Goal: Information Seeking & Learning: Learn about a topic

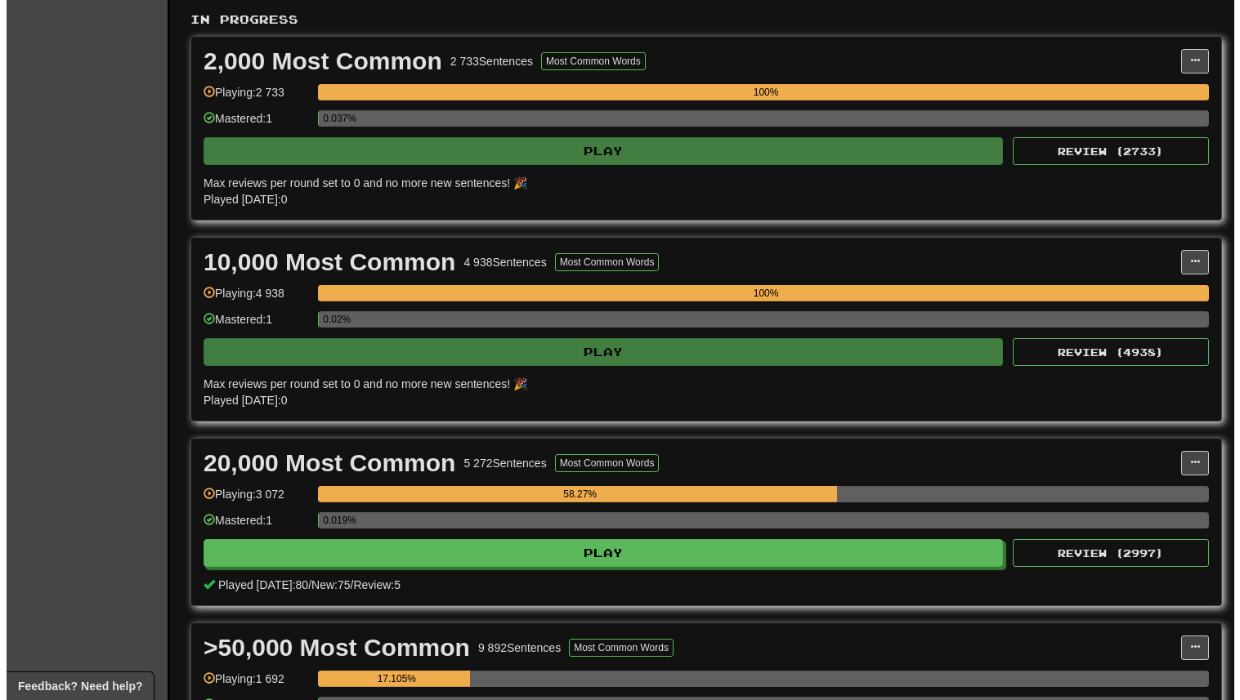
scroll to position [405, 0]
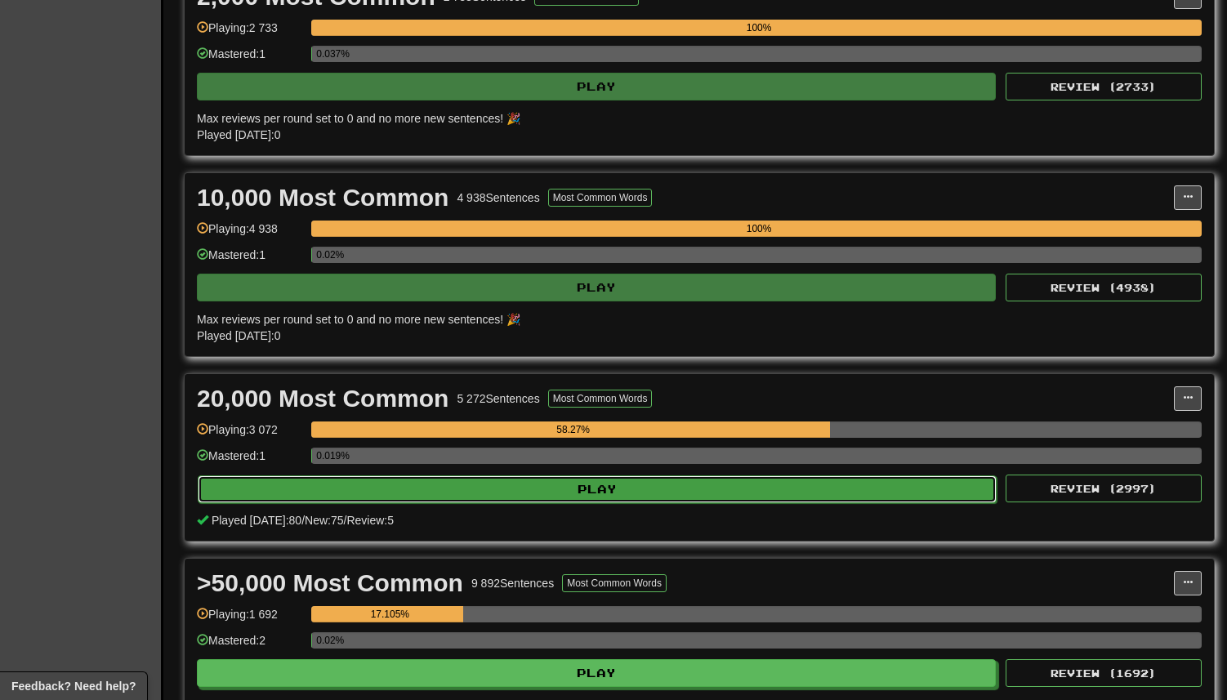
click at [538, 488] on button "Play" at bounding box center [597, 490] width 799 height 28
select select "***"
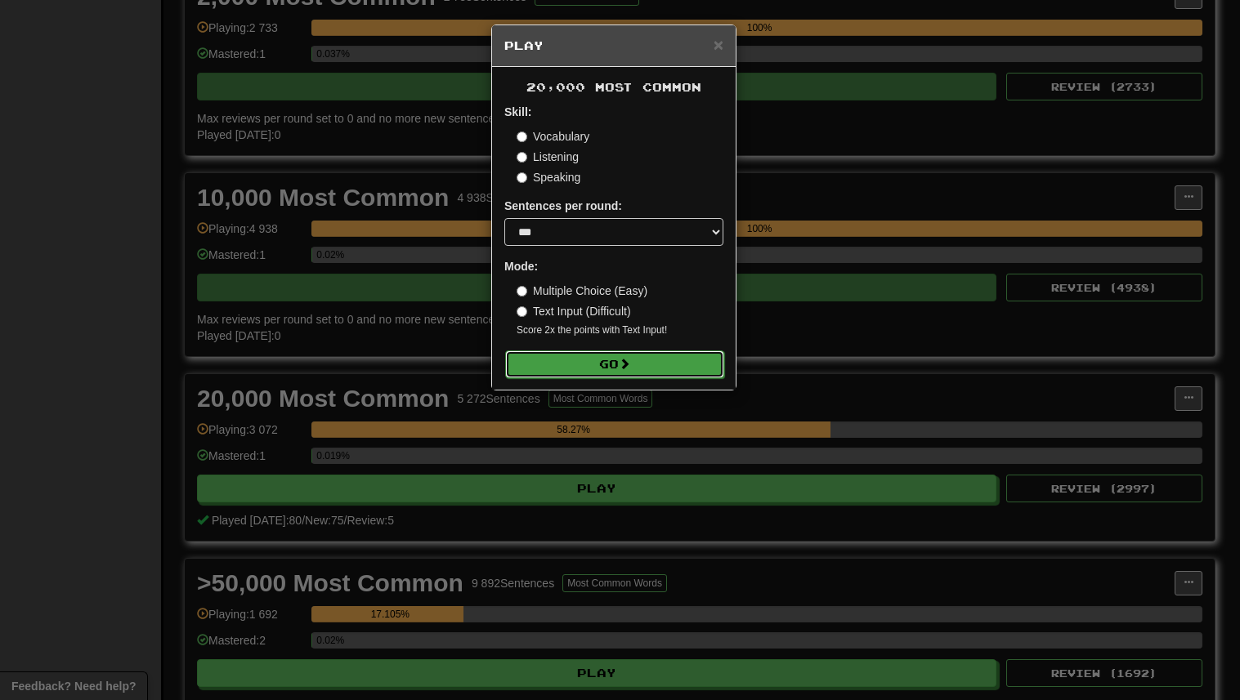
click at [574, 369] on button "Go" at bounding box center [614, 365] width 219 height 28
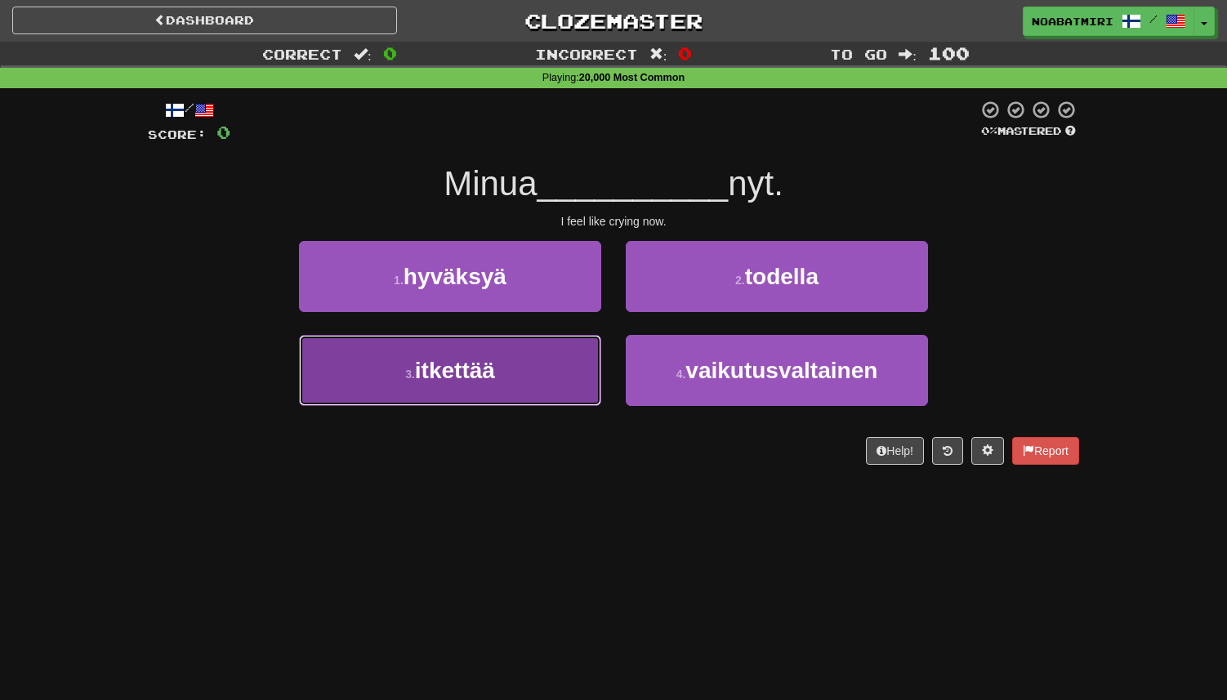
click at [489, 378] on span "itkettää" at bounding box center [455, 370] width 80 height 25
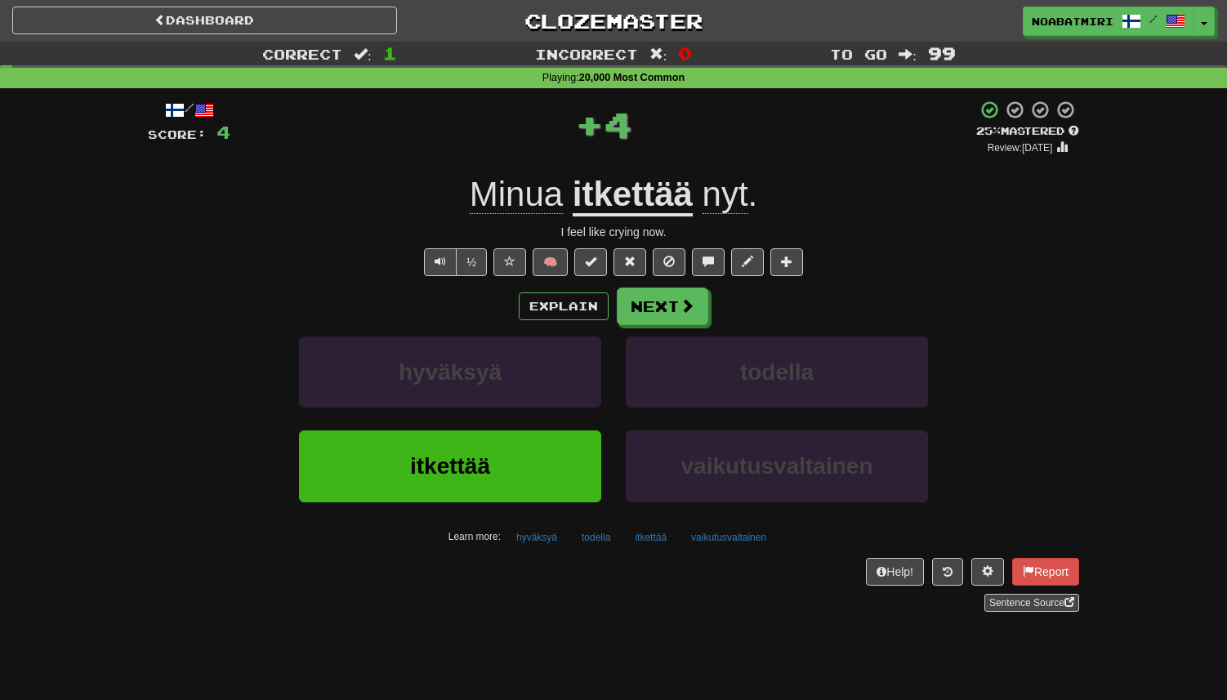
click at [631, 327] on div "Explain Next hyväksyä todella itkettää vaikutusvaltainen Learn more: hyväksyä t…" at bounding box center [614, 419] width 932 height 262
click at [641, 316] on button "Next" at bounding box center [664, 307] width 92 height 38
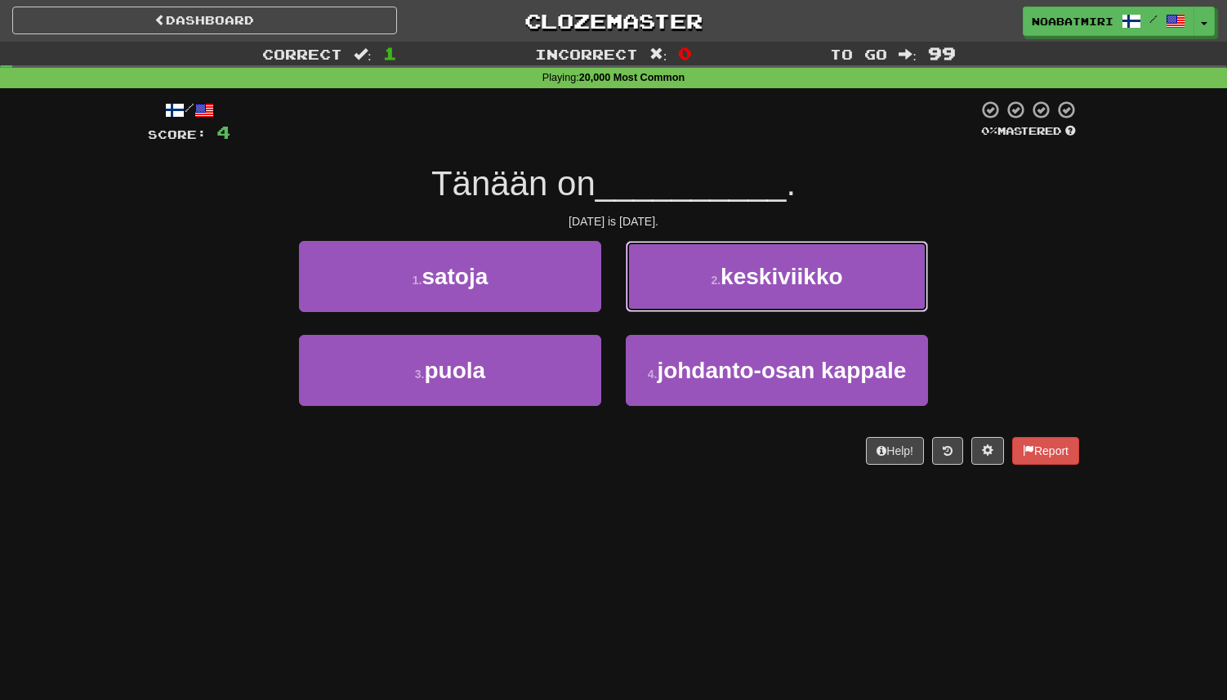
click at [725, 283] on span "keskiviikko" at bounding box center [782, 276] width 122 height 25
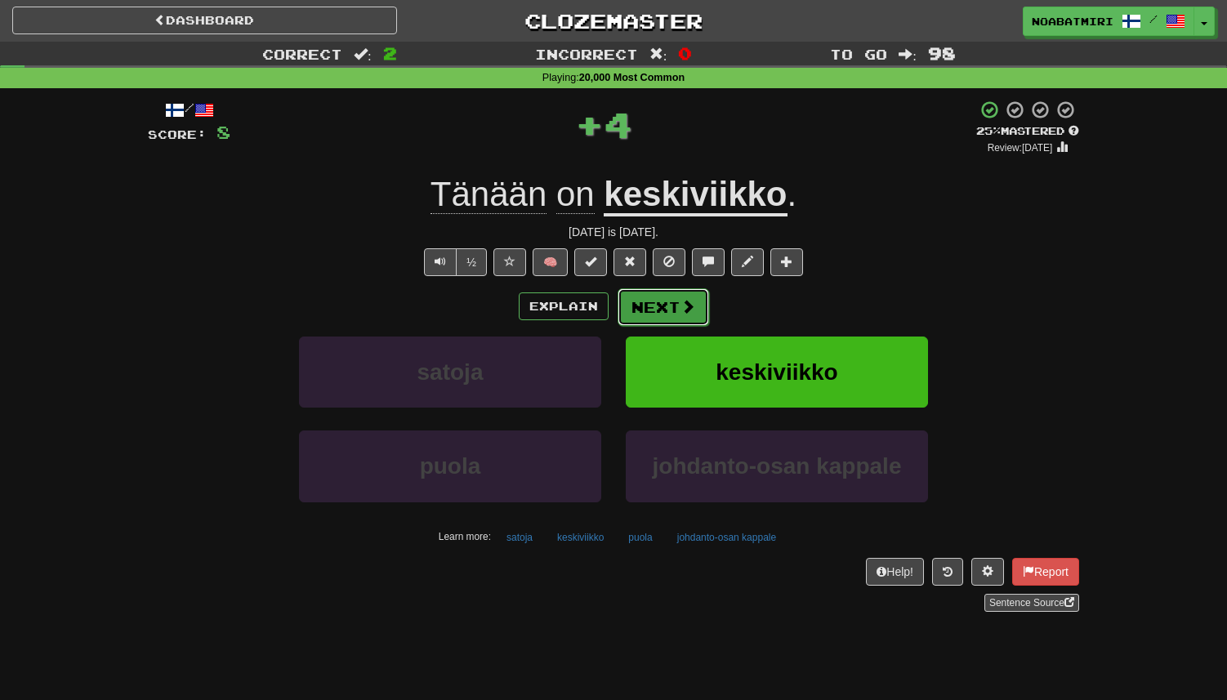
click at [681, 311] on span at bounding box center [688, 306] width 15 height 15
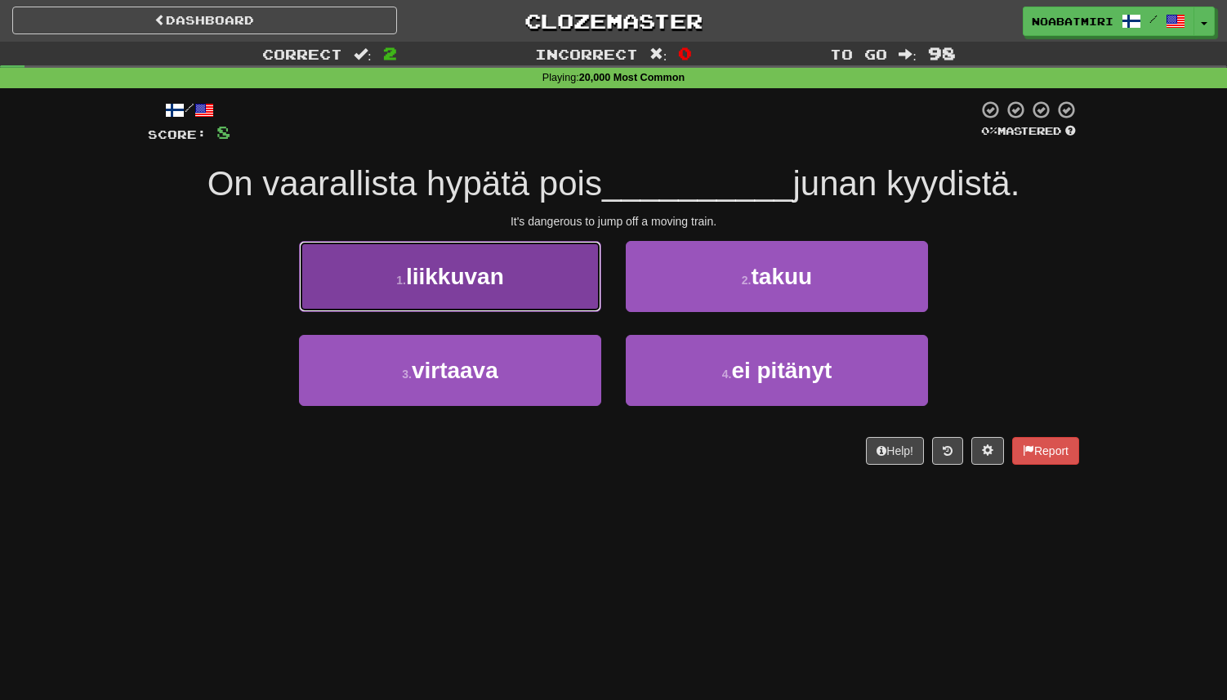
click at [557, 294] on button "1 . liikkuvan" at bounding box center [450, 276] width 302 height 71
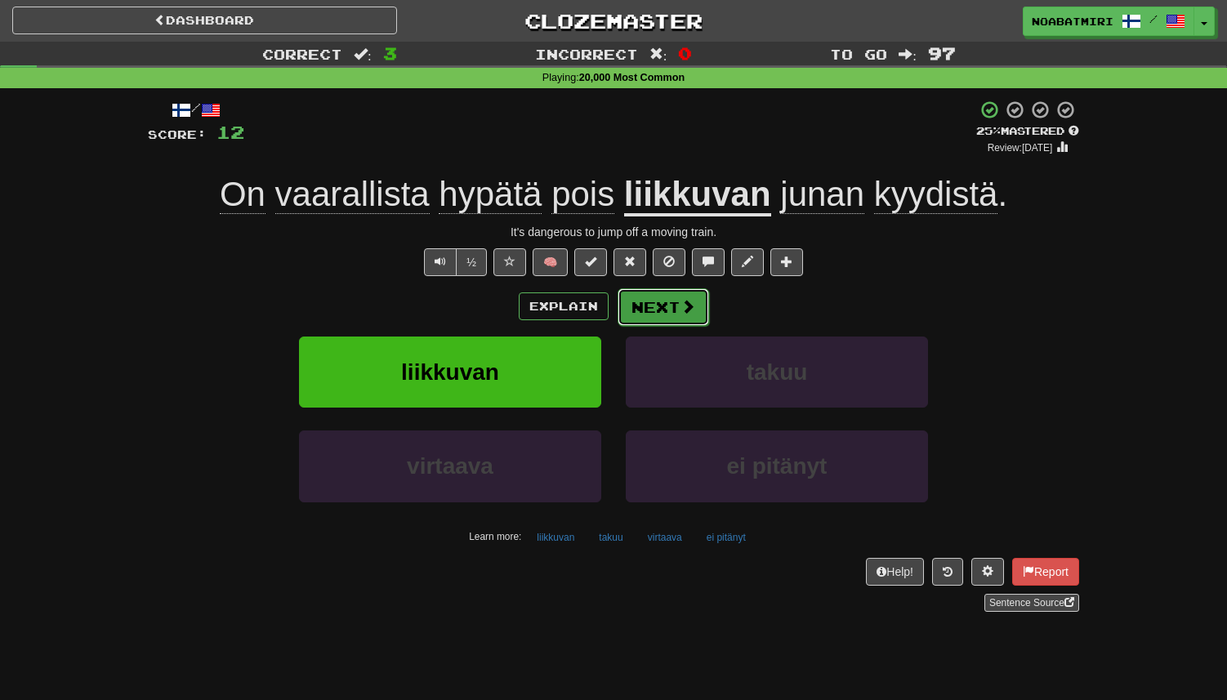
click at [675, 315] on button "Next" at bounding box center [664, 307] width 92 height 38
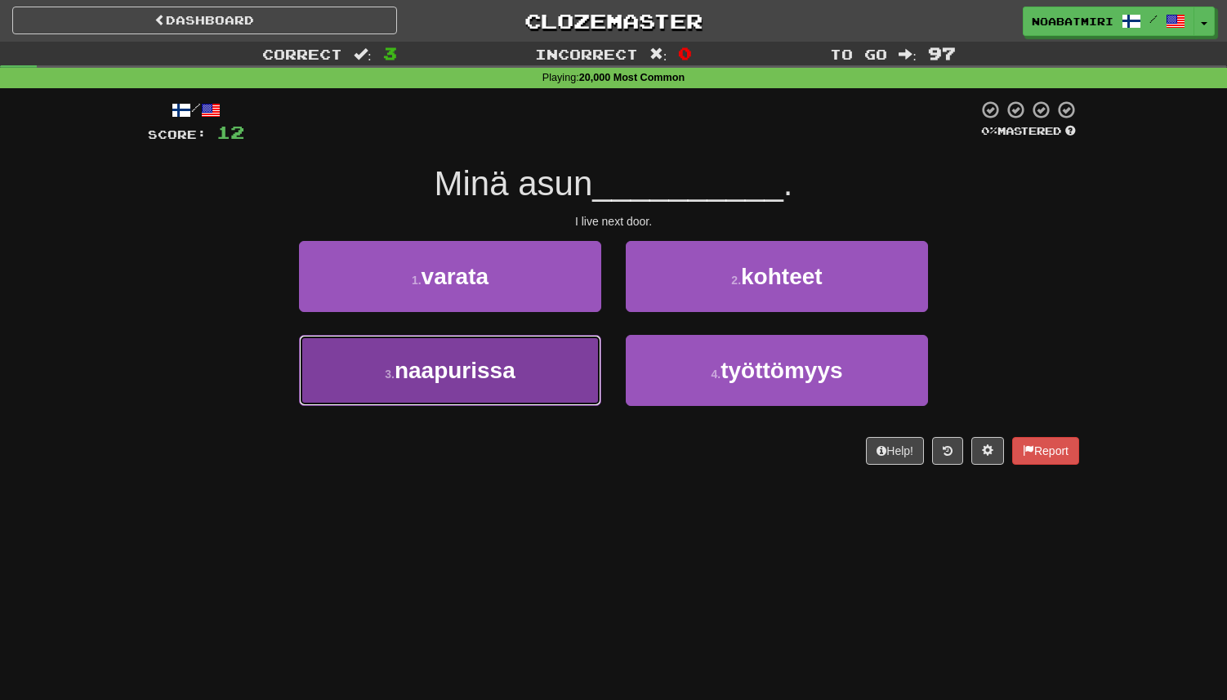
click at [577, 355] on button "3 . naapurissa" at bounding box center [450, 370] width 302 height 71
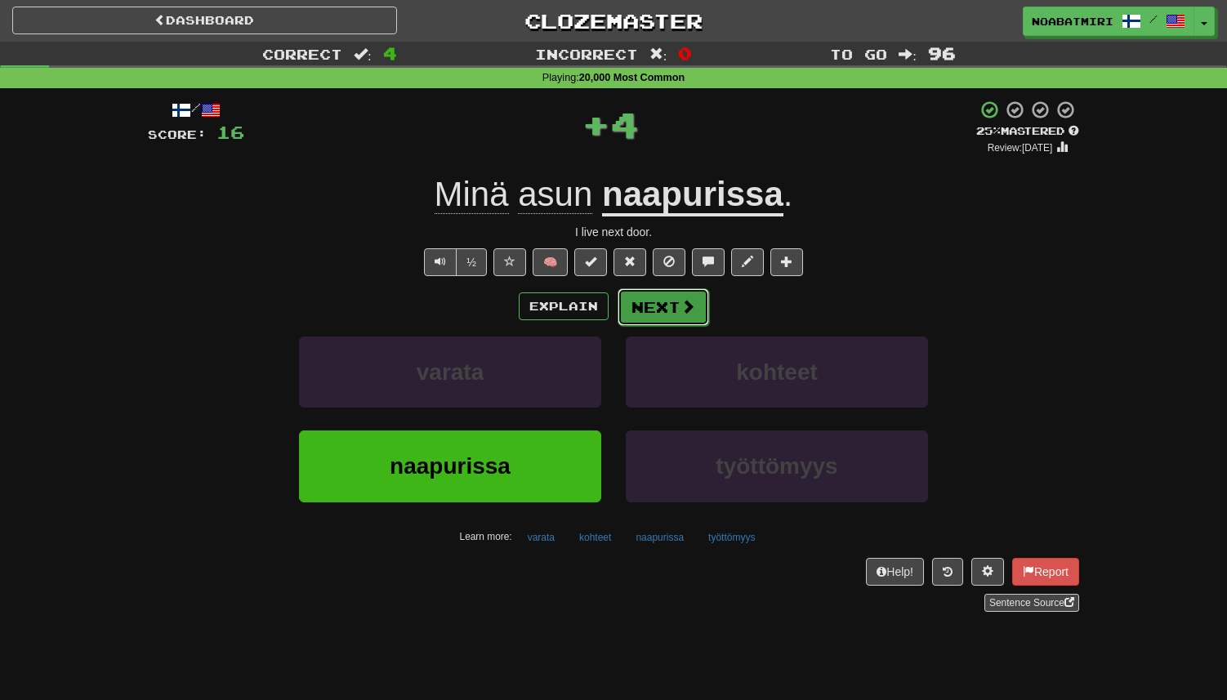
click at [672, 303] on button "Next" at bounding box center [664, 307] width 92 height 38
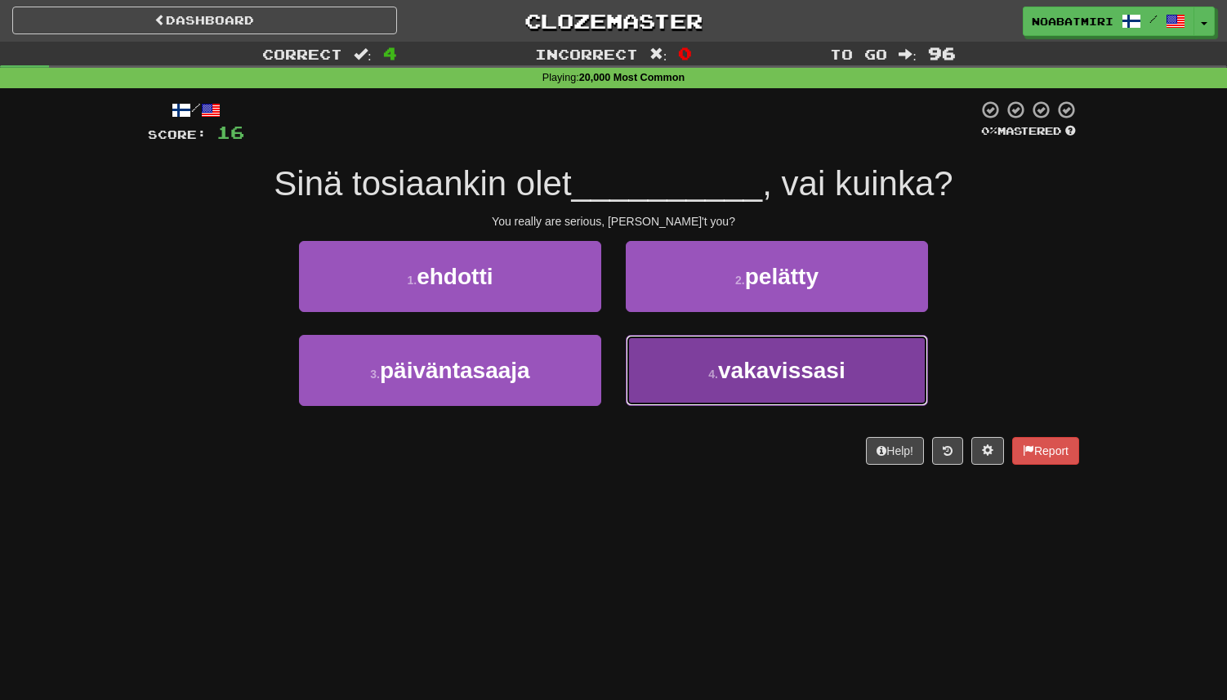
click at [667, 377] on button "4 . vakavissasi" at bounding box center [777, 370] width 302 height 71
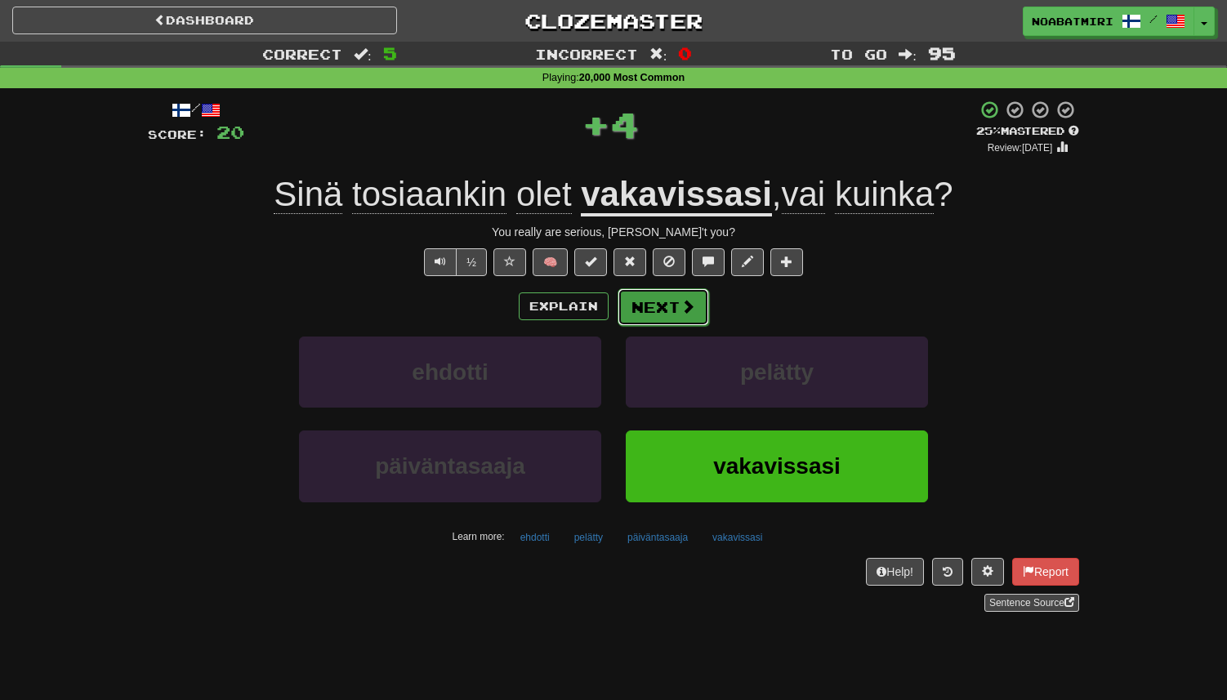
click at [645, 307] on button "Next" at bounding box center [664, 307] width 92 height 38
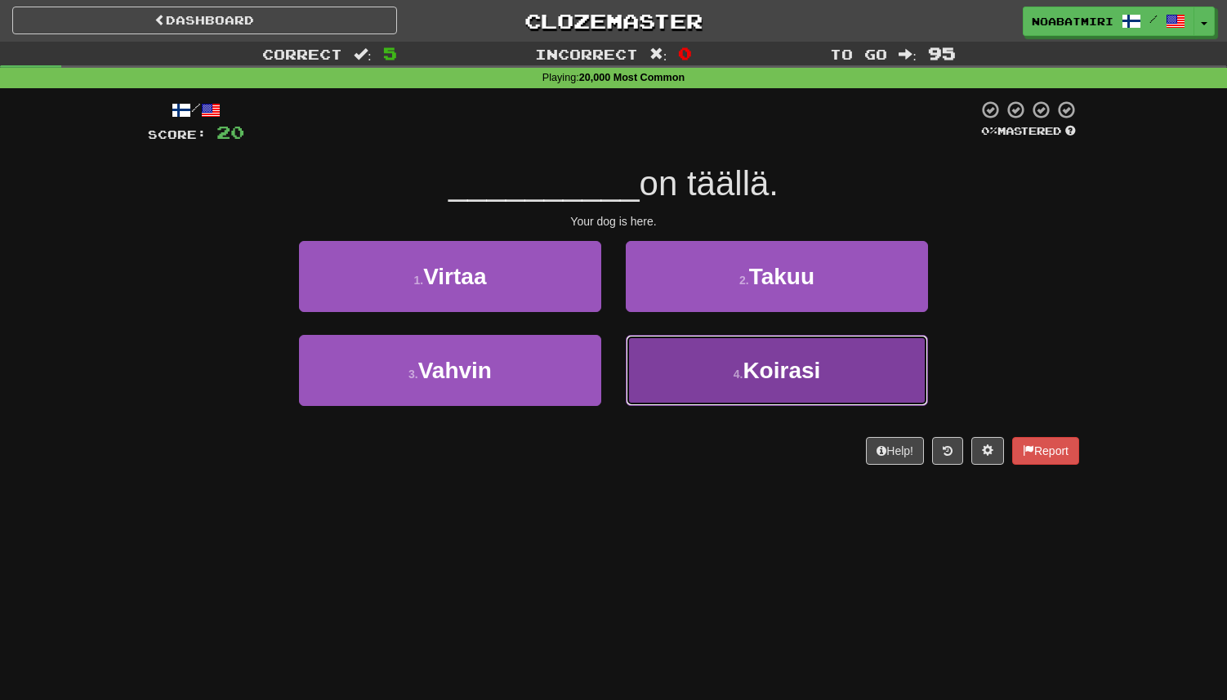
click at [797, 361] on span "Koirasi" at bounding box center [782, 370] width 78 height 25
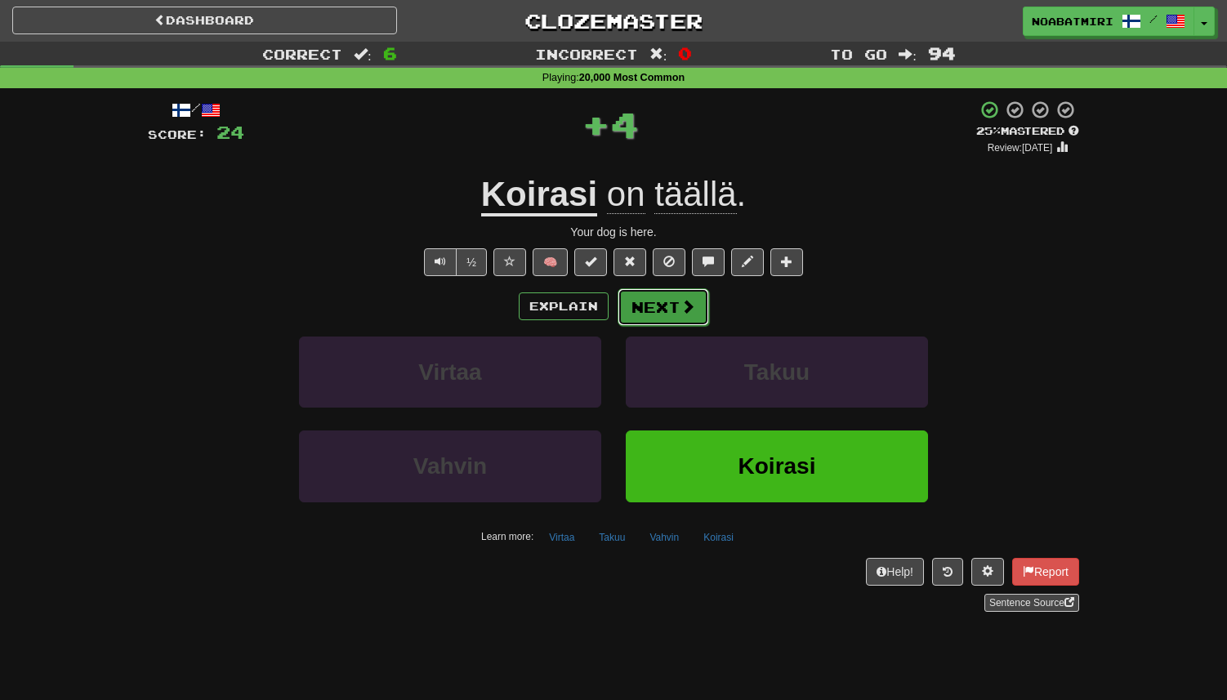
click at [650, 309] on button "Next" at bounding box center [664, 307] width 92 height 38
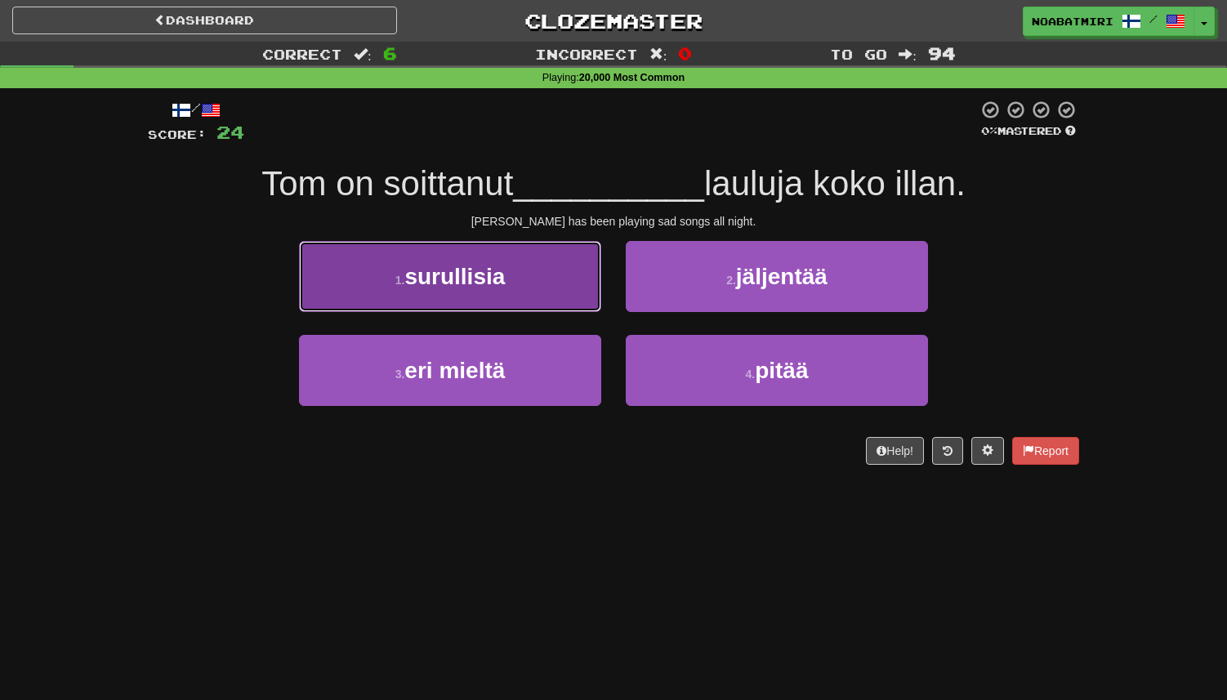
click at [569, 301] on button "1 . surullisia" at bounding box center [450, 276] width 302 height 71
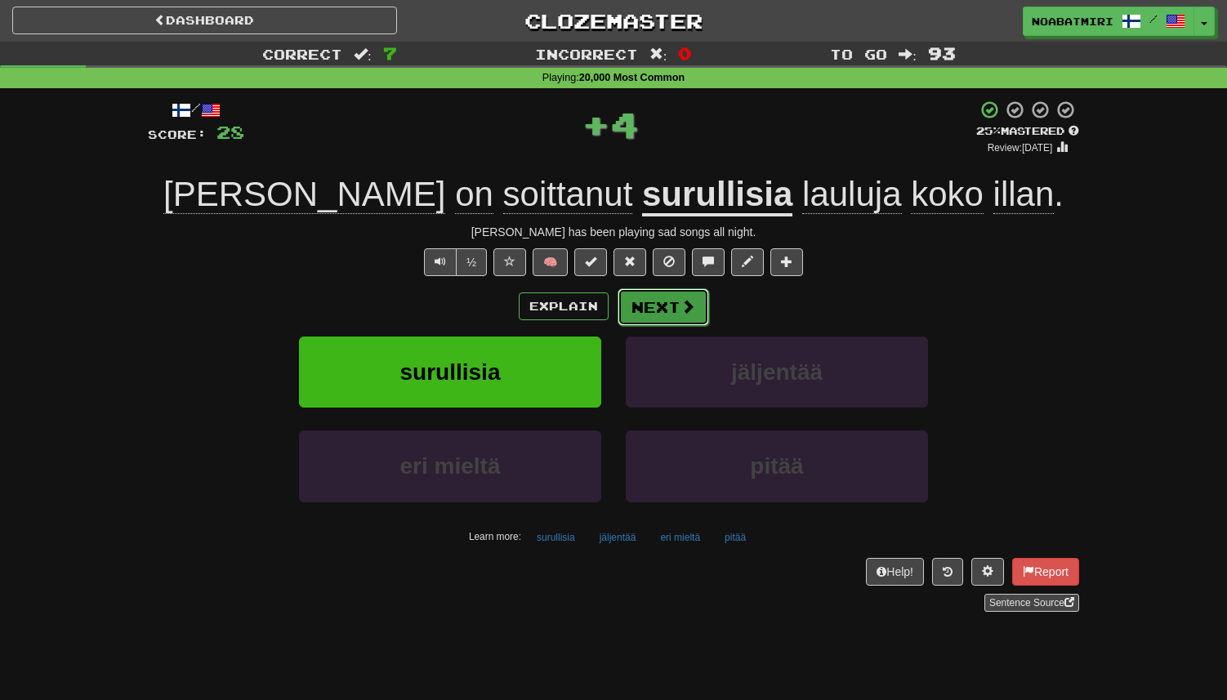
click at [643, 304] on button "Next" at bounding box center [664, 307] width 92 height 38
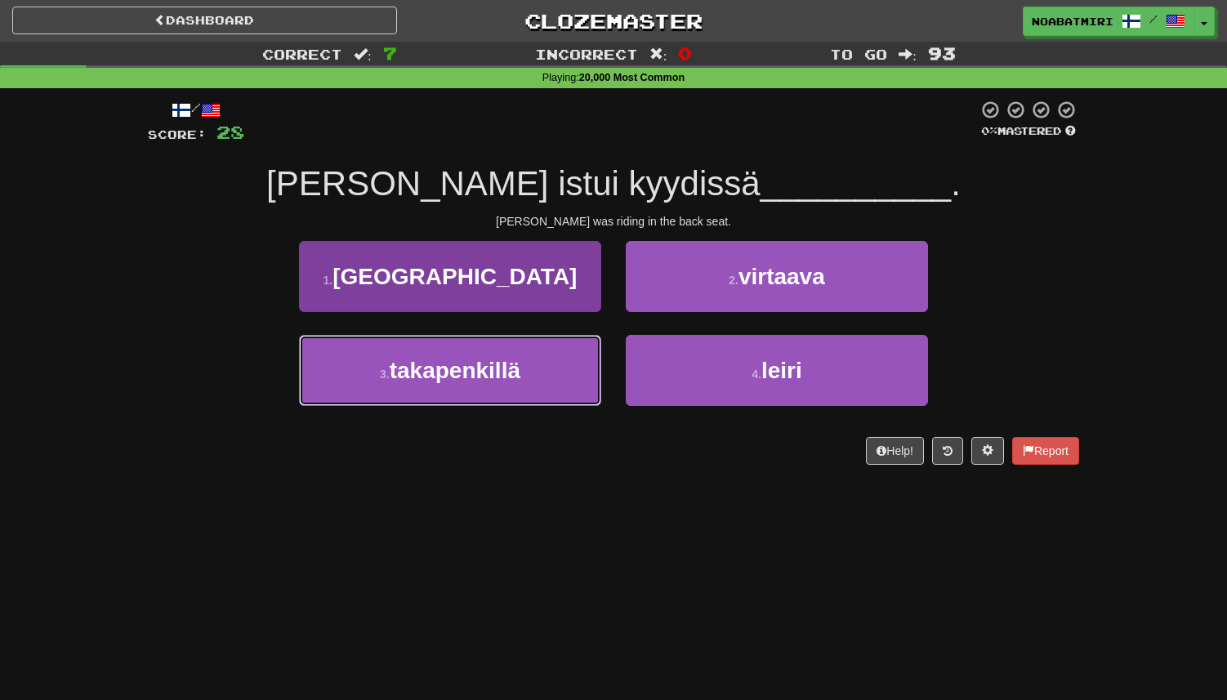
click at [575, 356] on button "3 . takapenkillä" at bounding box center [450, 370] width 302 height 71
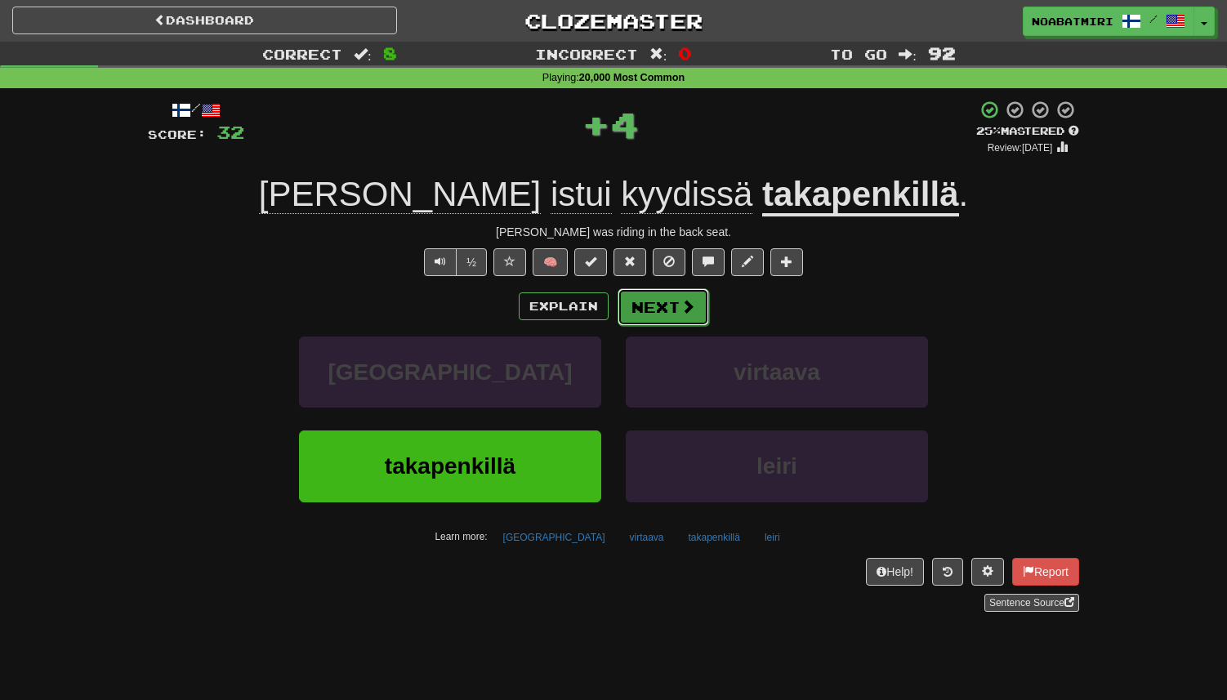
click at [646, 311] on button "Next" at bounding box center [664, 307] width 92 height 38
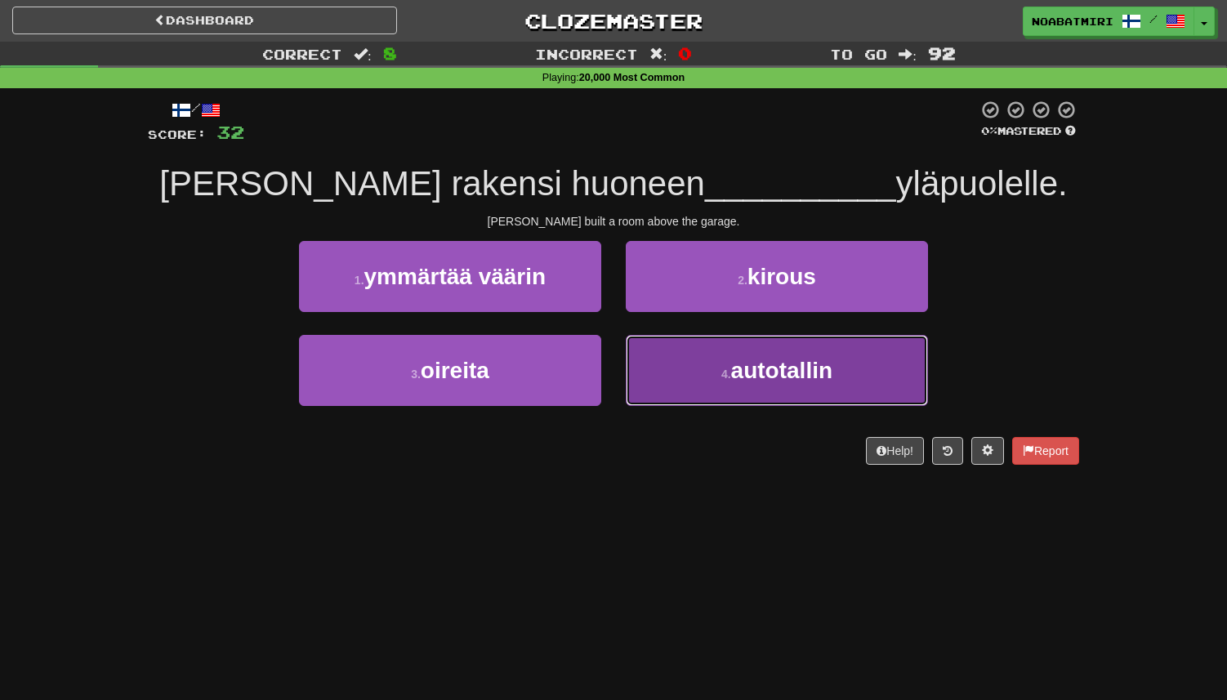
click at [641, 355] on button "4 . autotallin" at bounding box center [777, 370] width 302 height 71
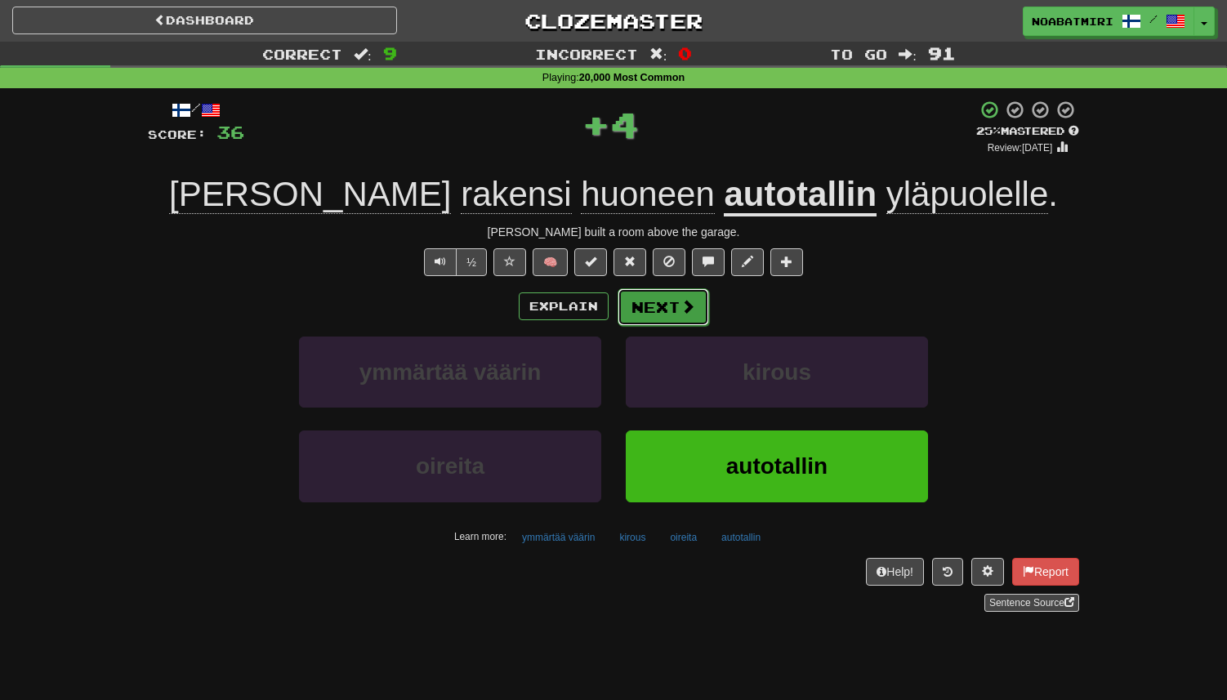
click at [655, 315] on button "Next" at bounding box center [664, 307] width 92 height 38
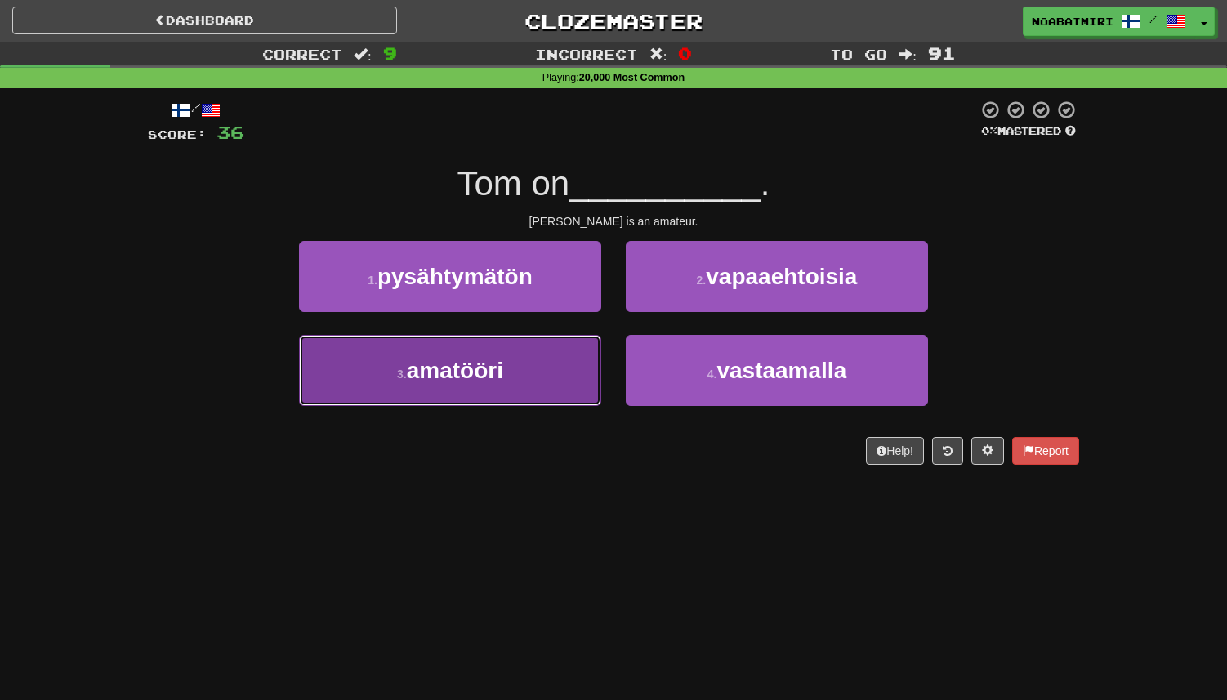
click at [560, 353] on button "3 . amatööri" at bounding box center [450, 370] width 302 height 71
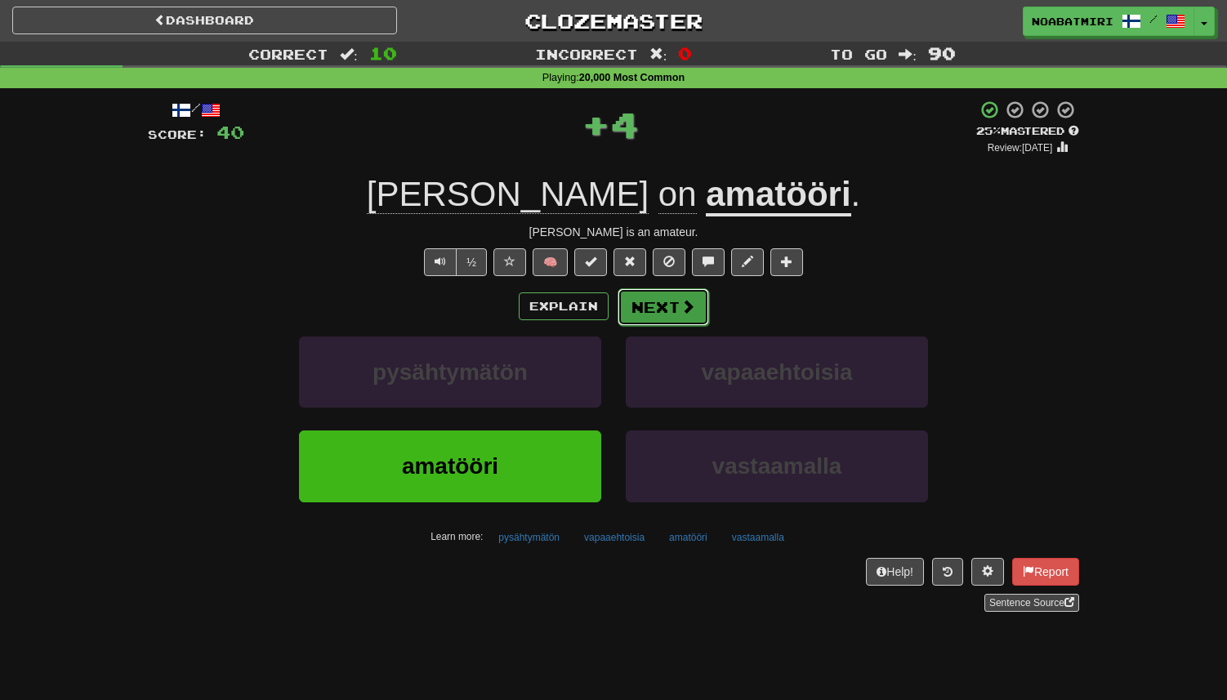
click at [651, 309] on button "Next" at bounding box center [664, 307] width 92 height 38
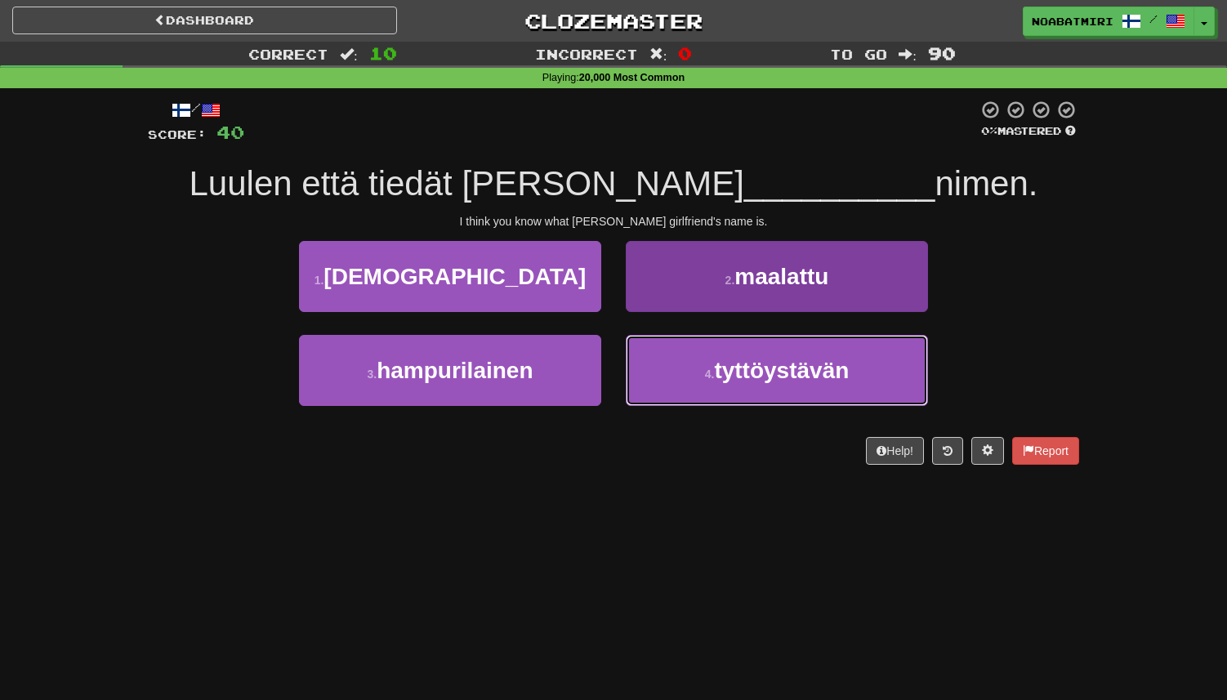
click at [663, 369] on button "4 . tyttöystävän" at bounding box center [777, 370] width 302 height 71
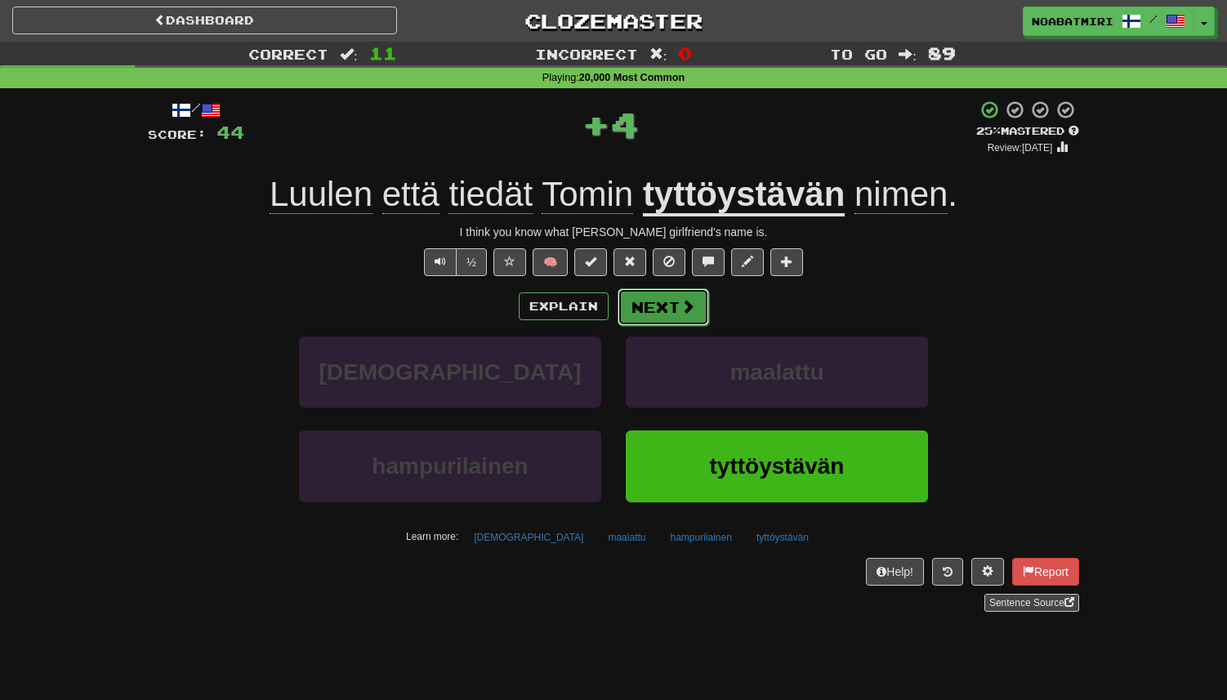
click at [658, 321] on button "Next" at bounding box center [664, 307] width 92 height 38
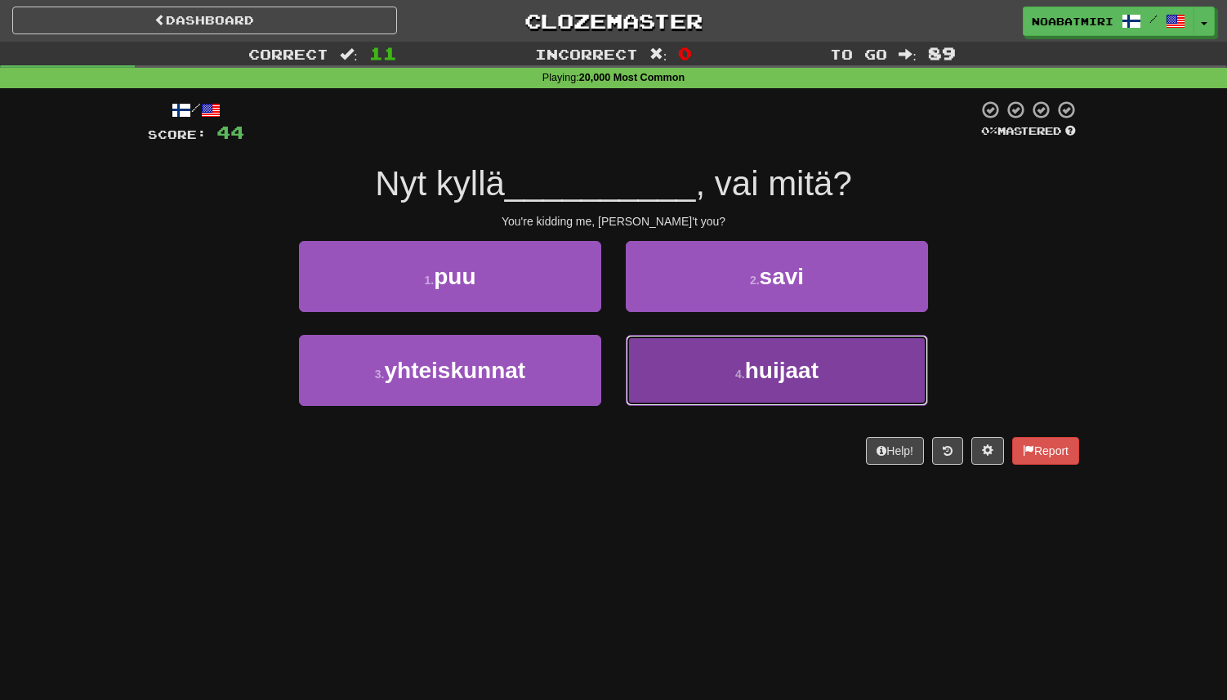
click at [641, 353] on button "4 . huijaat" at bounding box center [777, 370] width 302 height 71
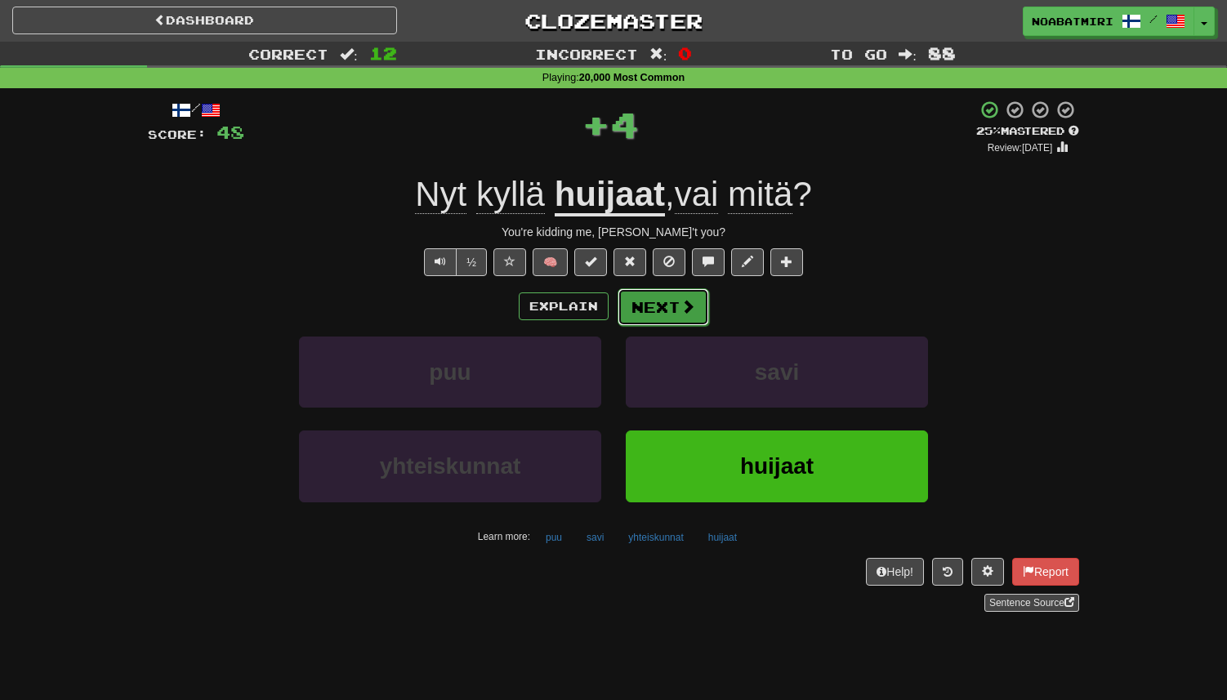
click at [648, 313] on button "Next" at bounding box center [664, 307] width 92 height 38
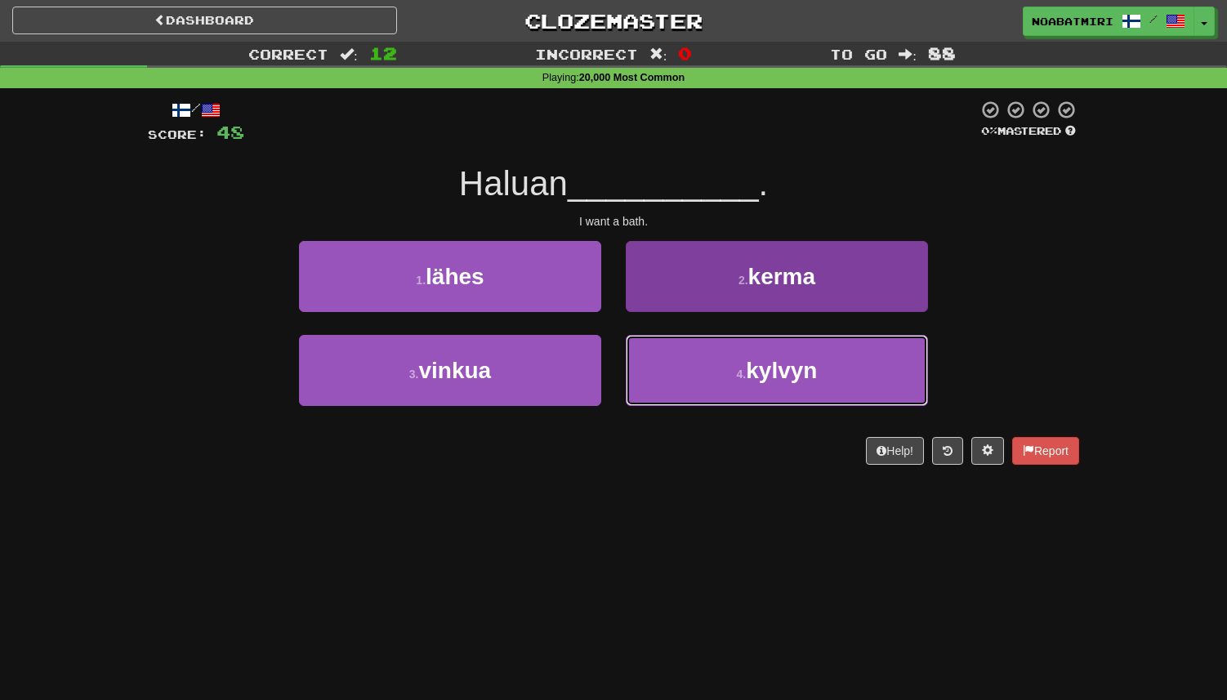
click at [652, 350] on button "4 . kylvyn" at bounding box center [777, 370] width 302 height 71
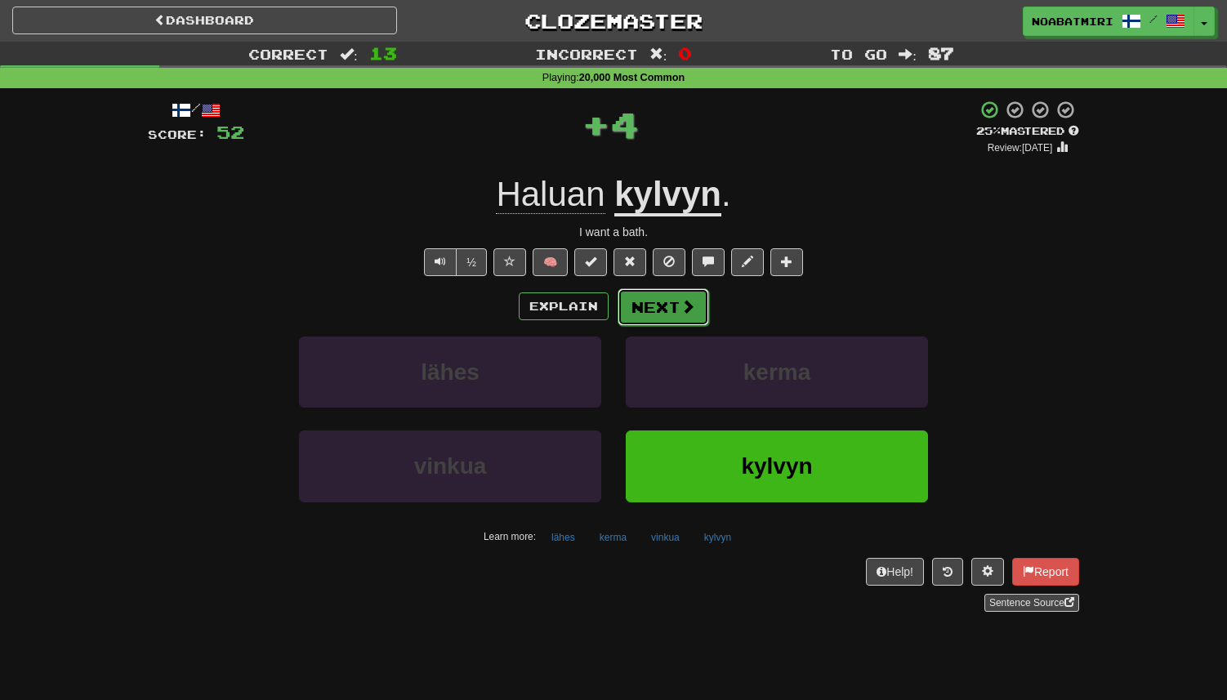
click at [658, 303] on button "Next" at bounding box center [664, 307] width 92 height 38
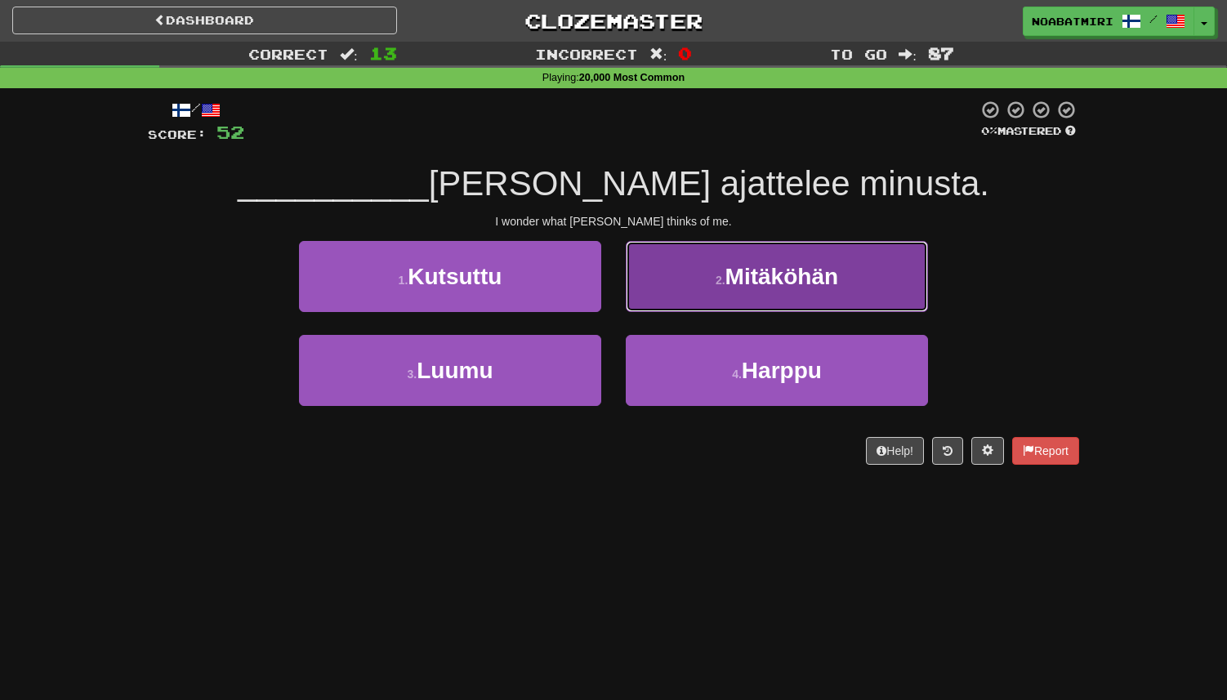
click at [699, 291] on button "2 . Mitäköhän" at bounding box center [777, 276] width 302 height 71
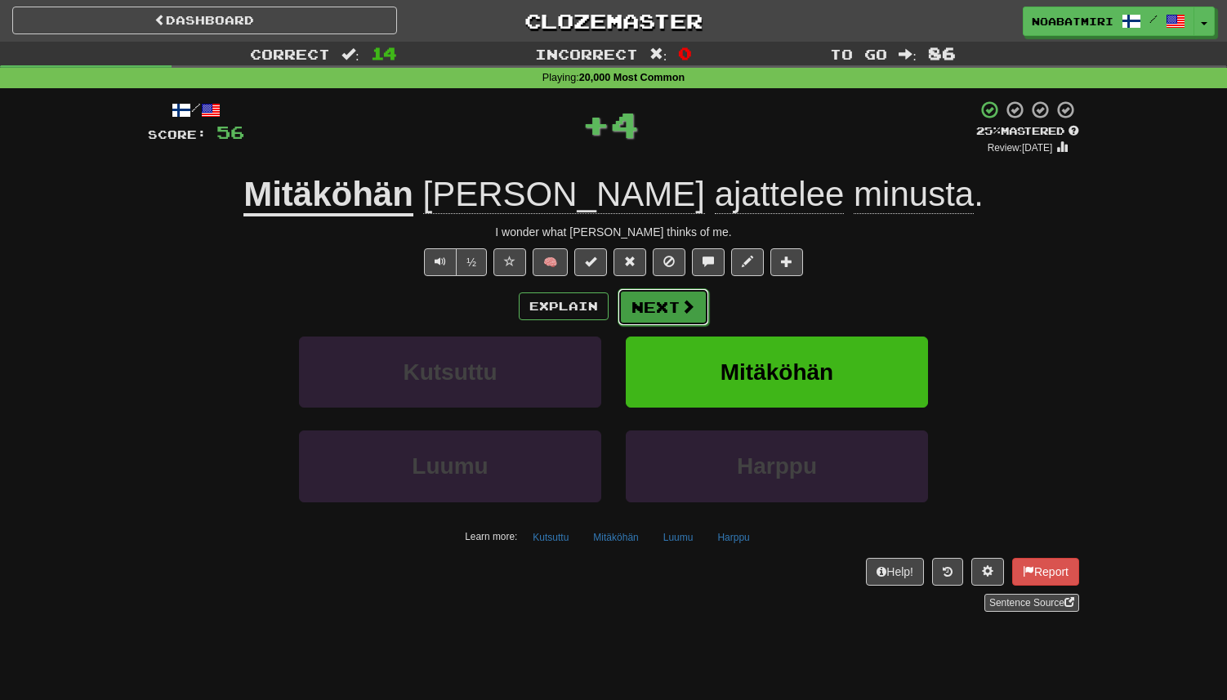
click at [659, 306] on button "Next" at bounding box center [664, 307] width 92 height 38
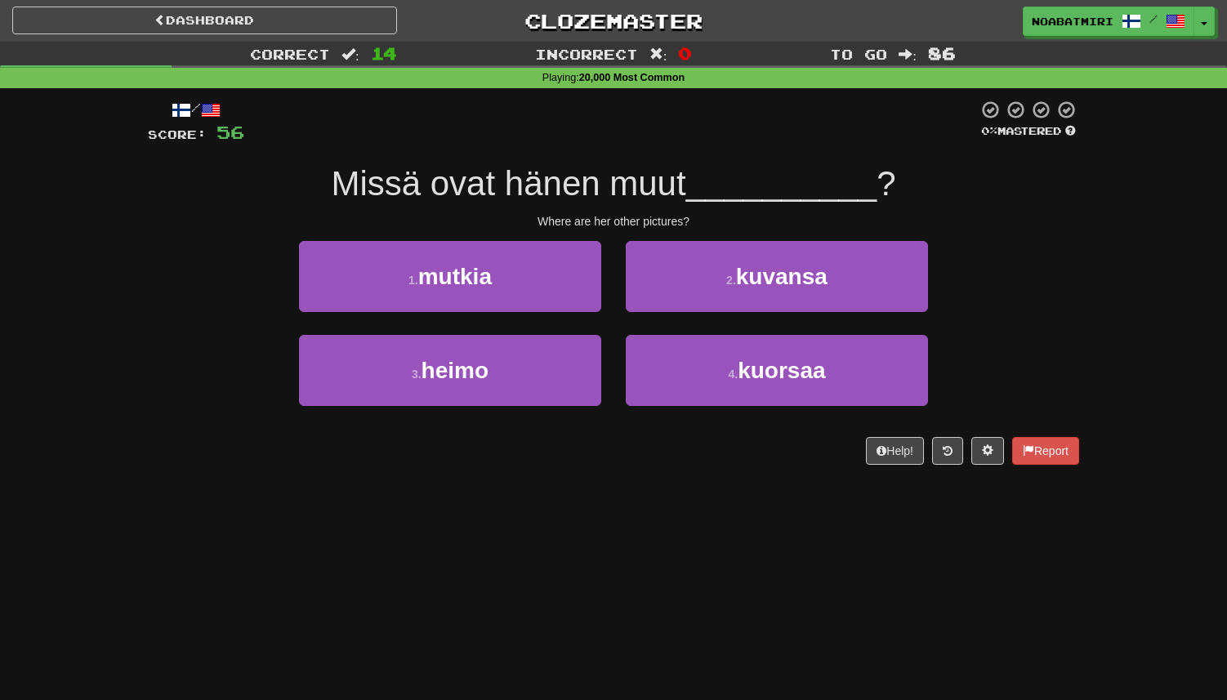
click at [638, 311] on div "2 . kuvansa" at bounding box center [777, 288] width 327 height 94
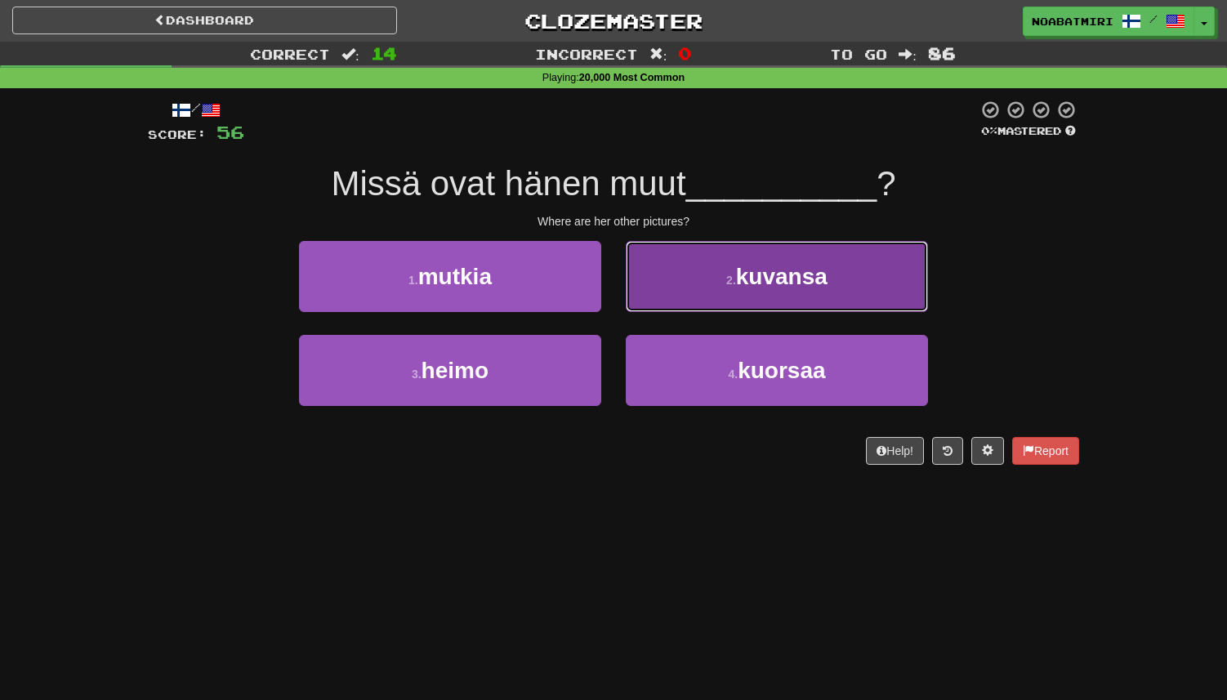
click at [654, 290] on button "2 . kuvansa" at bounding box center [777, 276] width 302 height 71
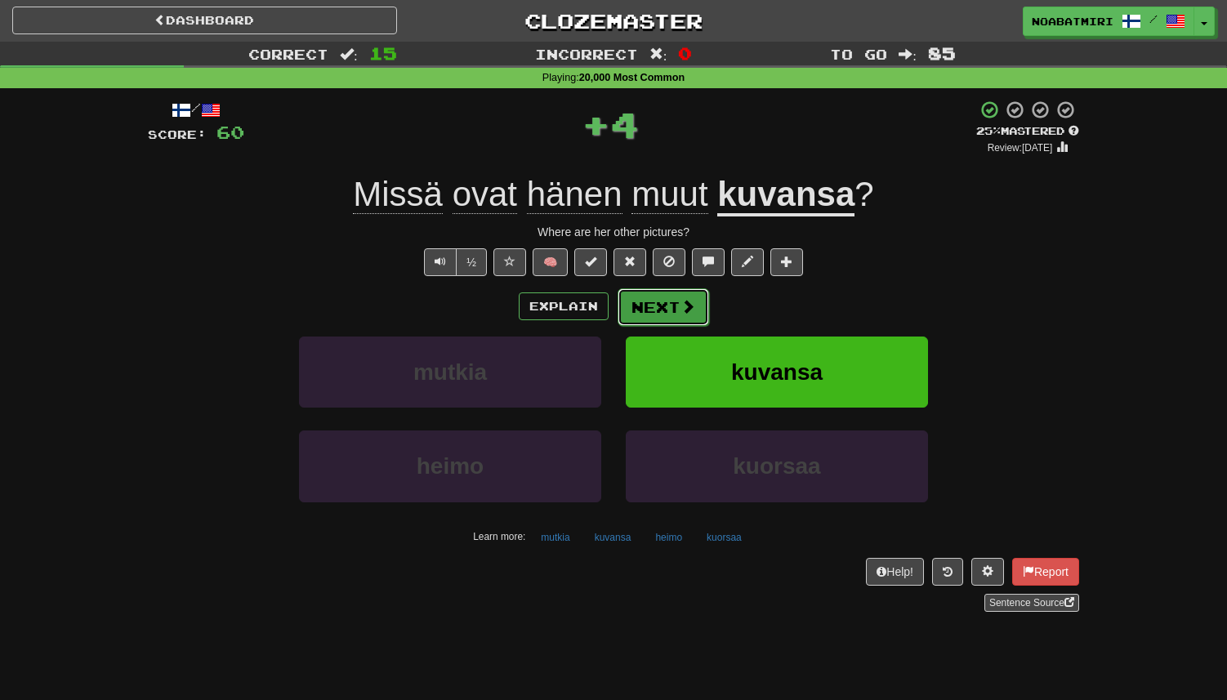
click at [645, 311] on button "Next" at bounding box center [664, 307] width 92 height 38
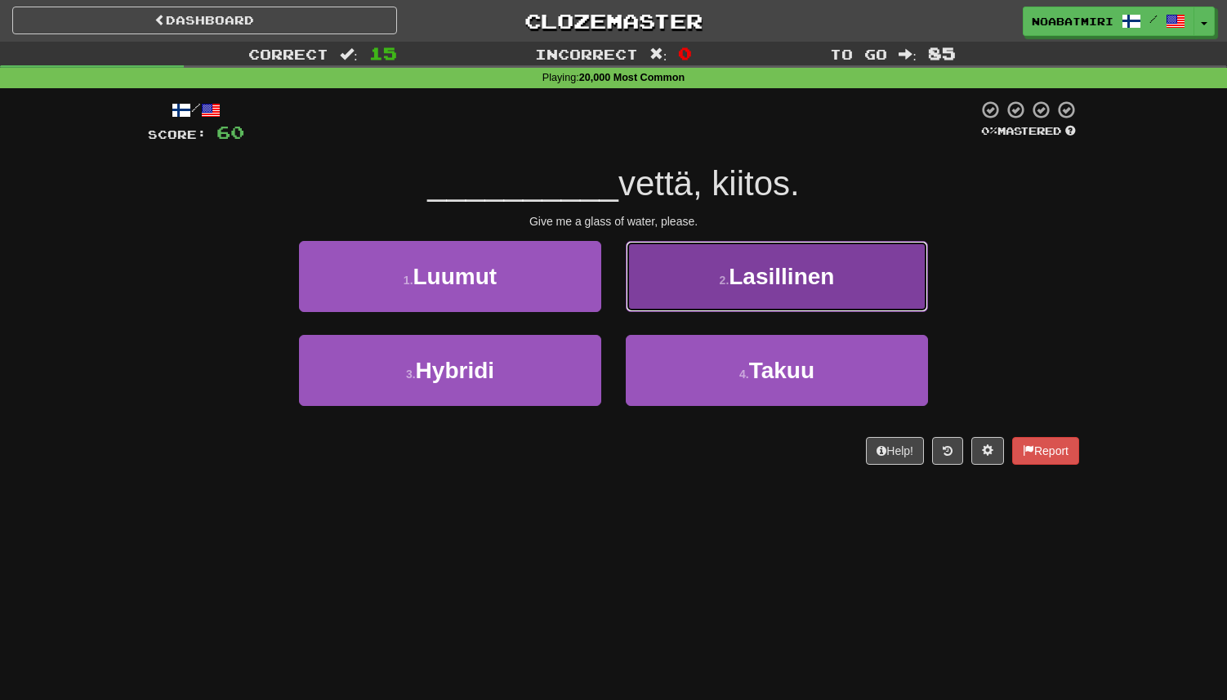
click at [680, 293] on button "2 . Lasillinen" at bounding box center [777, 276] width 302 height 71
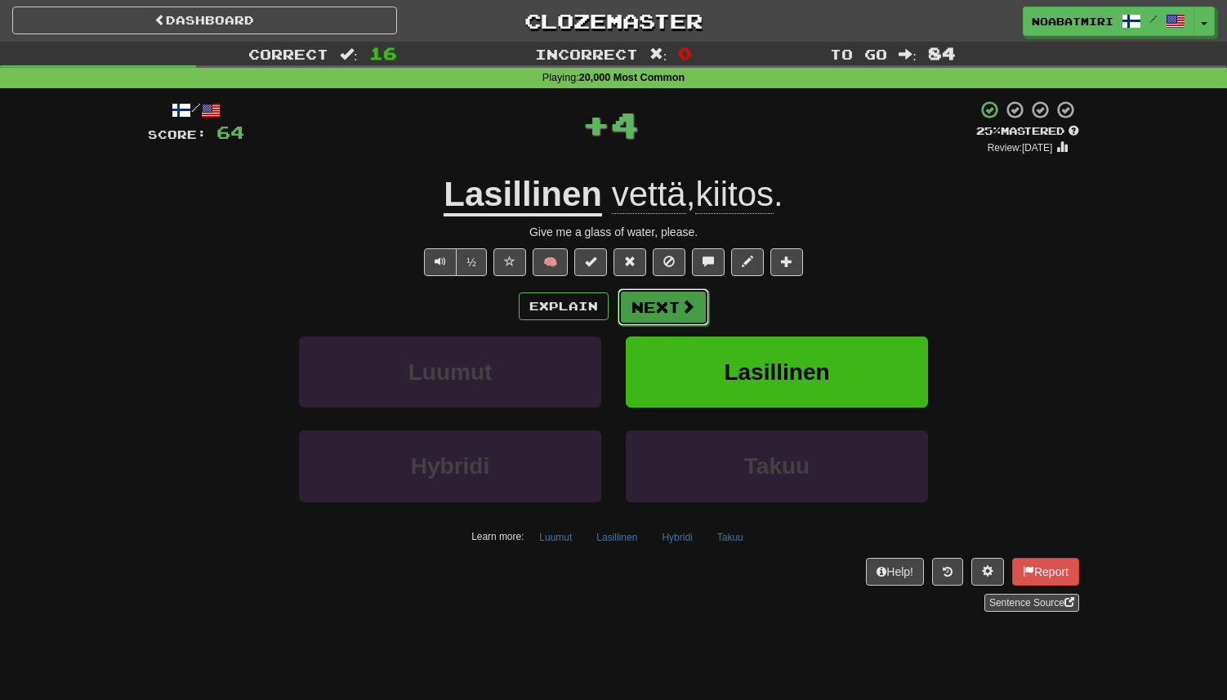
click at [647, 304] on button "Next" at bounding box center [664, 307] width 92 height 38
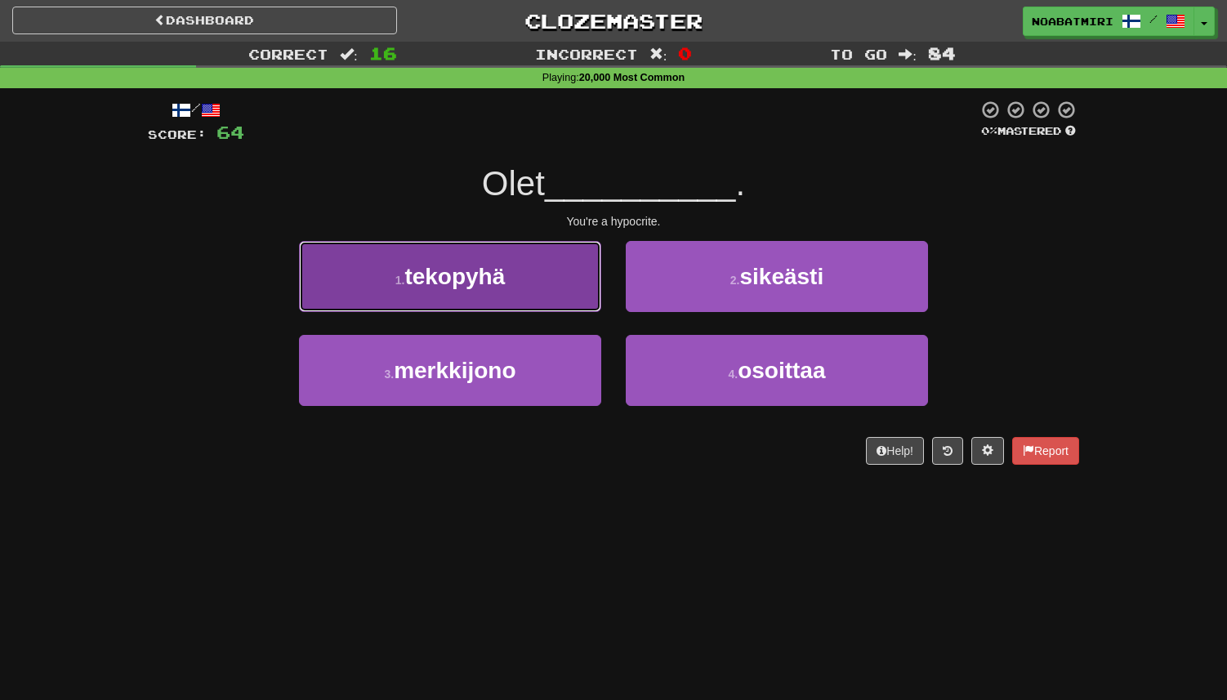
click at [587, 305] on button "1 . tekopyhä" at bounding box center [450, 276] width 302 height 71
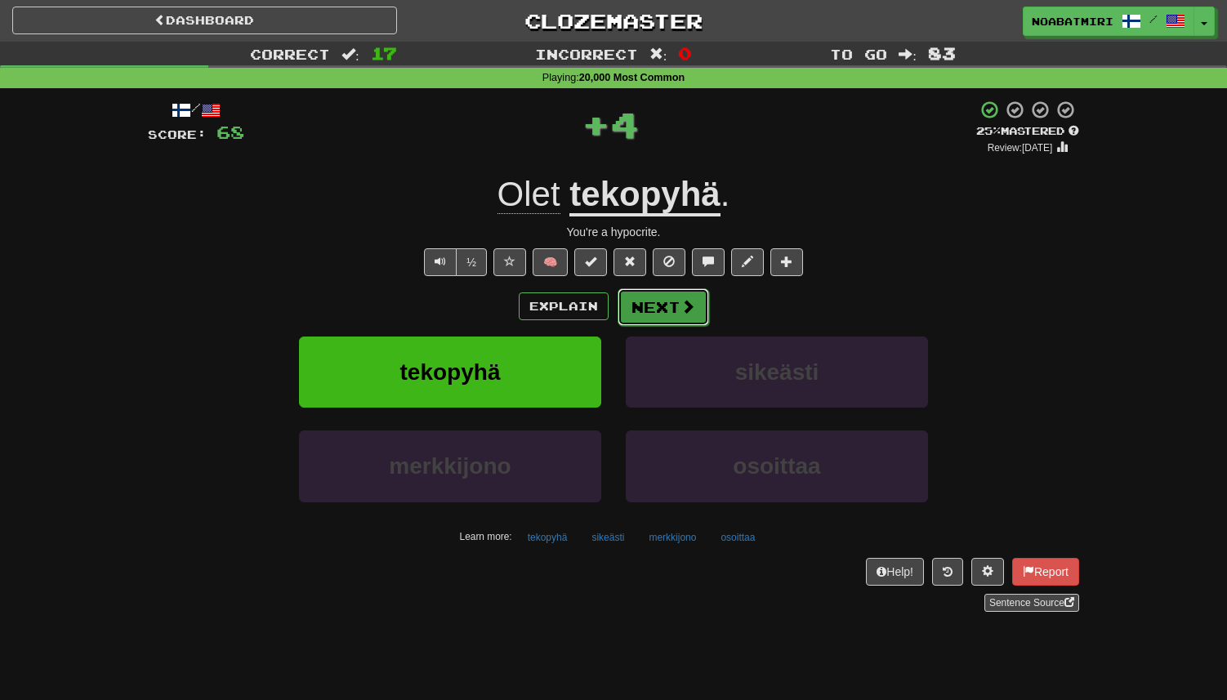
click at [664, 298] on button "Next" at bounding box center [664, 307] width 92 height 38
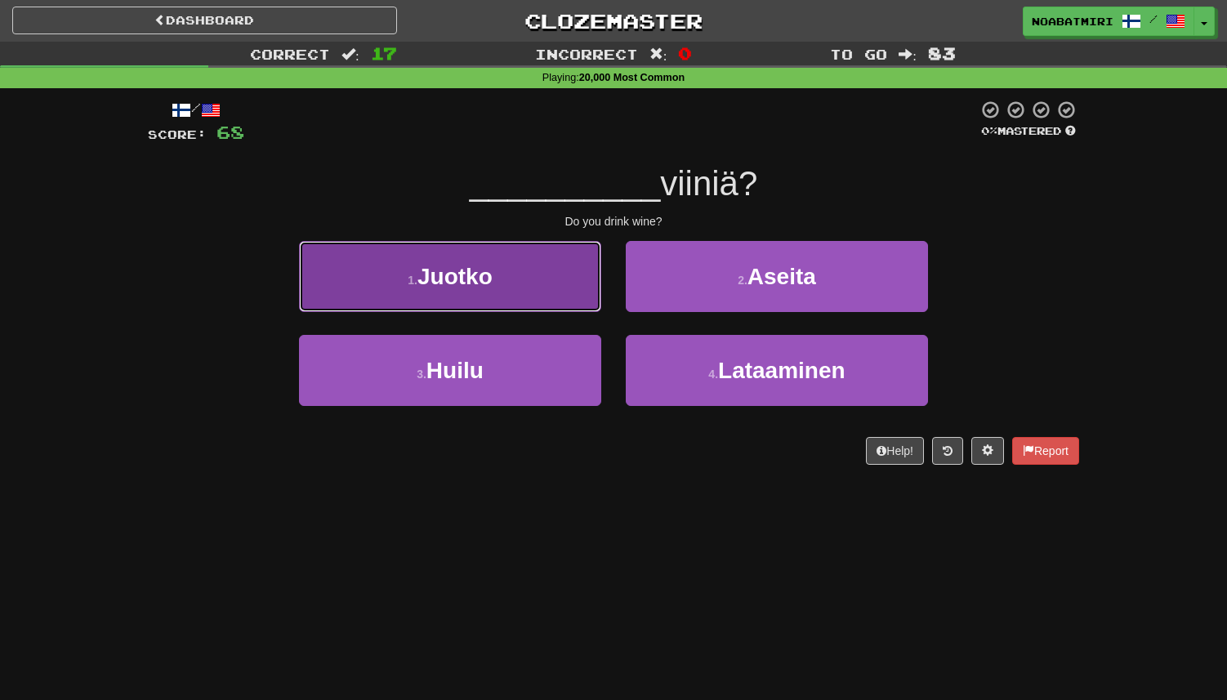
click at [587, 300] on button "1 . Juotko" at bounding box center [450, 276] width 302 height 71
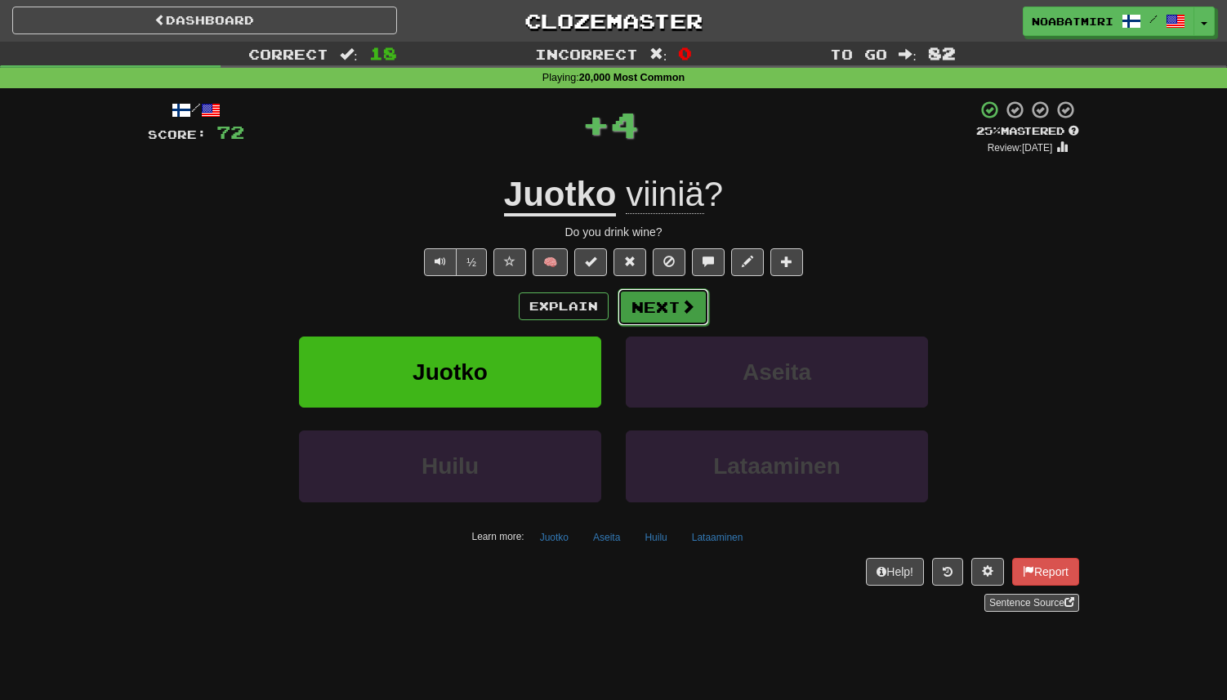
click at [677, 307] on button "Next" at bounding box center [664, 307] width 92 height 38
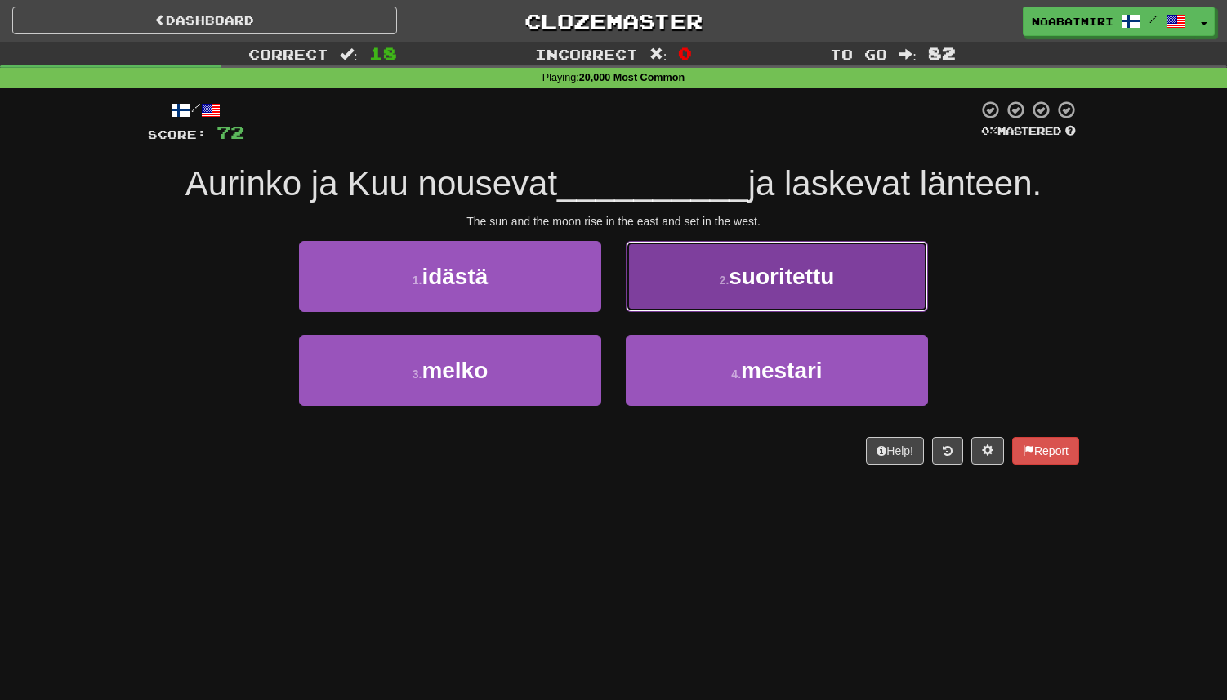
click at [690, 306] on button "2 . suoritettu" at bounding box center [777, 276] width 302 height 71
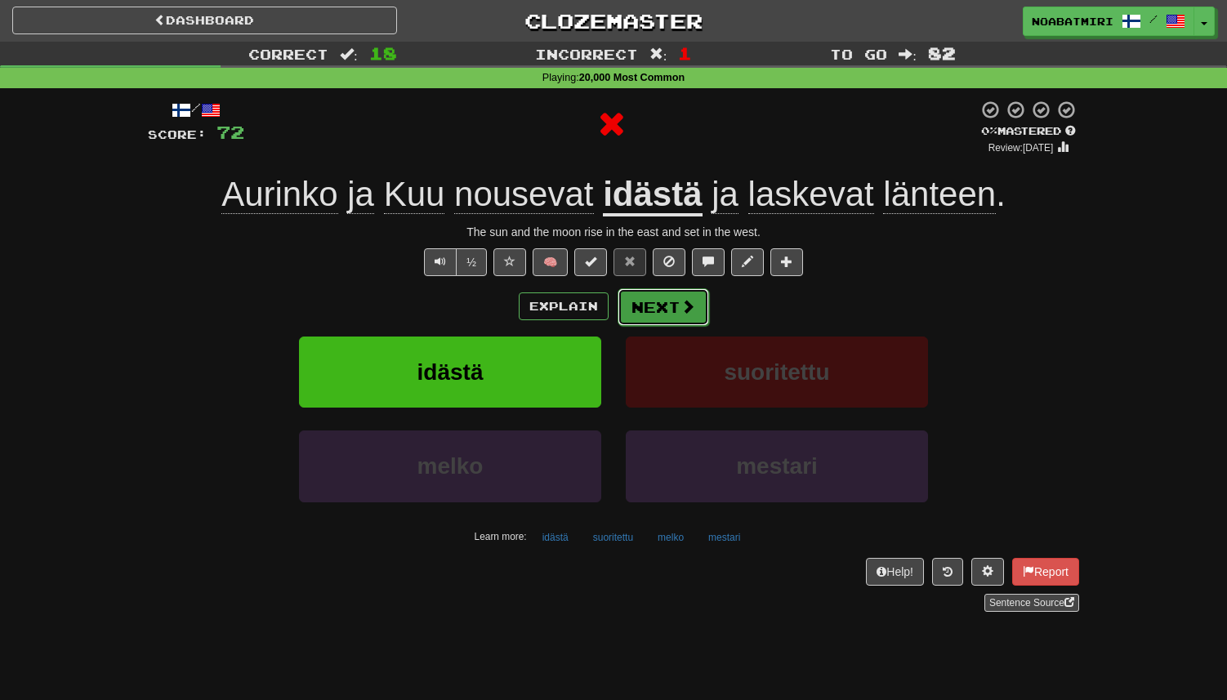
click at [685, 326] on button "Next" at bounding box center [664, 307] width 92 height 38
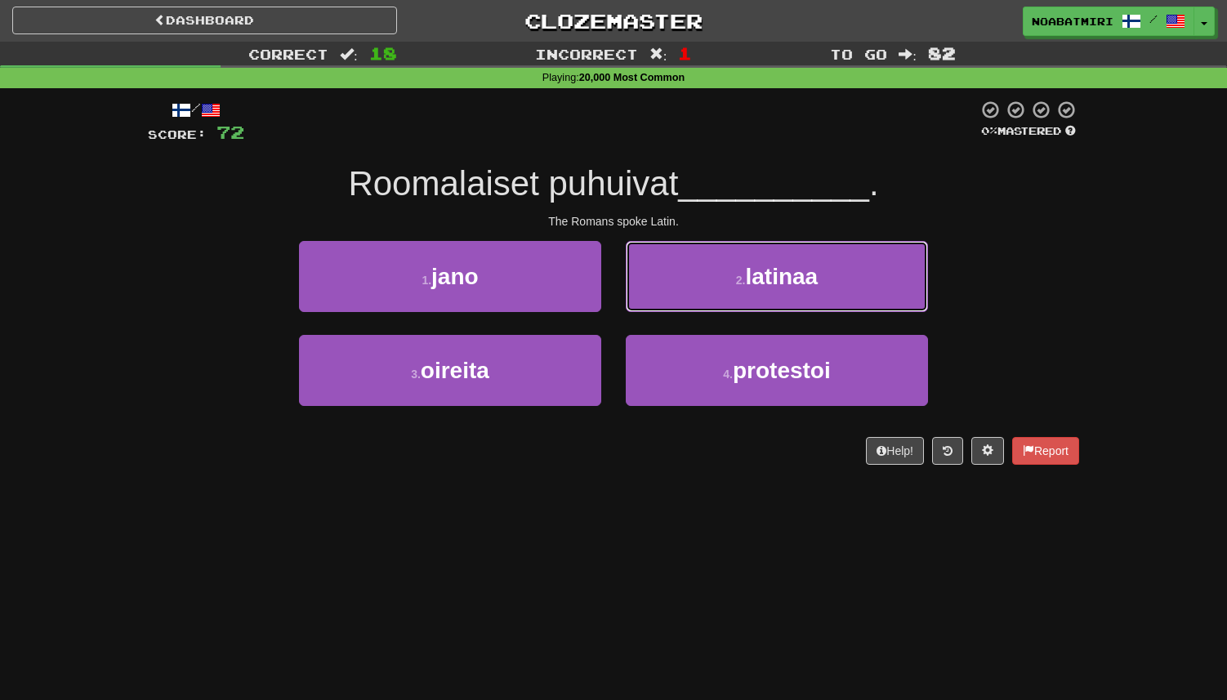
click at [699, 285] on button "2 . latinaa" at bounding box center [777, 276] width 302 height 71
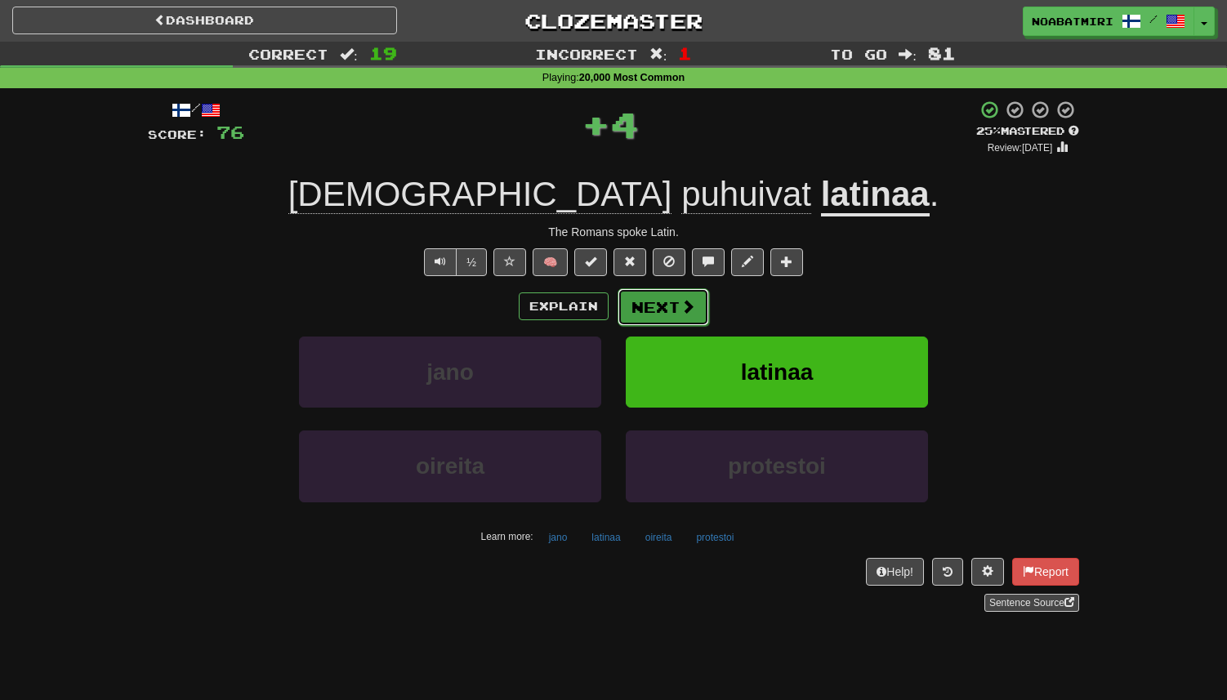
click at [677, 305] on button "Next" at bounding box center [664, 307] width 92 height 38
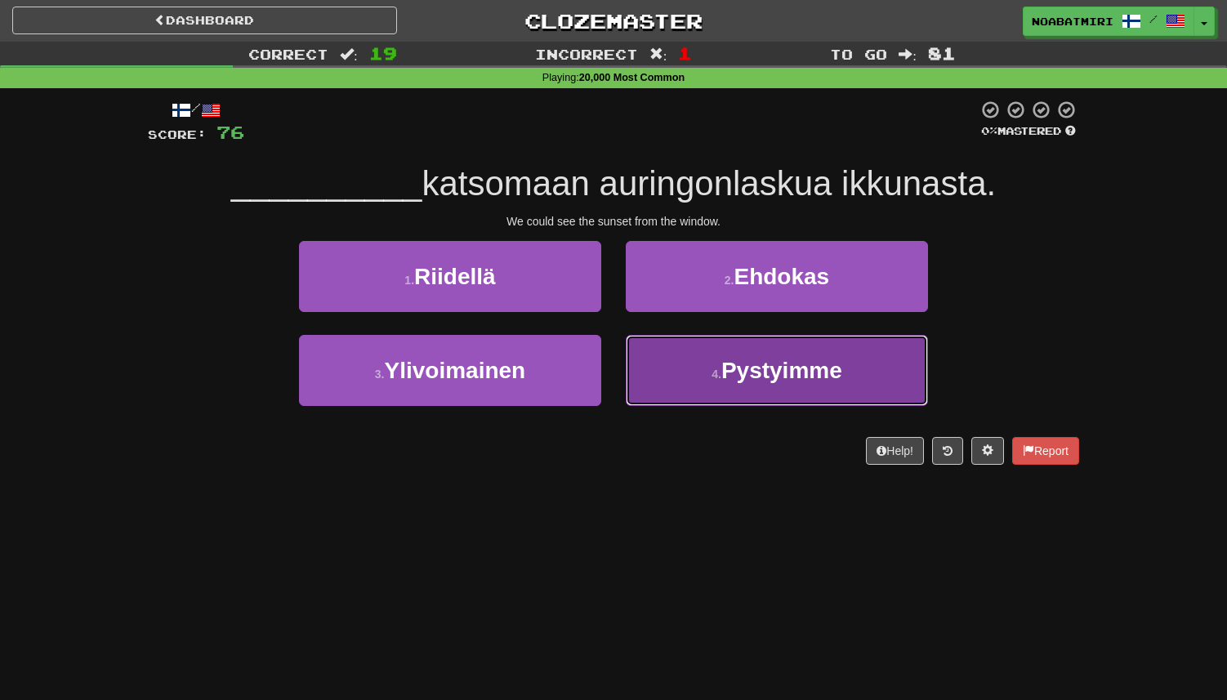
click at [675, 369] on button "4 . Pystyimme" at bounding box center [777, 370] width 302 height 71
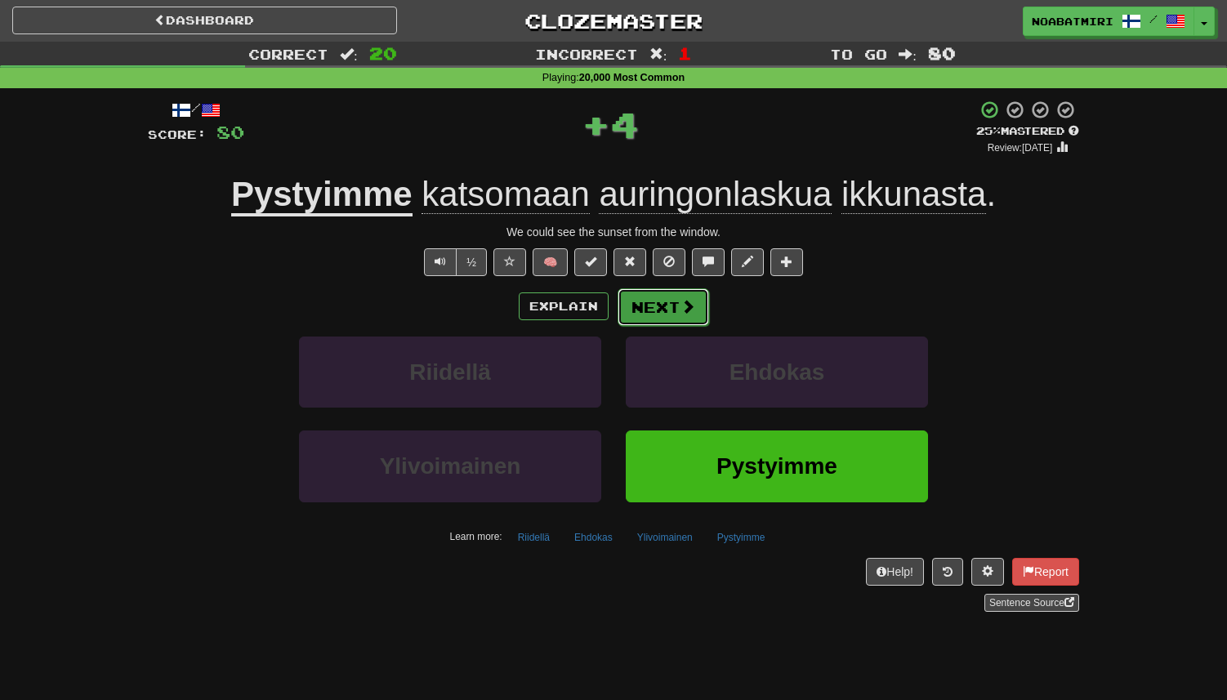
click at [668, 307] on button "Next" at bounding box center [664, 307] width 92 height 38
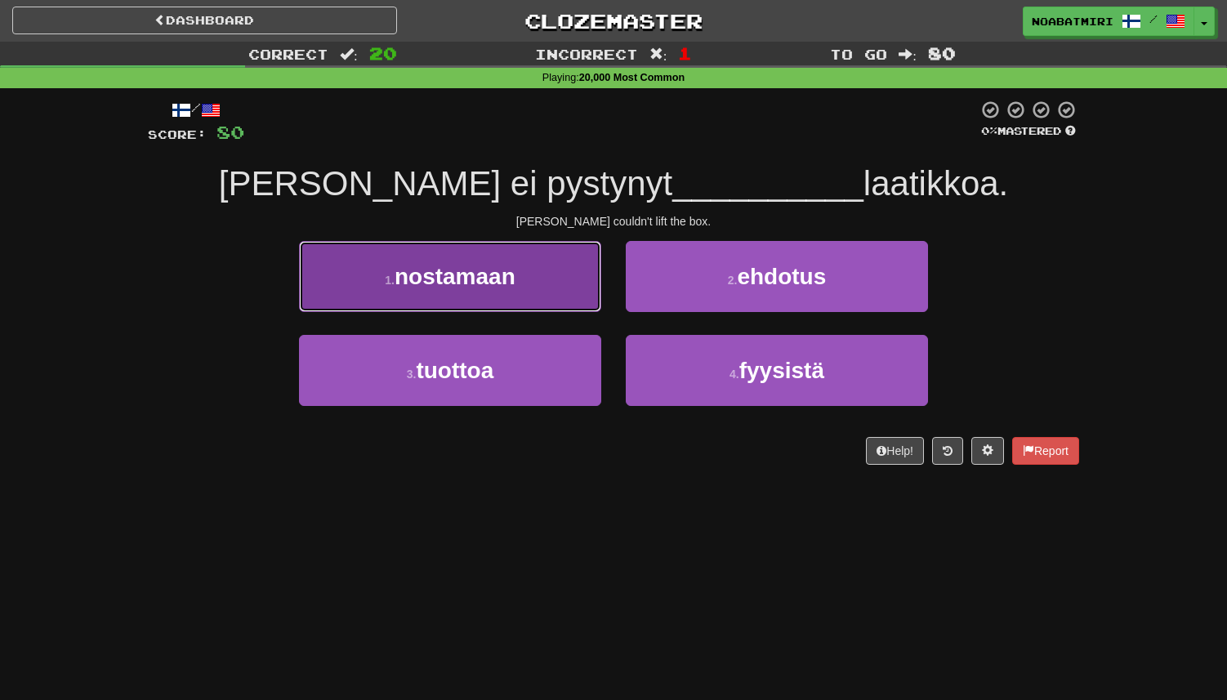
click at [578, 299] on button "1 . nostamaan" at bounding box center [450, 276] width 302 height 71
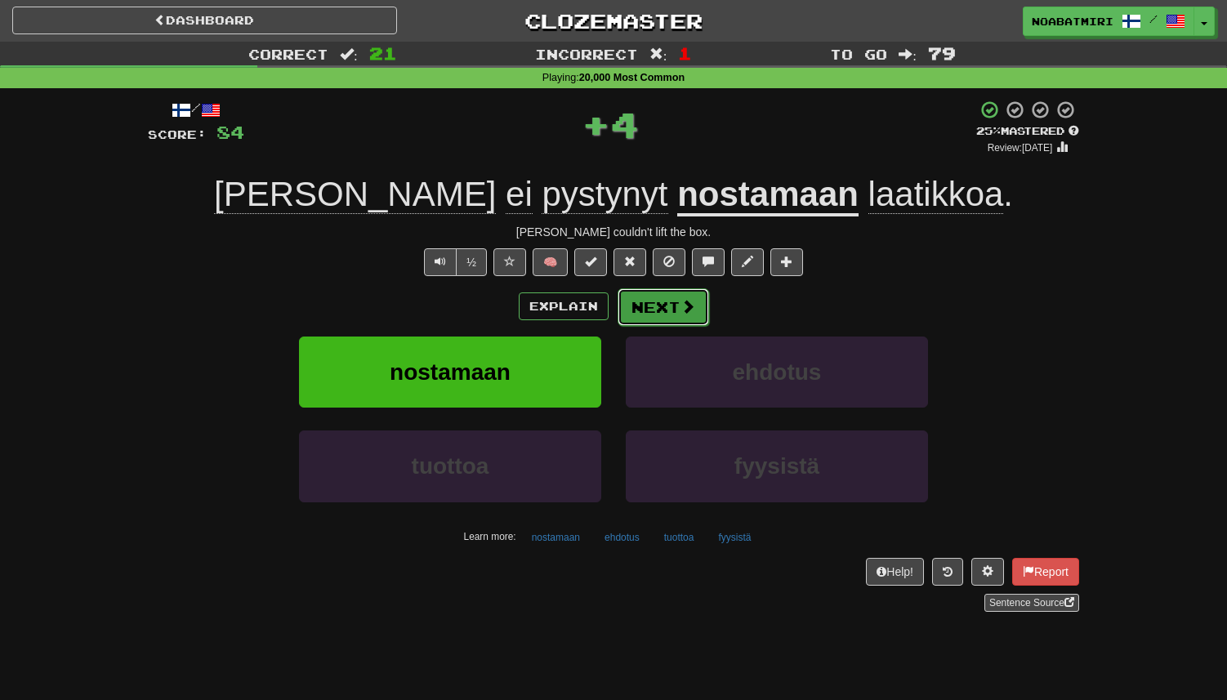
drag, startPoint x: 578, startPoint y: 299, endPoint x: 665, endPoint y: 300, distance: 87.4
click at [665, 300] on button "Next" at bounding box center [664, 307] width 92 height 38
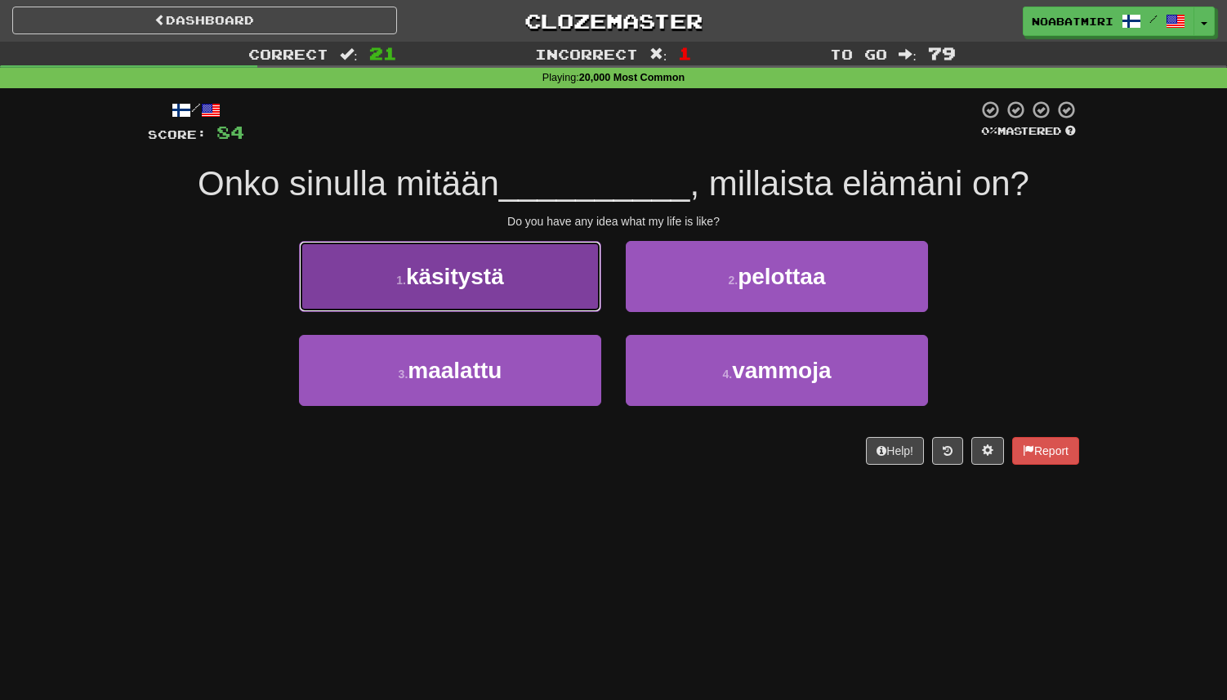
click at [581, 305] on button "1 . käsitystä" at bounding box center [450, 276] width 302 height 71
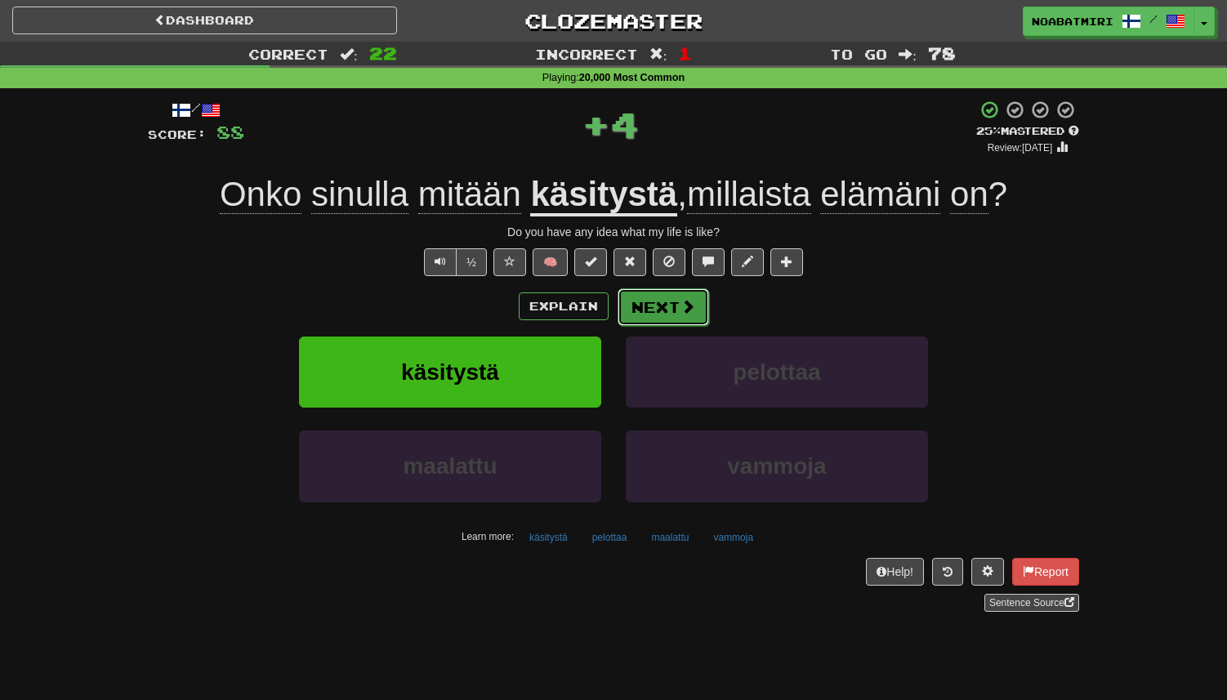
click at [644, 305] on button "Next" at bounding box center [664, 307] width 92 height 38
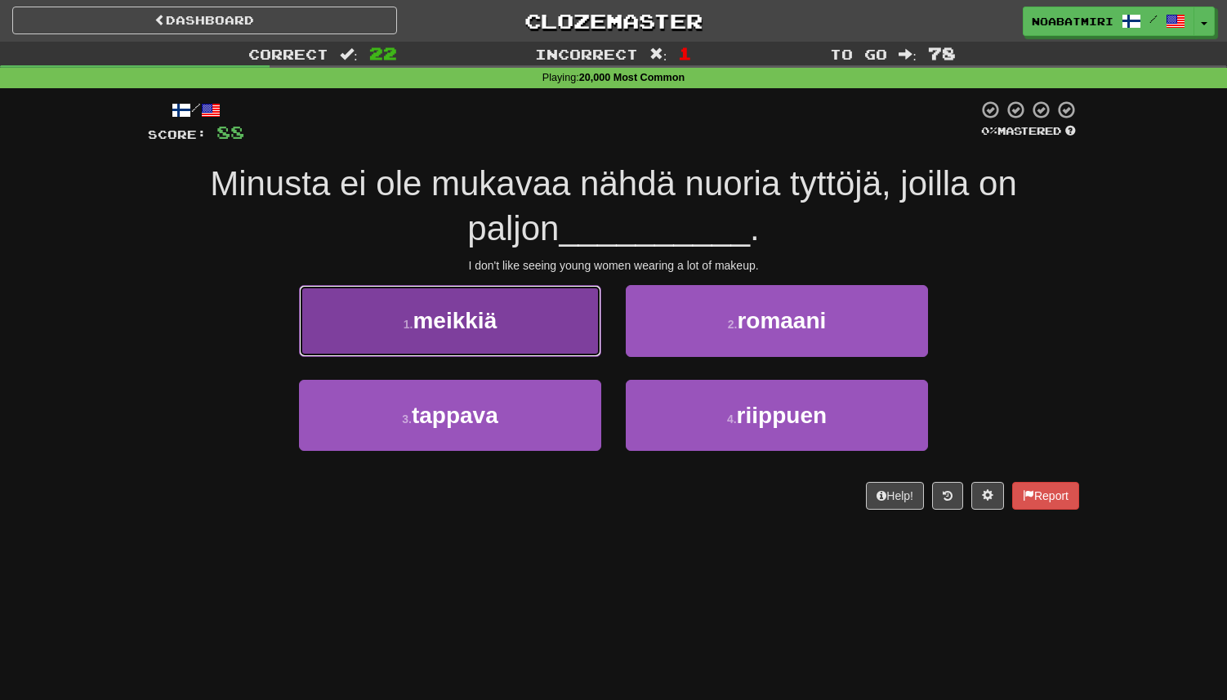
click at [564, 339] on button "1 . meikkiä" at bounding box center [450, 320] width 302 height 71
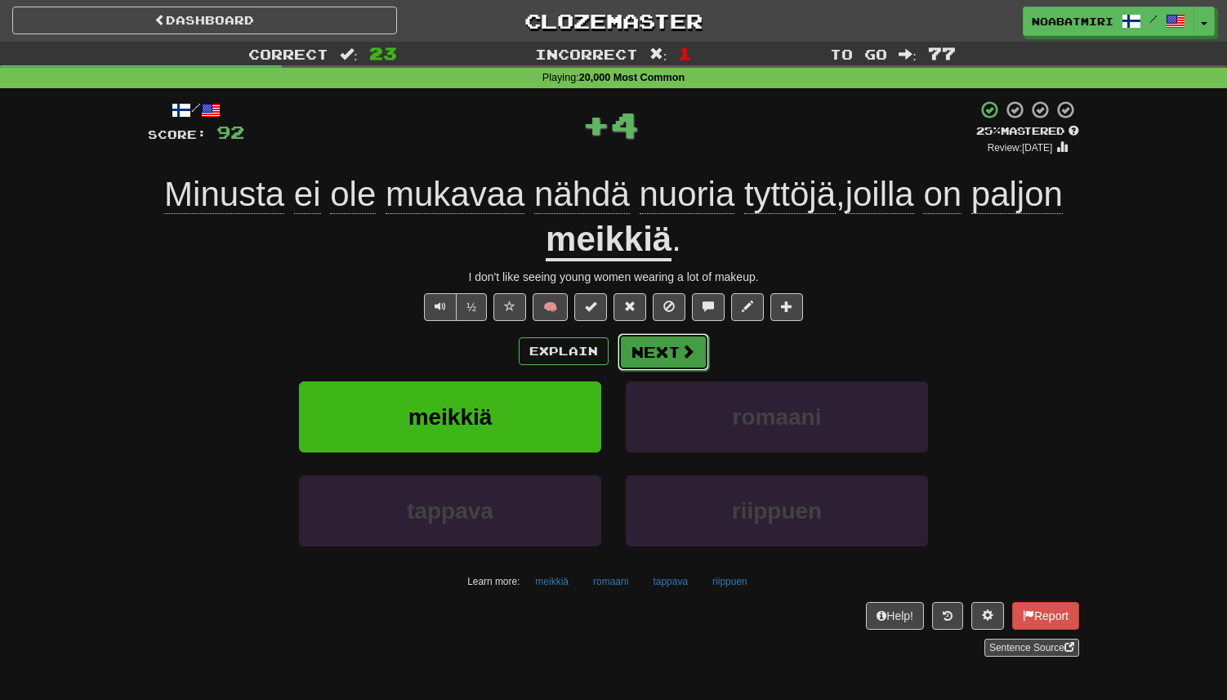
click at [642, 347] on button "Next" at bounding box center [664, 352] width 92 height 38
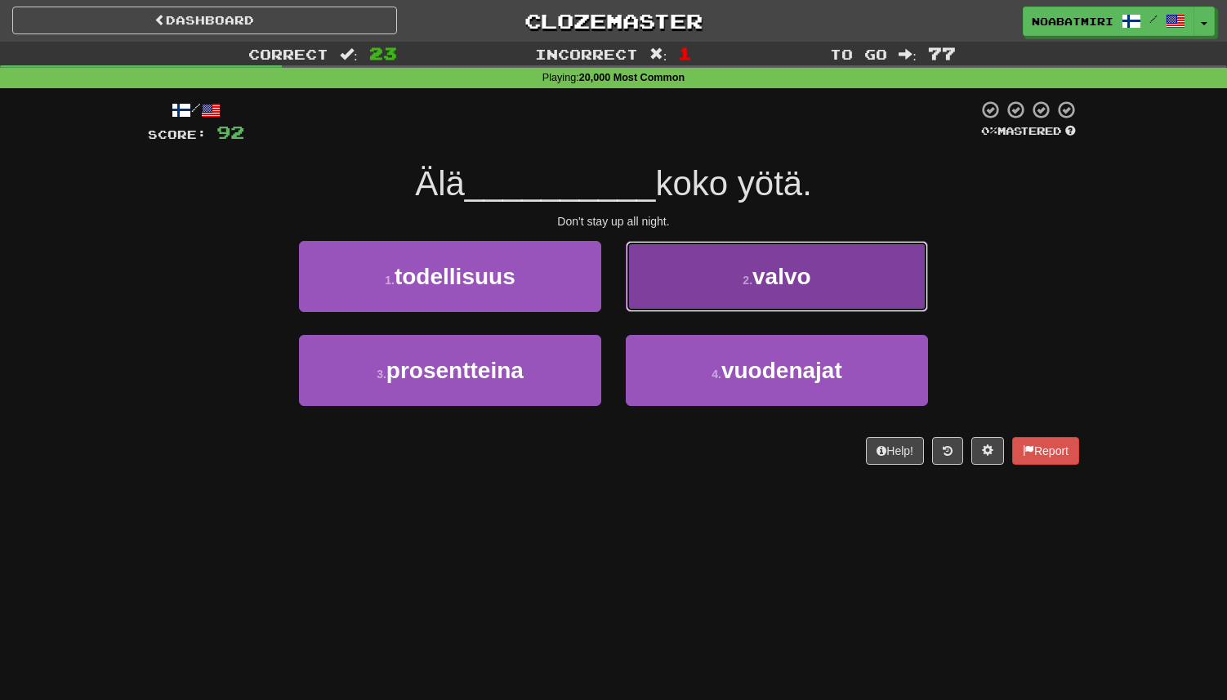
click at [653, 308] on button "2 . valvo" at bounding box center [777, 276] width 302 height 71
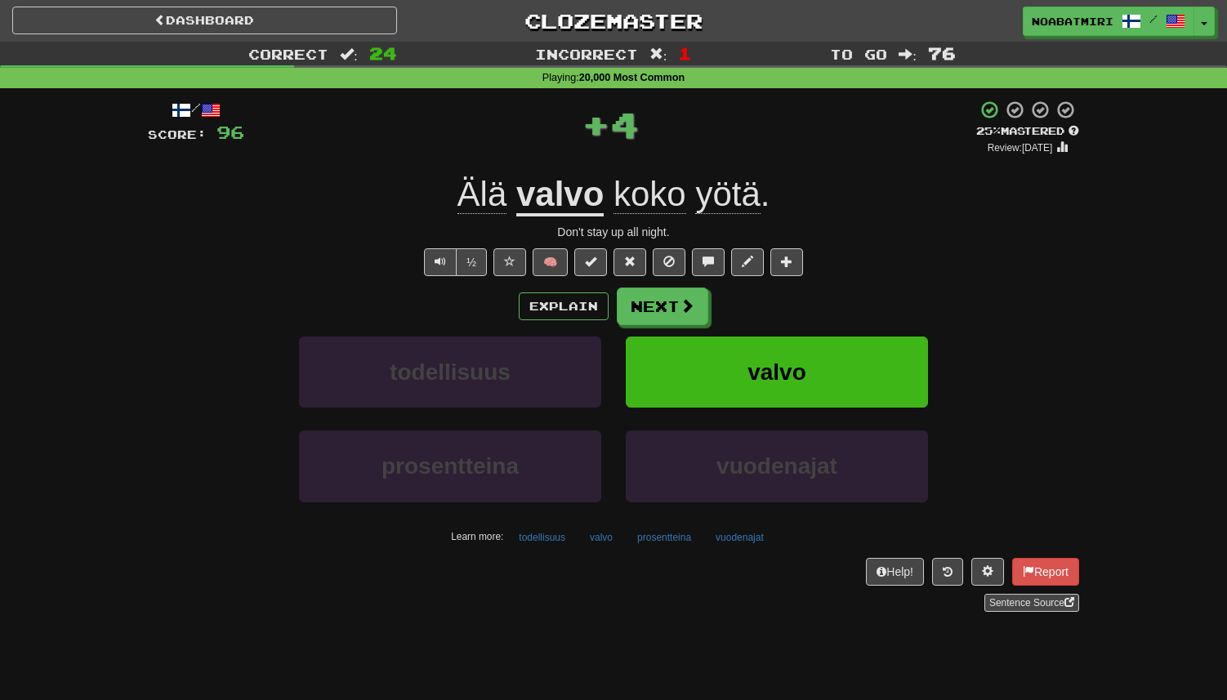
click at [635, 329] on div "Explain Next todellisuus valvo prosentteina vuodenajat Learn more: todellisuus …" at bounding box center [614, 419] width 932 height 262
click at [637, 315] on button "Next" at bounding box center [664, 307] width 92 height 38
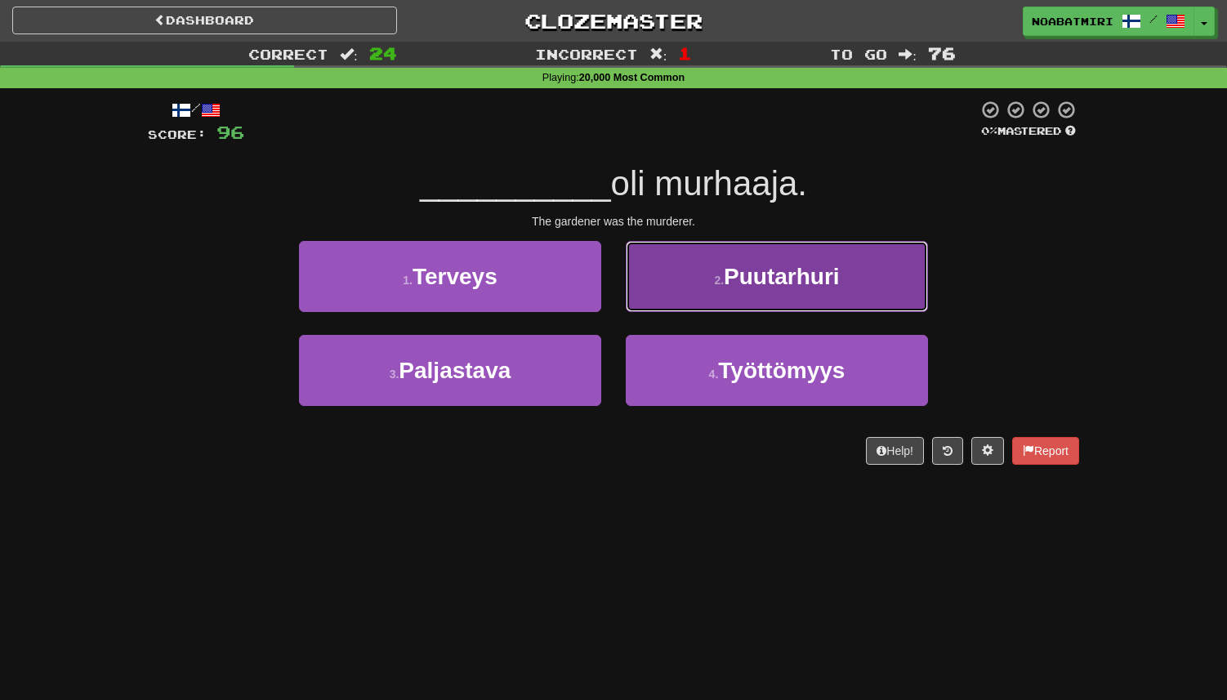
click at [713, 307] on button "2 . Puutarhuri" at bounding box center [777, 276] width 302 height 71
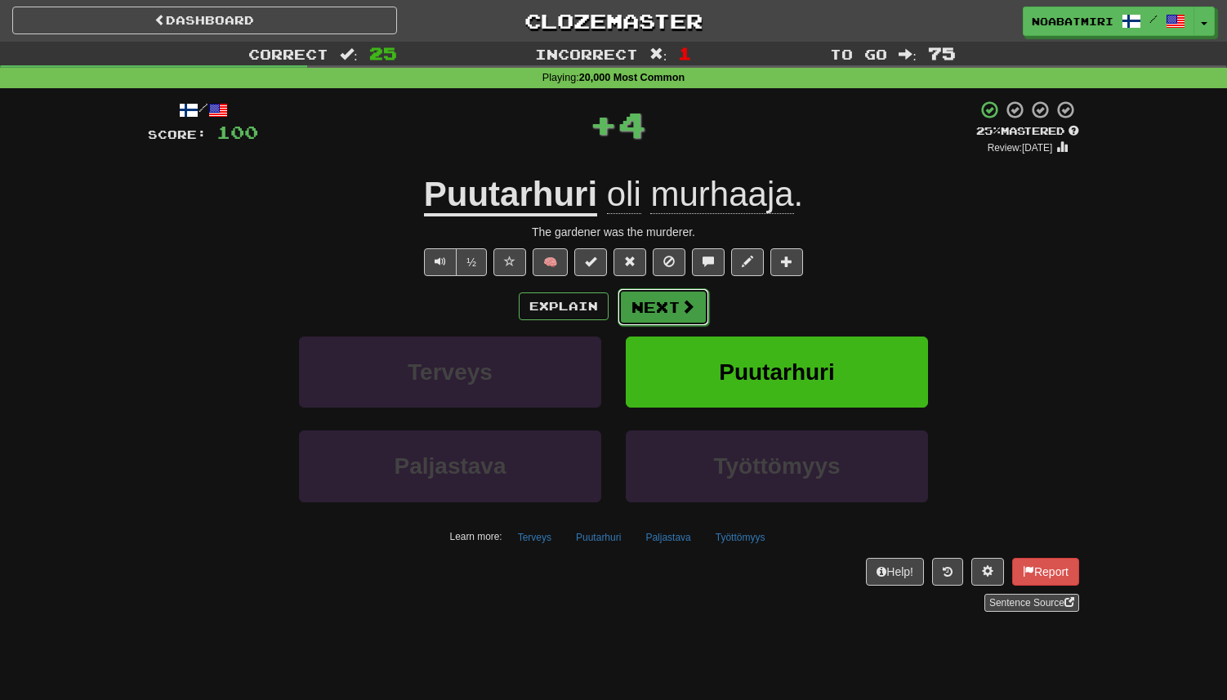
click at [653, 308] on button "Next" at bounding box center [664, 307] width 92 height 38
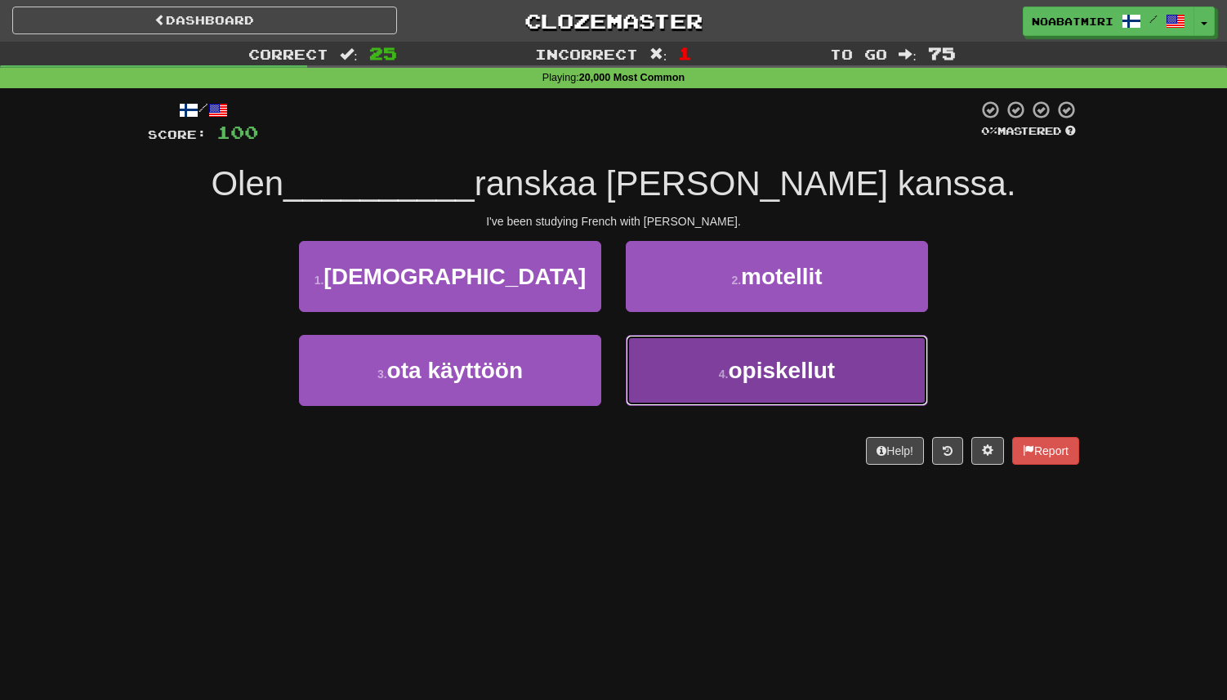
click at [655, 358] on button "4 . opiskellut" at bounding box center [777, 370] width 302 height 71
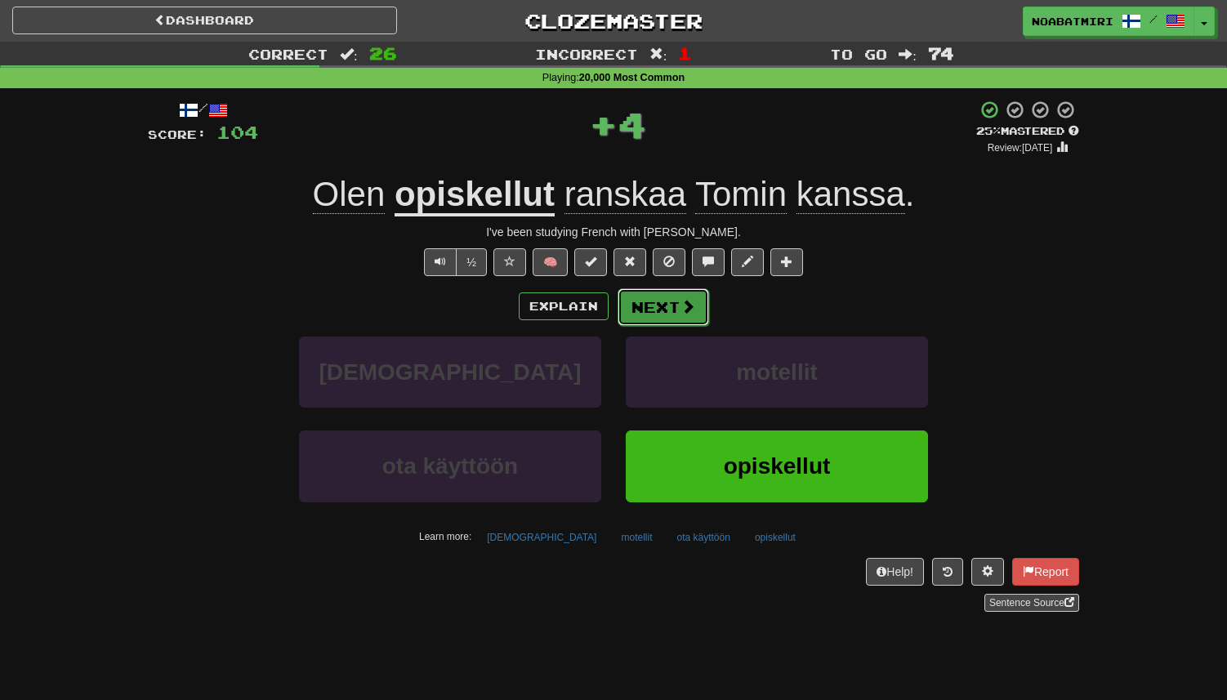
click at [646, 311] on button "Next" at bounding box center [664, 307] width 92 height 38
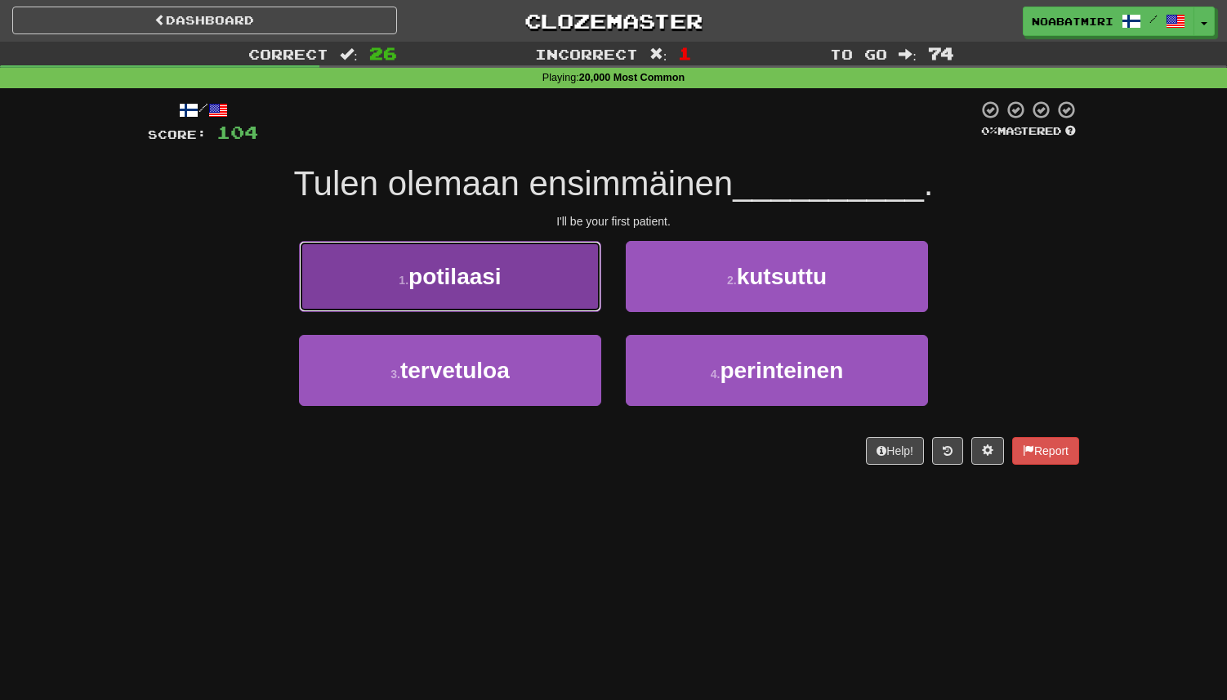
click at [586, 296] on button "1 . potilaasi" at bounding box center [450, 276] width 302 height 71
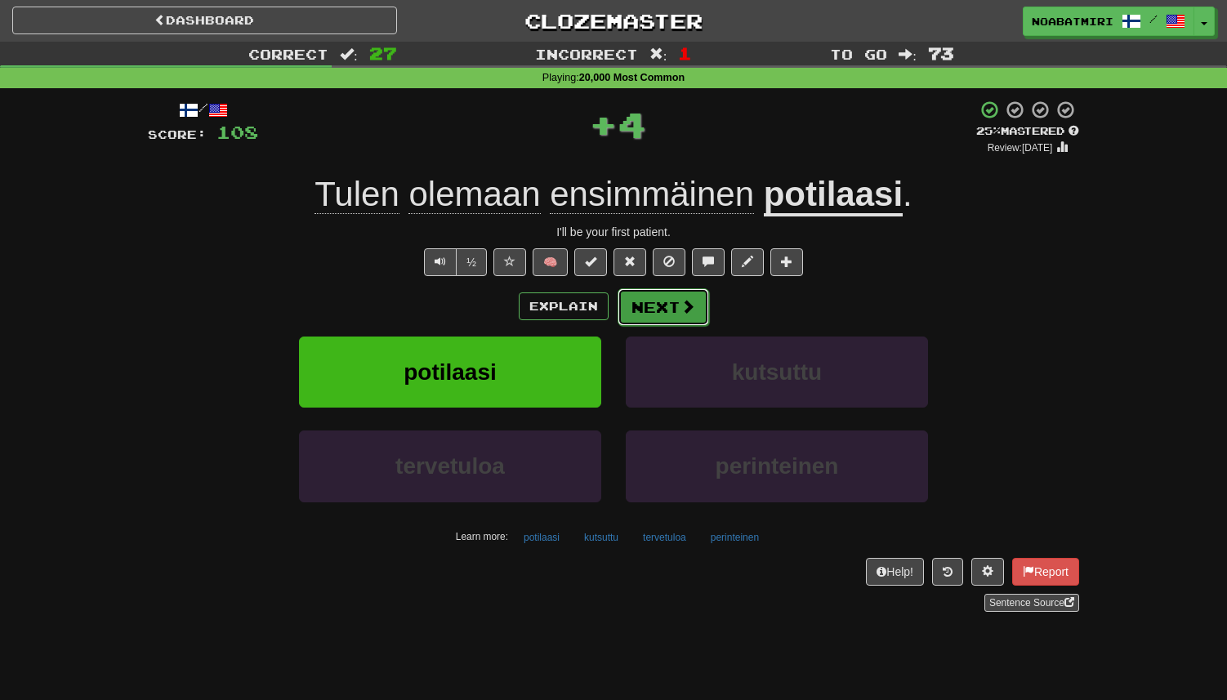
click at [644, 306] on button "Next" at bounding box center [664, 307] width 92 height 38
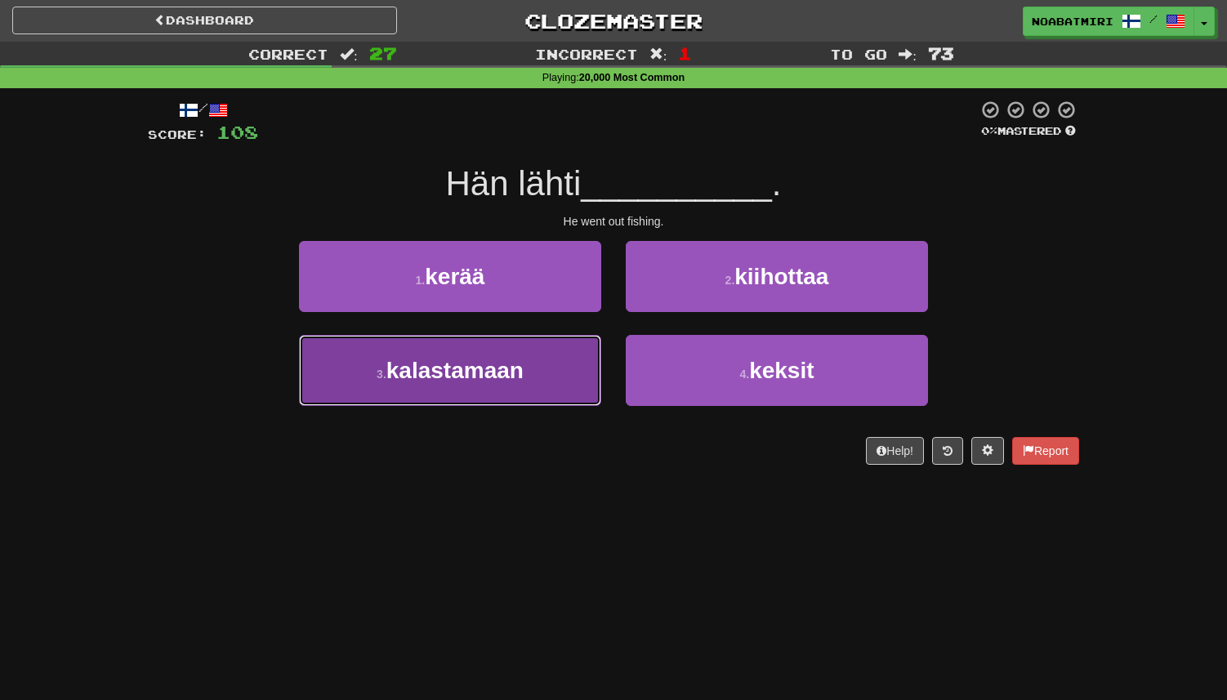
click at [559, 370] on button "3 . kalastamaan" at bounding box center [450, 370] width 302 height 71
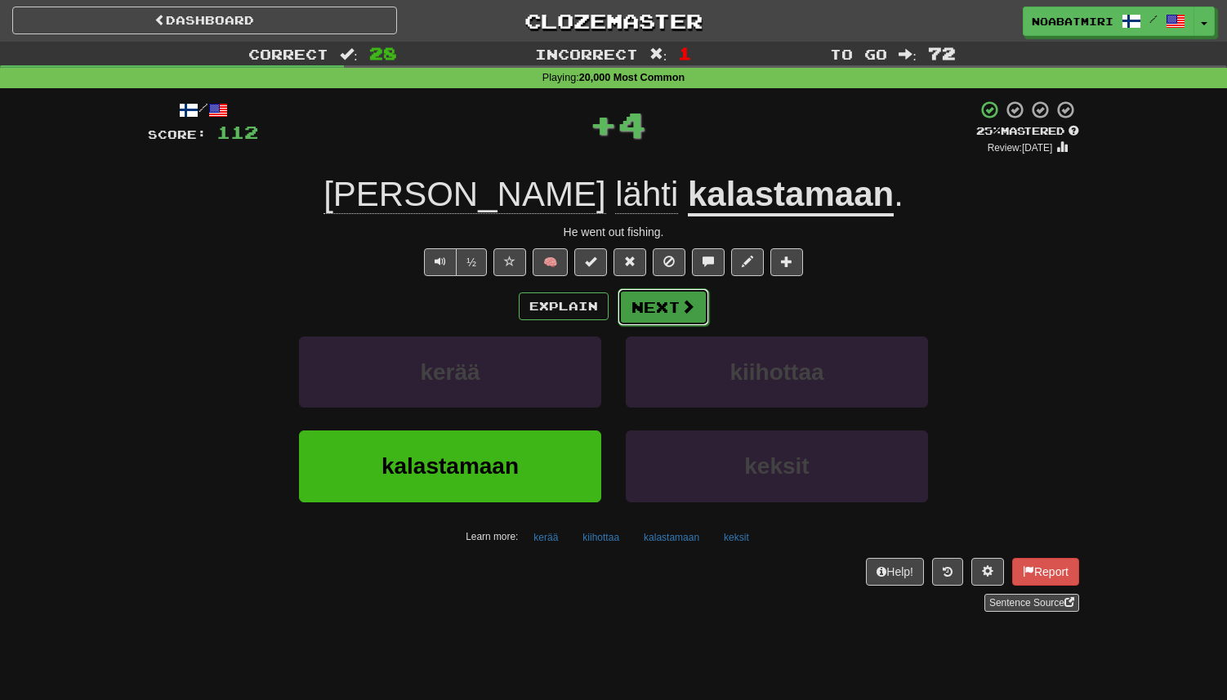
click at [654, 313] on button "Next" at bounding box center [664, 307] width 92 height 38
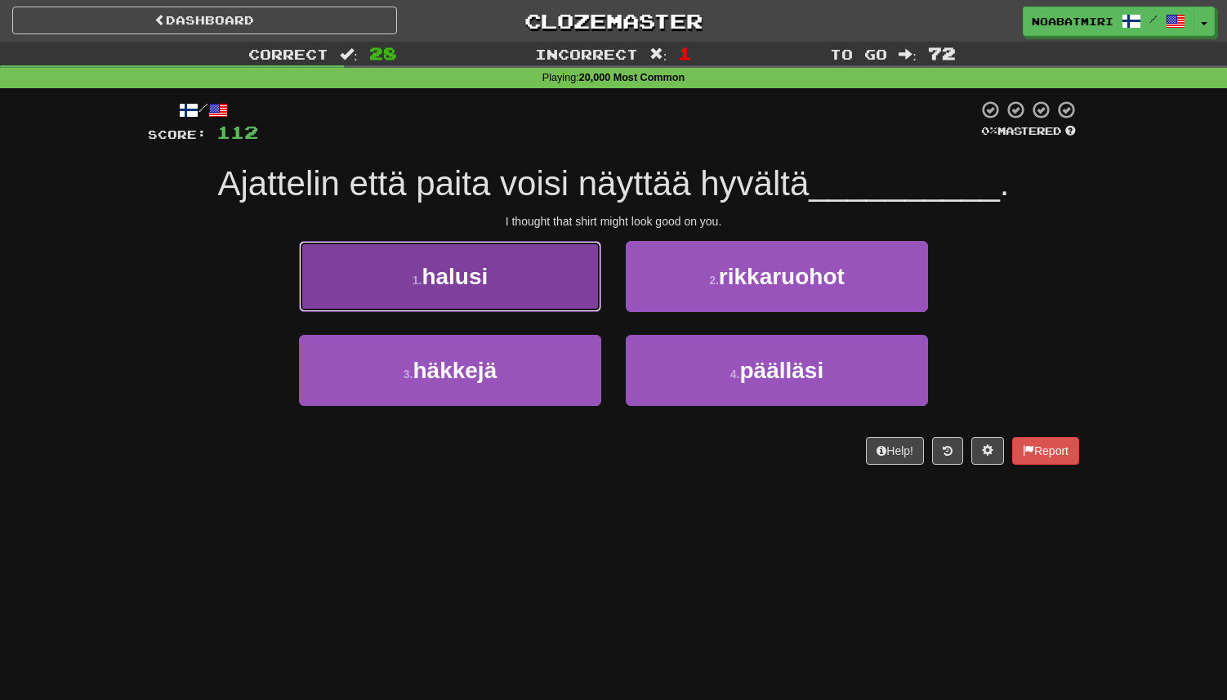
click at [600, 306] on button "1 . halusi" at bounding box center [450, 276] width 302 height 71
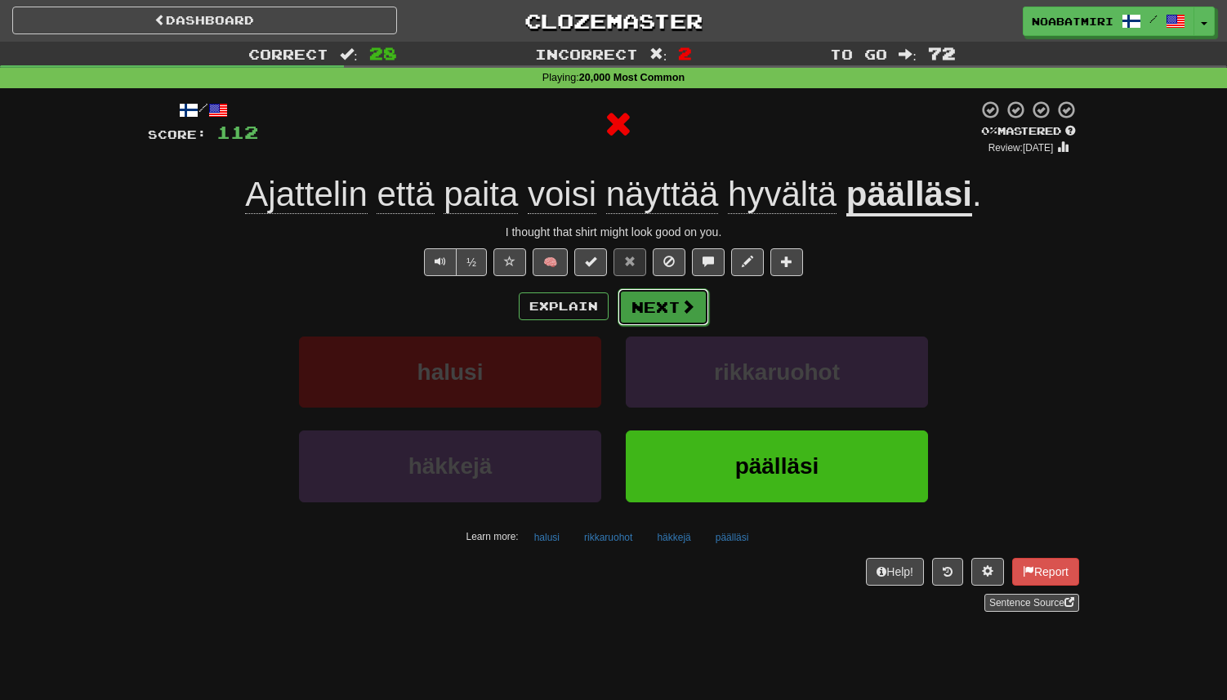
drag, startPoint x: 600, startPoint y: 306, endPoint x: 644, endPoint y: 309, distance: 44.2
click at [644, 309] on button "Next" at bounding box center [664, 307] width 92 height 38
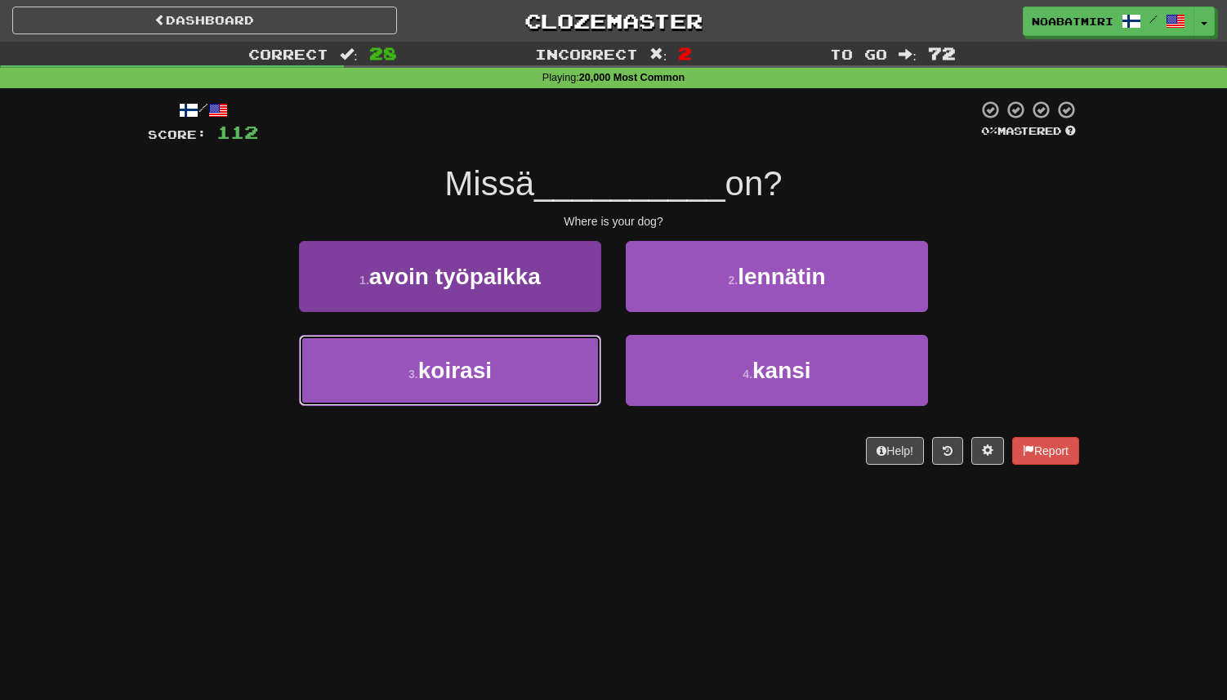
click at [566, 366] on button "3 . koirasi" at bounding box center [450, 370] width 302 height 71
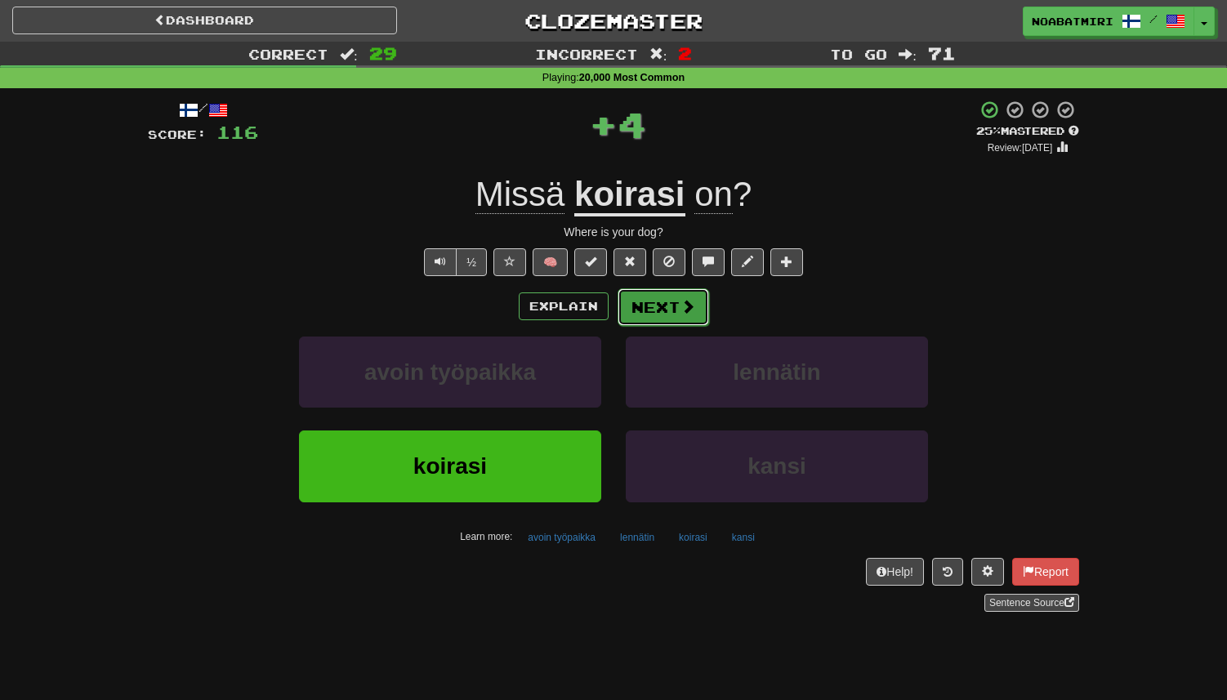
click at [650, 311] on button "Next" at bounding box center [664, 307] width 92 height 38
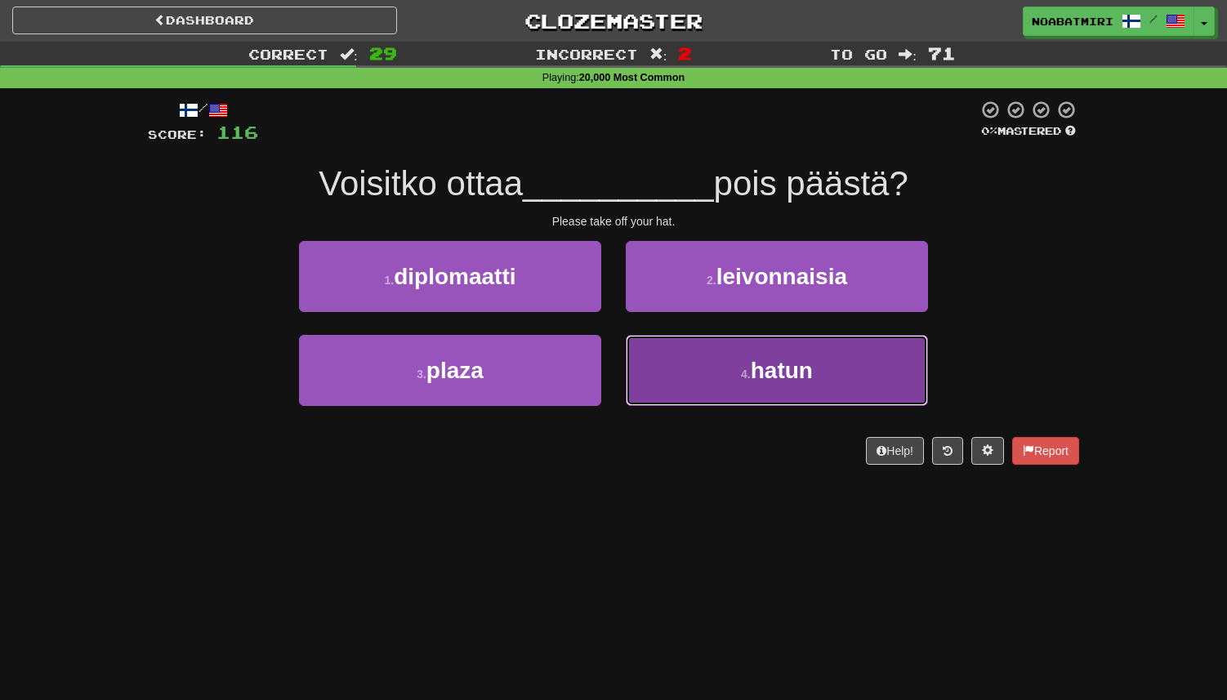
click at [644, 365] on button "4 . hatun" at bounding box center [777, 370] width 302 height 71
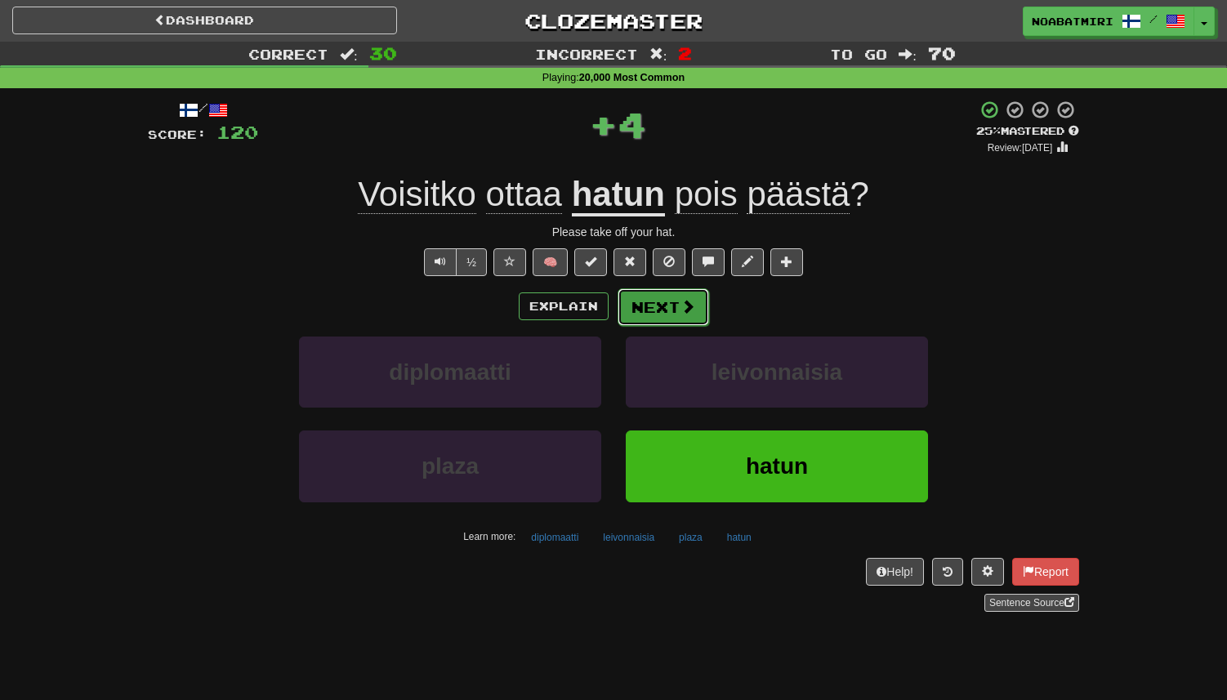
click at [641, 302] on button "Next" at bounding box center [664, 307] width 92 height 38
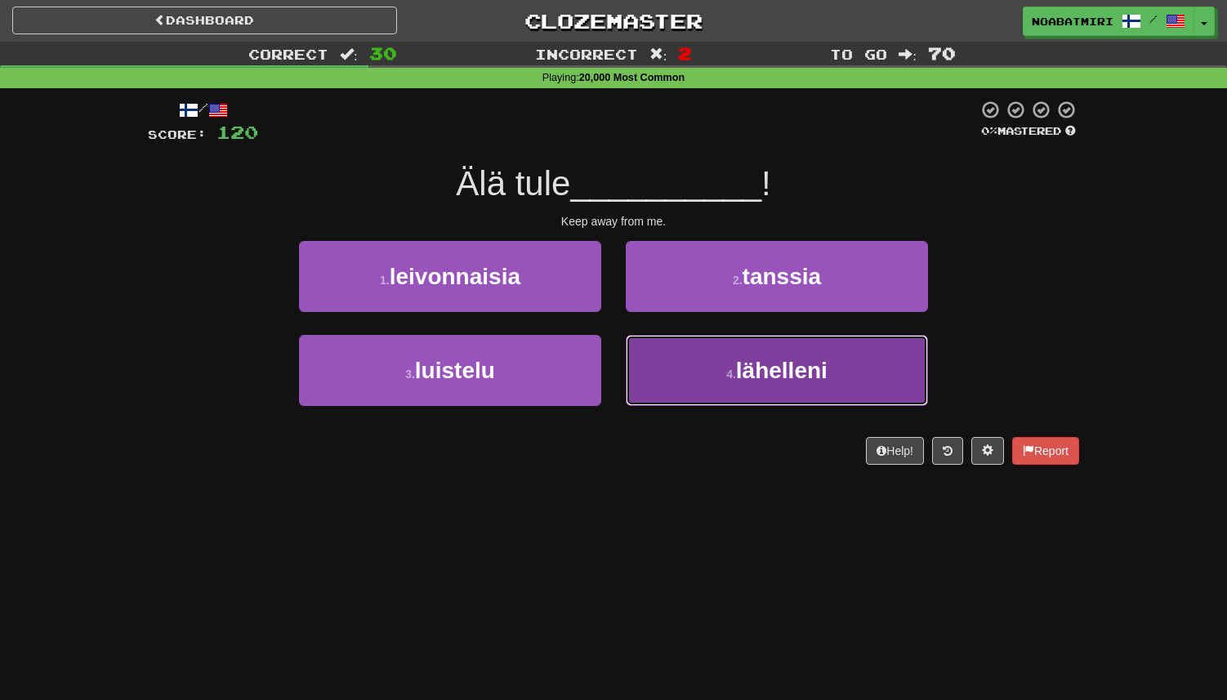
click at [660, 350] on button "4 . lähelleni" at bounding box center [777, 370] width 302 height 71
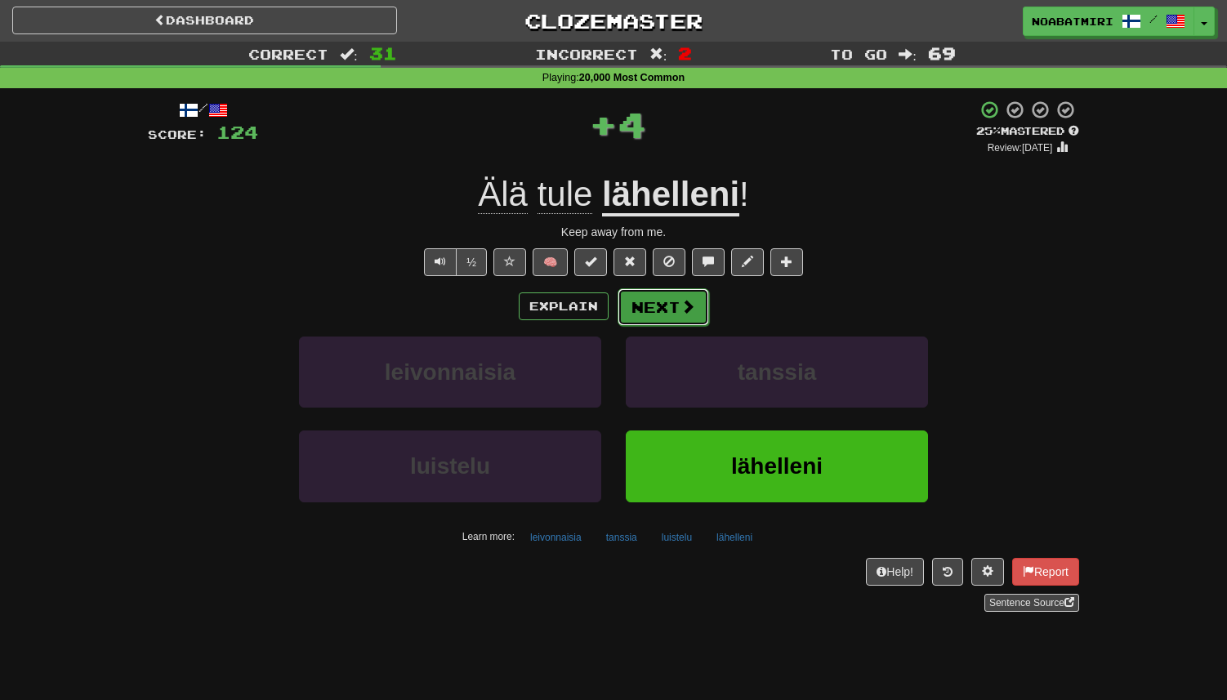
click at [654, 302] on button "Next" at bounding box center [664, 307] width 92 height 38
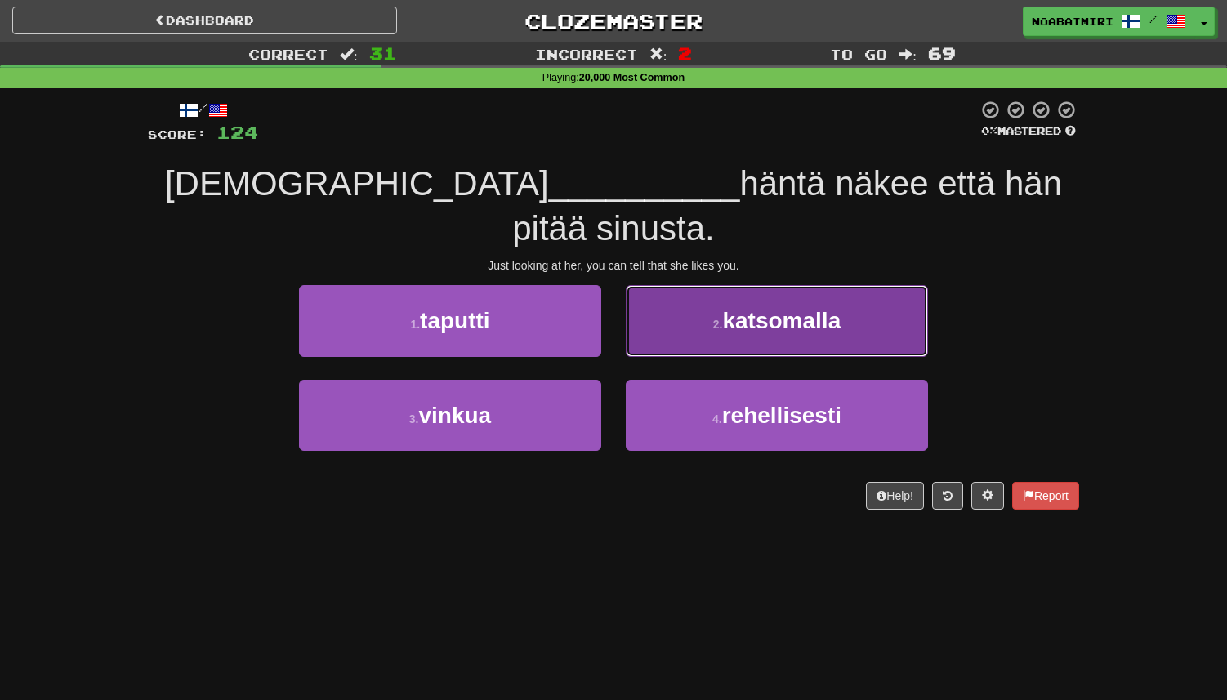
click at [654, 297] on button "2 . katsomalla" at bounding box center [777, 320] width 302 height 71
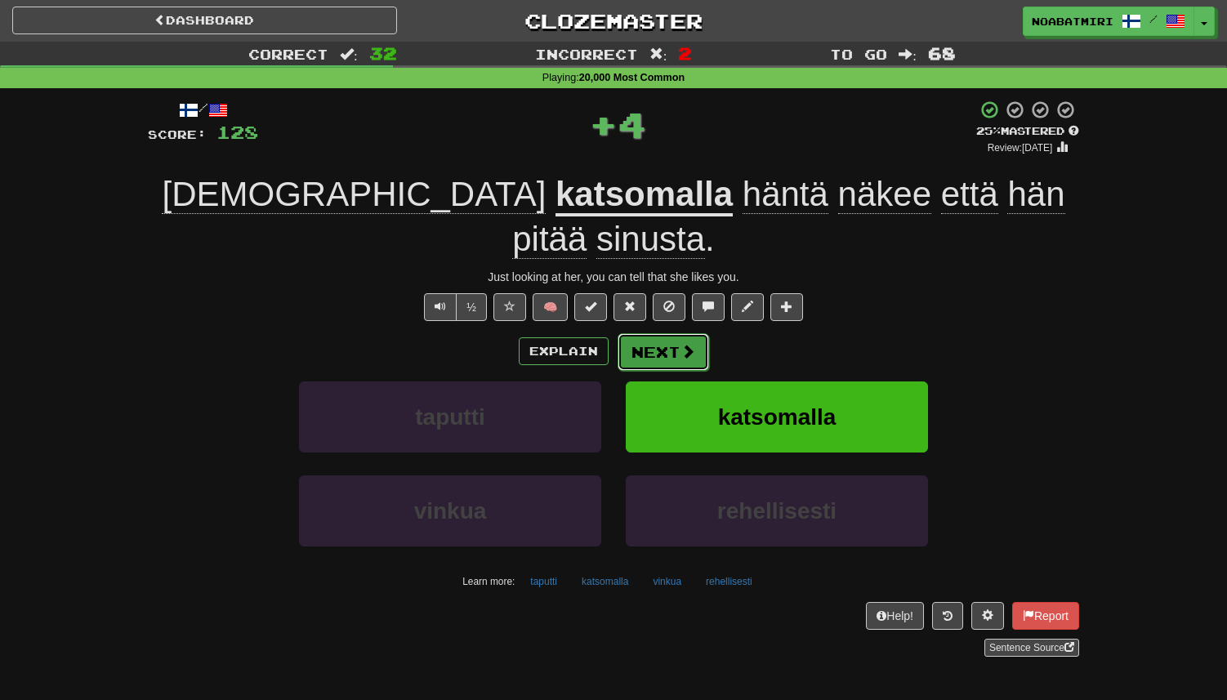
click at [651, 333] on button "Next" at bounding box center [664, 352] width 92 height 38
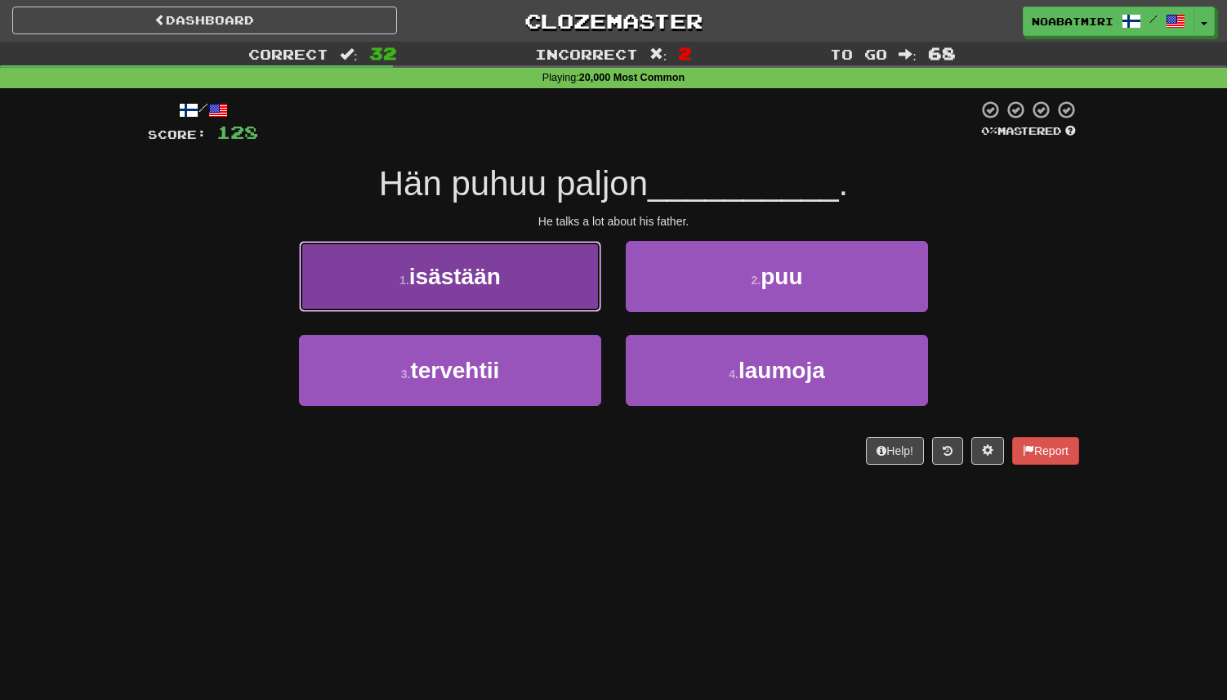
click at [574, 302] on button "1 . isästään" at bounding box center [450, 276] width 302 height 71
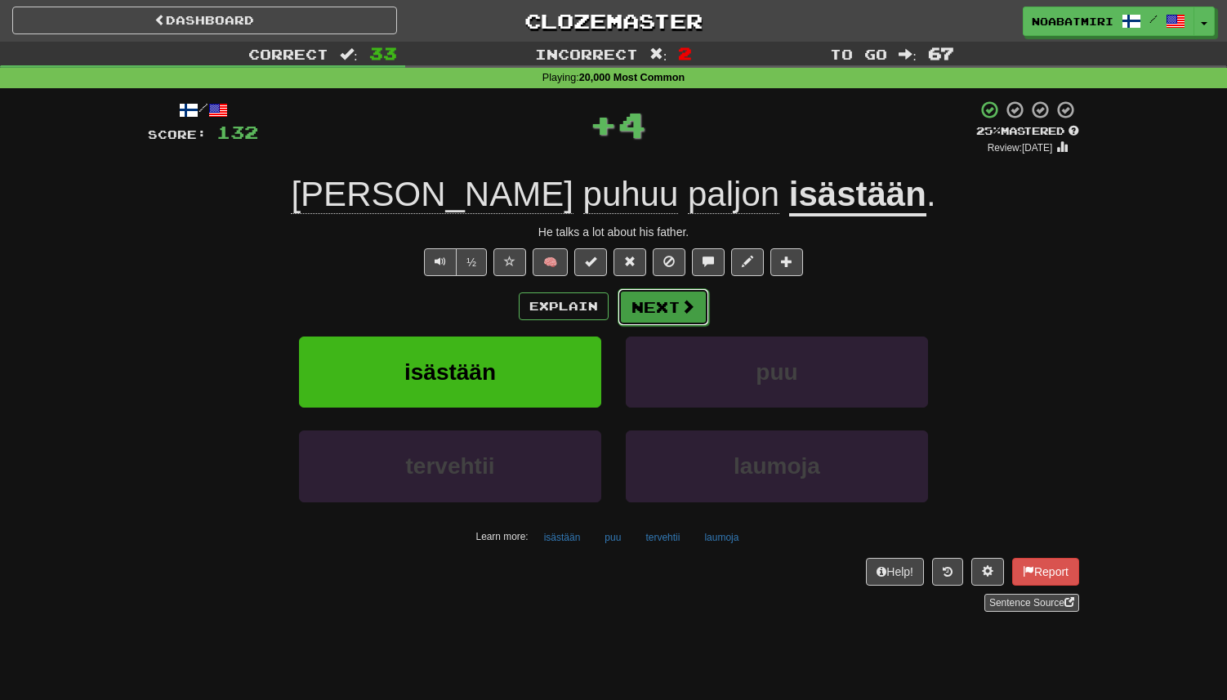
click at [644, 308] on button "Next" at bounding box center [664, 307] width 92 height 38
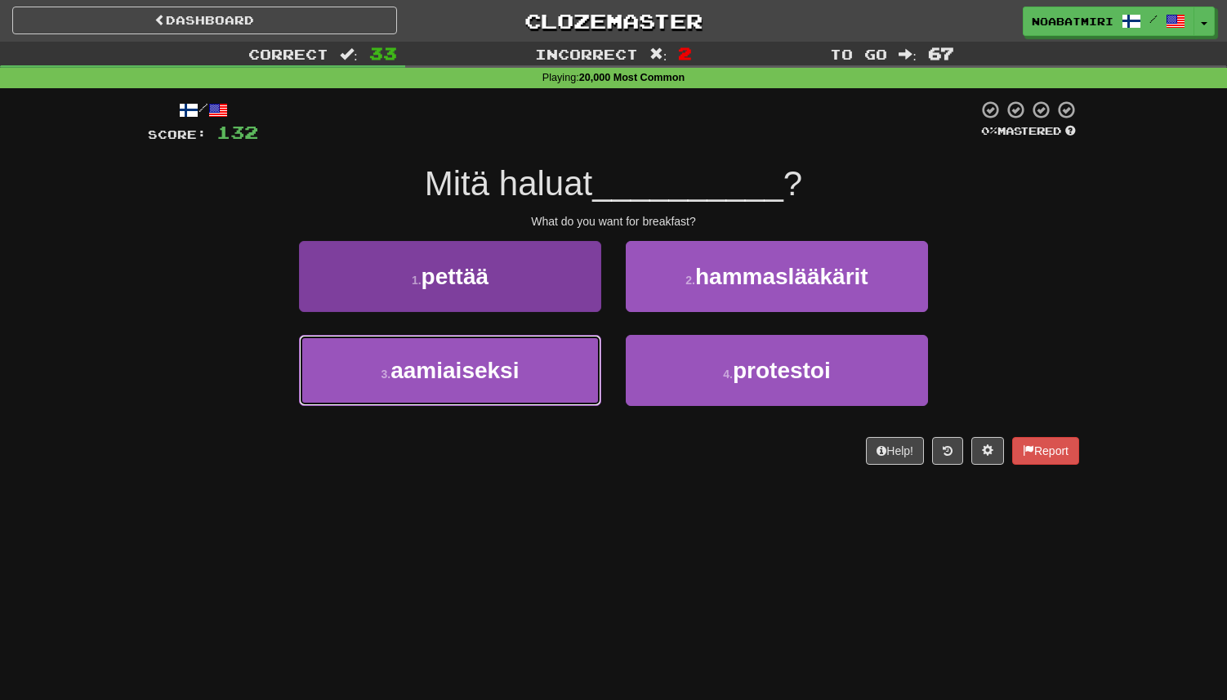
click at [539, 364] on button "3 . aamiaiseksi" at bounding box center [450, 370] width 302 height 71
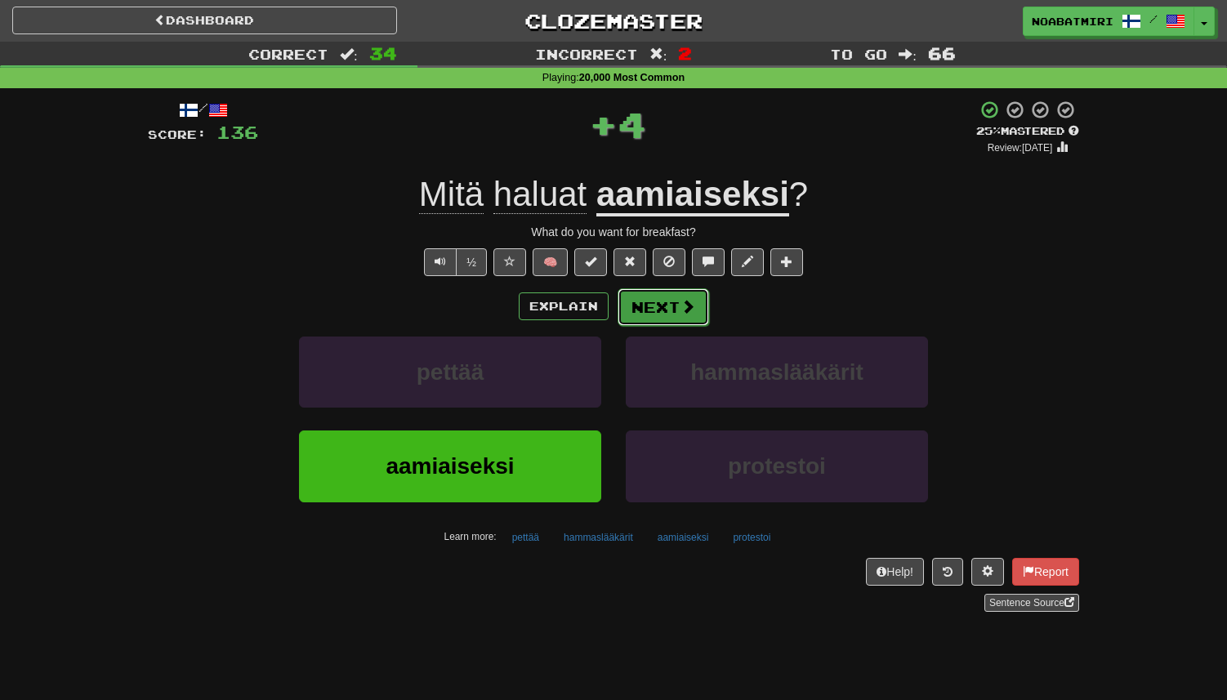
click at [643, 307] on button "Next" at bounding box center [664, 307] width 92 height 38
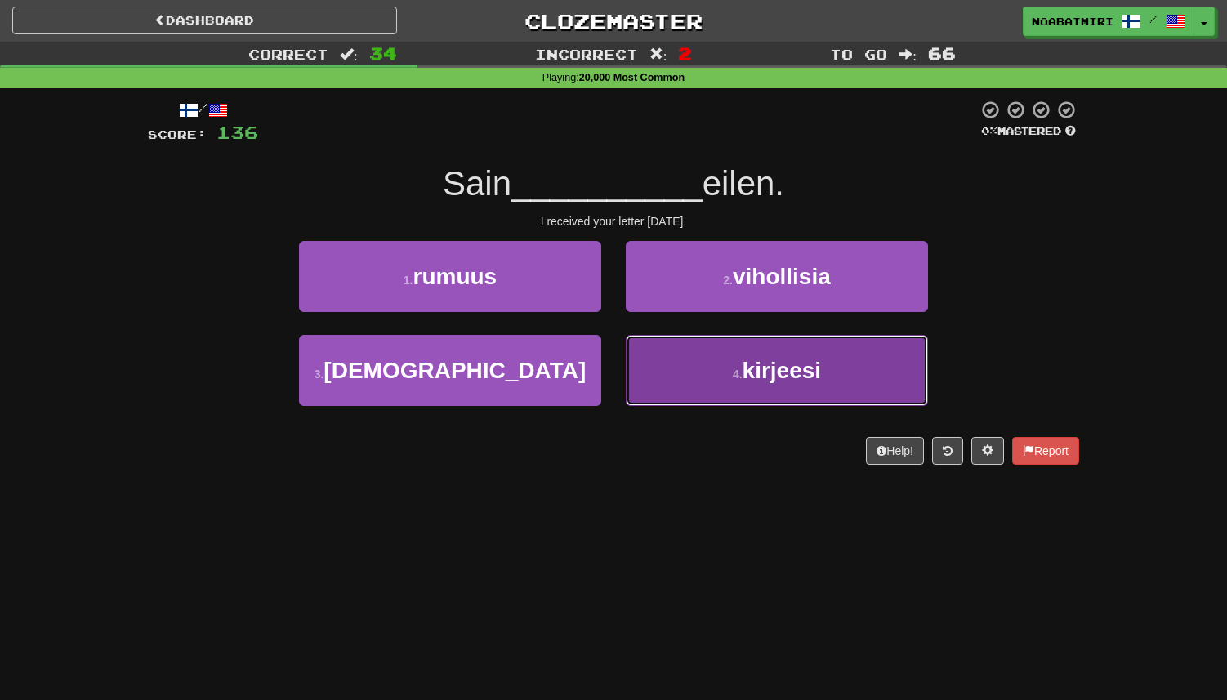
click at [667, 357] on button "4 . kirjeesi" at bounding box center [777, 370] width 302 height 71
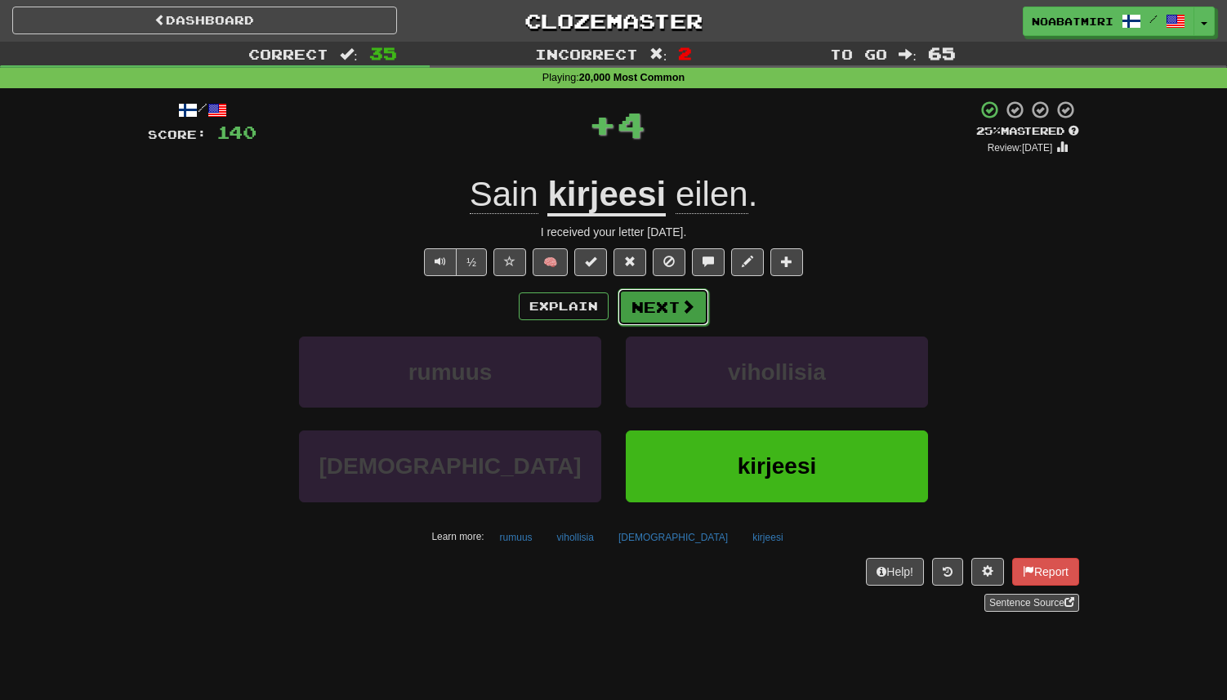
click at [660, 314] on button "Next" at bounding box center [664, 307] width 92 height 38
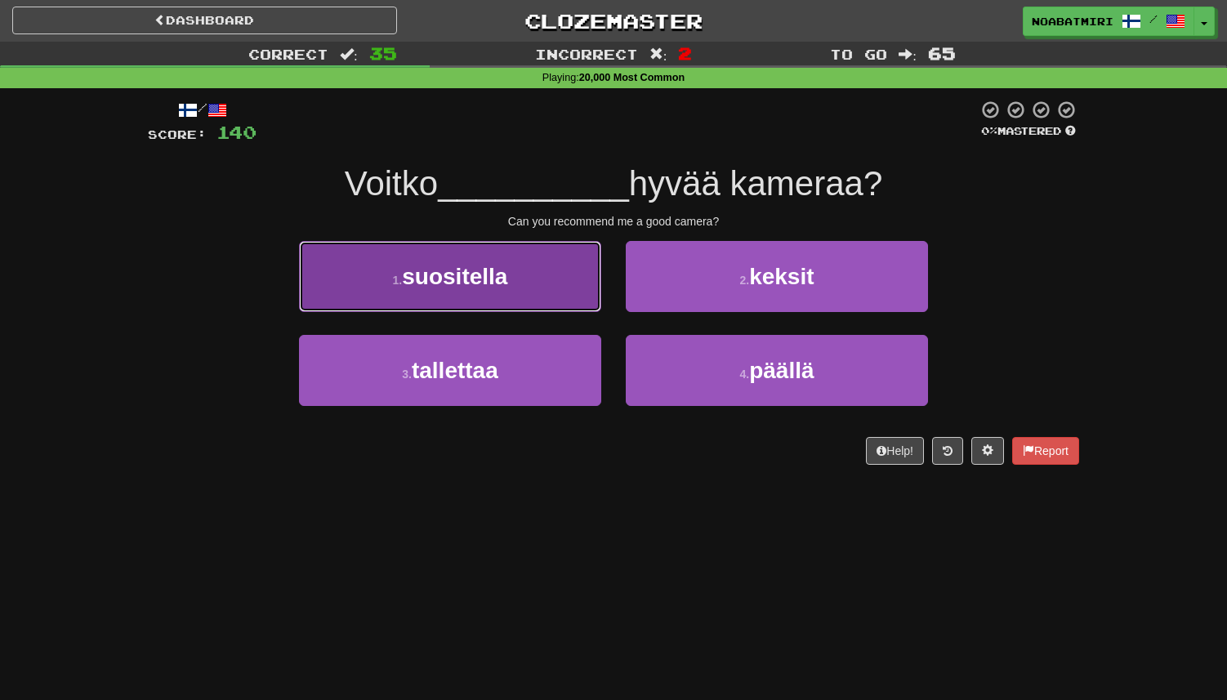
click at [556, 269] on button "1 . suositella" at bounding box center [450, 276] width 302 height 71
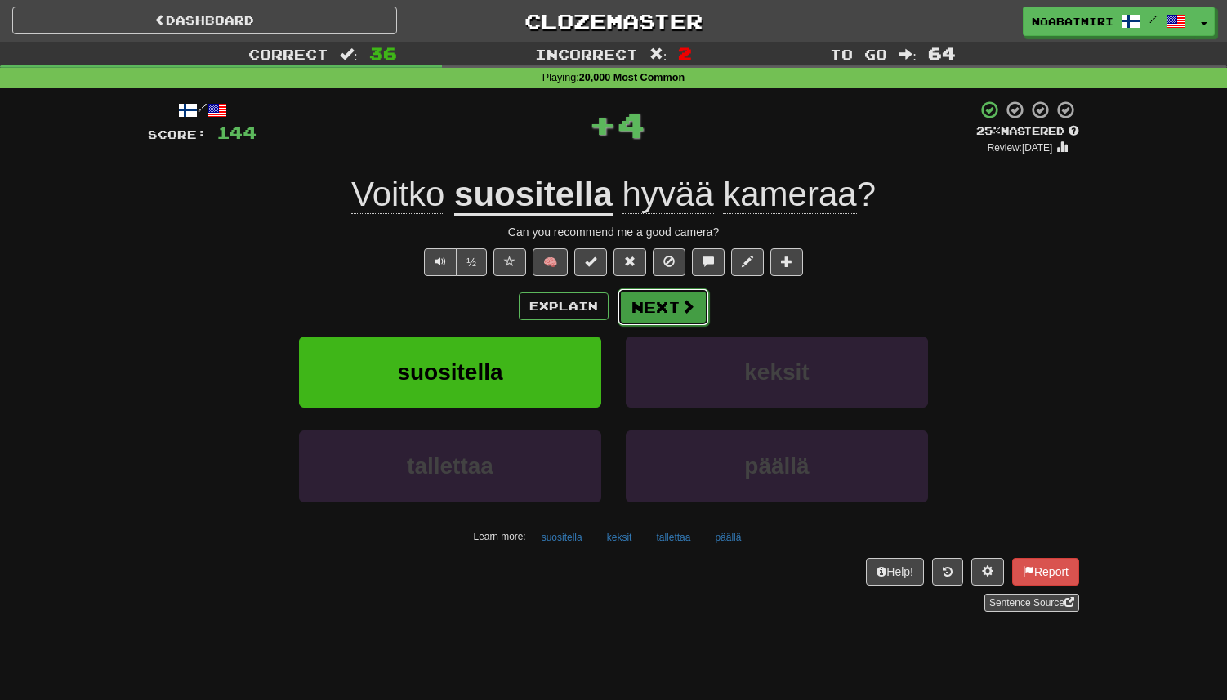
click at [659, 293] on button "Next" at bounding box center [664, 307] width 92 height 38
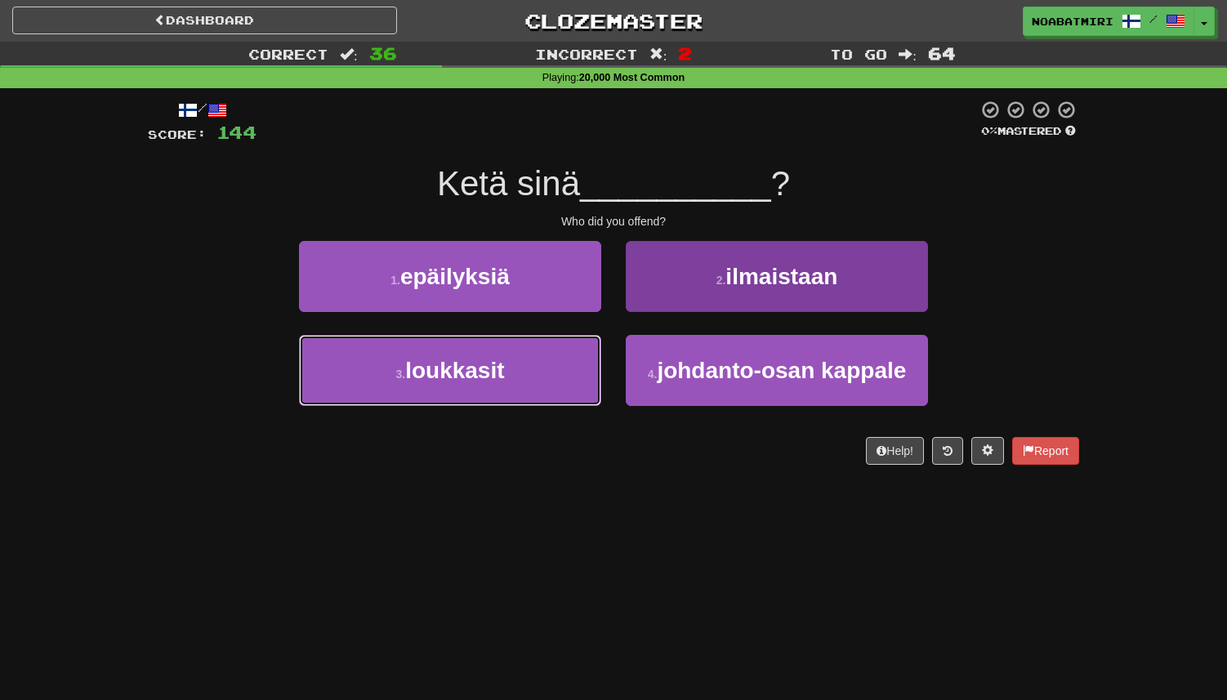
drag, startPoint x: 576, startPoint y: 353, endPoint x: 632, endPoint y: 337, distance: 57.7
click at [577, 353] on button "3 . loukkasit" at bounding box center [450, 370] width 302 height 71
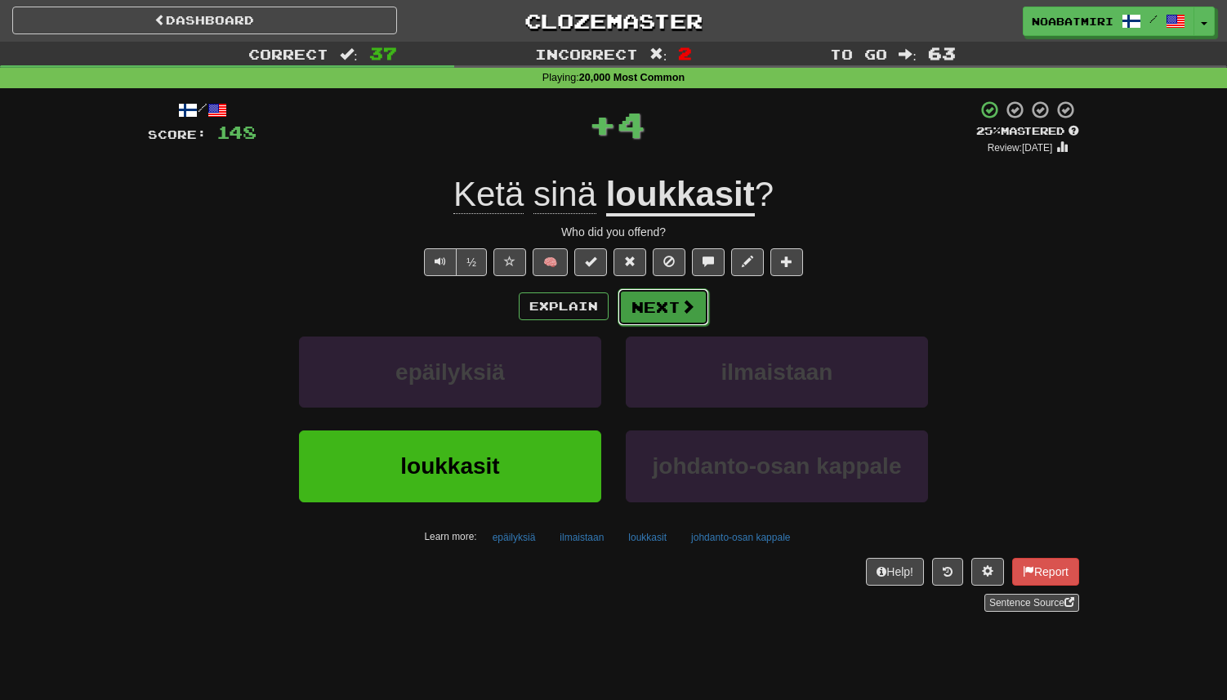
click at [668, 322] on button "Next" at bounding box center [664, 307] width 92 height 38
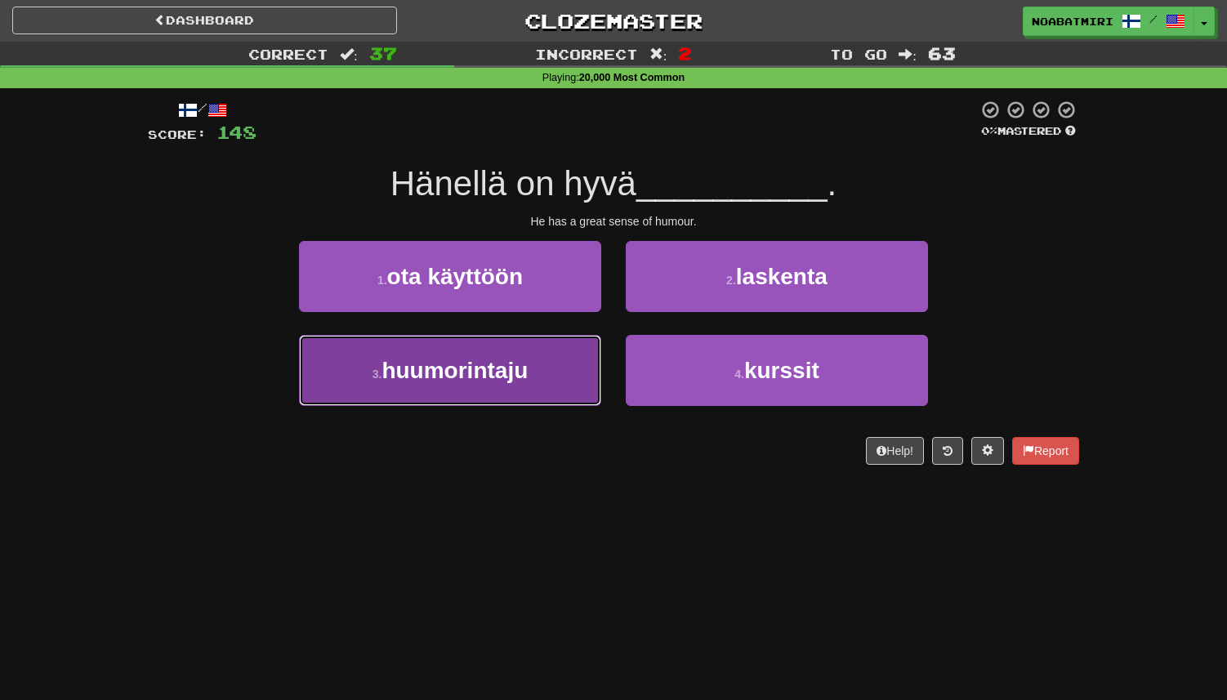
drag, startPoint x: 547, startPoint y: 369, endPoint x: 579, endPoint y: 363, distance: 31.6
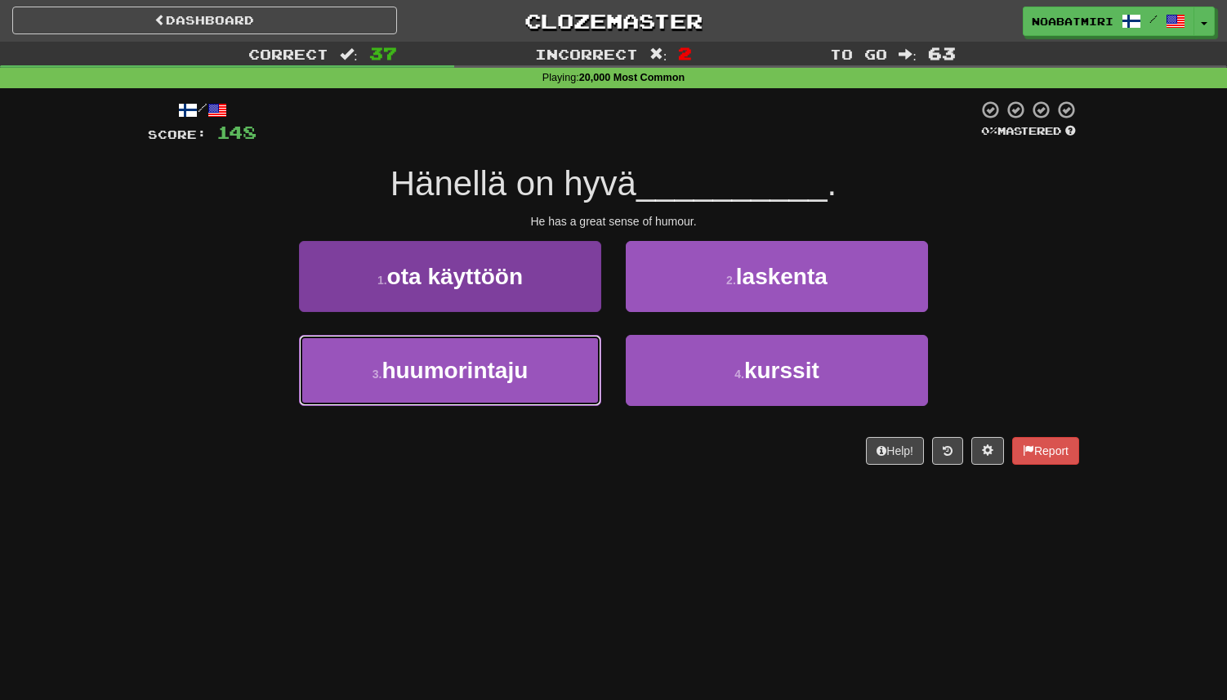
click at [547, 369] on button "3 . huumorintaju" at bounding box center [450, 370] width 302 height 71
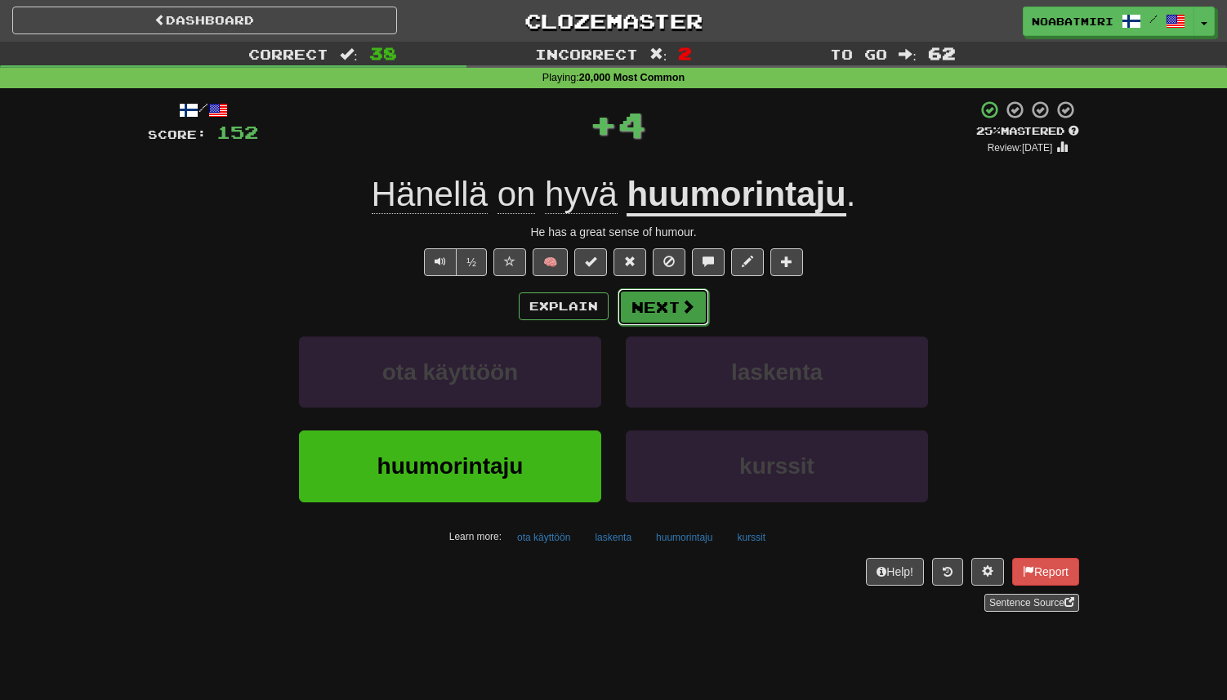
click at [661, 314] on button "Next" at bounding box center [664, 307] width 92 height 38
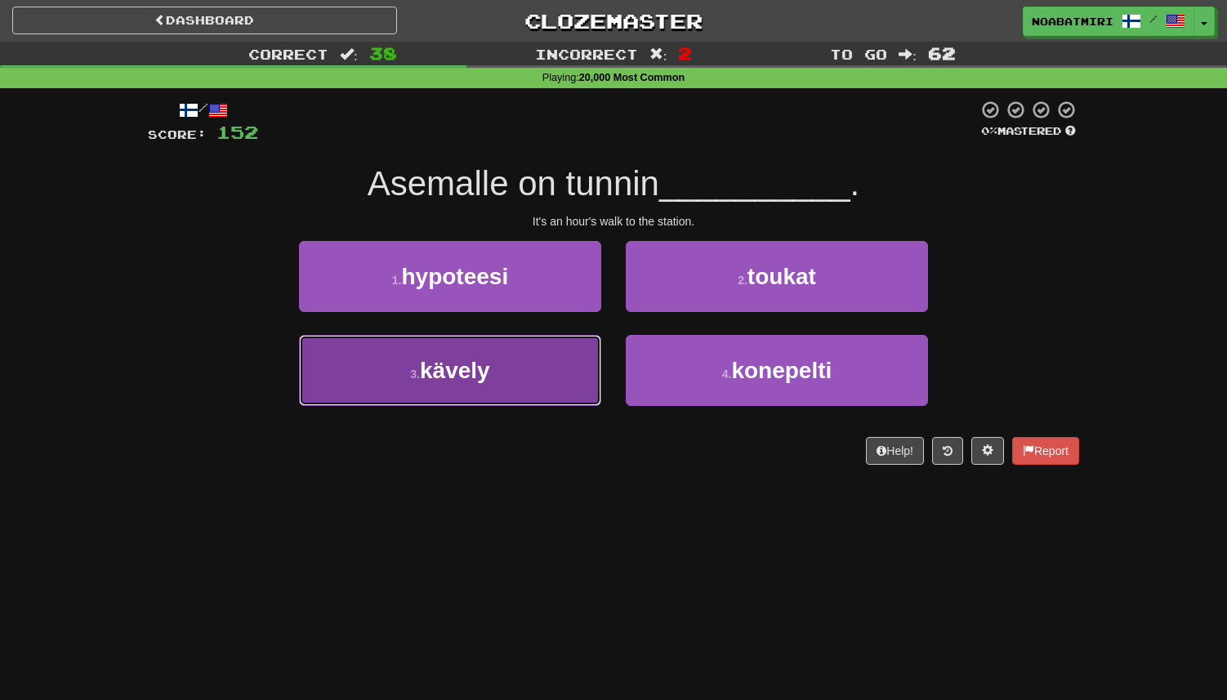
click at [574, 374] on button "3 . kävely" at bounding box center [450, 370] width 302 height 71
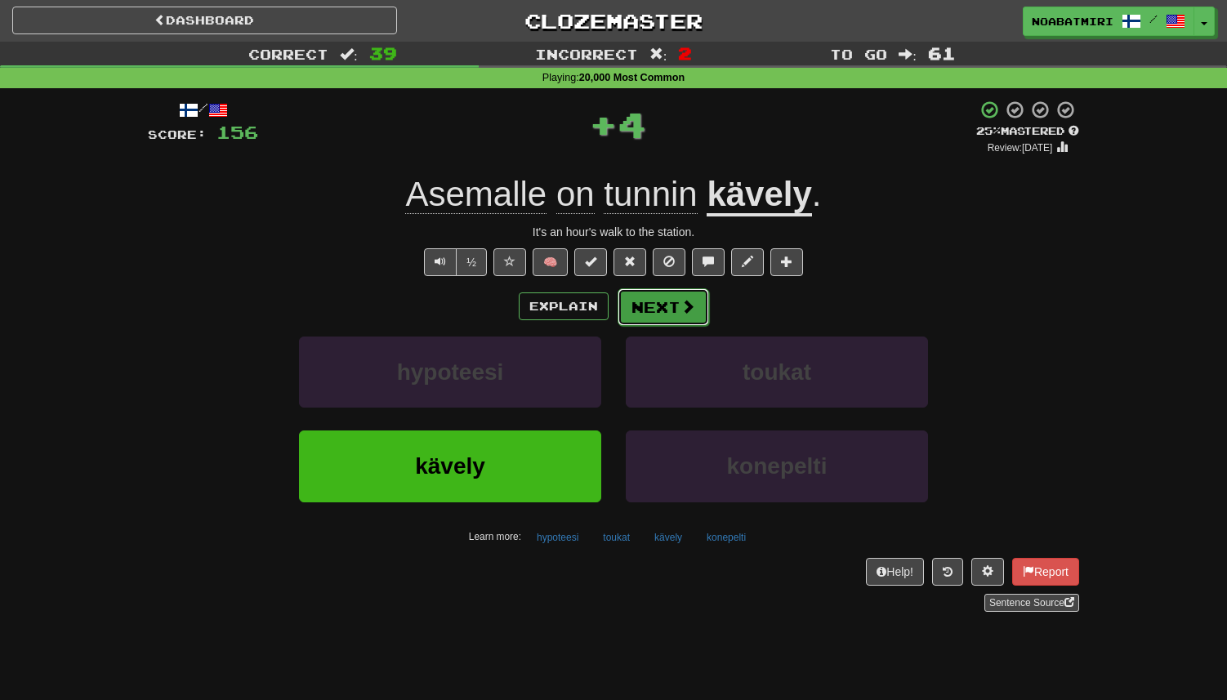
click at [656, 325] on button "Next" at bounding box center [664, 307] width 92 height 38
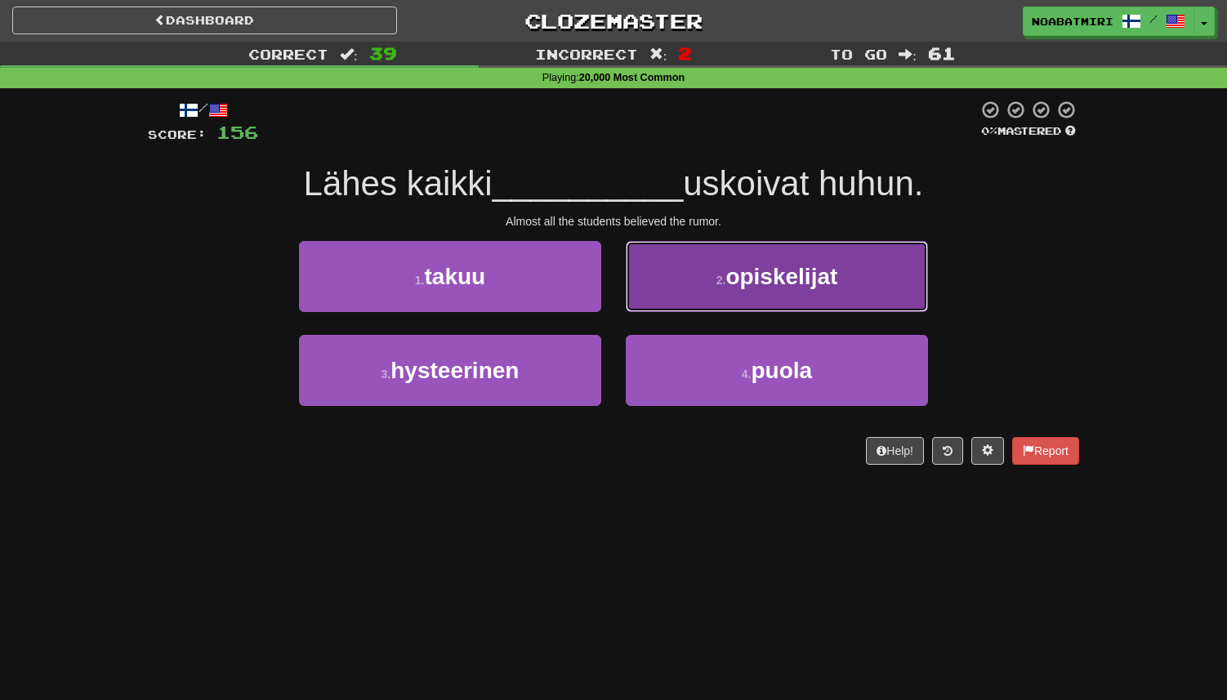
click at [676, 298] on button "2 . opiskelijat" at bounding box center [777, 276] width 302 height 71
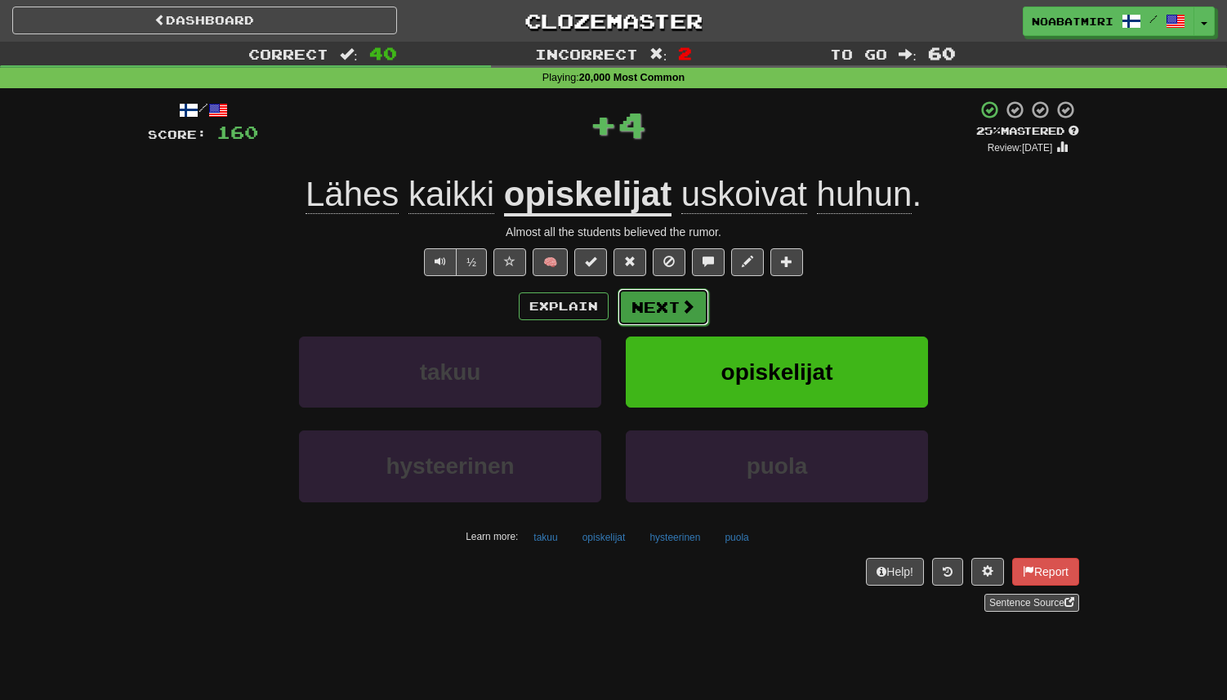
click at [659, 305] on button "Next" at bounding box center [664, 307] width 92 height 38
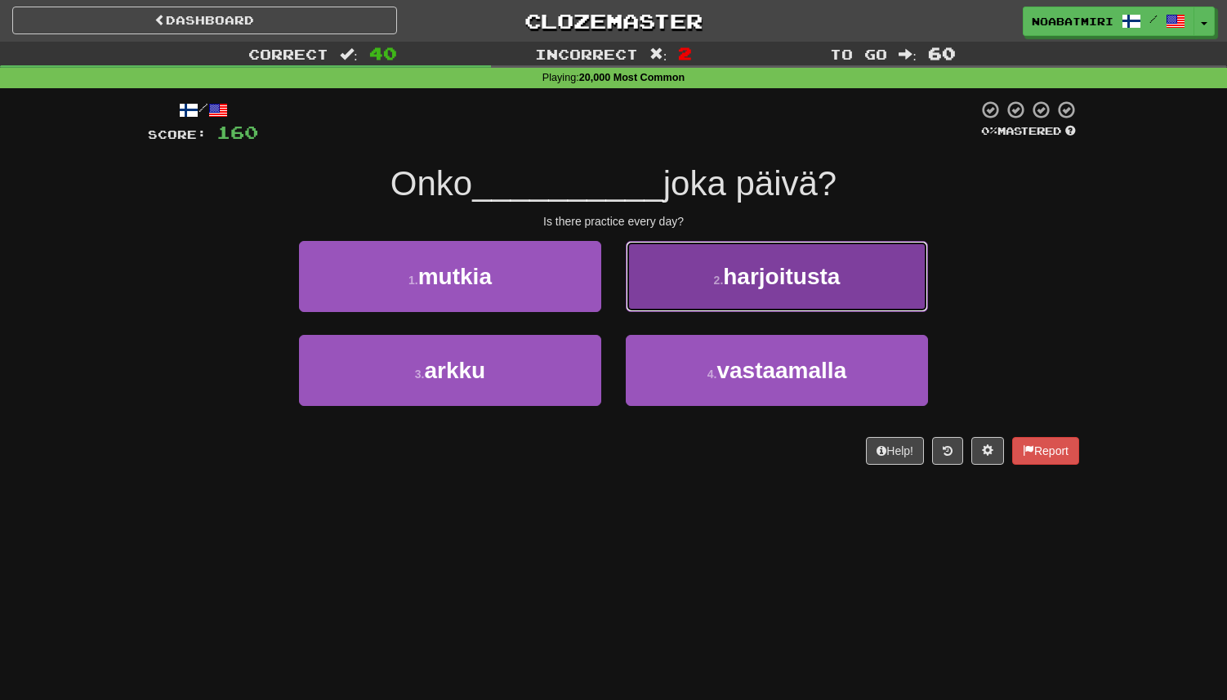
click at [896, 280] on button "2 . harjoitusta" at bounding box center [777, 276] width 302 height 71
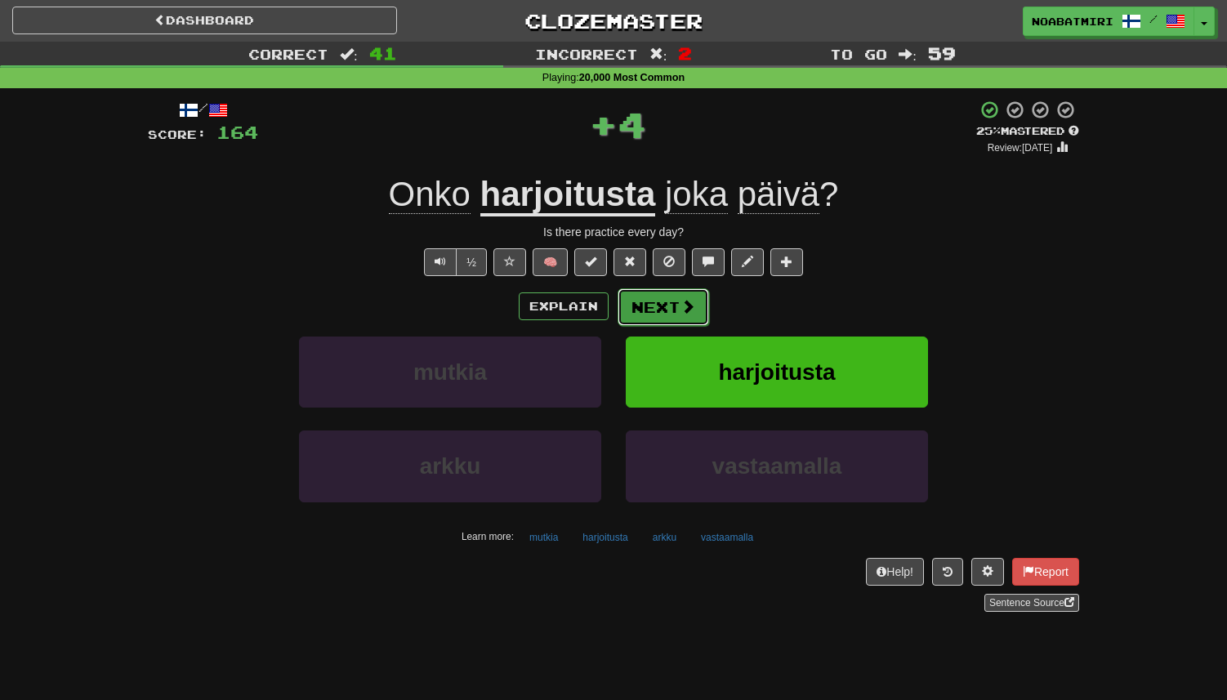
click at [628, 306] on button "Next" at bounding box center [664, 307] width 92 height 38
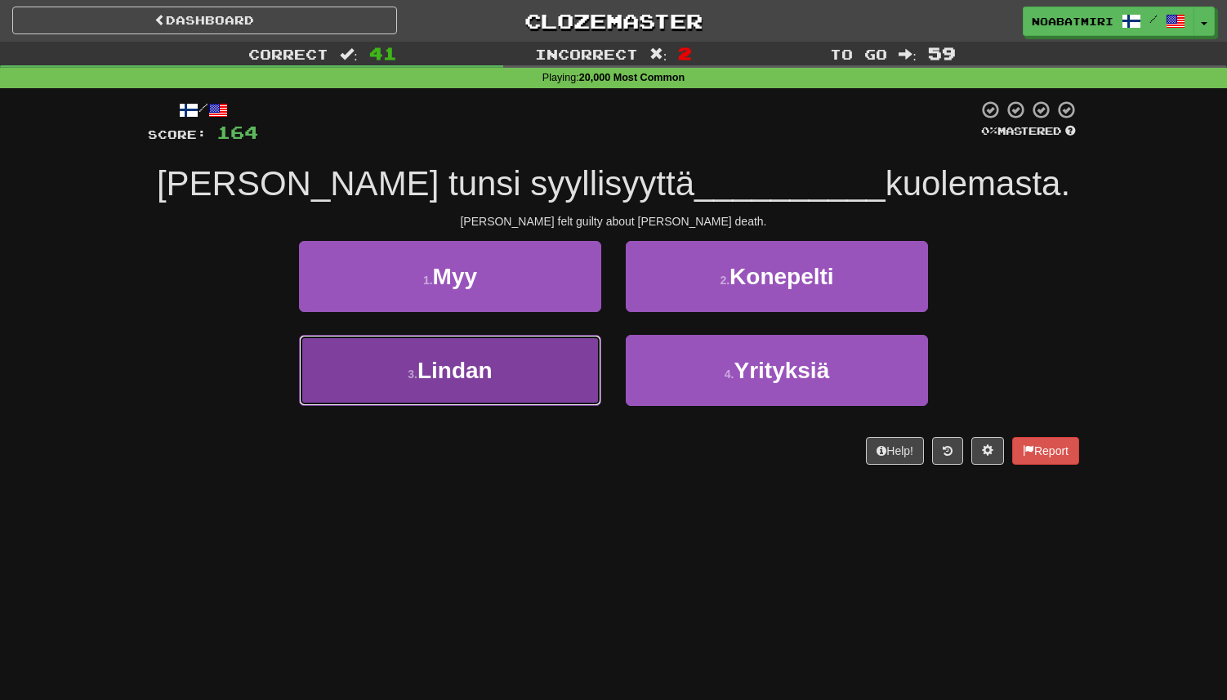
click at [555, 366] on button "3 . Lindan" at bounding box center [450, 370] width 302 height 71
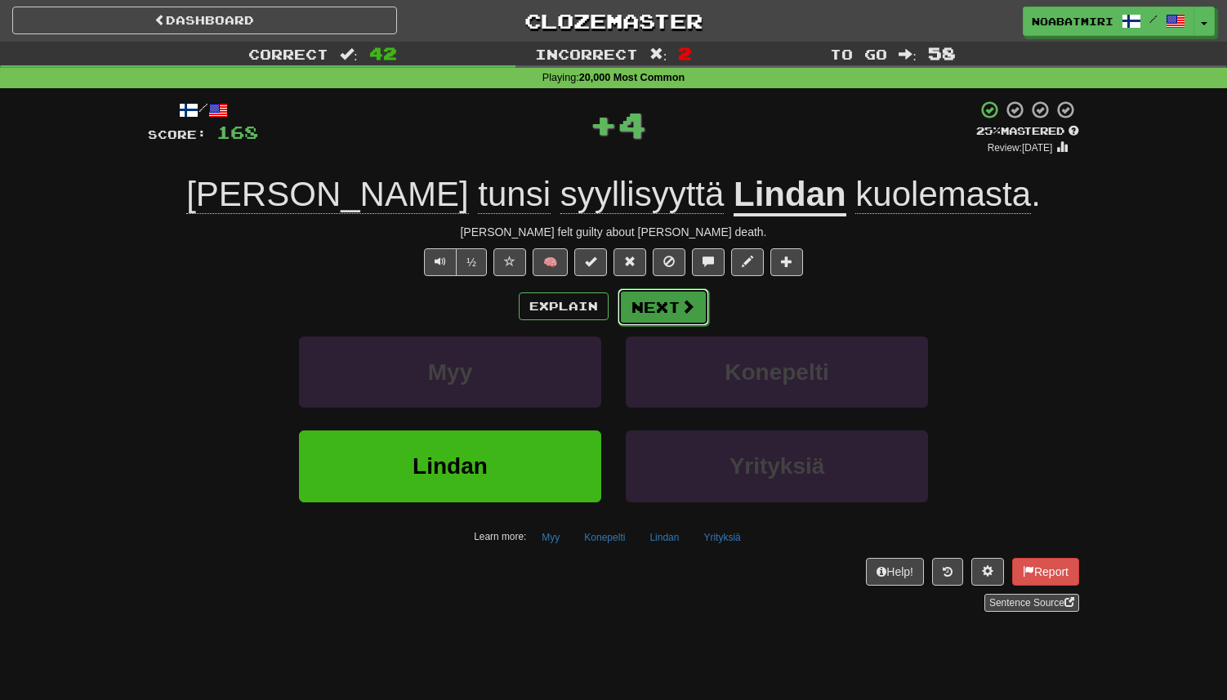
click at [665, 296] on button "Next" at bounding box center [664, 307] width 92 height 38
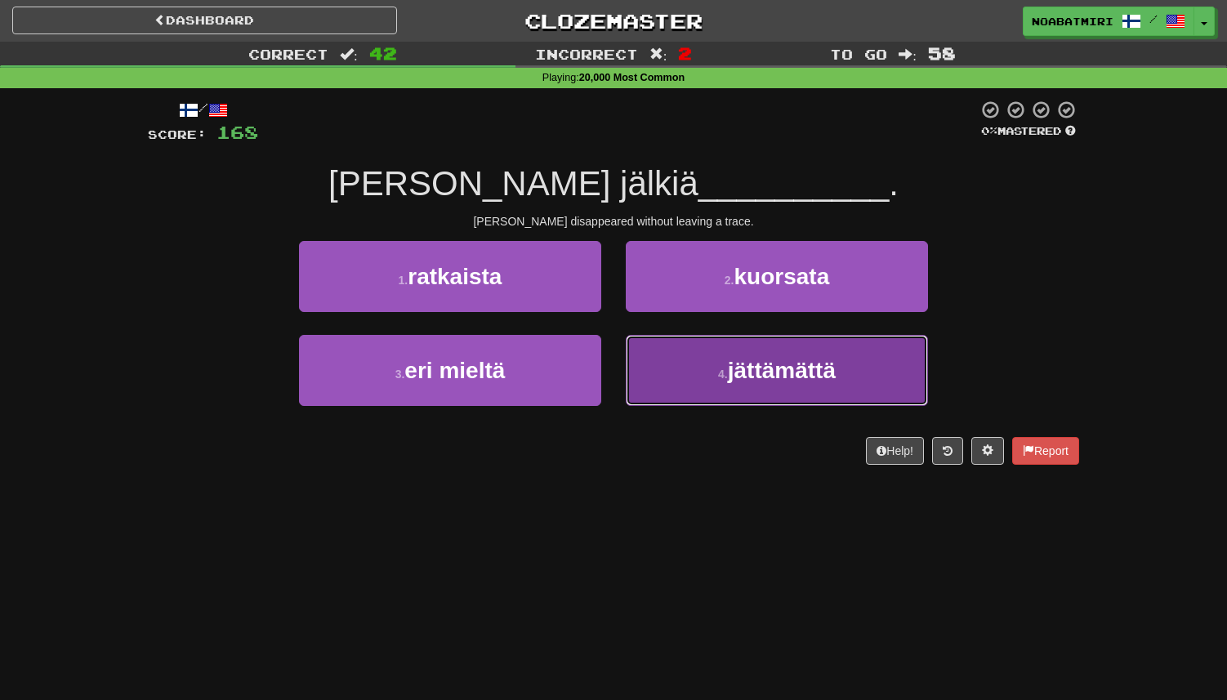
click at [648, 361] on button "4 . jättämättä" at bounding box center [777, 370] width 302 height 71
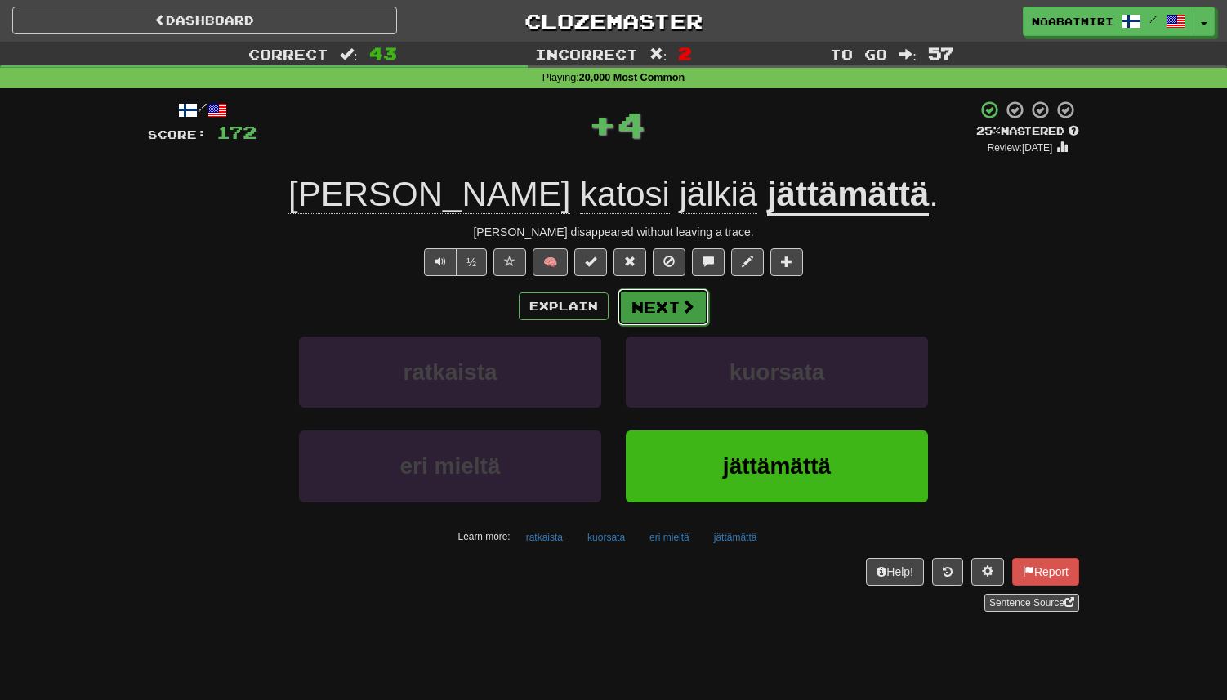
click at [650, 307] on button "Next" at bounding box center [664, 307] width 92 height 38
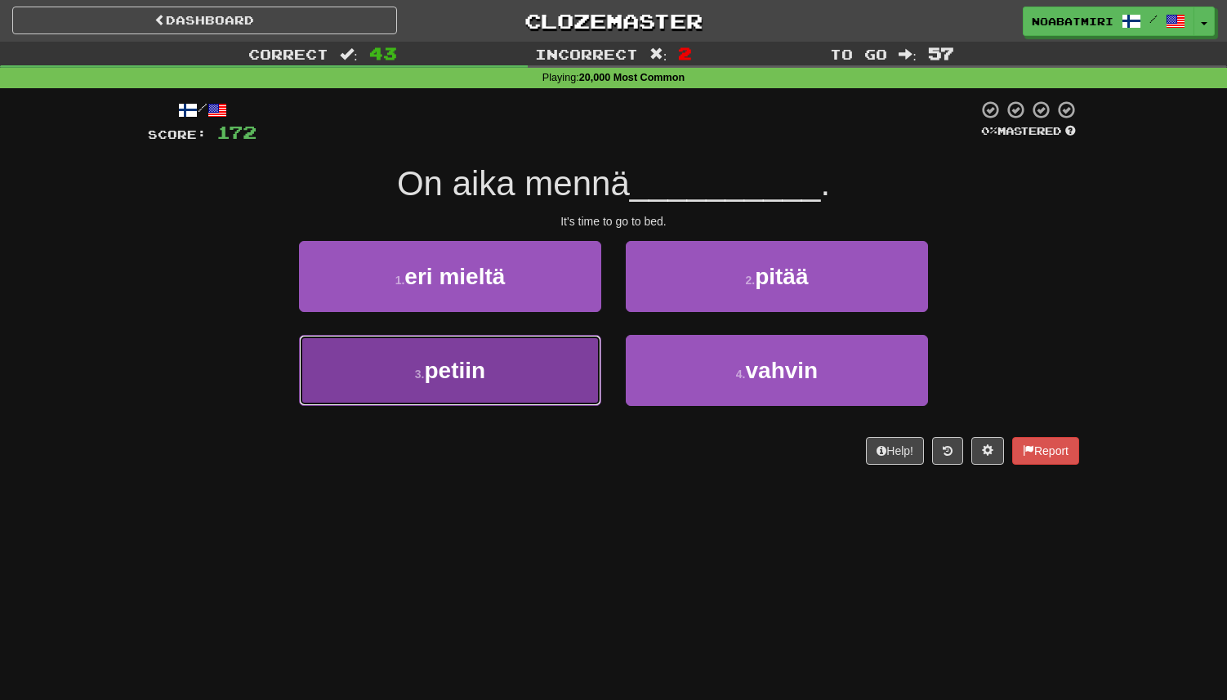
click at [565, 360] on button "3 . petiin" at bounding box center [450, 370] width 302 height 71
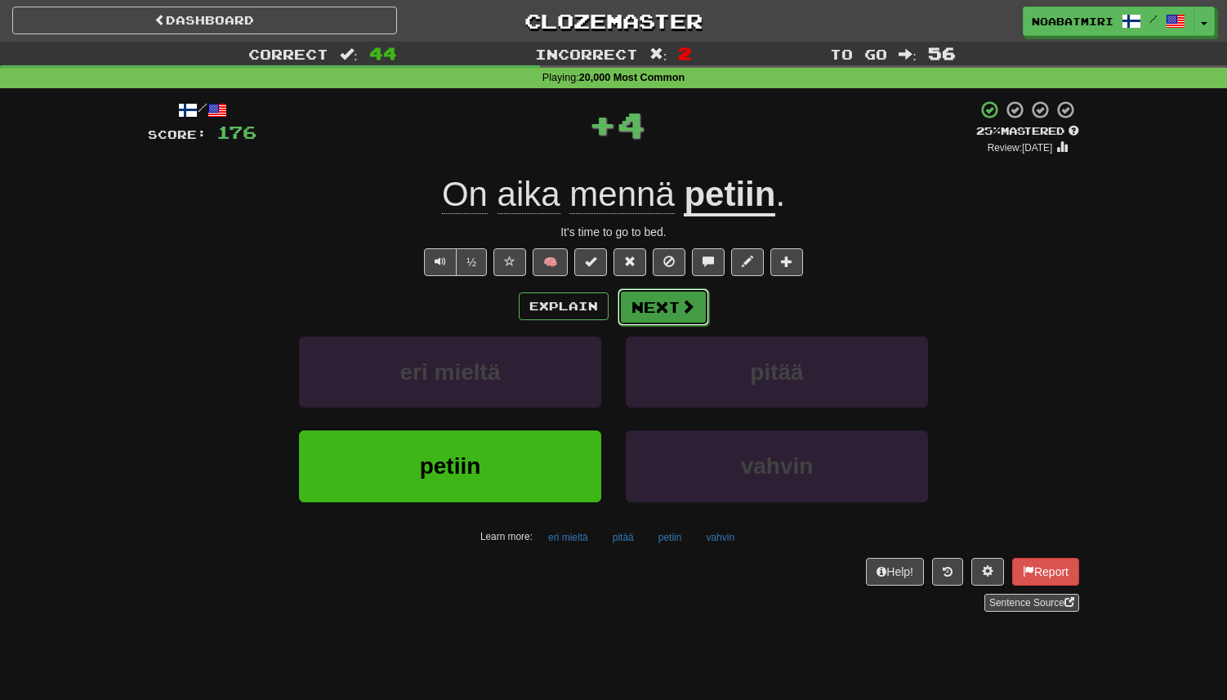
click at [665, 310] on button "Next" at bounding box center [664, 307] width 92 height 38
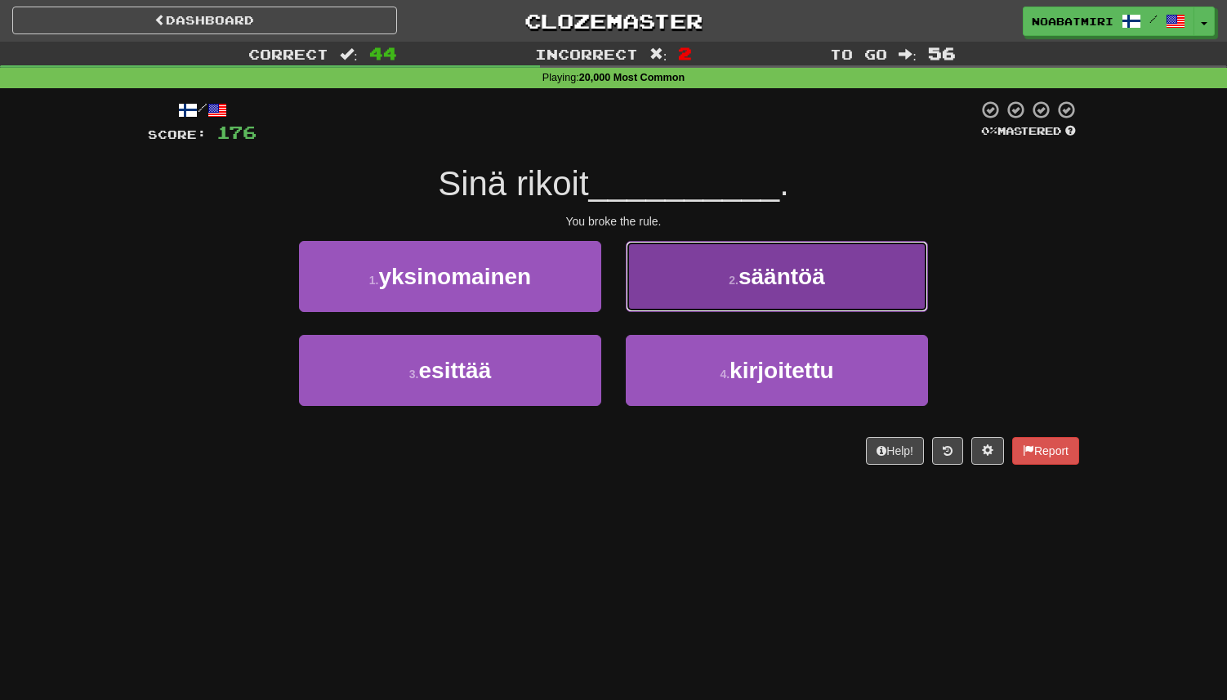
click at [694, 267] on button "2 . sääntöä" at bounding box center [777, 276] width 302 height 71
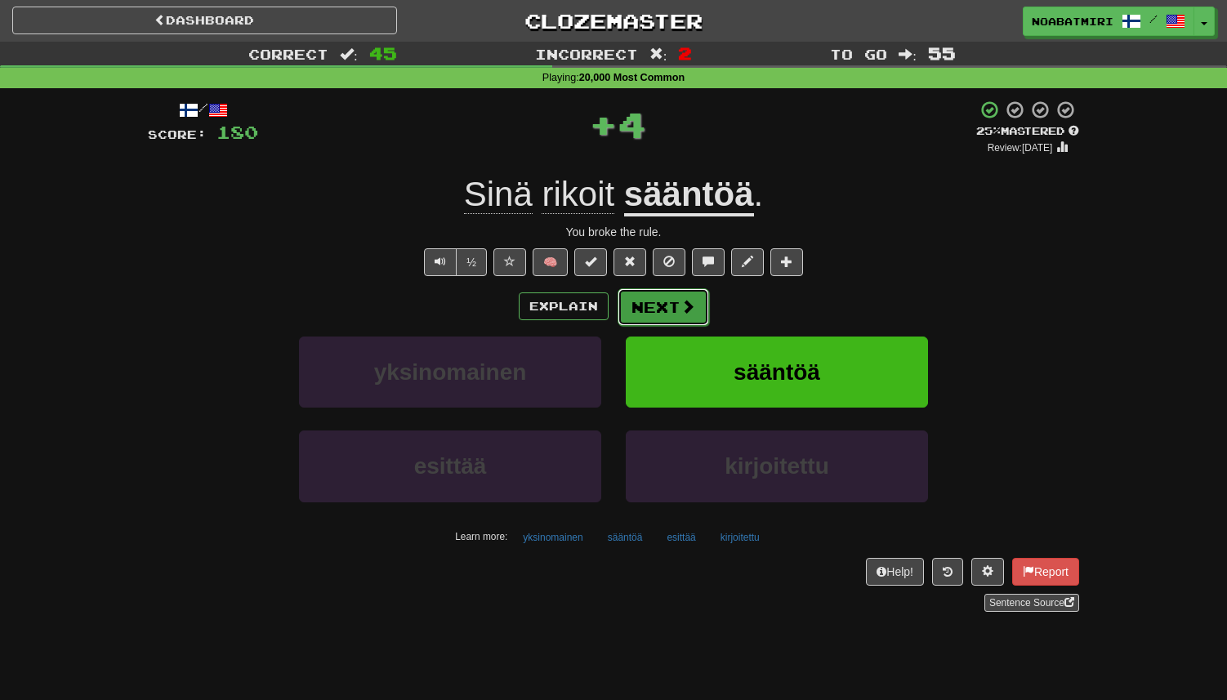
click at [673, 290] on button "Next" at bounding box center [664, 307] width 92 height 38
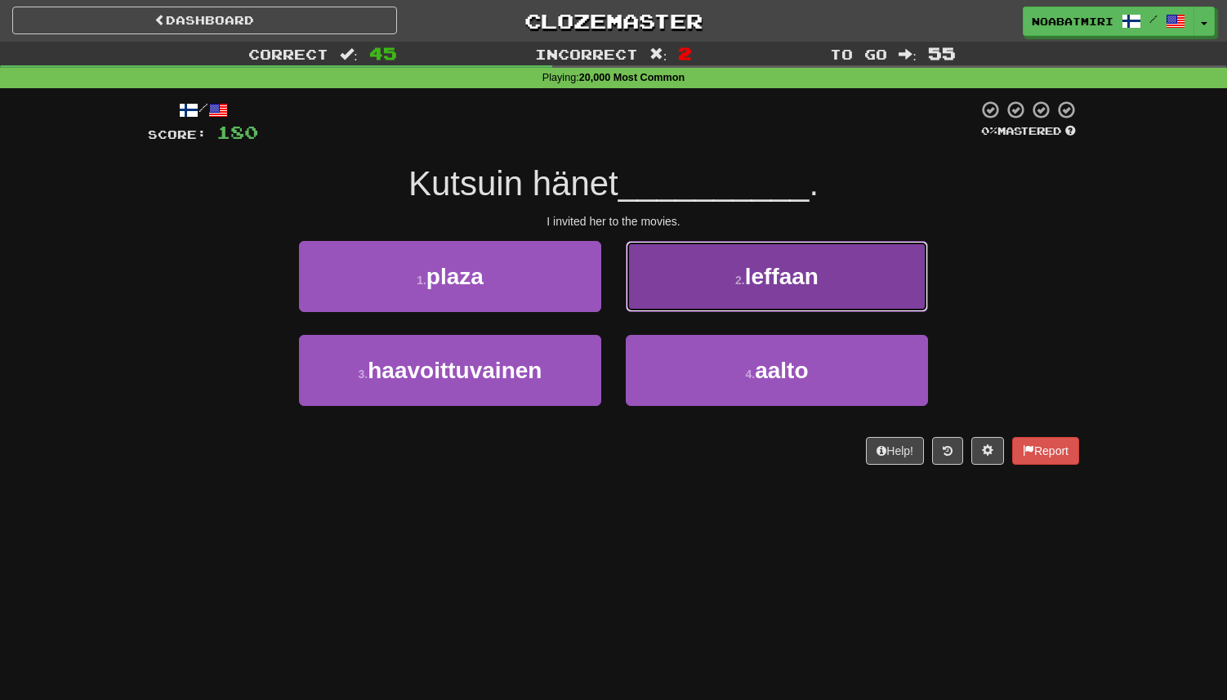
click at [655, 288] on button "2 . leffaan" at bounding box center [777, 276] width 302 height 71
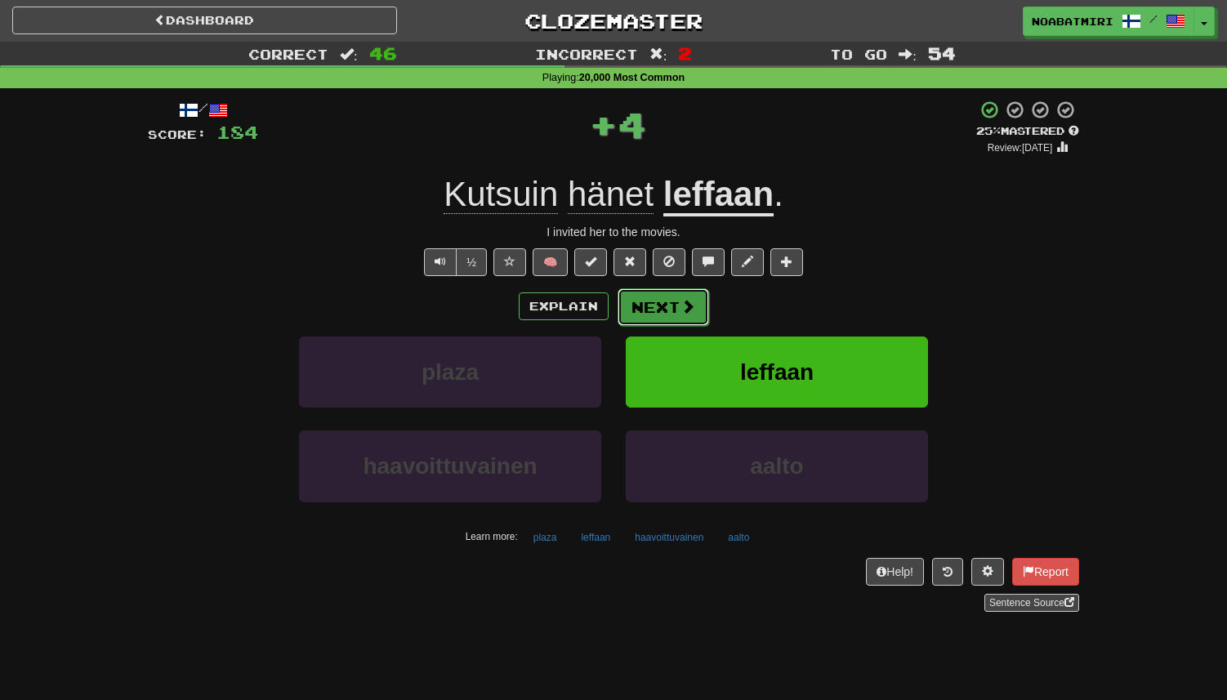
click at [632, 311] on button "Next" at bounding box center [664, 307] width 92 height 38
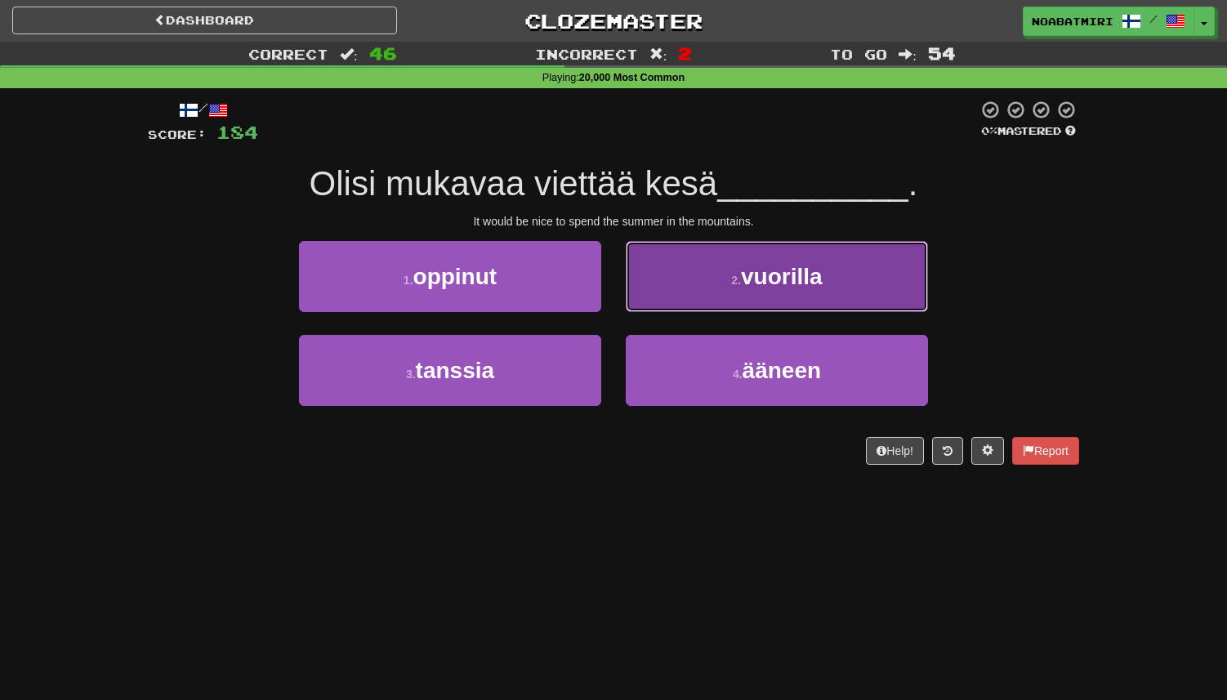
click at [663, 293] on button "2 . vuorilla" at bounding box center [777, 276] width 302 height 71
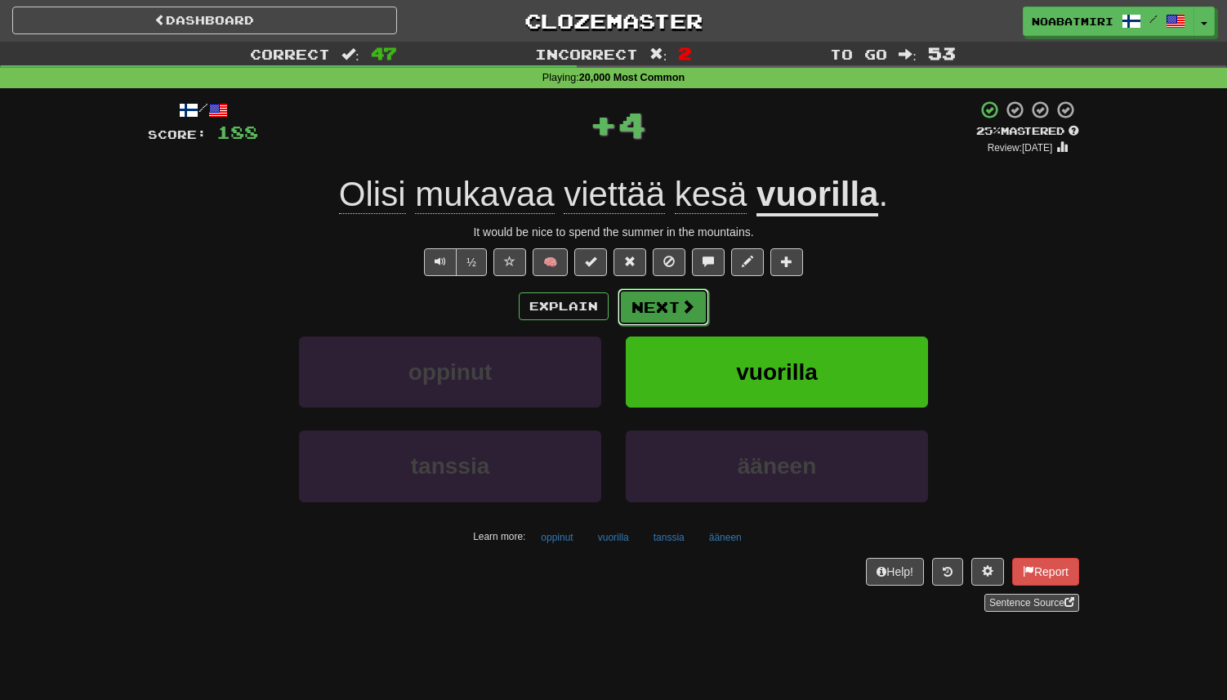
click at [637, 308] on button "Next" at bounding box center [664, 307] width 92 height 38
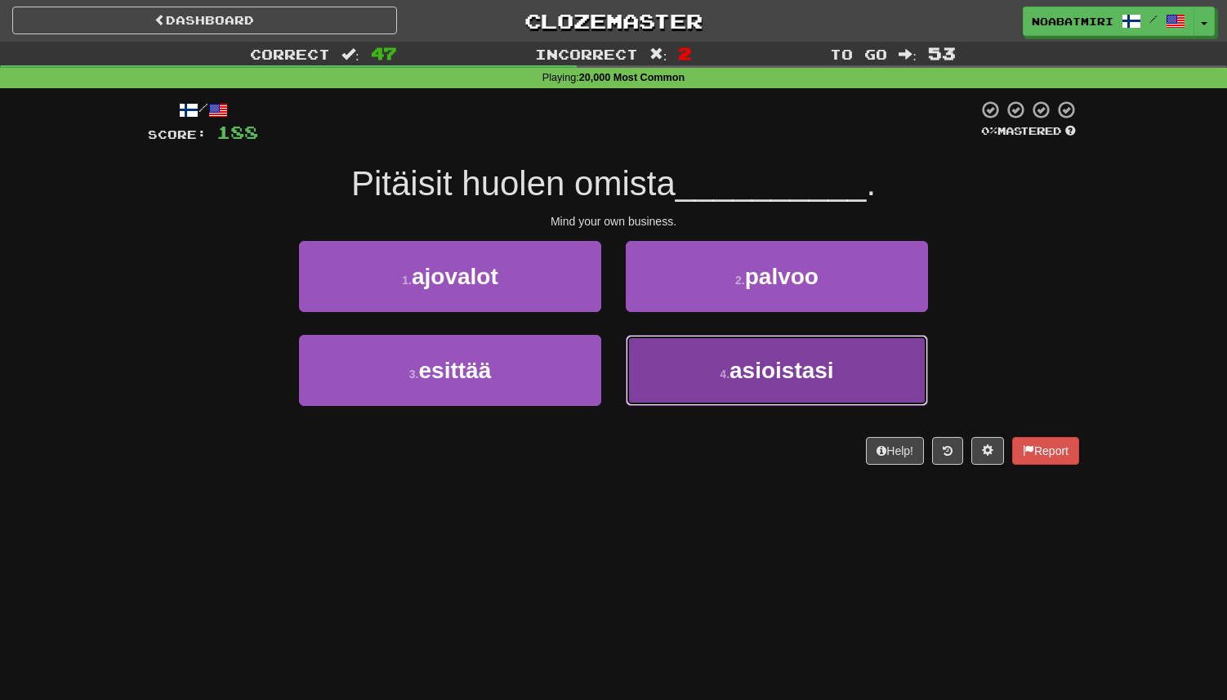
click at [636, 368] on button "4 . asioistasi" at bounding box center [777, 370] width 302 height 71
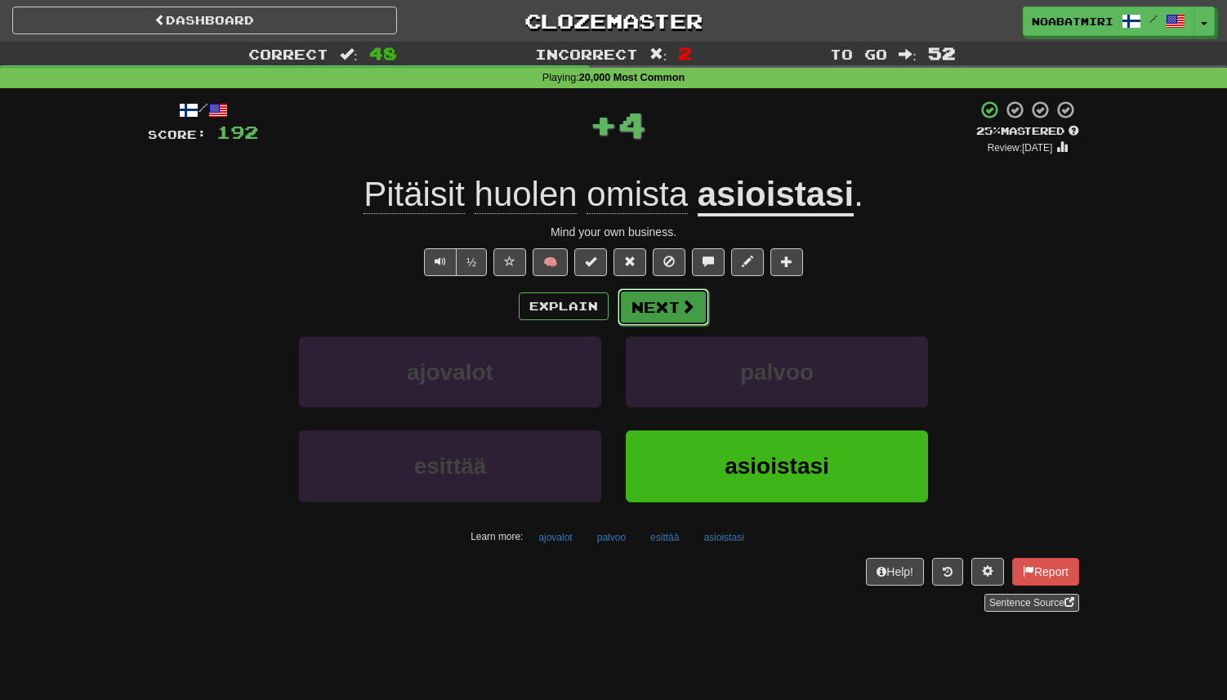
click at [650, 305] on button "Next" at bounding box center [664, 307] width 92 height 38
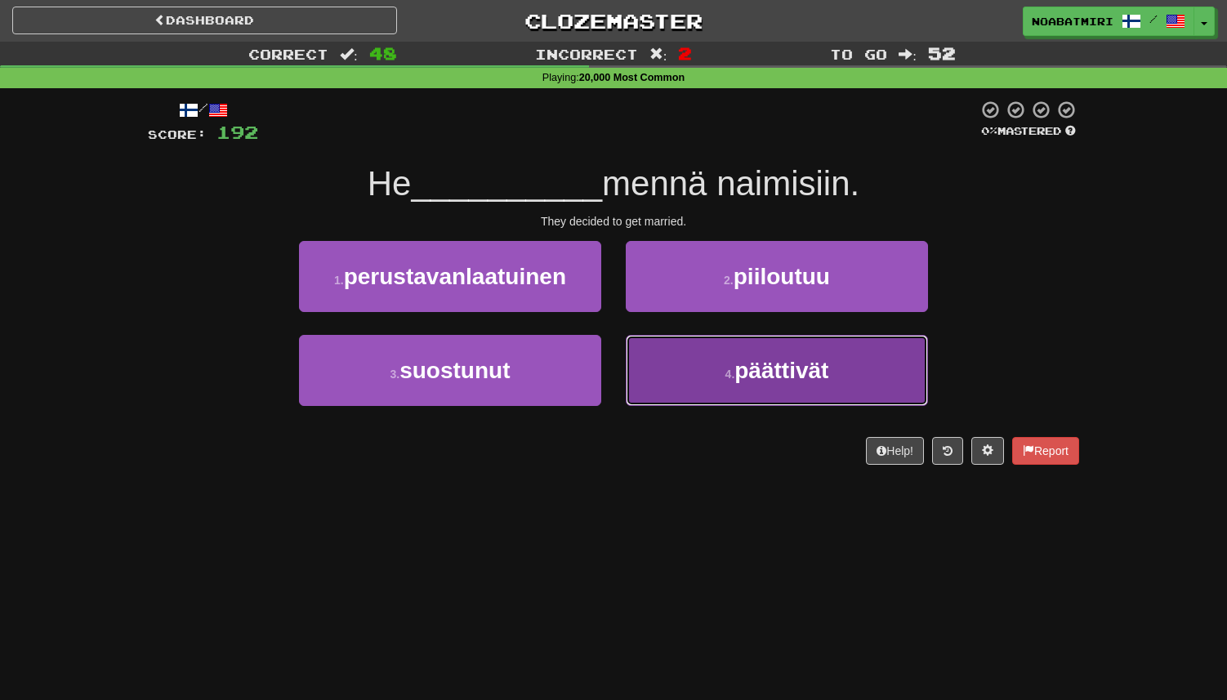
click at [642, 371] on button "4 . päättivät" at bounding box center [777, 370] width 302 height 71
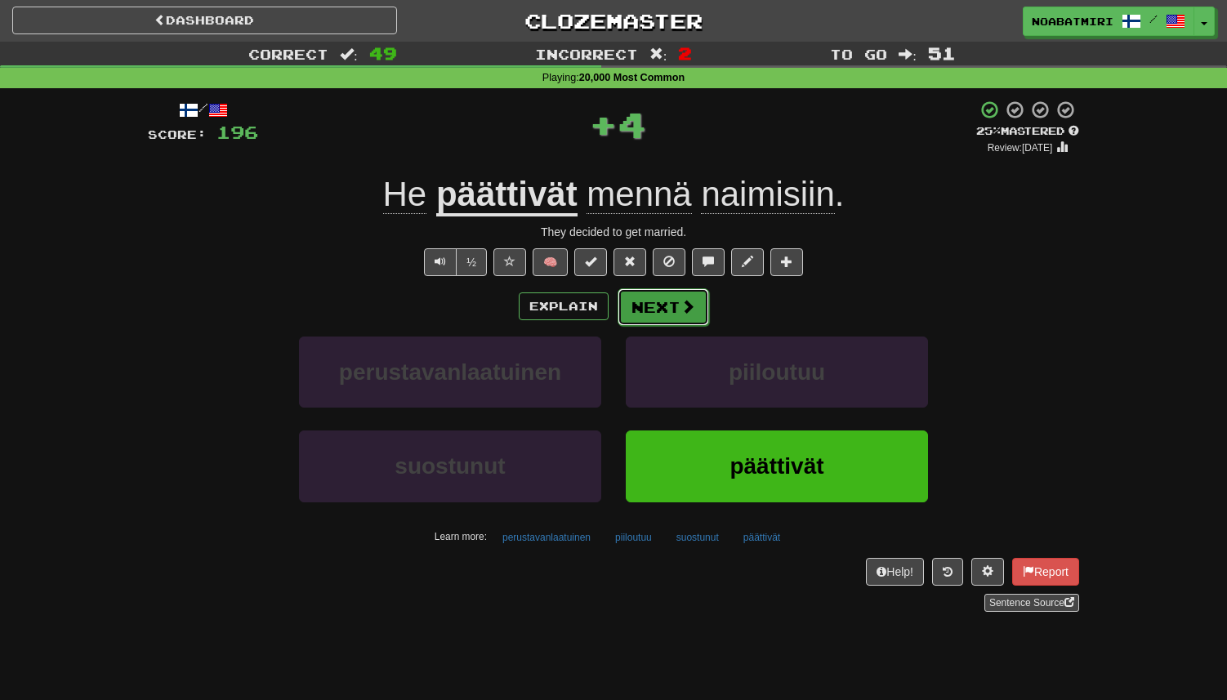
click at [641, 320] on button "Next" at bounding box center [664, 307] width 92 height 38
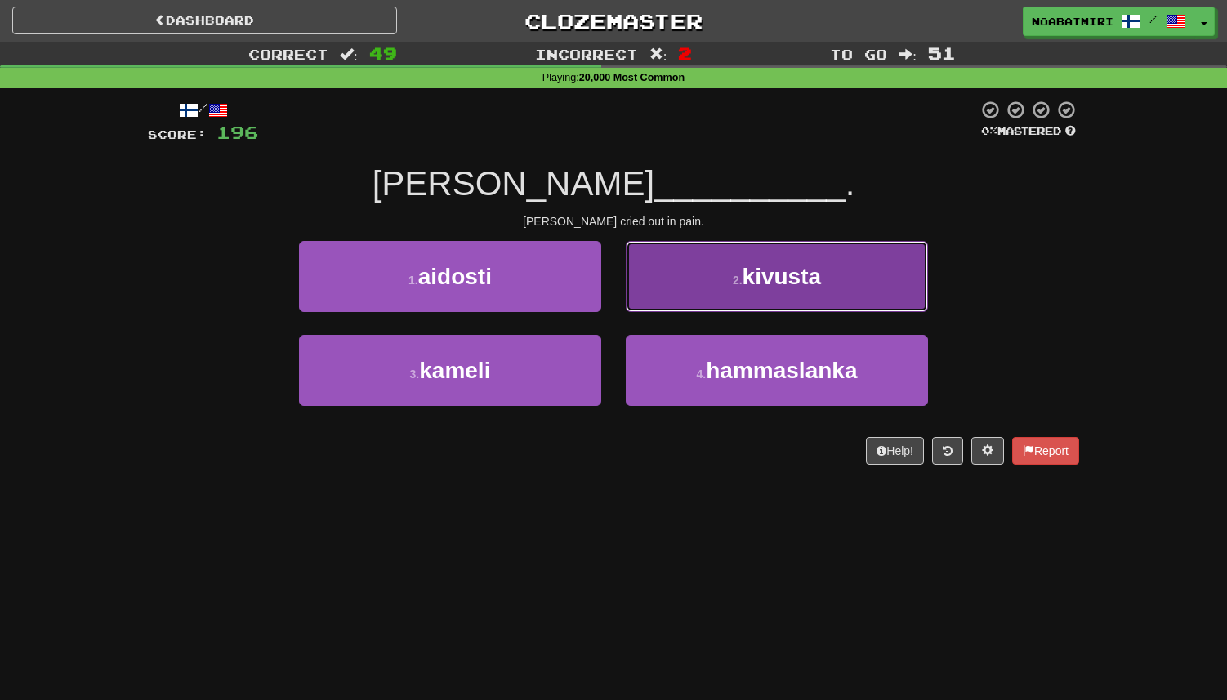
click at [665, 298] on button "2 . kivusta" at bounding box center [777, 276] width 302 height 71
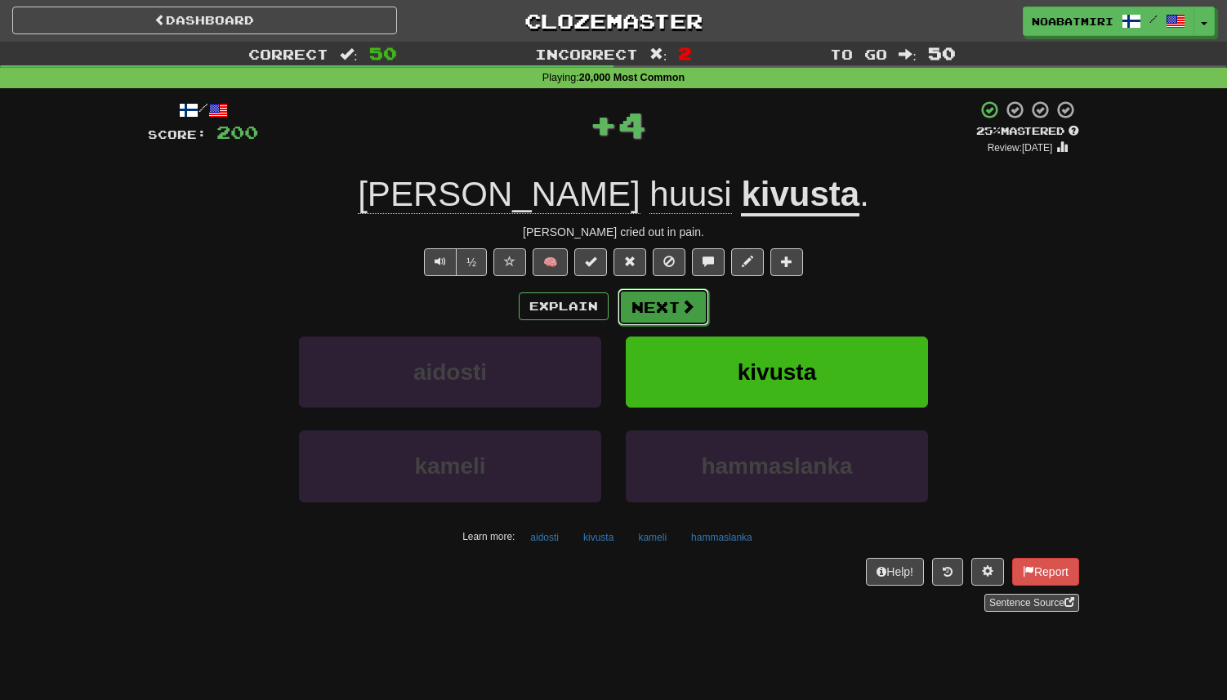
click at [646, 320] on button "Next" at bounding box center [664, 307] width 92 height 38
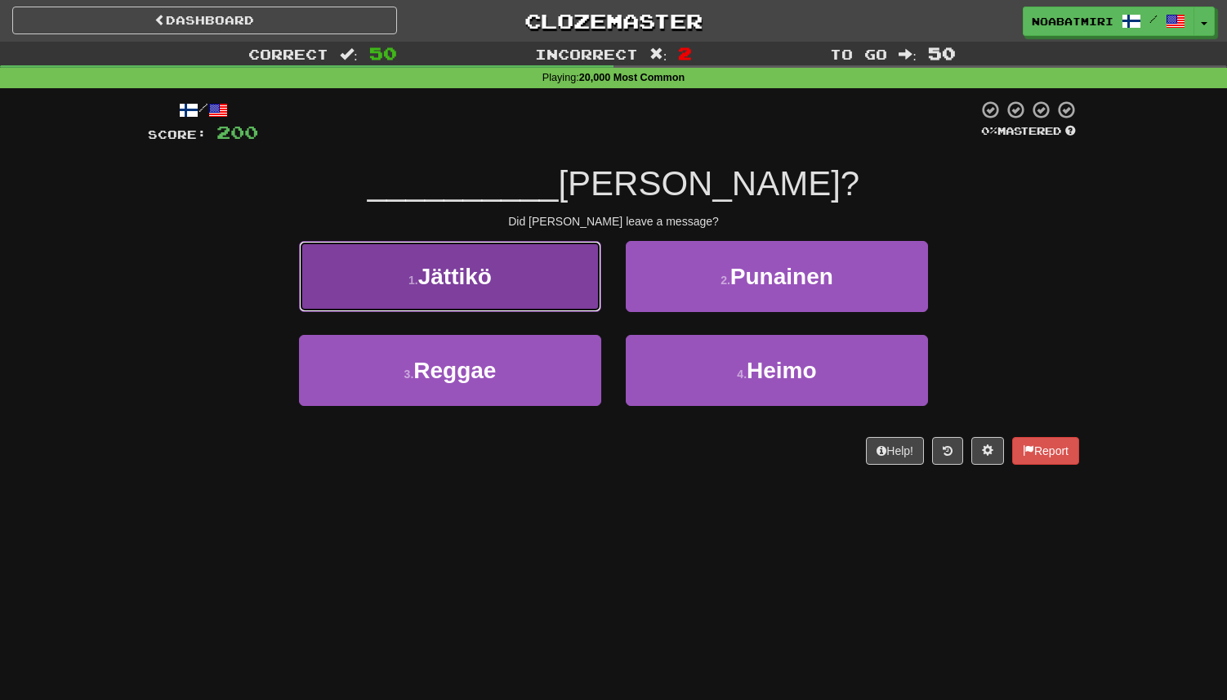
click at [512, 288] on button "1 . Jättikö" at bounding box center [450, 276] width 302 height 71
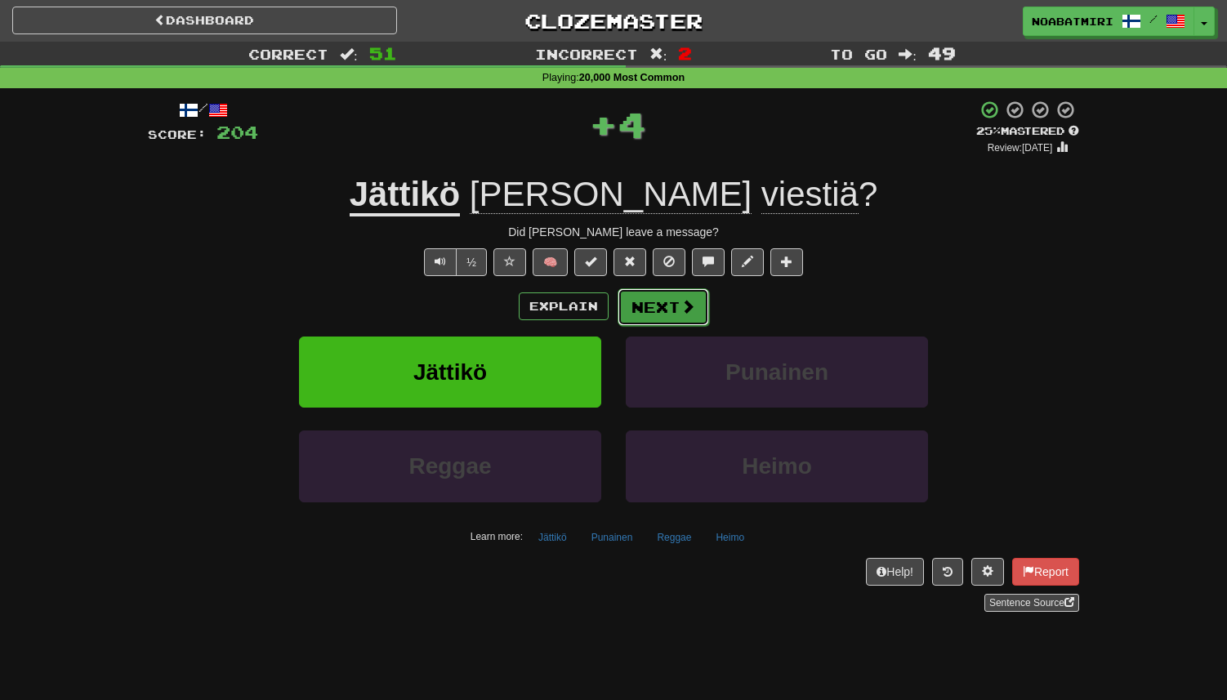
click at [649, 313] on button "Next" at bounding box center [664, 307] width 92 height 38
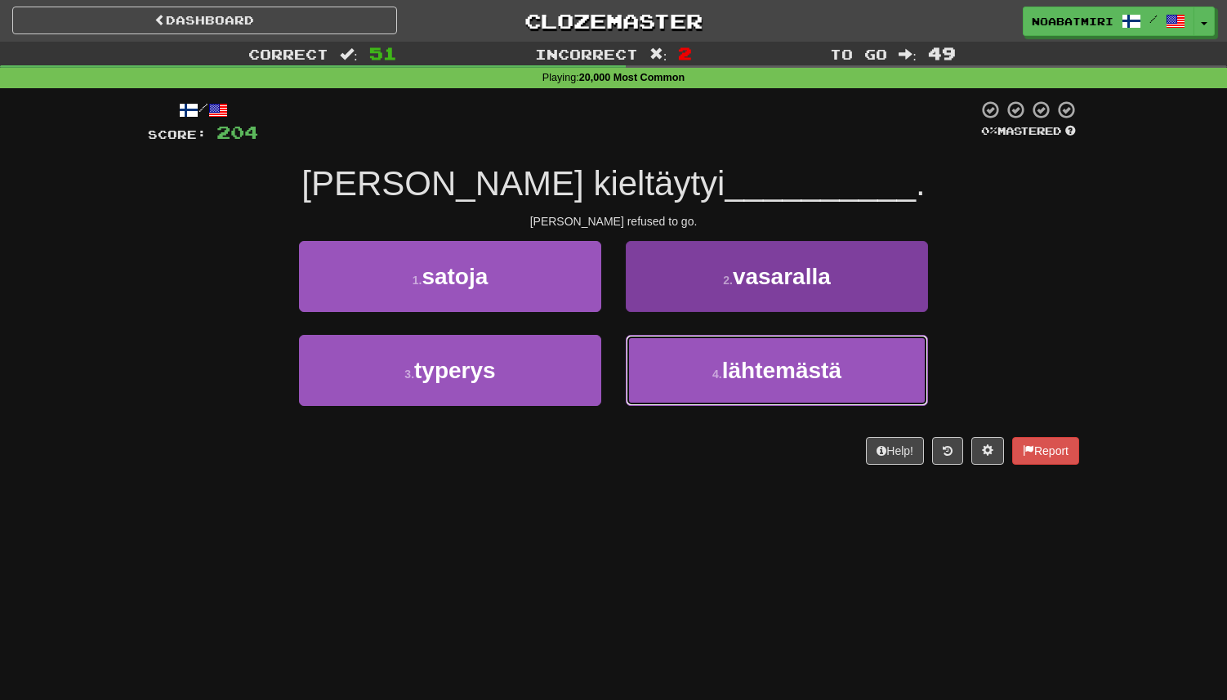
click at [651, 347] on button "4 . lähtemästä" at bounding box center [777, 370] width 302 height 71
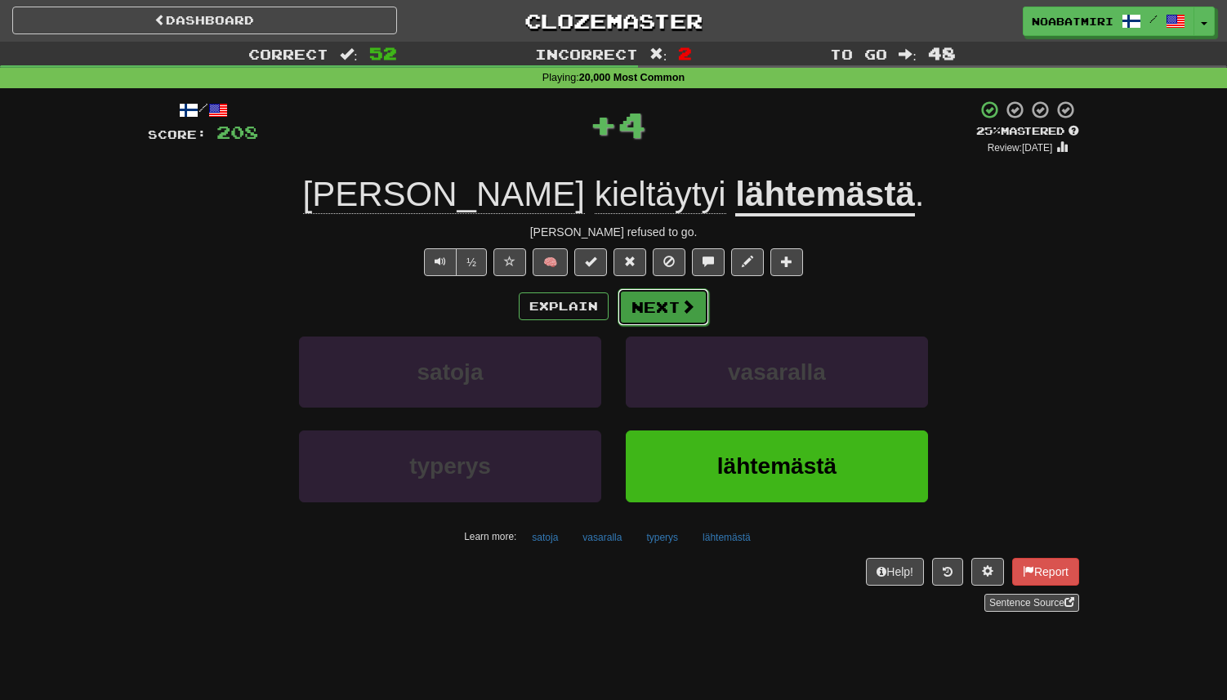
click at [653, 305] on button "Next" at bounding box center [664, 307] width 92 height 38
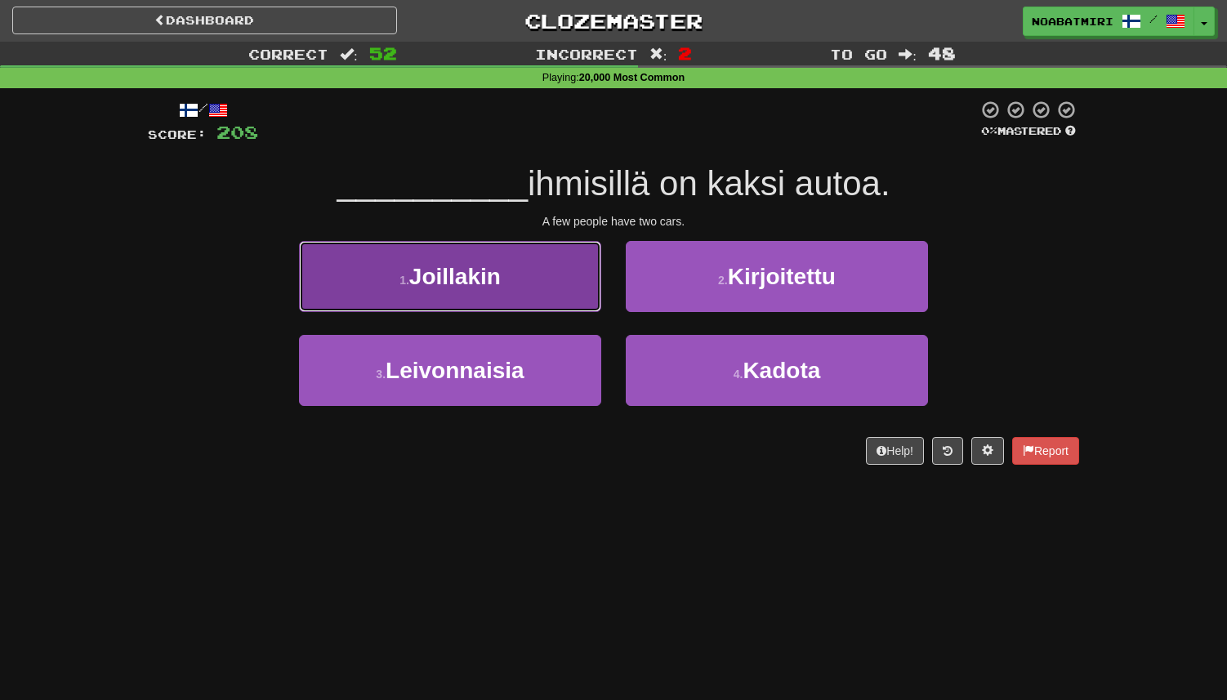
click at [587, 299] on button "1 . Joillakin" at bounding box center [450, 276] width 302 height 71
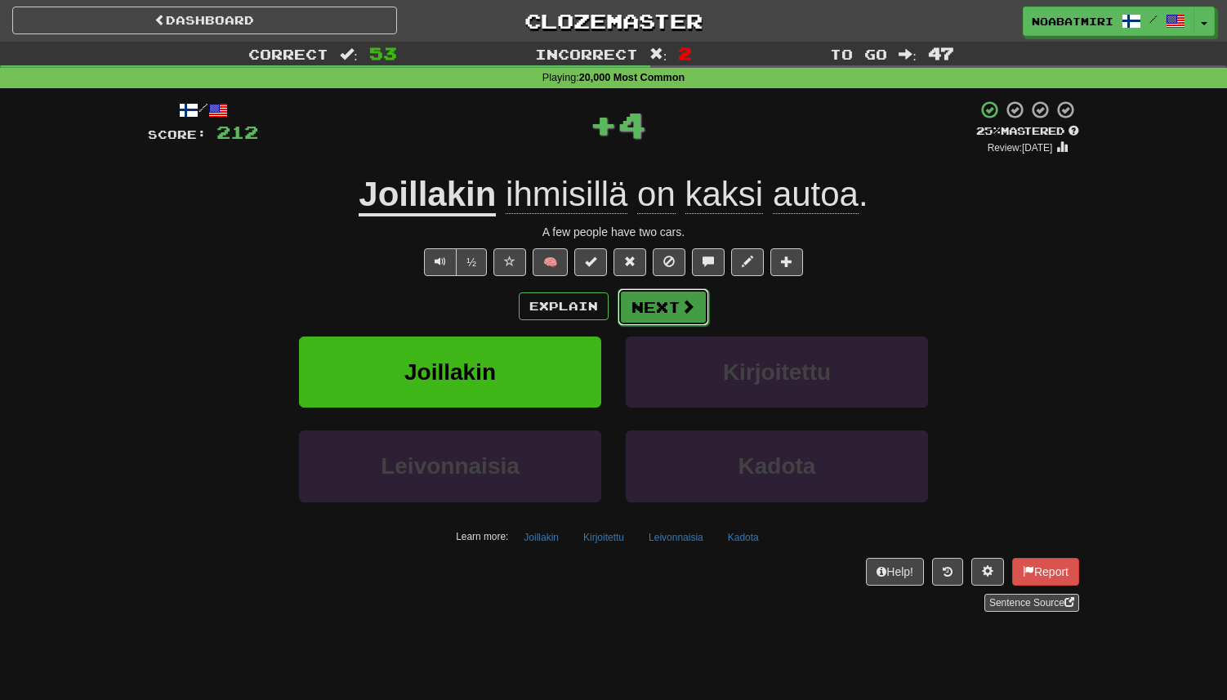
click at [659, 302] on button "Next" at bounding box center [664, 307] width 92 height 38
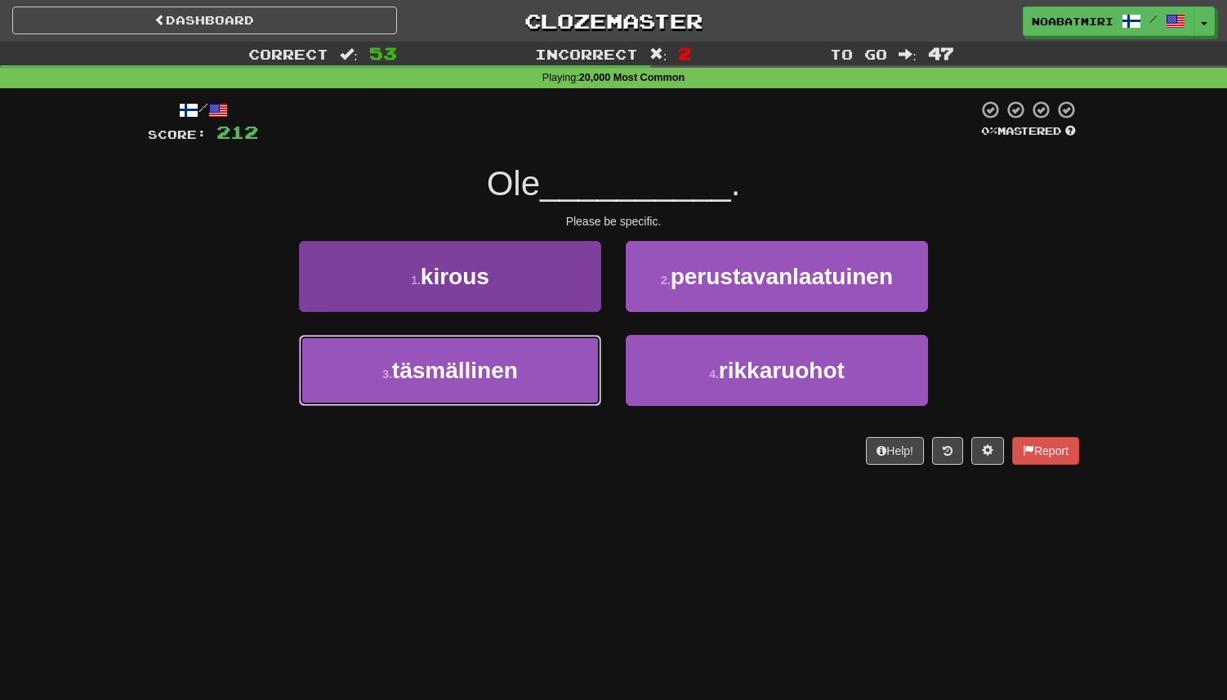
click at [582, 355] on button "3 . täsmällinen" at bounding box center [450, 370] width 302 height 71
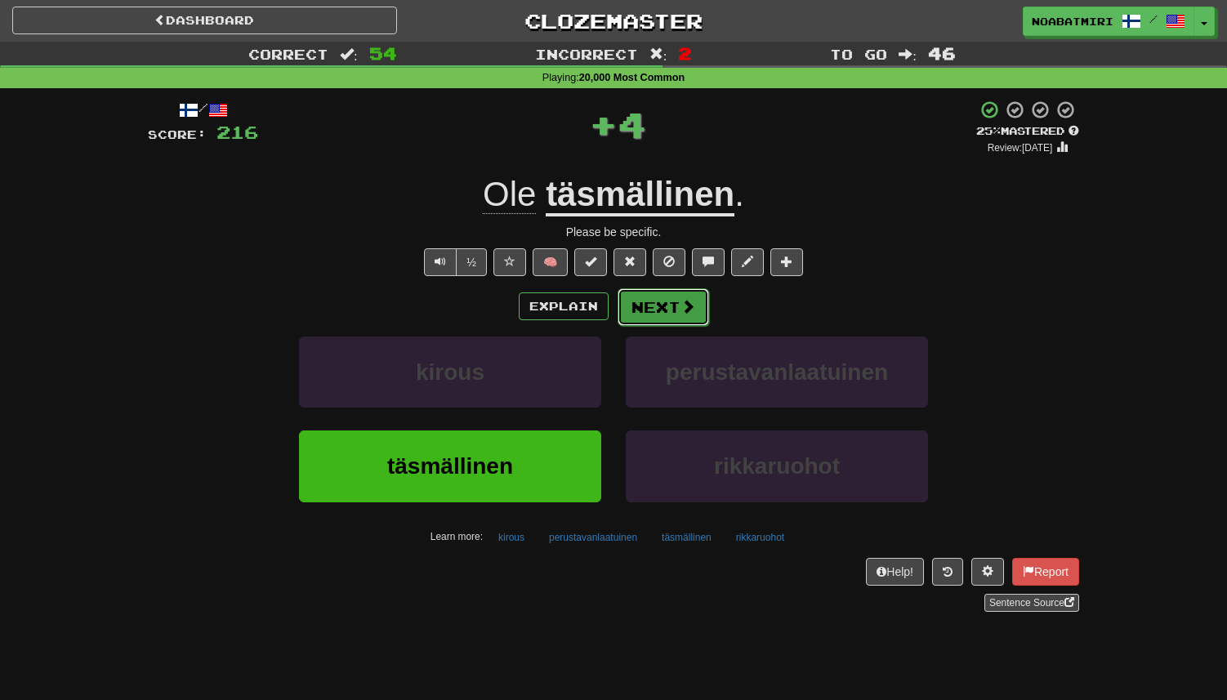
click at [669, 315] on button "Next" at bounding box center [664, 307] width 92 height 38
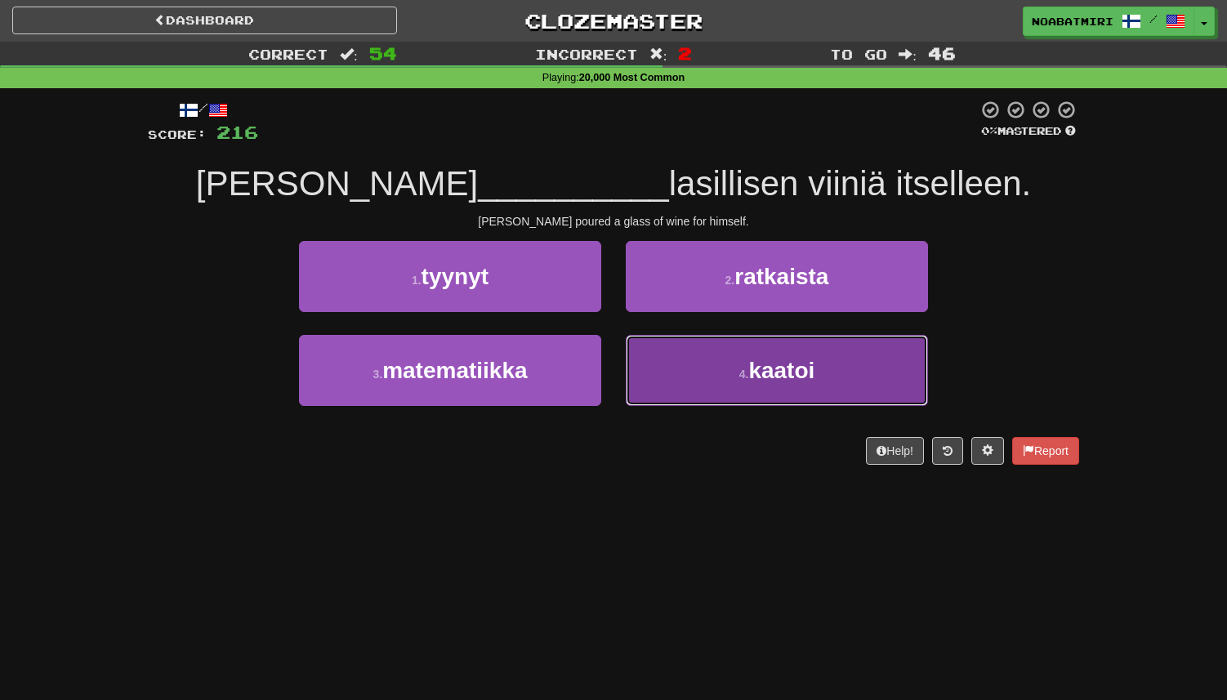
click at [636, 350] on button "4 . kaatoi" at bounding box center [777, 370] width 302 height 71
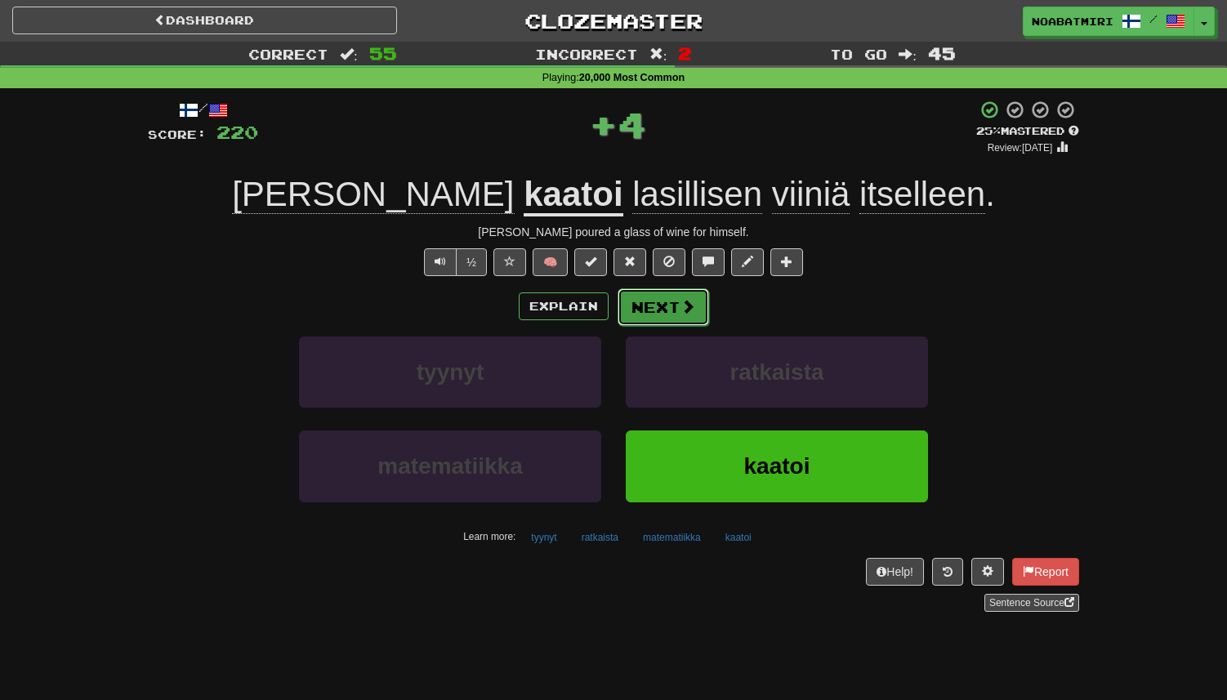
click at [639, 319] on button "Next" at bounding box center [664, 307] width 92 height 38
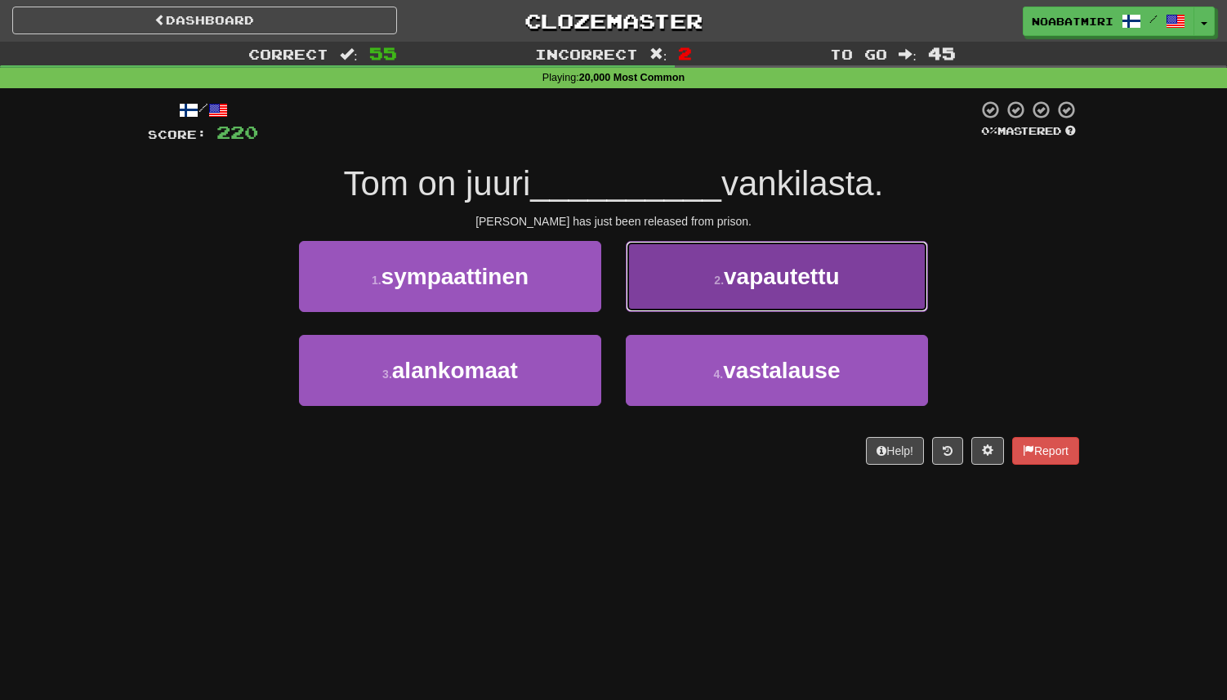
click at [658, 296] on button "2 . vapautettu" at bounding box center [777, 276] width 302 height 71
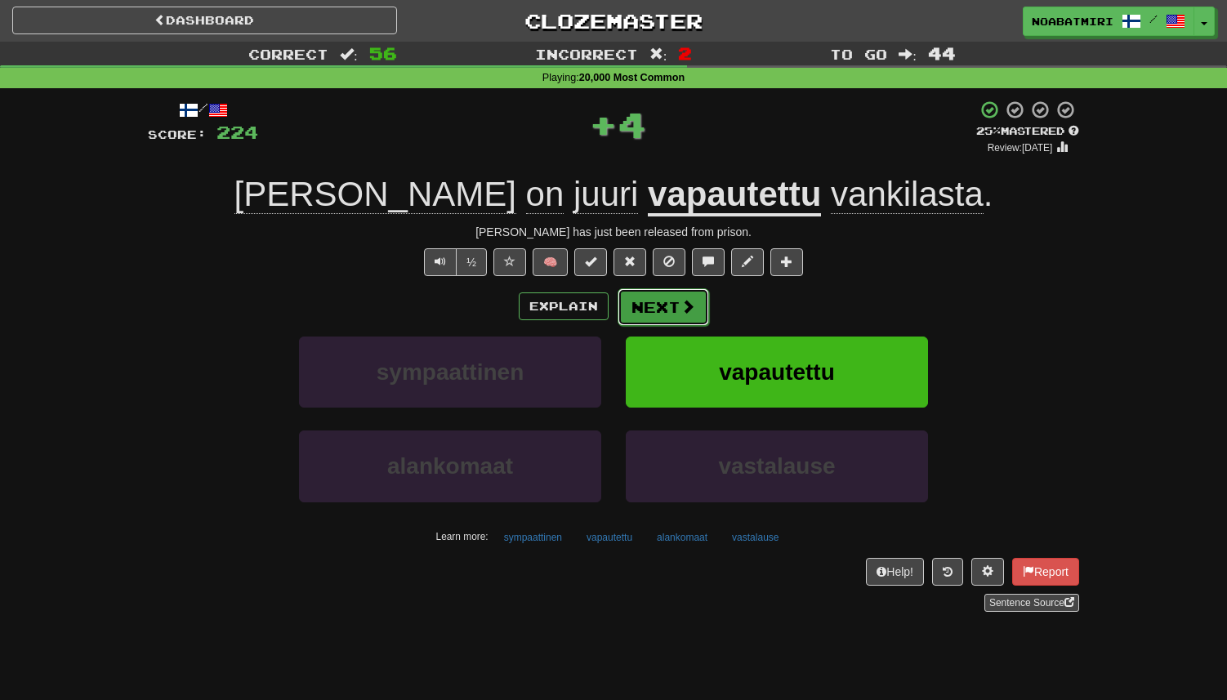
click at [648, 306] on button "Next" at bounding box center [664, 307] width 92 height 38
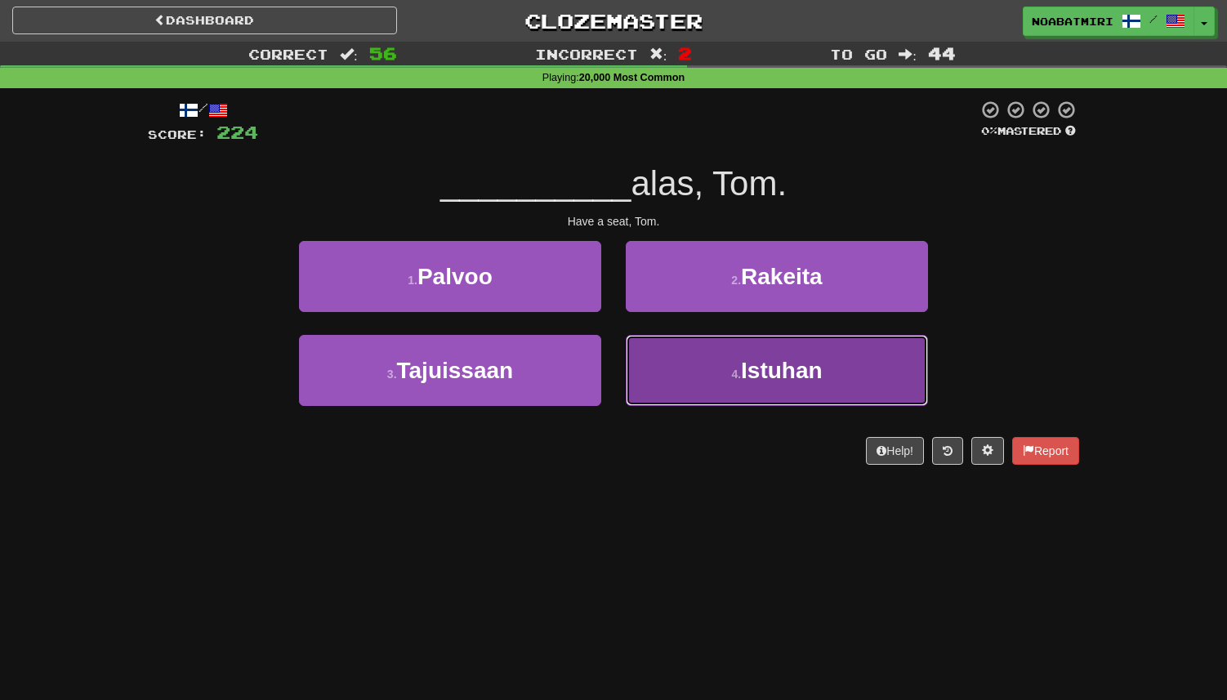
click at [654, 362] on button "4 . Istuhan" at bounding box center [777, 370] width 302 height 71
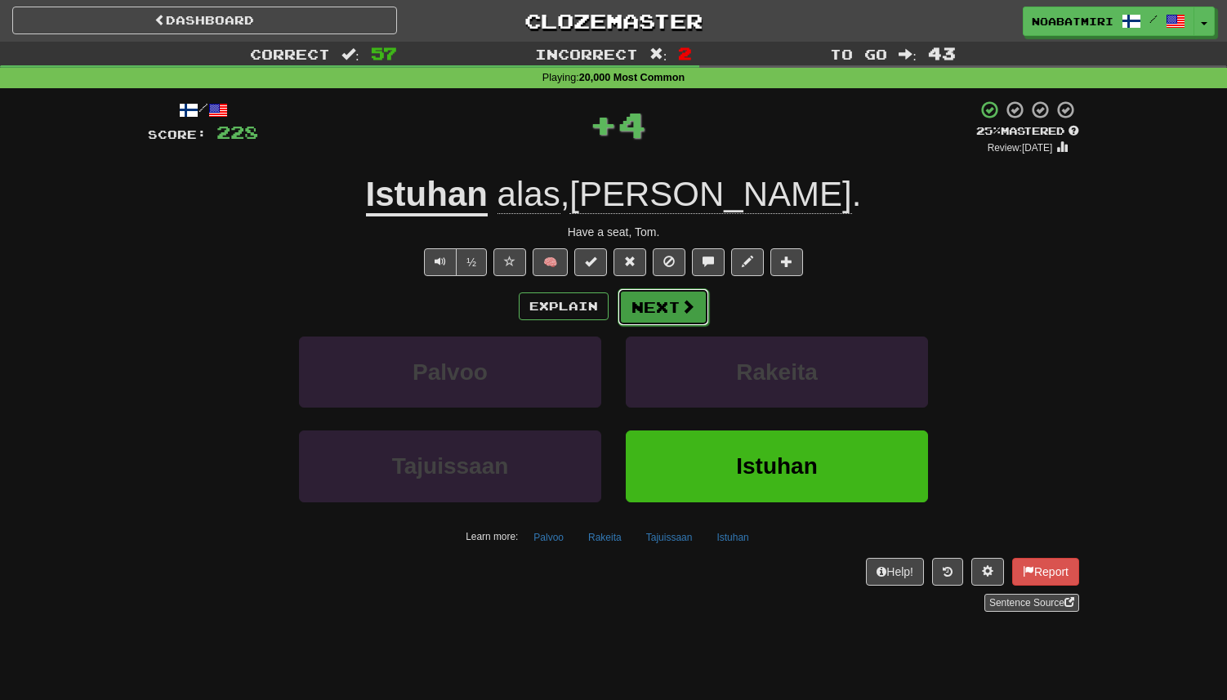
click at [650, 306] on button "Next" at bounding box center [664, 307] width 92 height 38
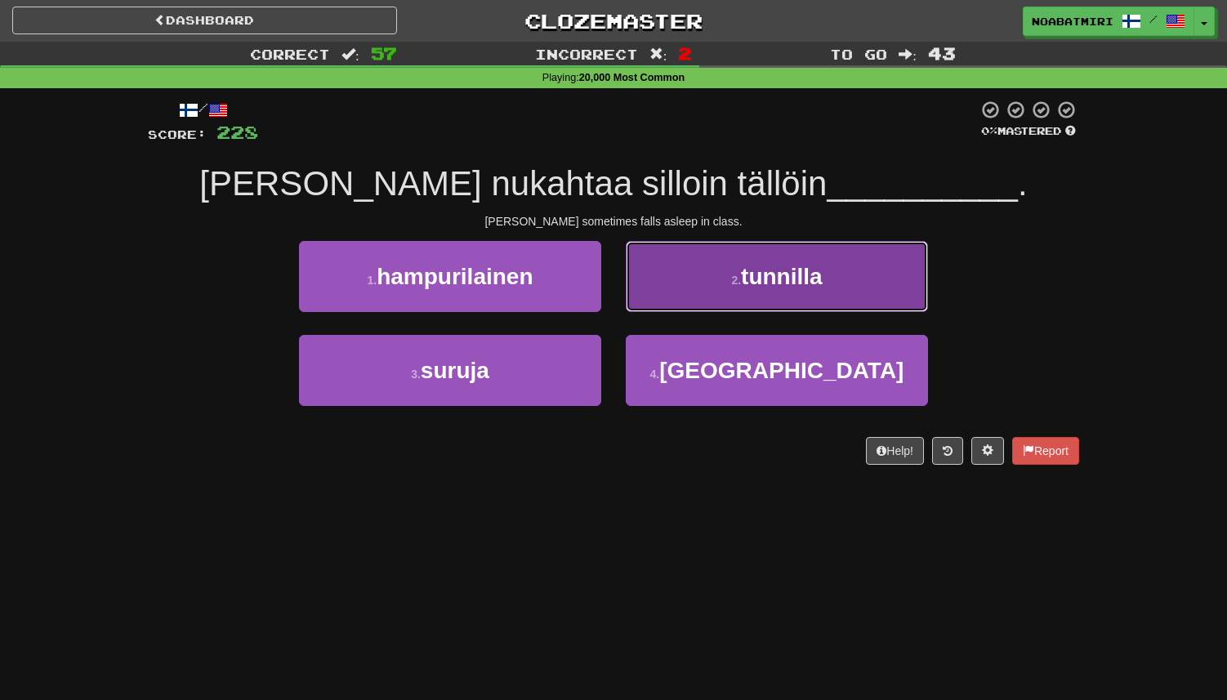
click at [667, 297] on button "2 . tunnilla" at bounding box center [777, 276] width 302 height 71
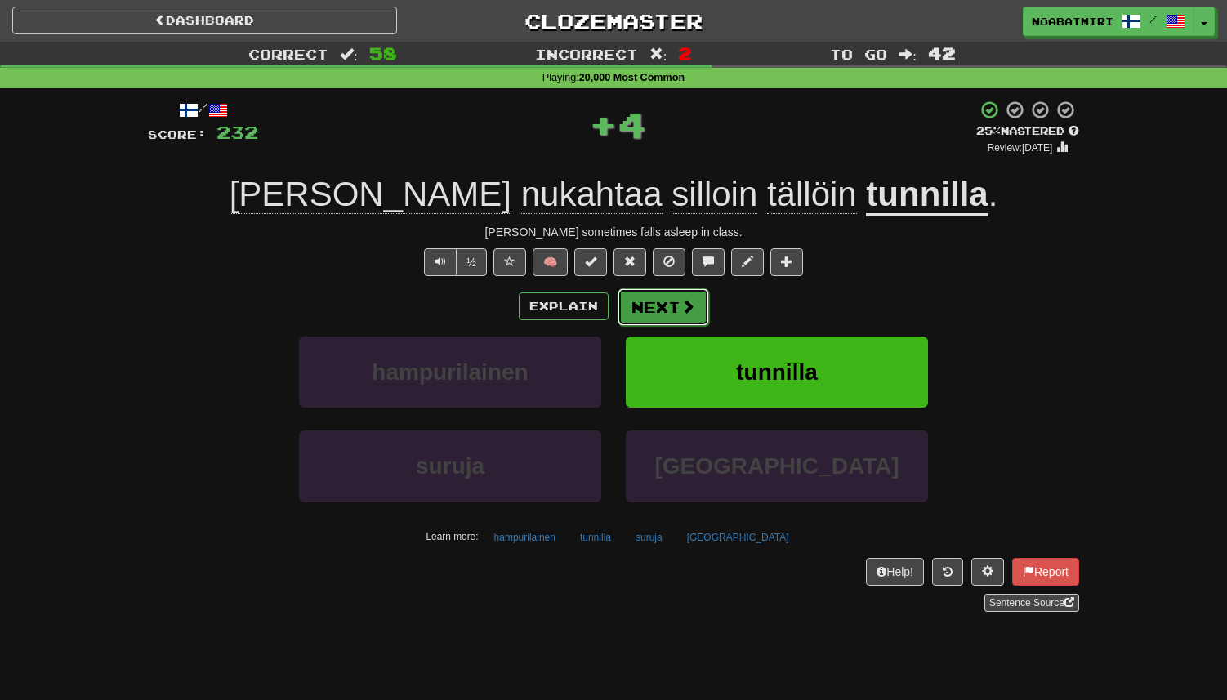
click at [651, 313] on button "Next" at bounding box center [664, 307] width 92 height 38
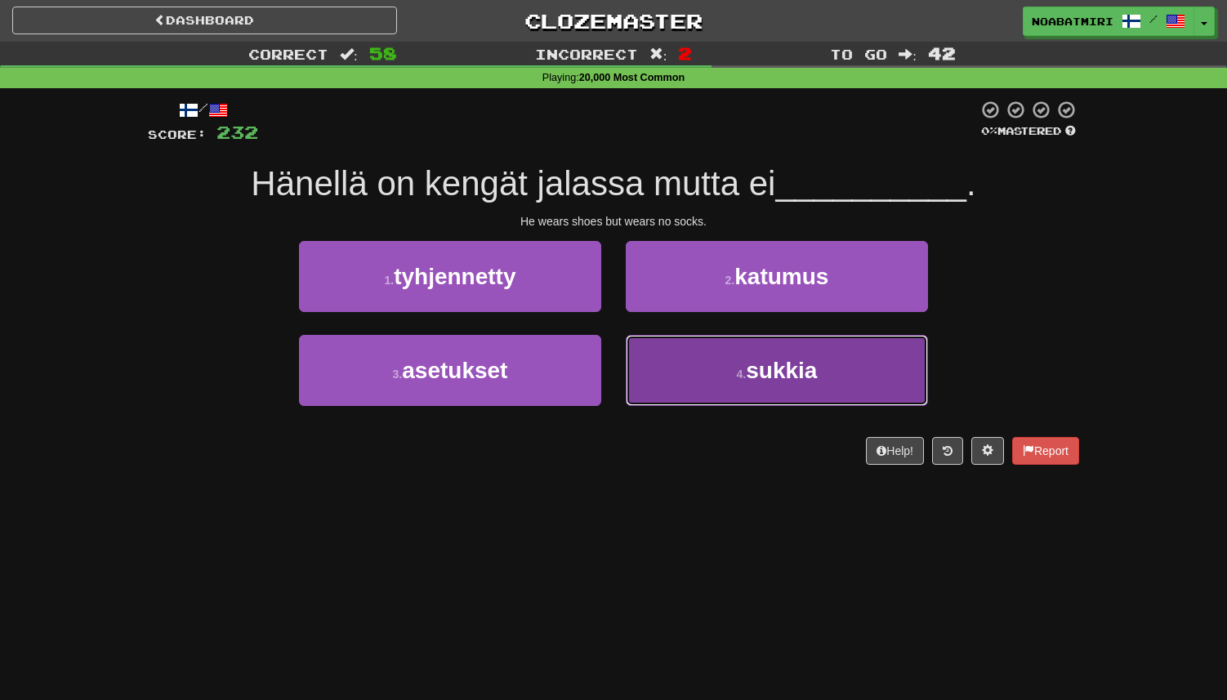
click at [639, 367] on button "4 . sukkia" at bounding box center [777, 370] width 302 height 71
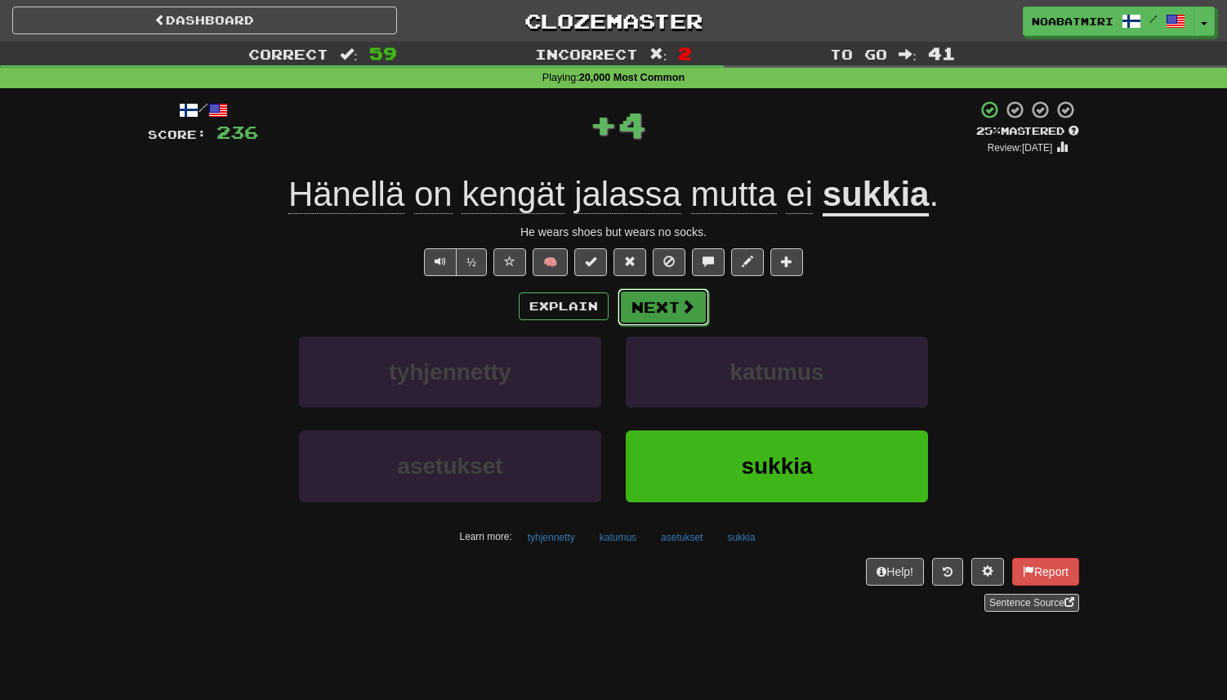
click at [637, 306] on button "Next" at bounding box center [664, 307] width 92 height 38
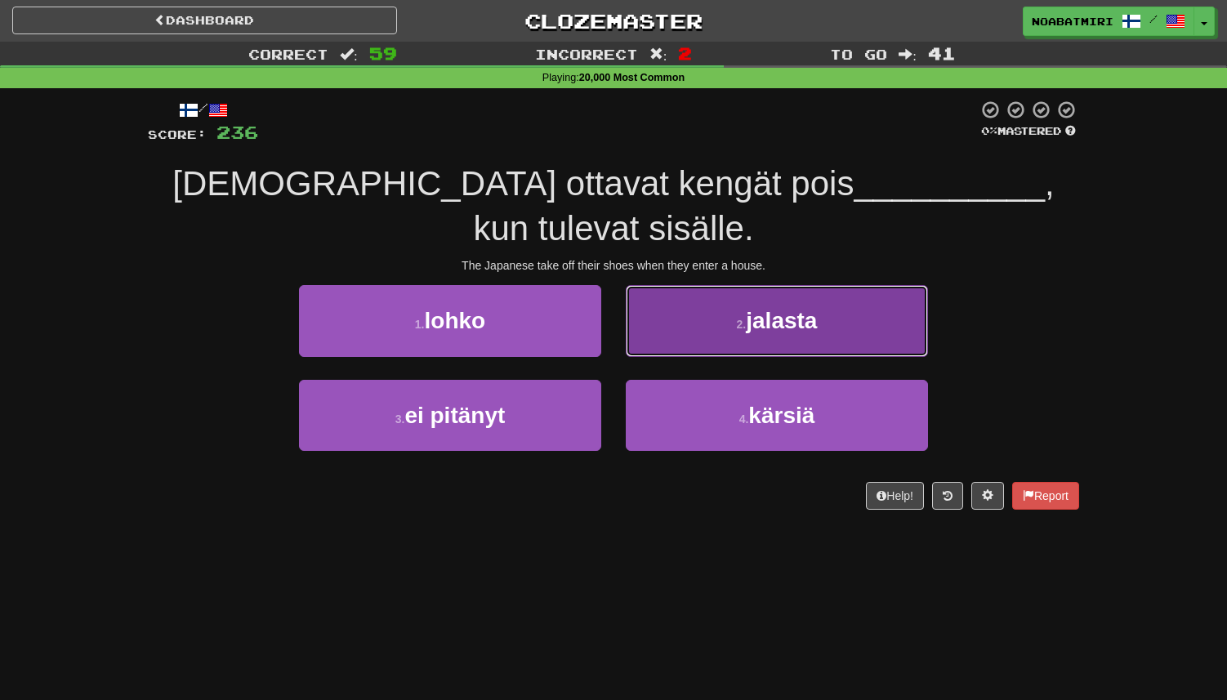
click at [637, 336] on button "2 . jalasta" at bounding box center [777, 320] width 302 height 71
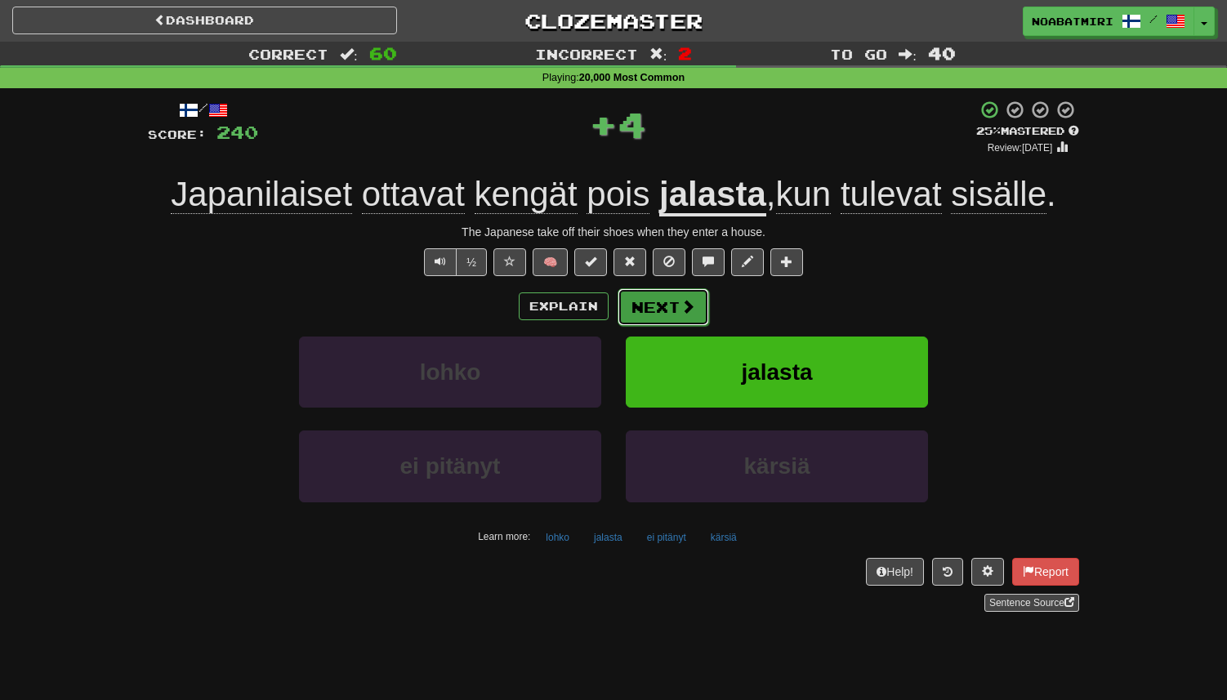
click at [646, 304] on button "Next" at bounding box center [664, 307] width 92 height 38
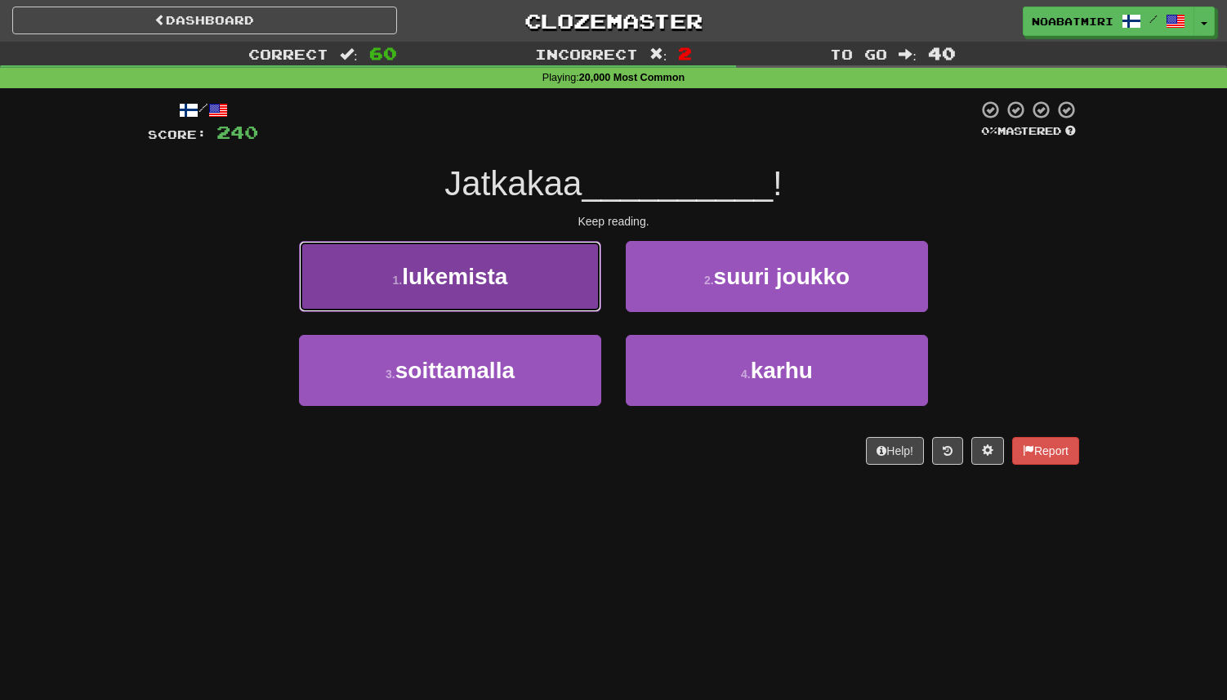
click at [565, 305] on button "1 . lukemista" at bounding box center [450, 276] width 302 height 71
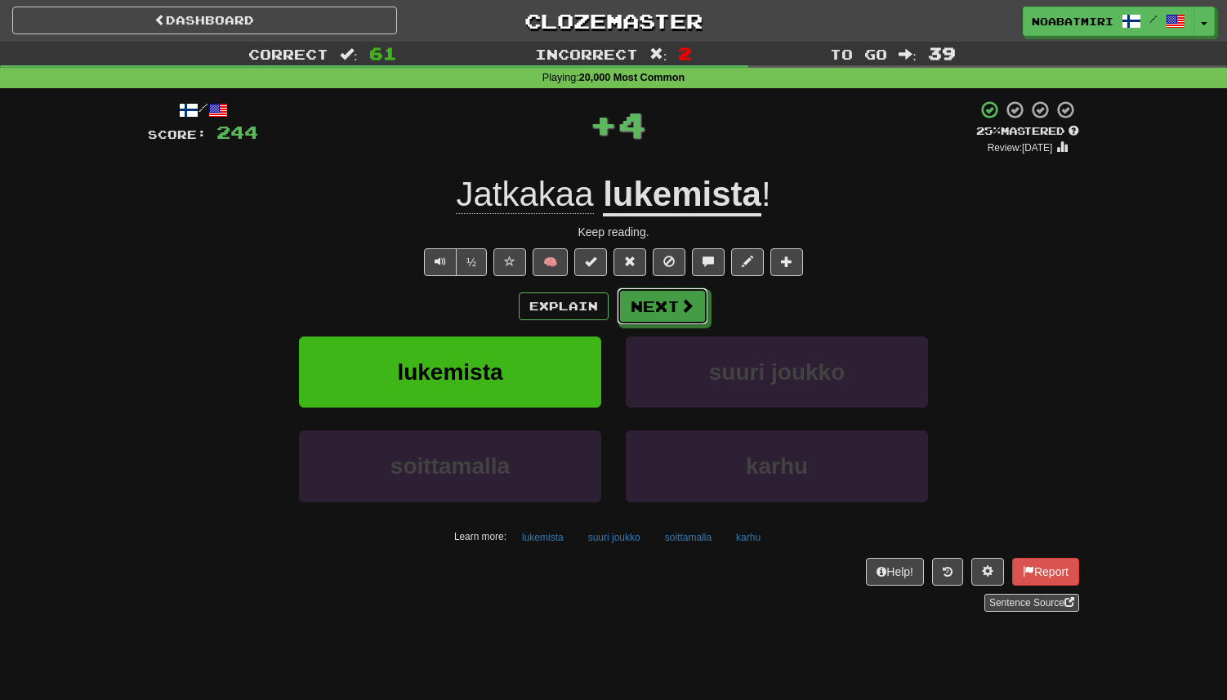
drag, startPoint x: 565, startPoint y: 305, endPoint x: 679, endPoint y: 306, distance: 114.4
click at [681, 306] on span at bounding box center [688, 306] width 15 height 15
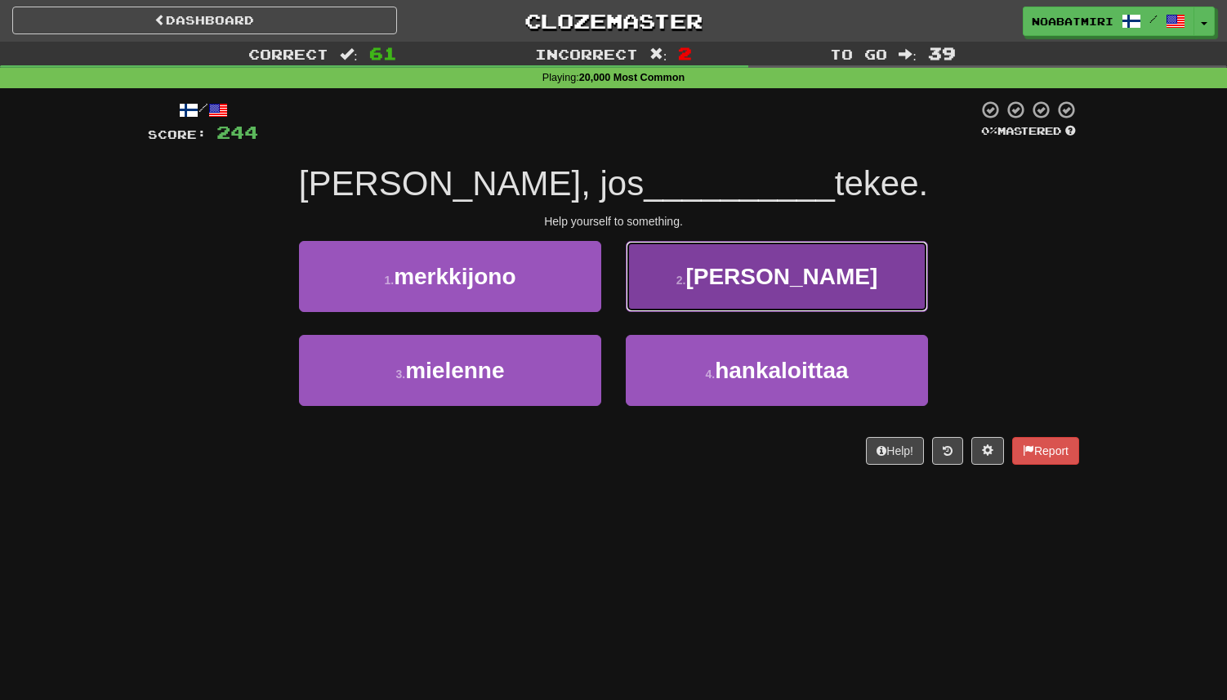
click at [668, 302] on button "2 . antoi" at bounding box center [777, 276] width 302 height 71
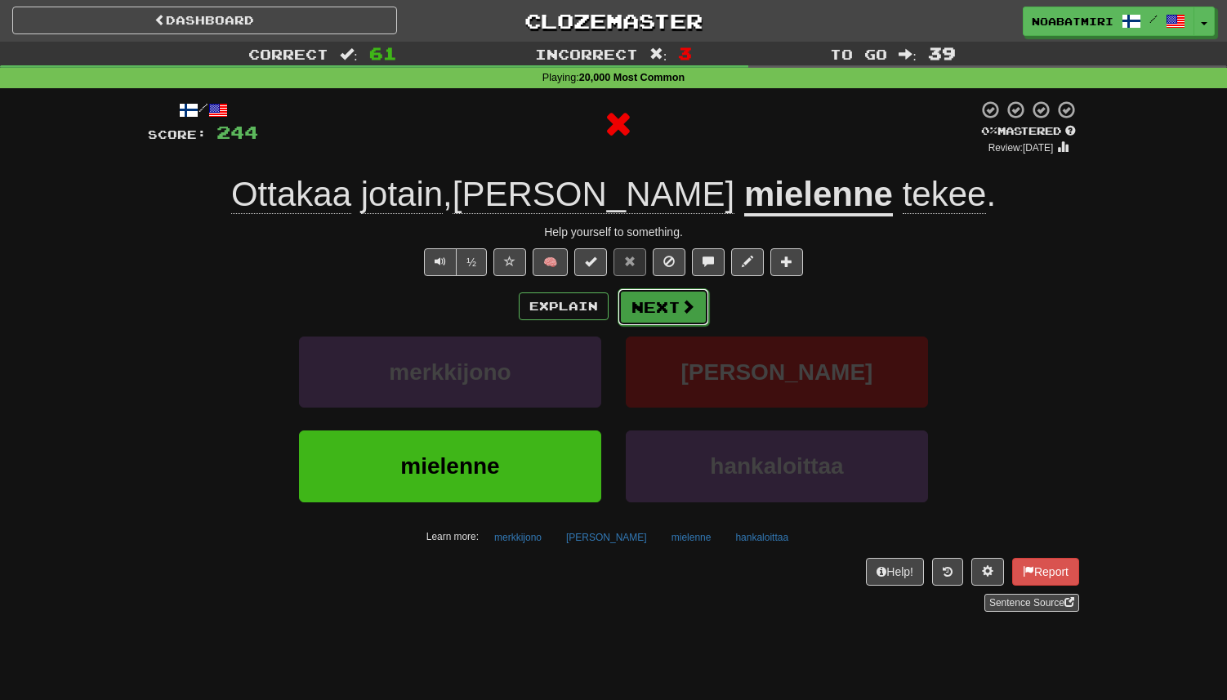
click at [645, 311] on button "Next" at bounding box center [664, 307] width 92 height 38
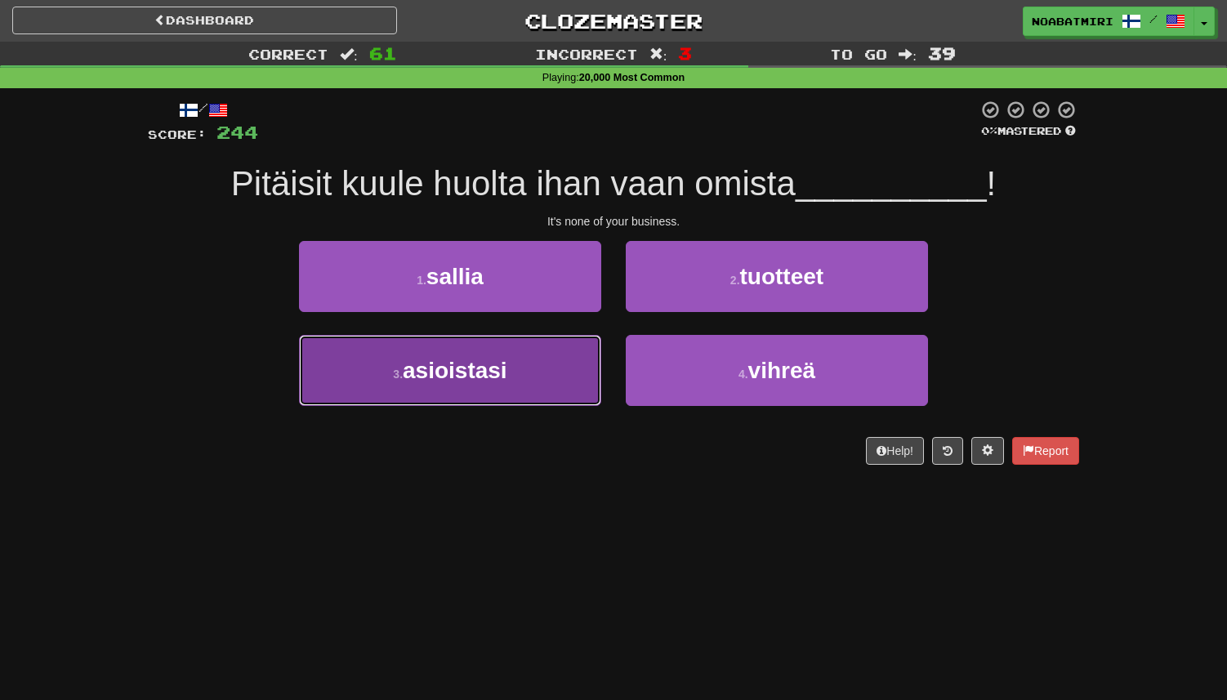
click at [541, 368] on button "3 . asioistasi" at bounding box center [450, 370] width 302 height 71
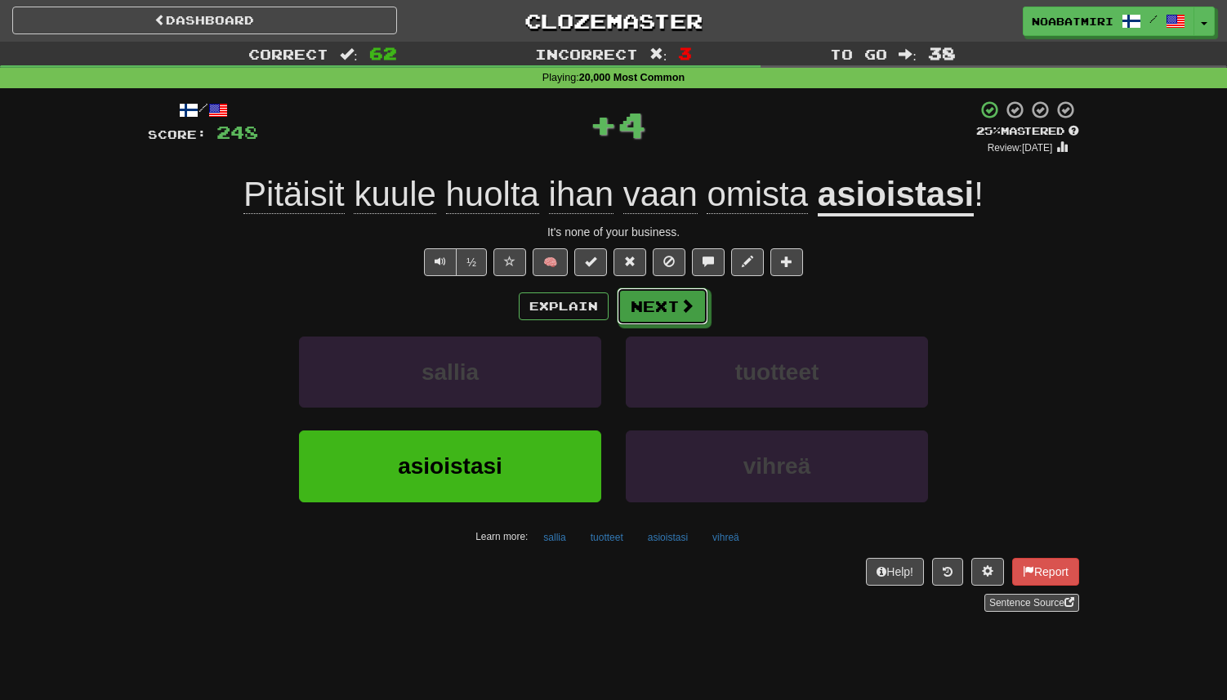
click at [663, 301] on button "Next" at bounding box center [663, 307] width 92 height 38
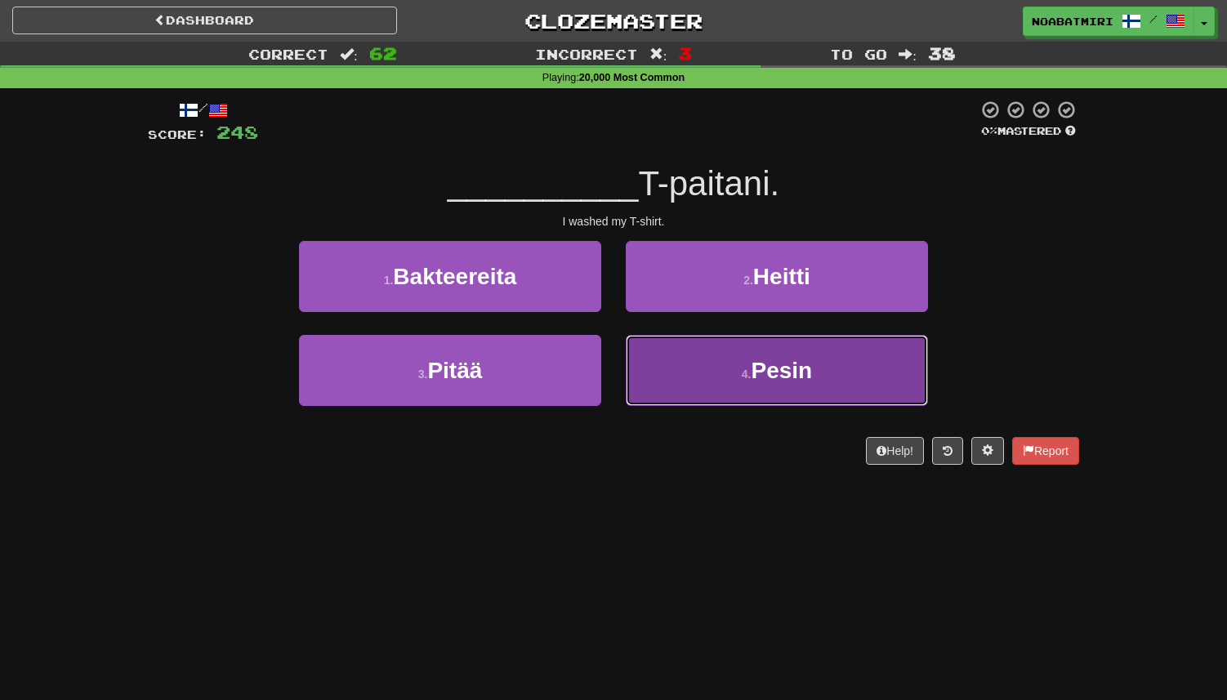
click at [699, 364] on button "4 . Pesin" at bounding box center [777, 370] width 302 height 71
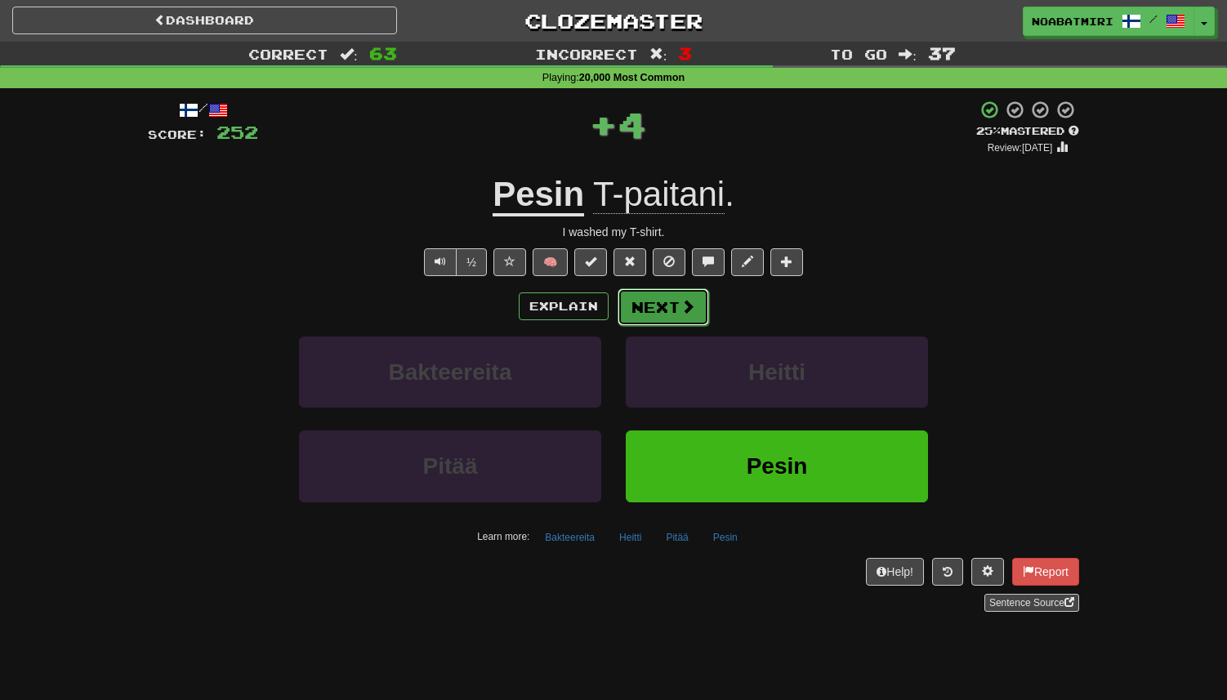
click at [671, 295] on button "Next" at bounding box center [664, 307] width 92 height 38
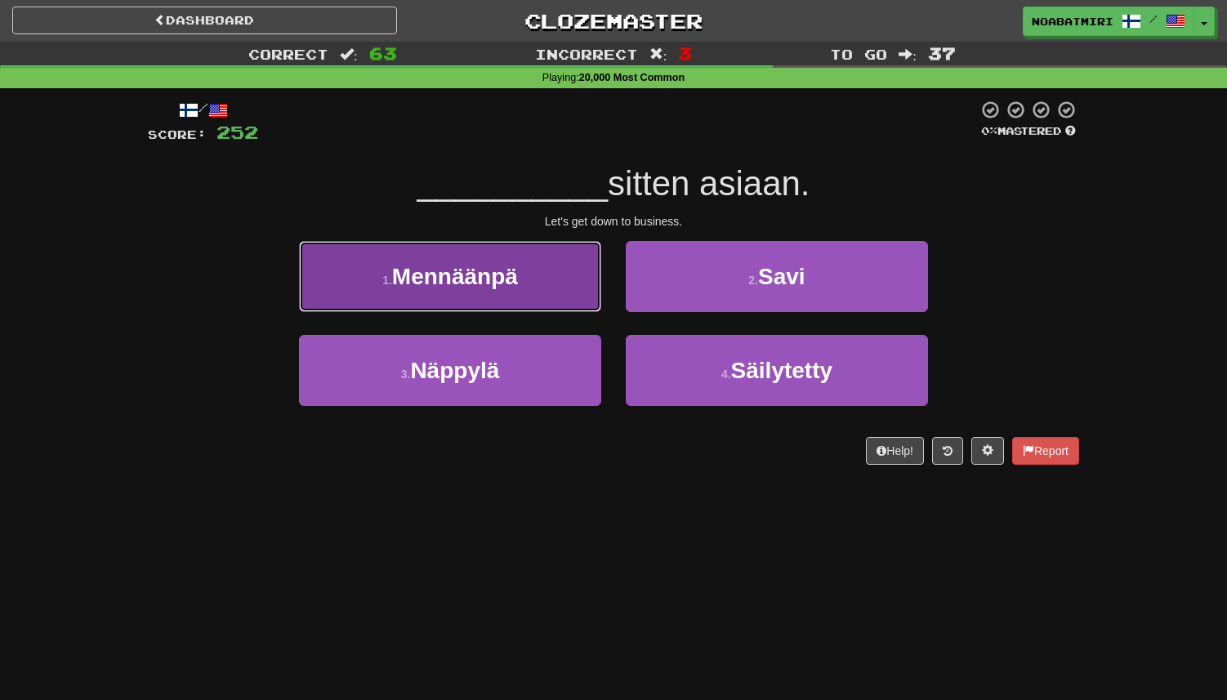
click at [583, 301] on button "1 . Mennäänpä" at bounding box center [450, 276] width 302 height 71
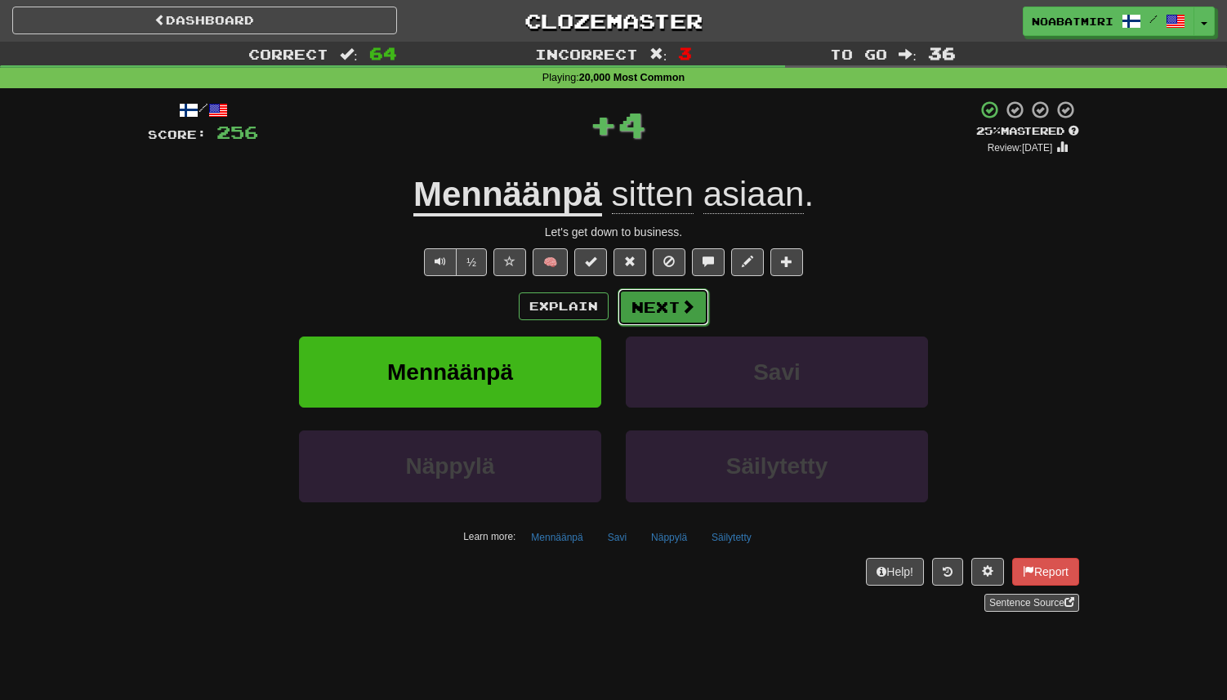
click at [653, 306] on button "Next" at bounding box center [664, 307] width 92 height 38
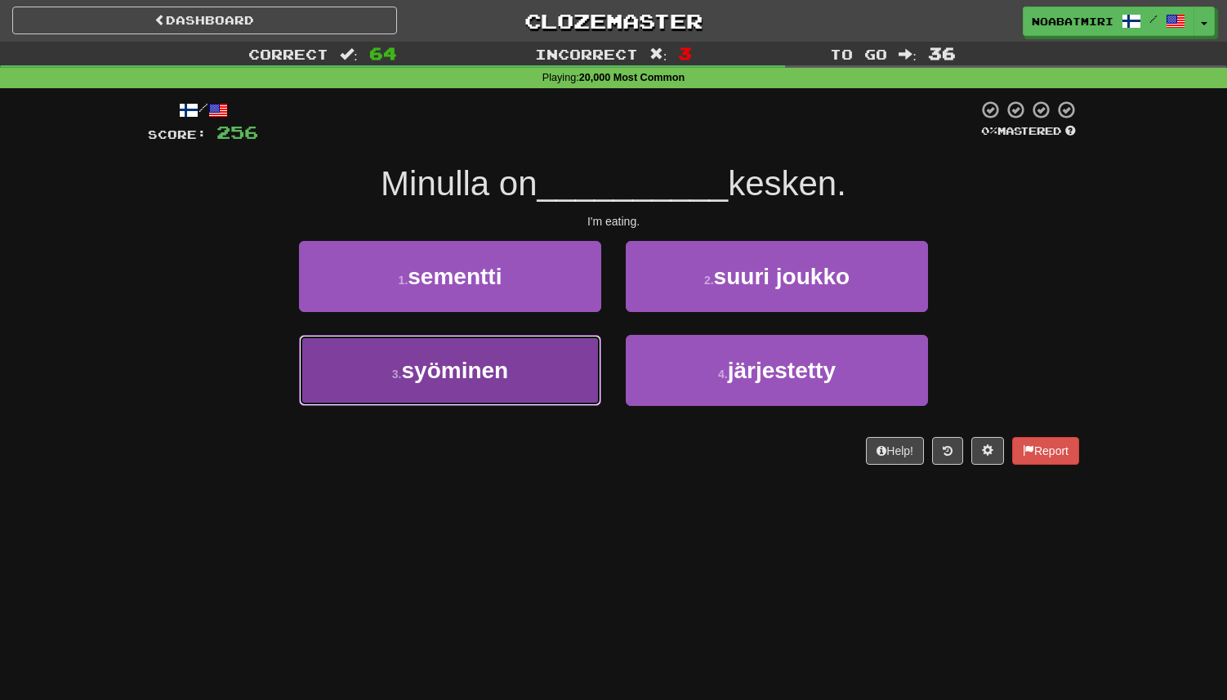
click at [550, 360] on button "3 . syöminen" at bounding box center [450, 370] width 302 height 71
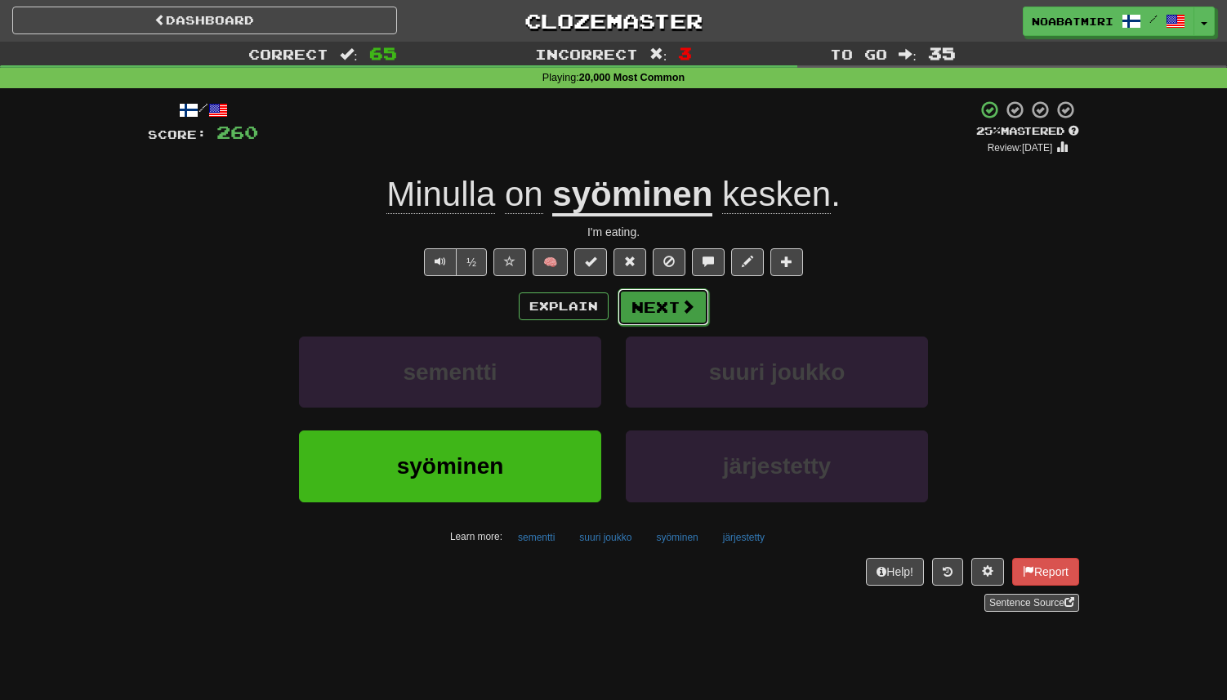
click at [655, 310] on button "Next" at bounding box center [664, 307] width 92 height 38
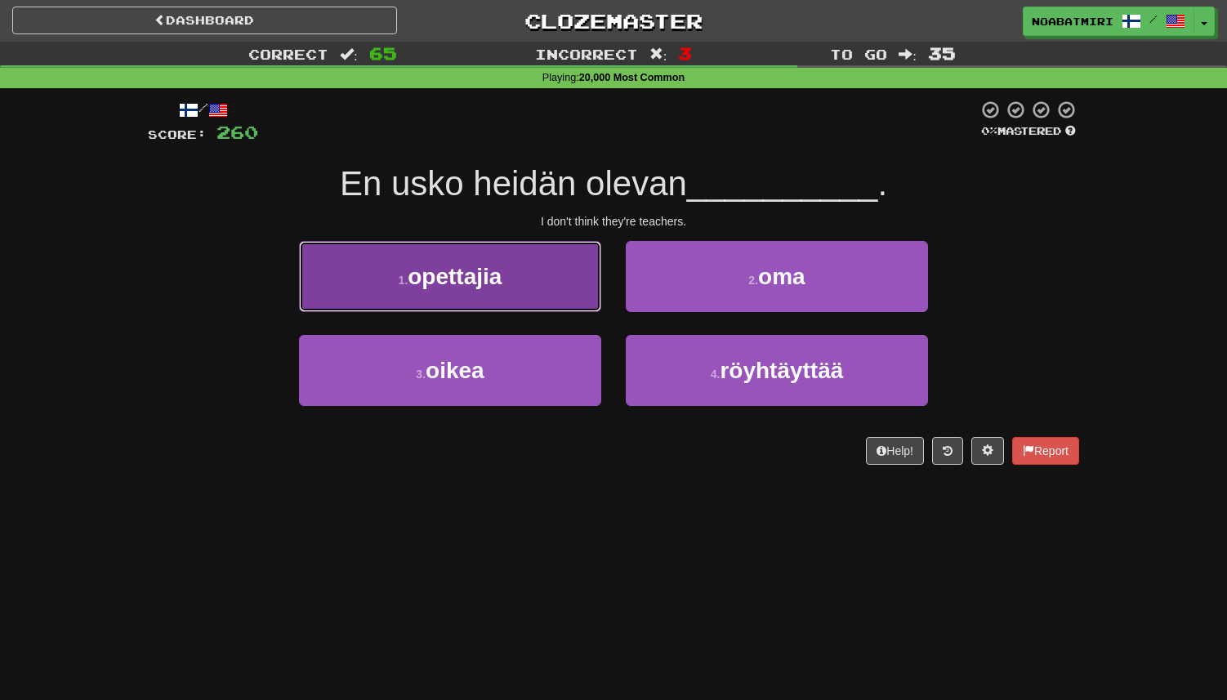
click at [568, 305] on button "1 . opettajia" at bounding box center [450, 276] width 302 height 71
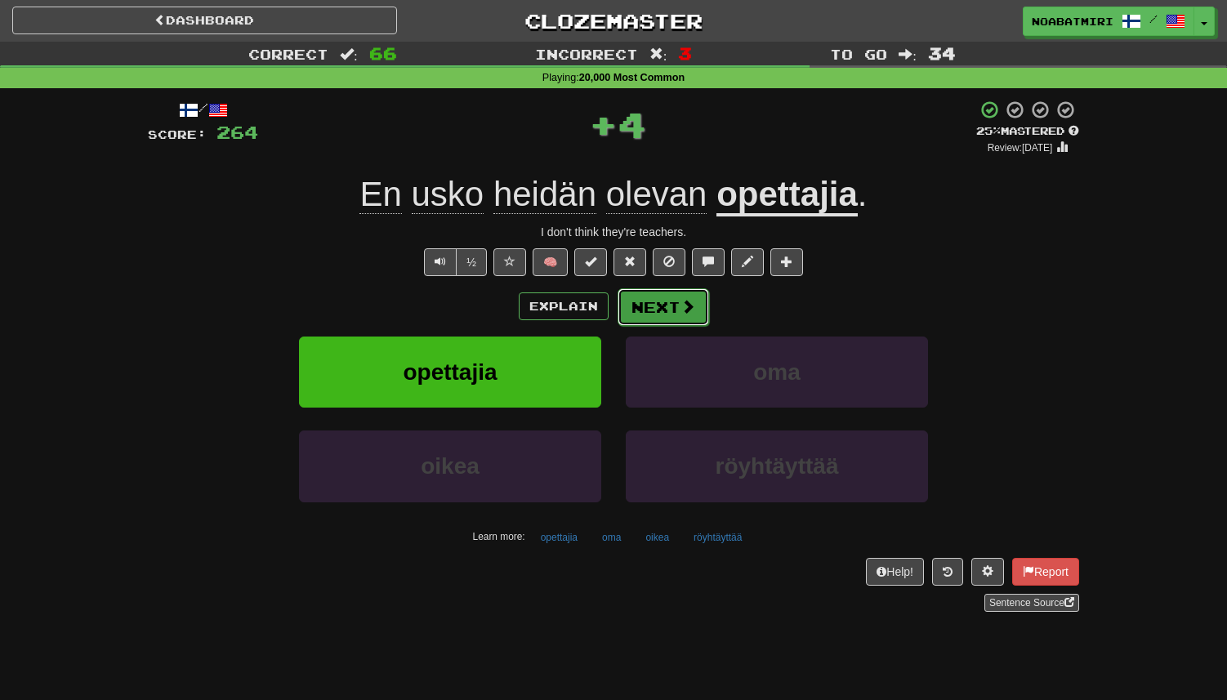
click at [646, 319] on button "Next" at bounding box center [664, 307] width 92 height 38
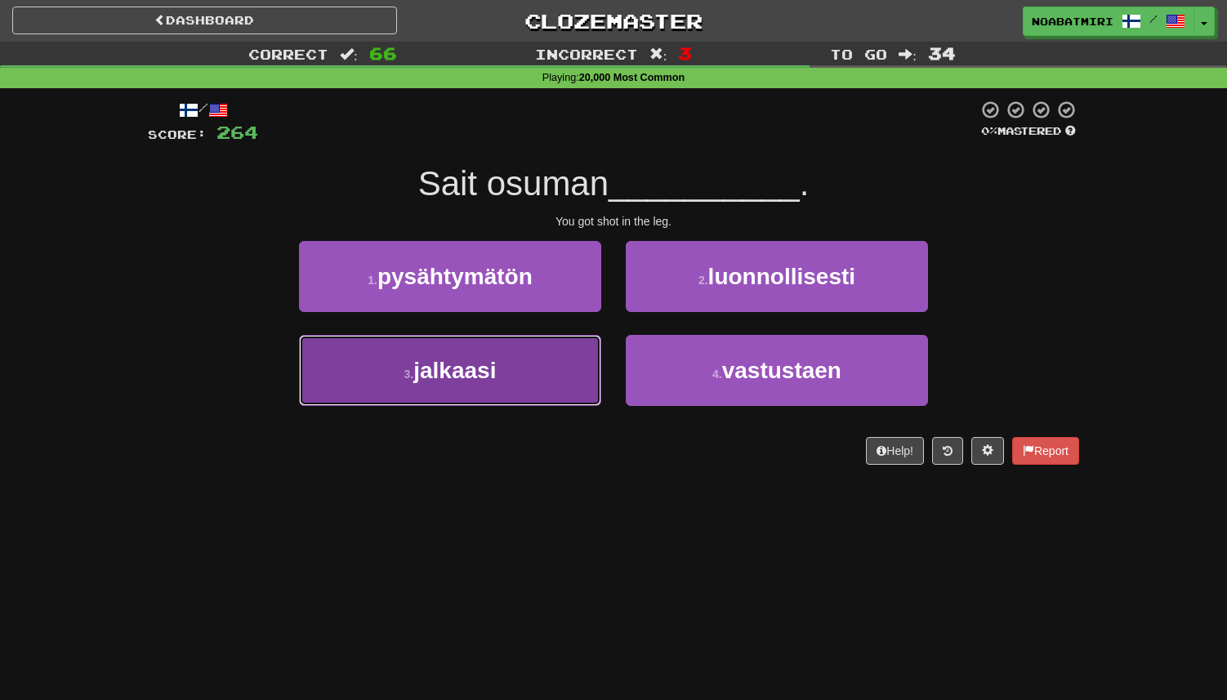
click at [538, 357] on button "3 . jalkaasi" at bounding box center [450, 370] width 302 height 71
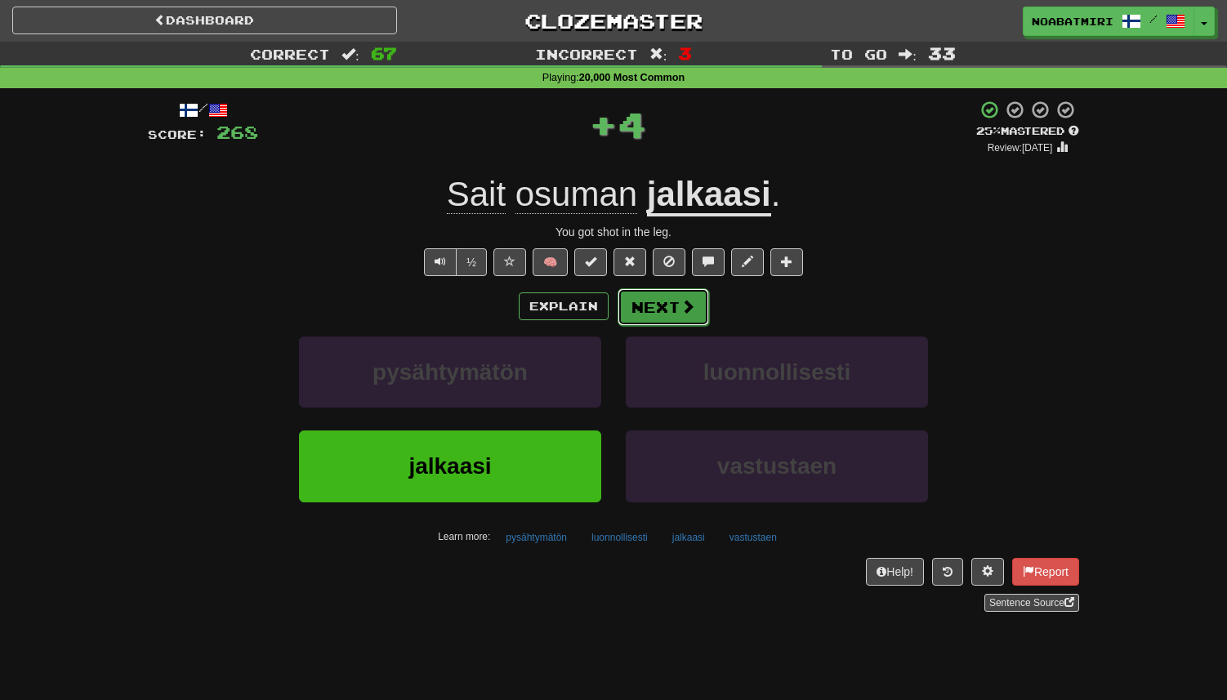
click at [624, 312] on button "Next" at bounding box center [664, 307] width 92 height 38
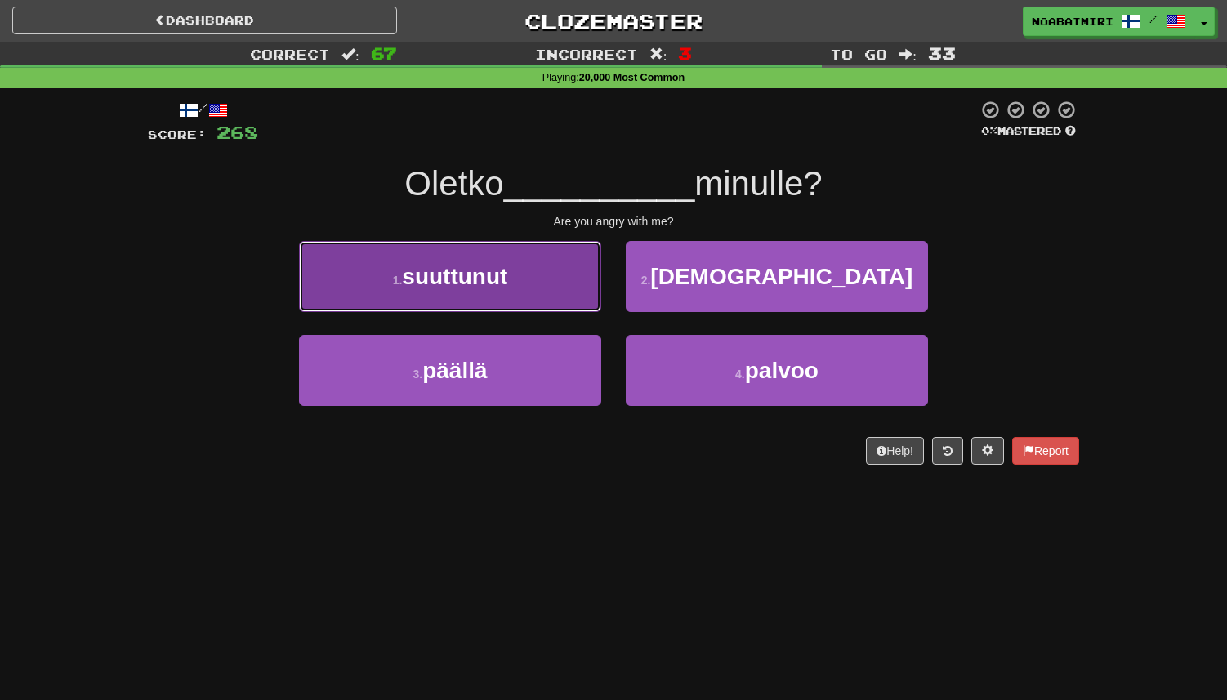
click at [549, 295] on button "1 . suuttunut" at bounding box center [450, 276] width 302 height 71
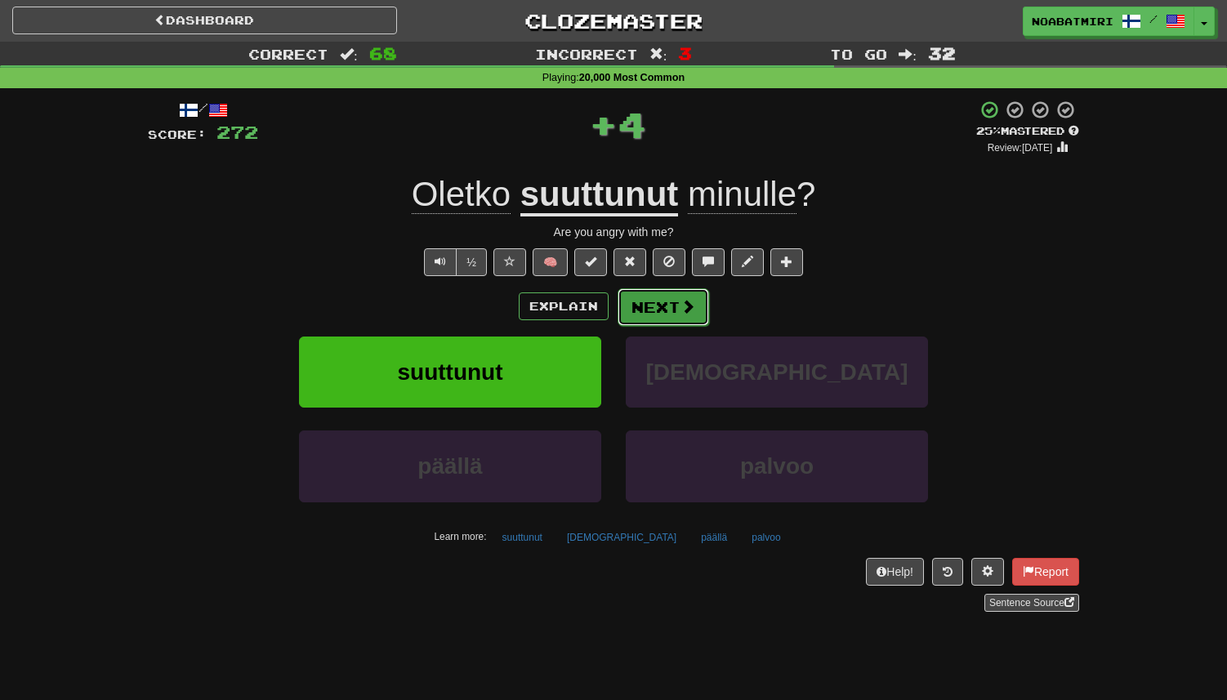
click at [637, 310] on button "Next" at bounding box center [664, 307] width 92 height 38
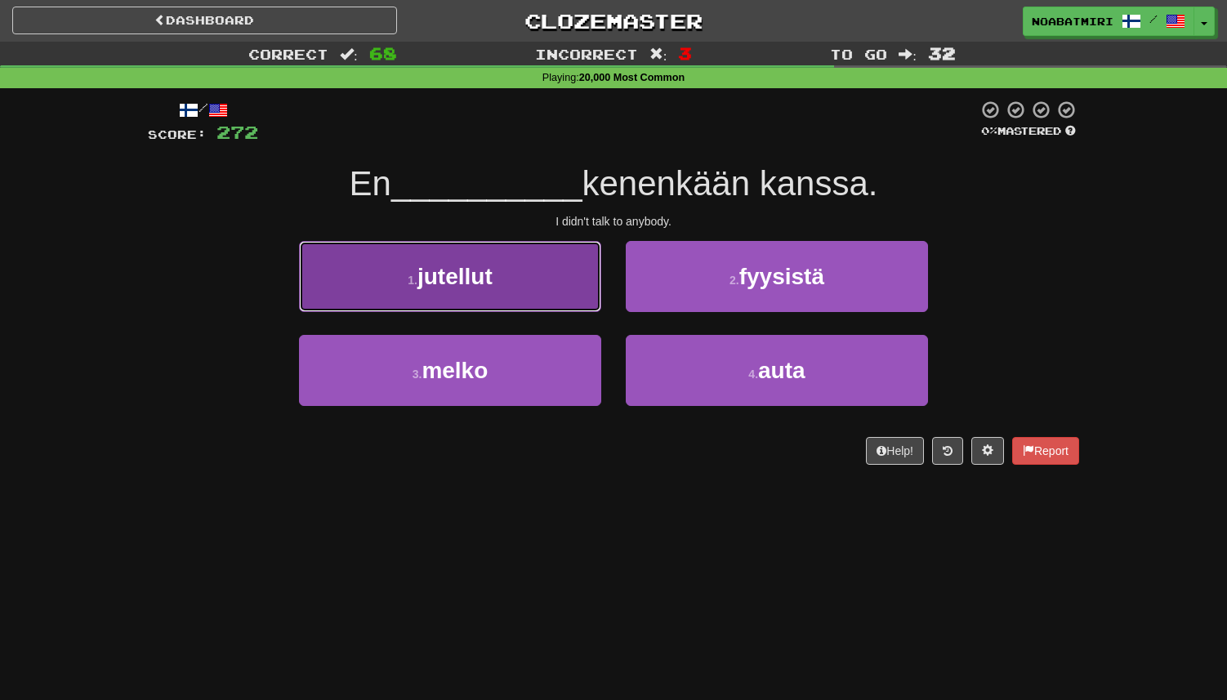
click at [587, 288] on button "1 . jutellut" at bounding box center [450, 276] width 302 height 71
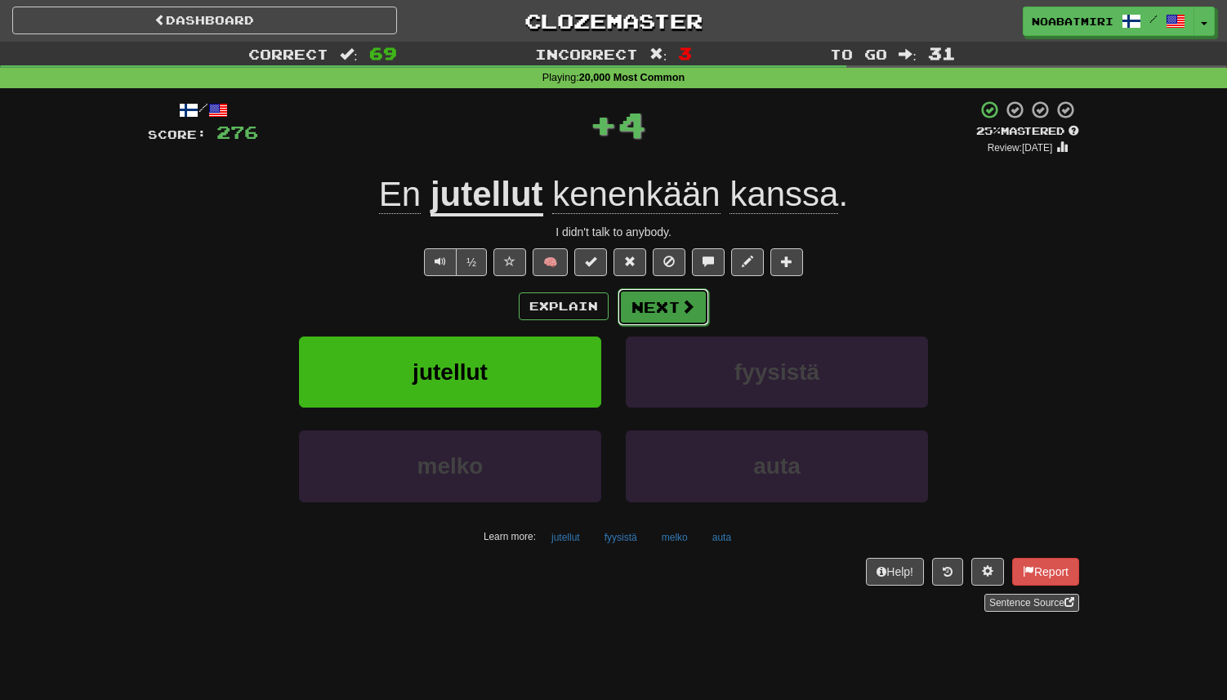
click at [650, 309] on button "Next" at bounding box center [664, 307] width 92 height 38
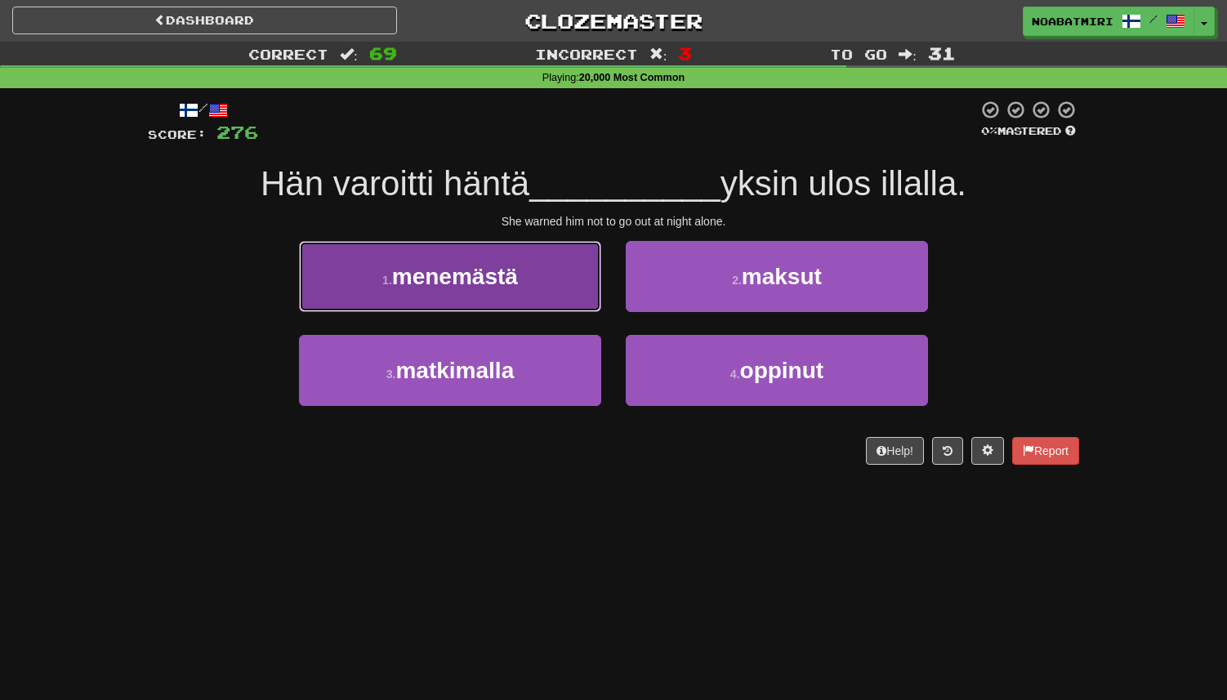
click at [583, 293] on button "1 . menemästä" at bounding box center [450, 276] width 302 height 71
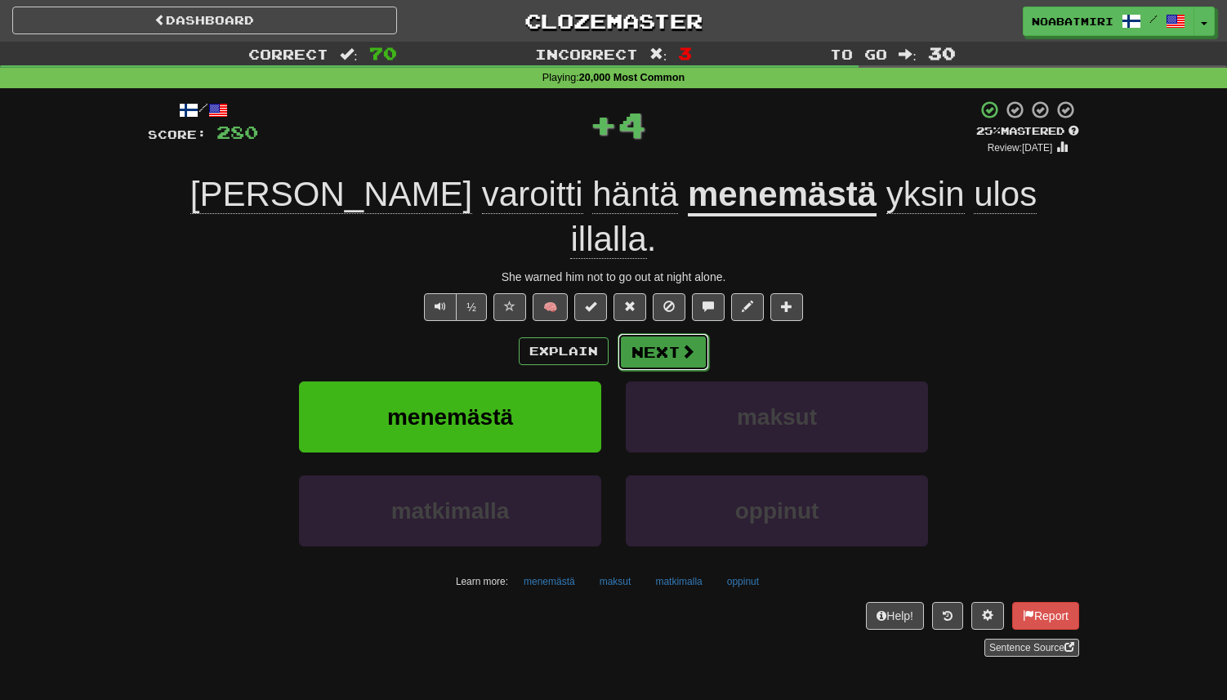
click at [654, 333] on button "Next" at bounding box center [664, 352] width 92 height 38
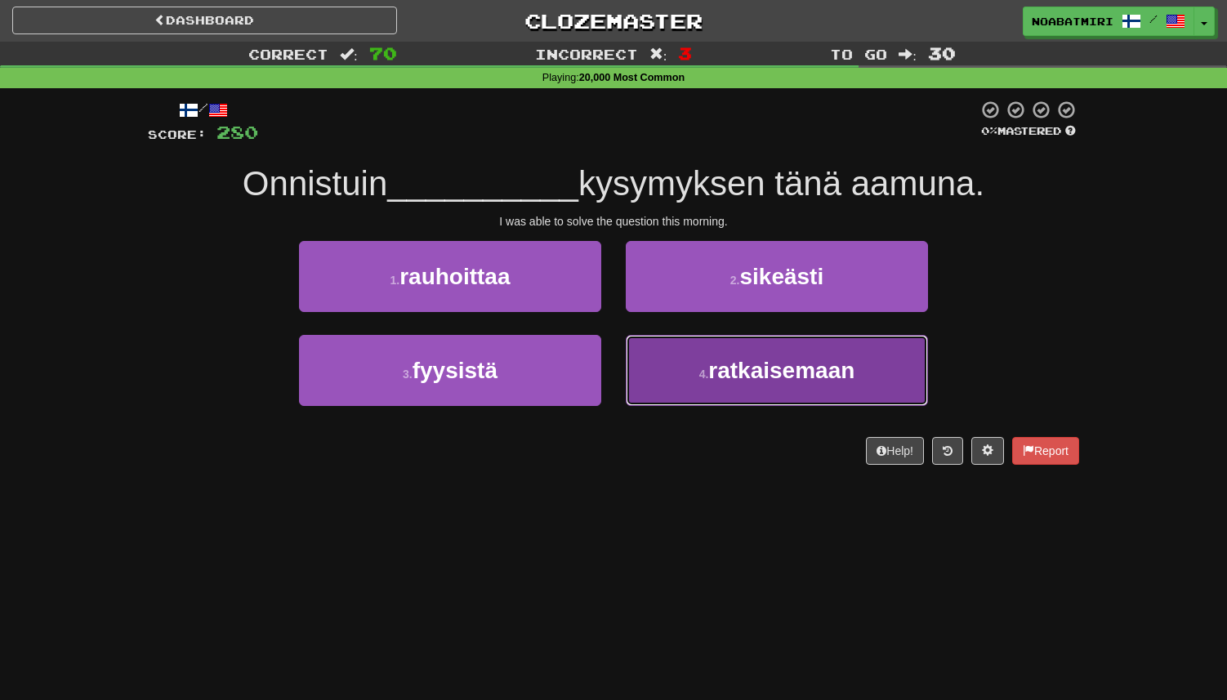
click at [662, 382] on button "4 . ratkaisemaan" at bounding box center [777, 370] width 302 height 71
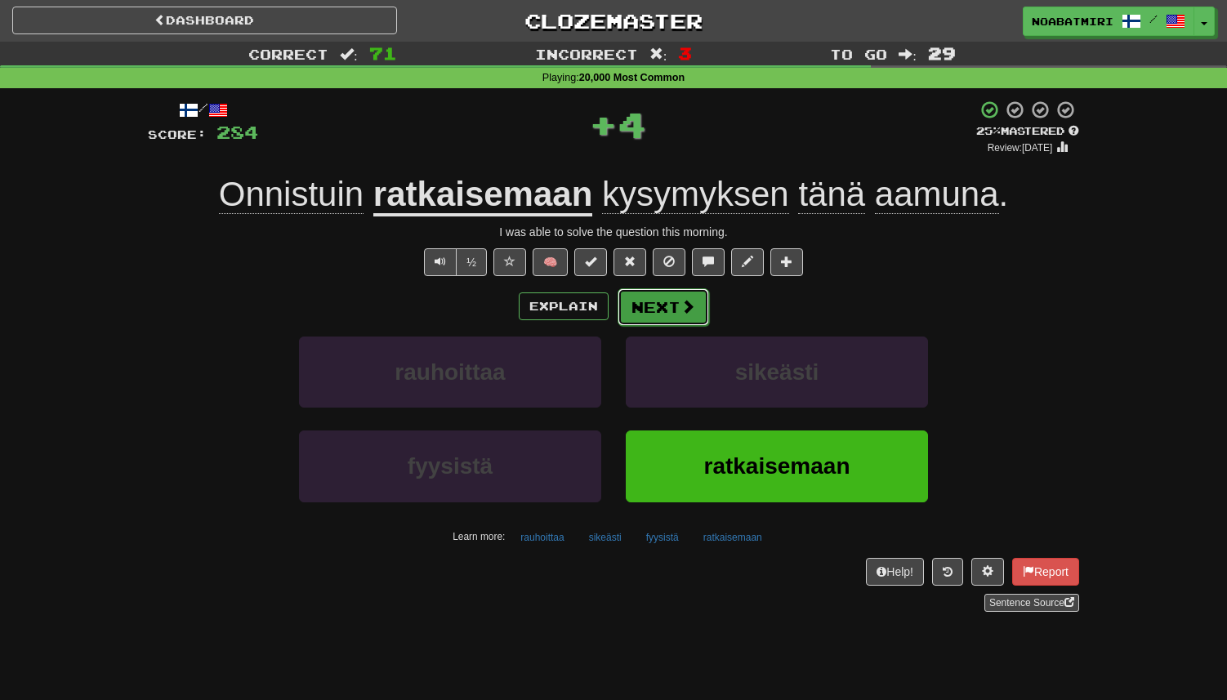
click at [639, 312] on button "Next" at bounding box center [664, 307] width 92 height 38
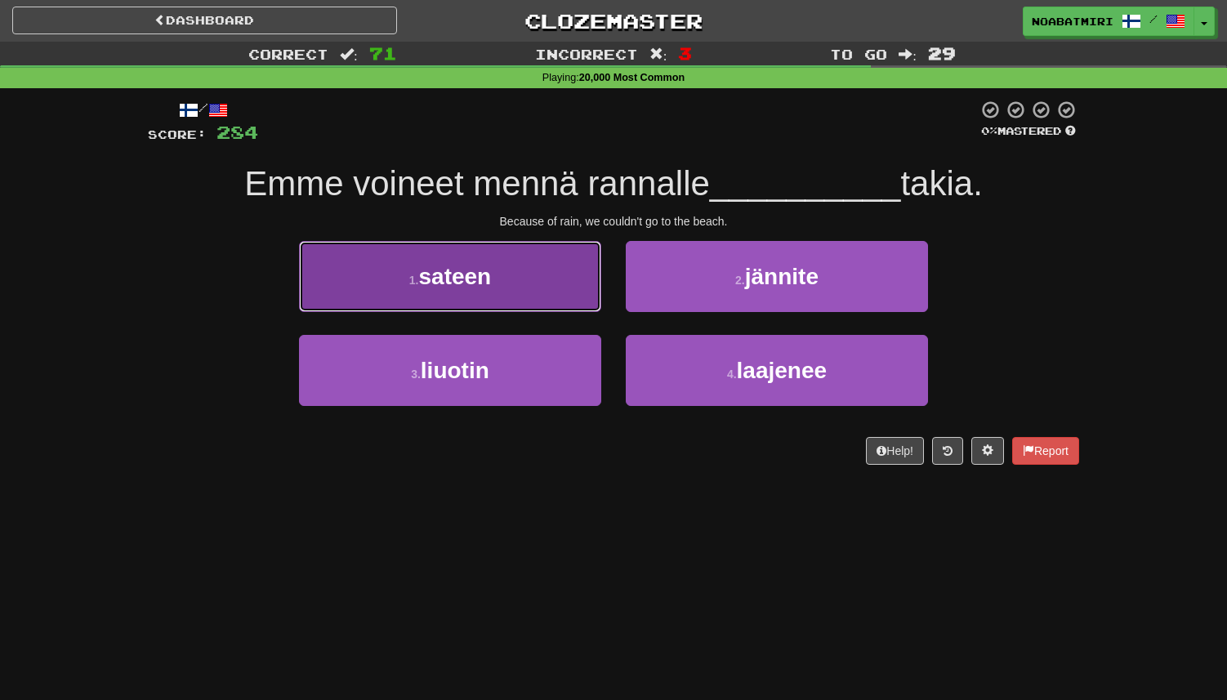
click at [565, 302] on button "1 . sateen" at bounding box center [450, 276] width 302 height 71
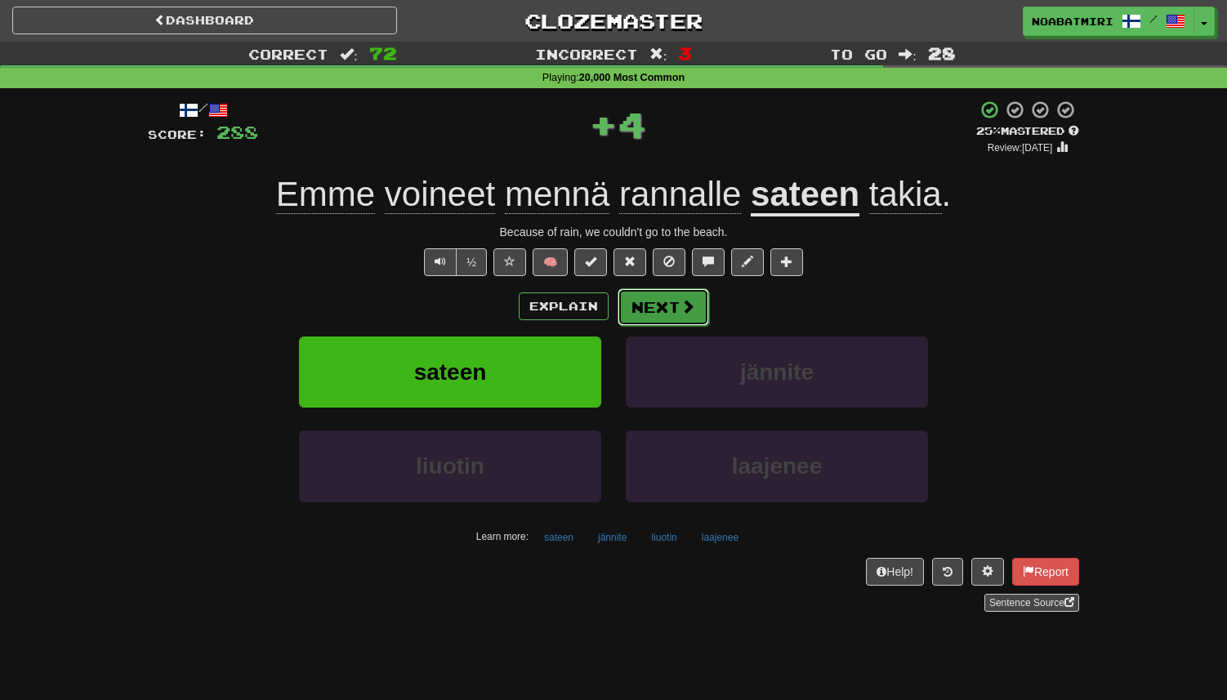
click at [646, 308] on button "Next" at bounding box center [664, 307] width 92 height 38
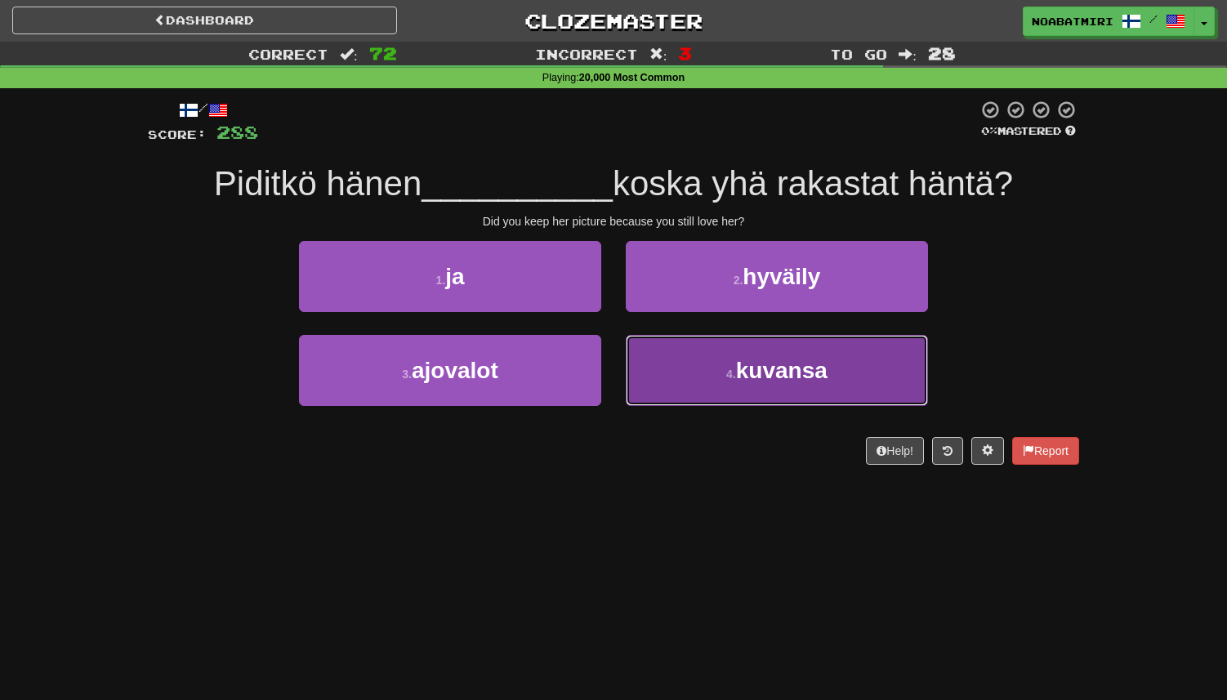
click at [652, 349] on button "4 . kuvansa" at bounding box center [777, 370] width 302 height 71
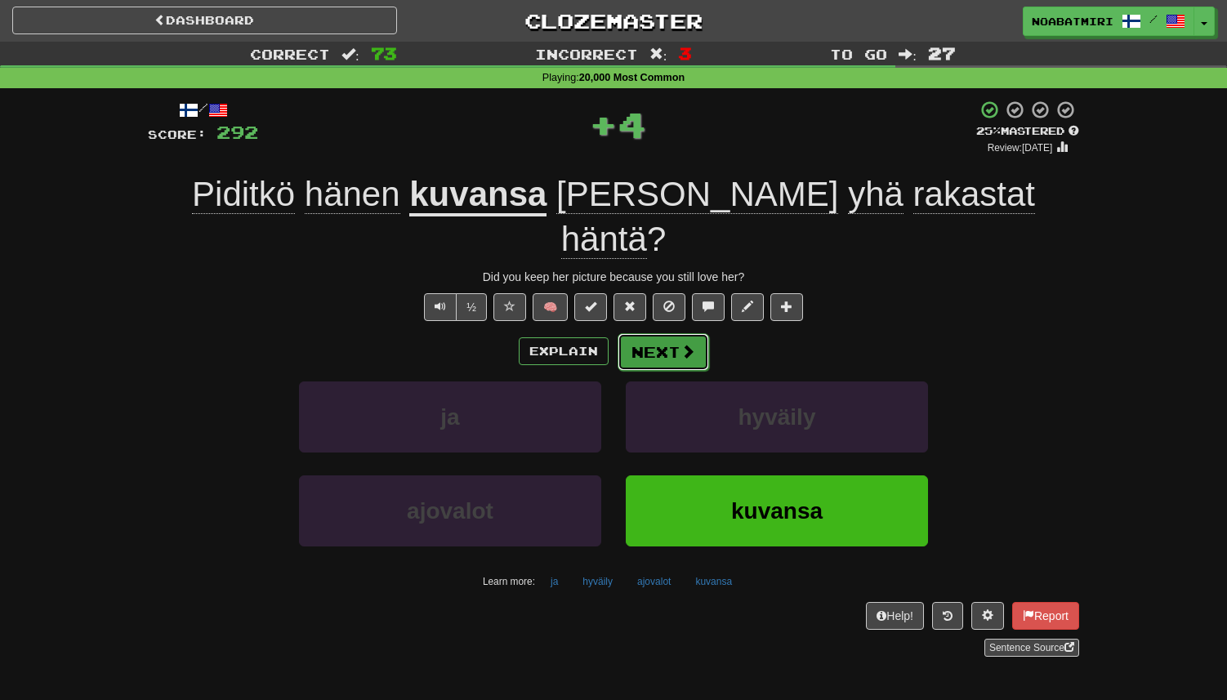
click at [651, 333] on button "Next" at bounding box center [664, 352] width 92 height 38
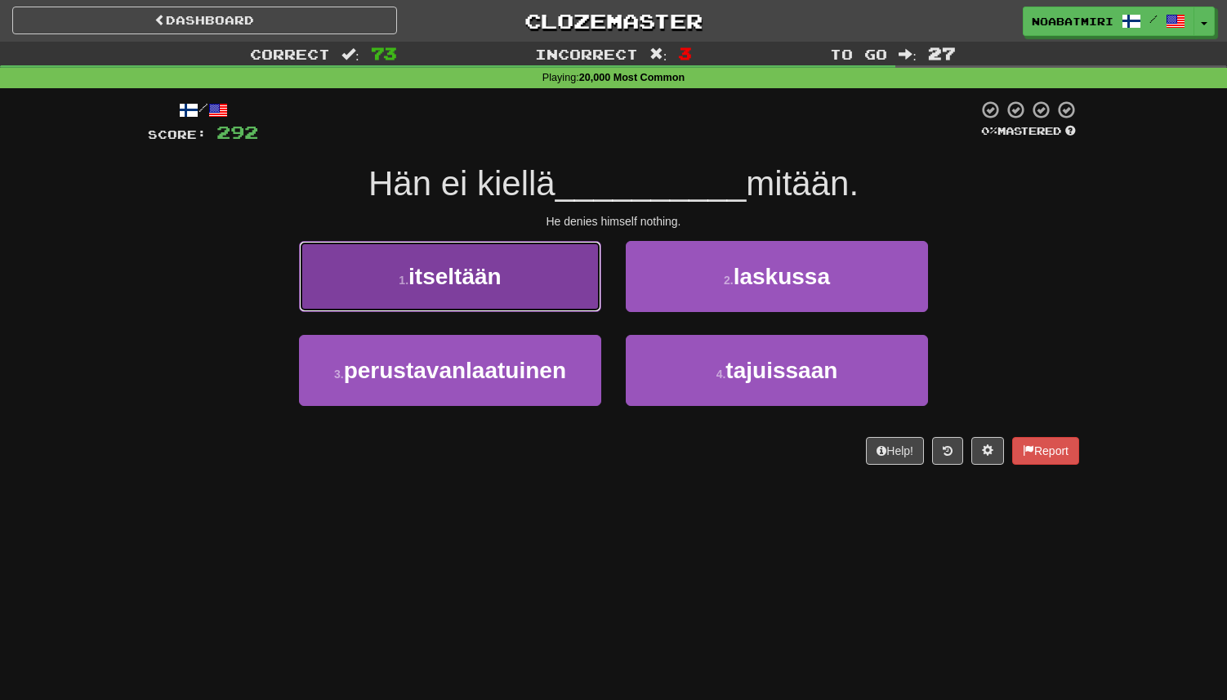
click at [566, 293] on button "1 . itseltään" at bounding box center [450, 276] width 302 height 71
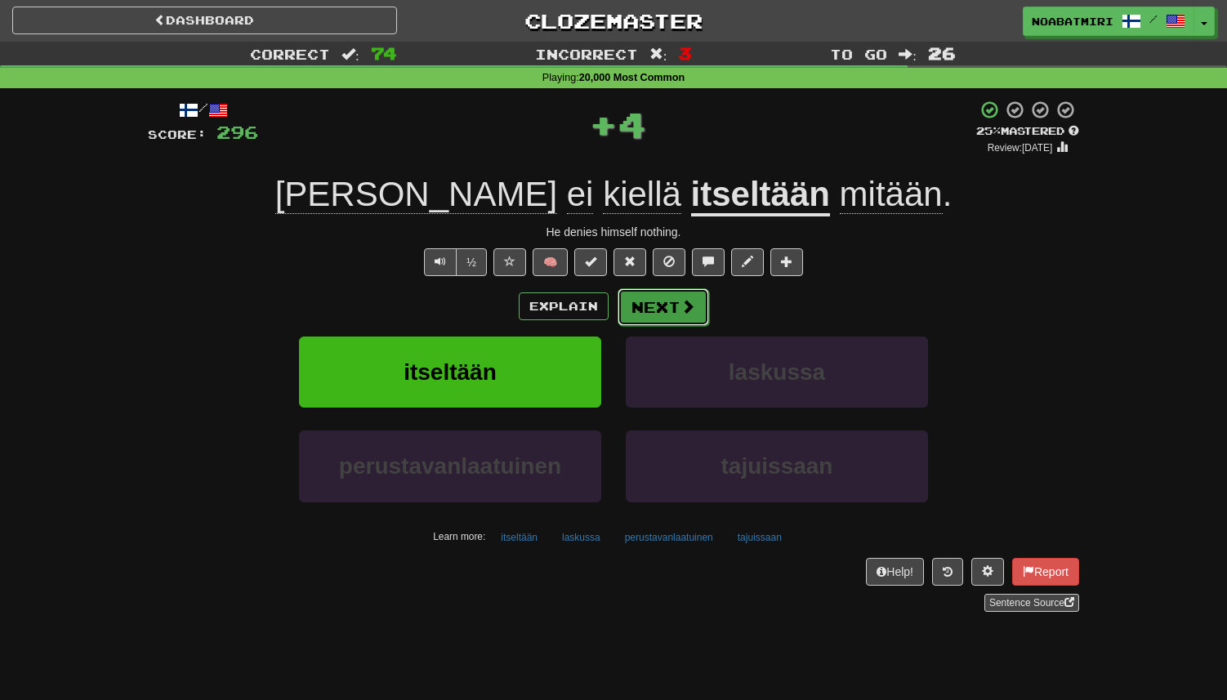
click at [659, 311] on button "Next" at bounding box center [664, 307] width 92 height 38
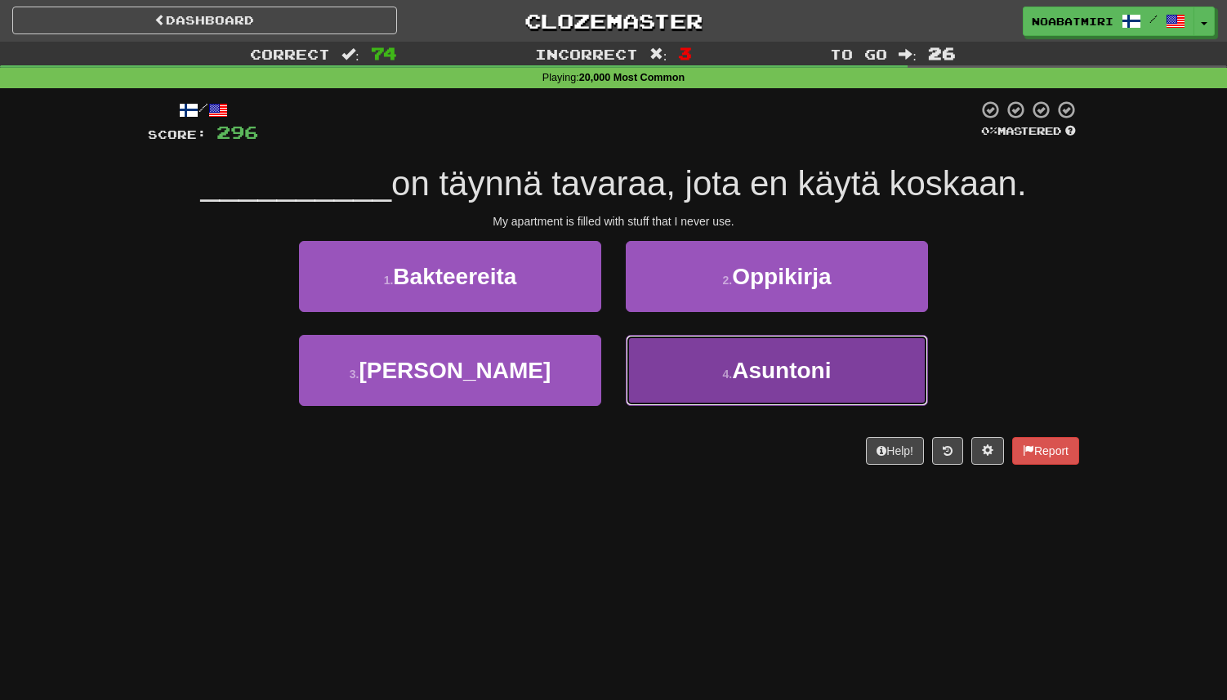
click at [701, 371] on button "4 . Asuntoni" at bounding box center [777, 370] width 302 height 71
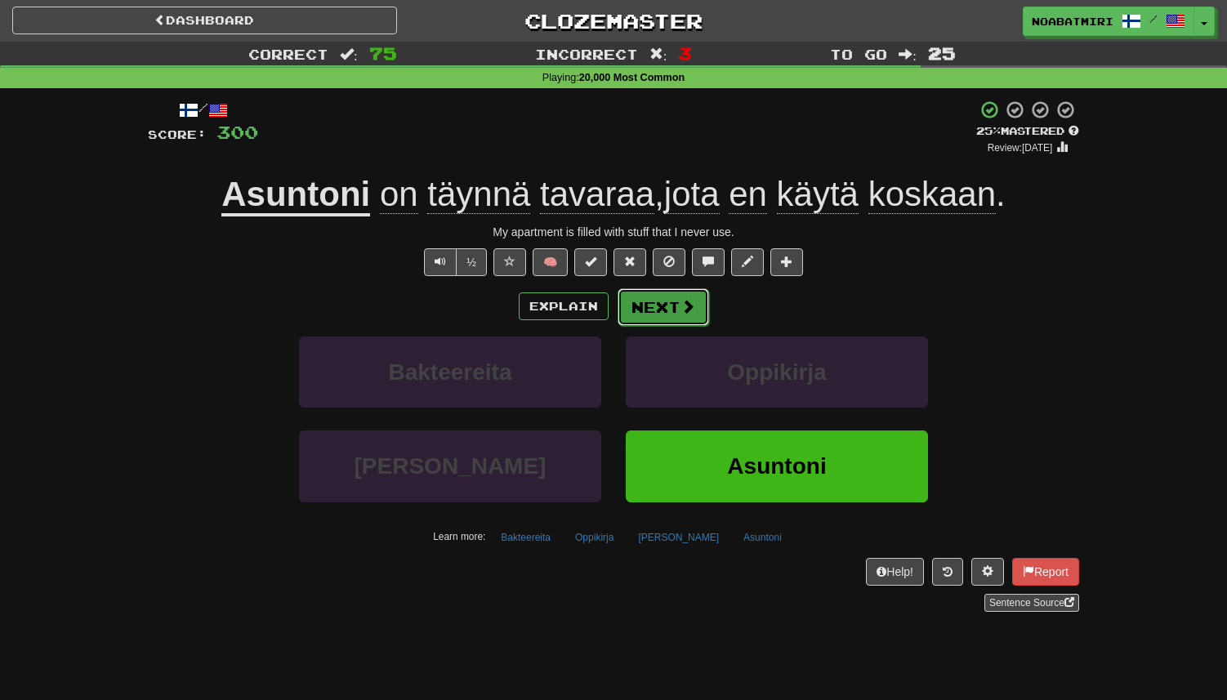
click at [655, 317] on button "Next" at bounding box center [664, 307] width 92 height 38
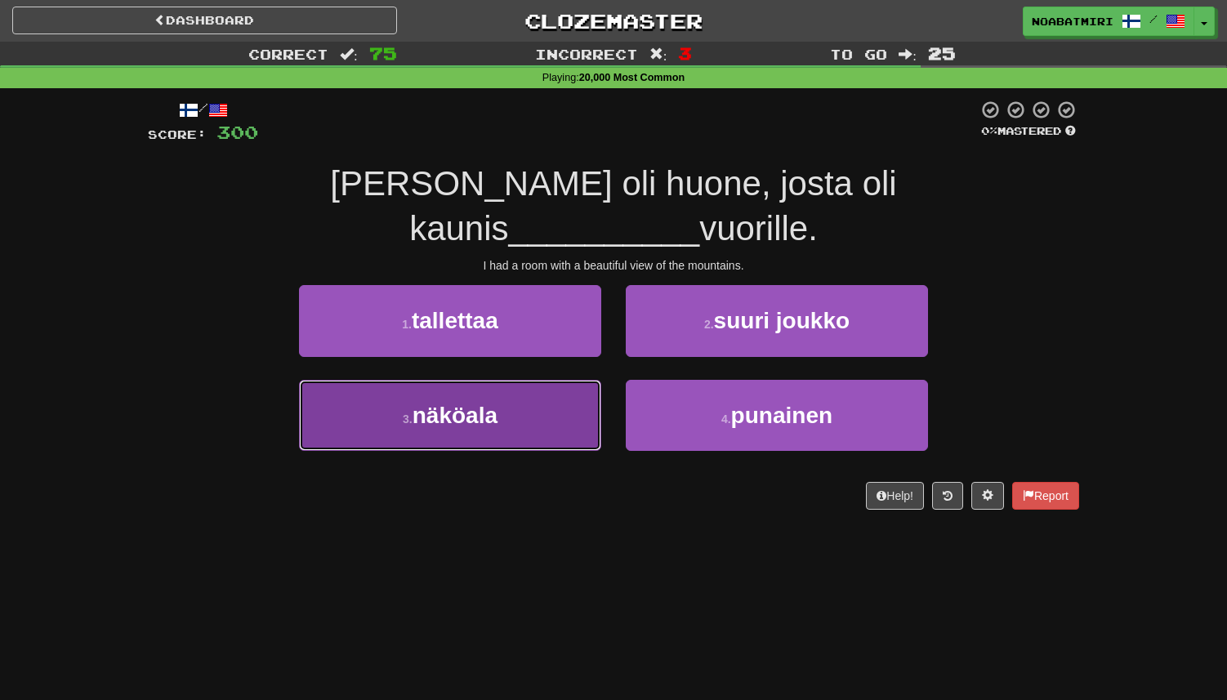
click at [592, 380] on button "3 . näköala" at bounding box center [450, 415] width 302 height 71
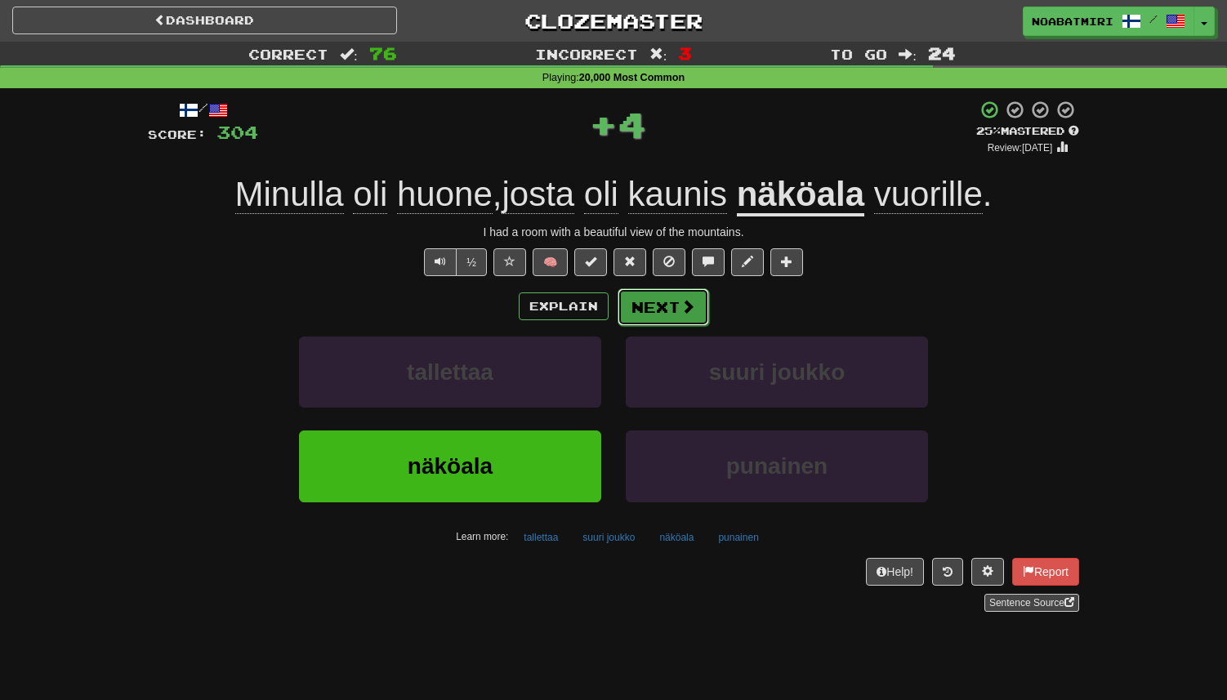
click at [649, 309] on button "Next" at bounding box center [664, 307] width 92 height 38
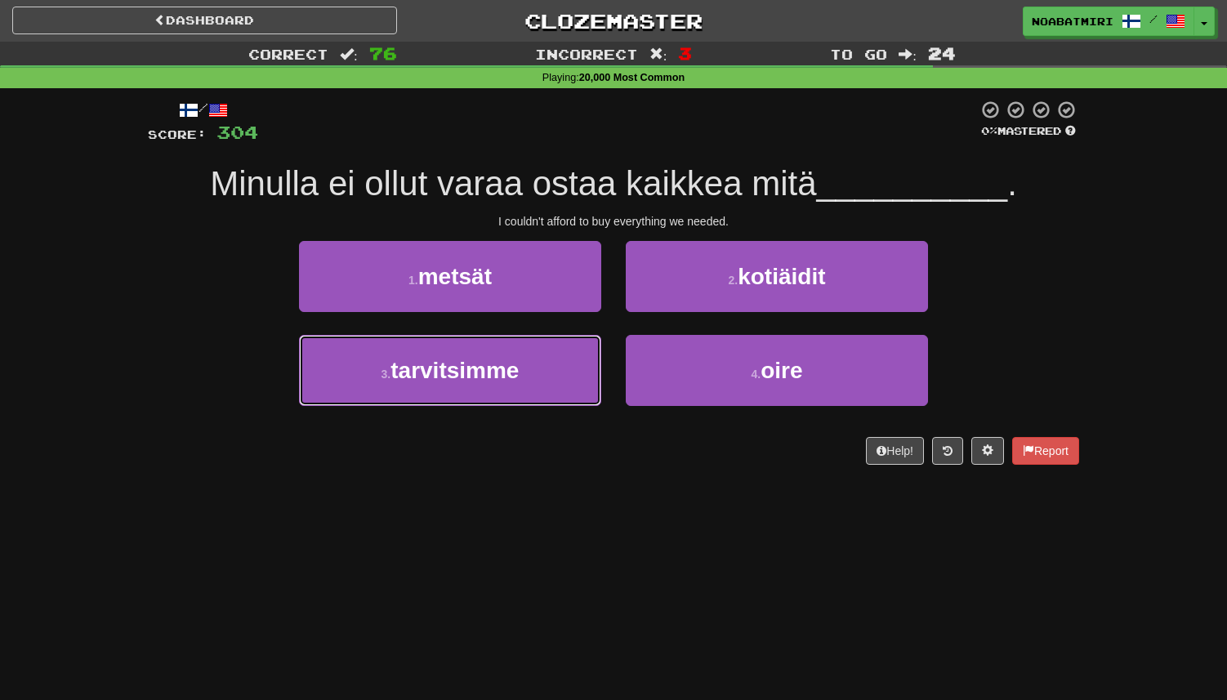
drag, startPoint x: 534, startPoint y: 373, endPoint x: 599, endPoint y: 333, distance: 76.0
click at [536, 373] on button "3 . tarvitsimme" at bounding box center [450, 370] width 302 height 71
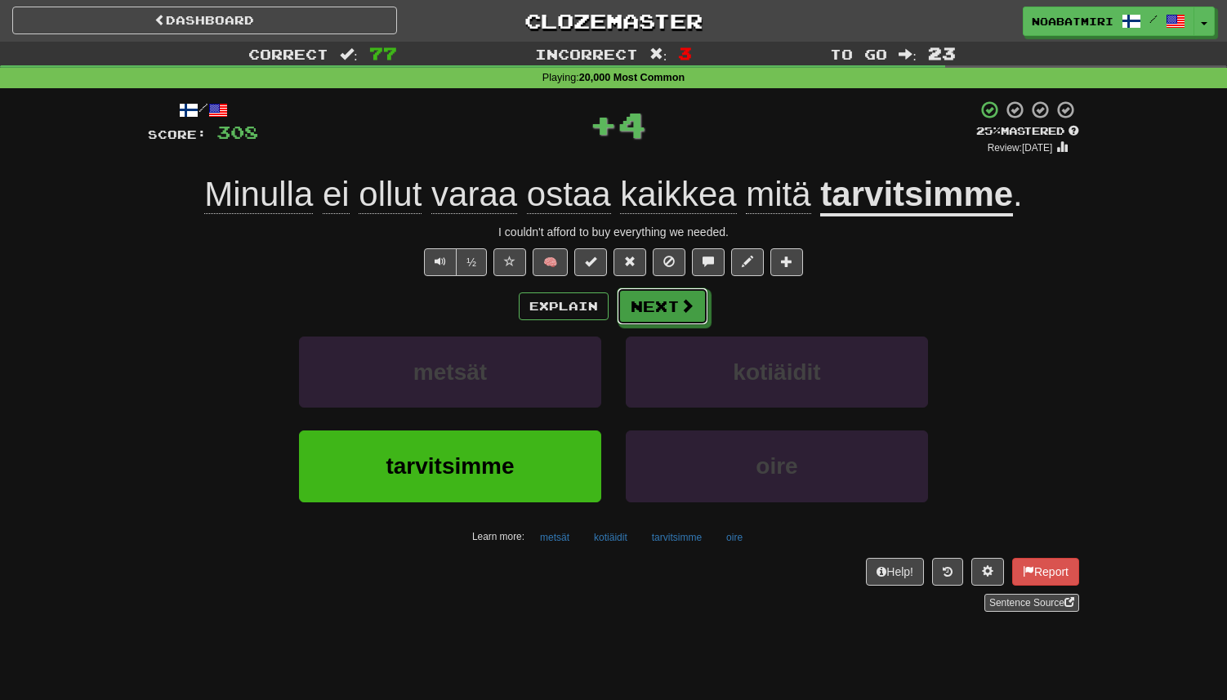
click at [639, 307] on button "Next" at bounding box center [663, 307] width 92 height 38
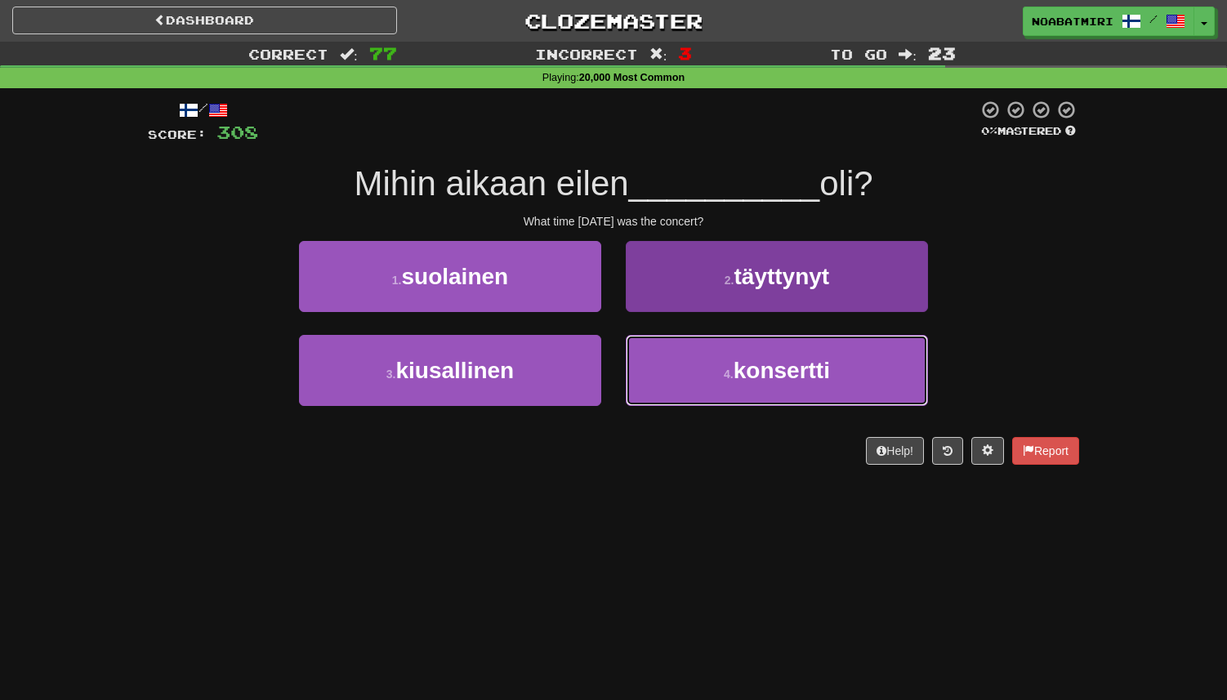
click at [678, 365] on button "4 . konsertti" at bounding box center [777, 370] width 302 height 71
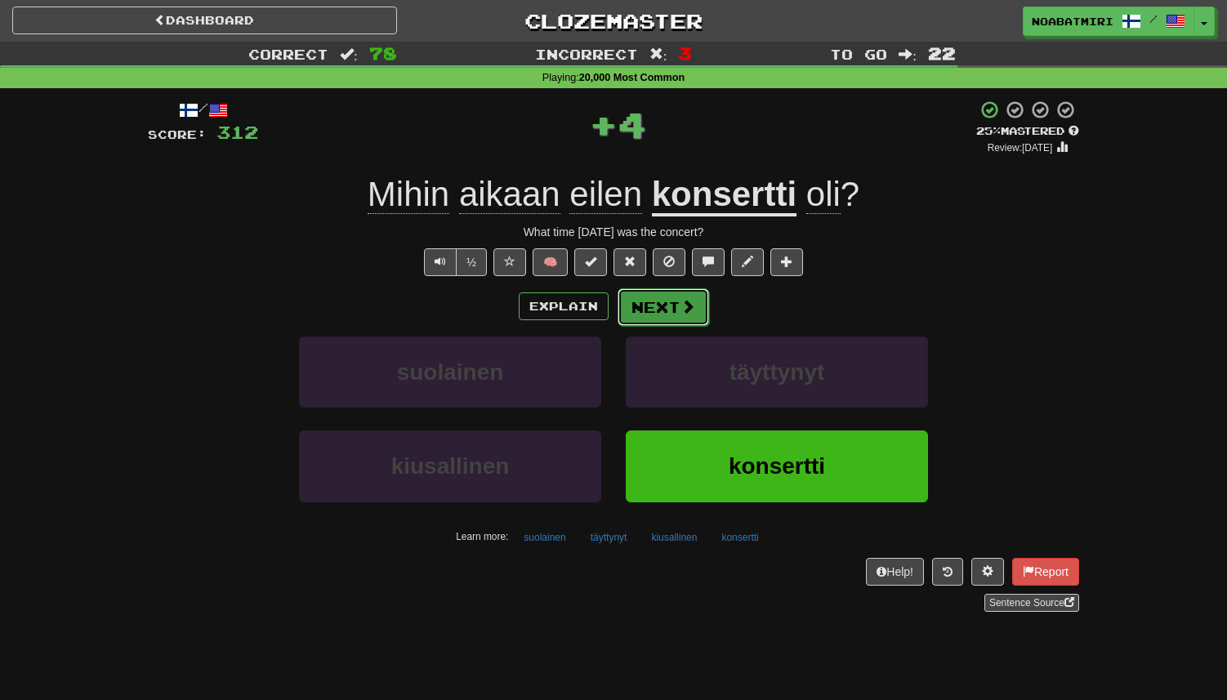
click at [668, 297] on button "Next" at bounding box center [664, 307] width 92 height 38
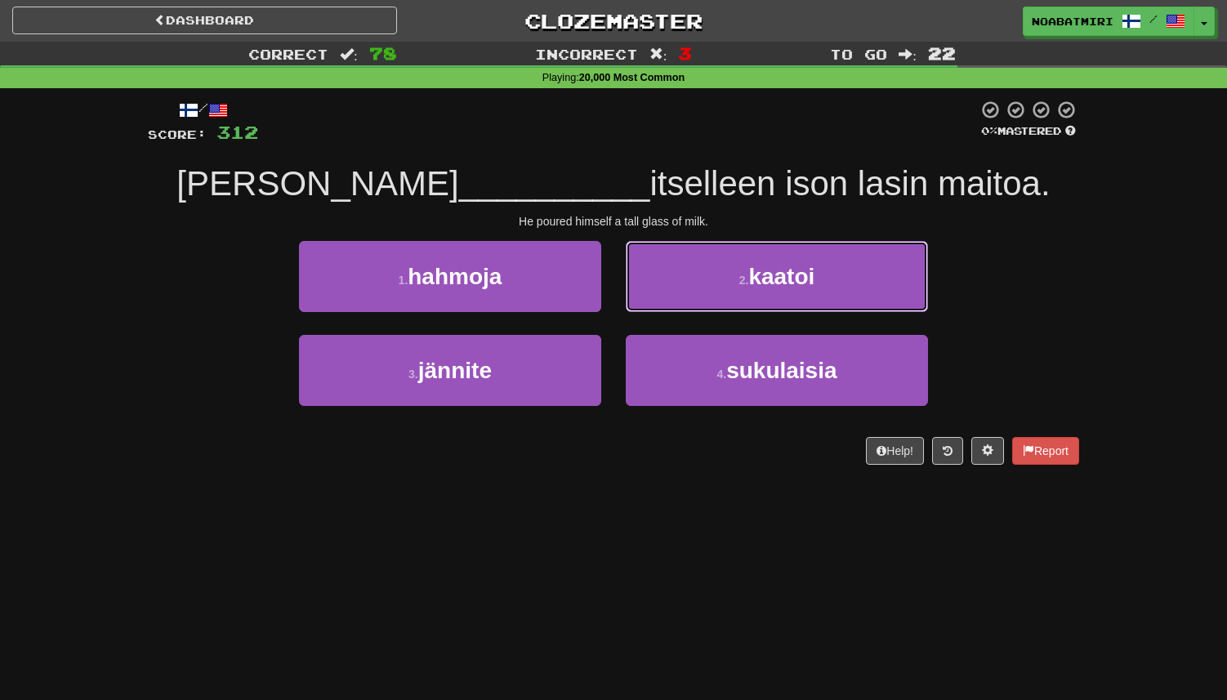
click at [670, 277] on button "2 . kaatoi" at bounding box center [777, 276] width 302 height 71
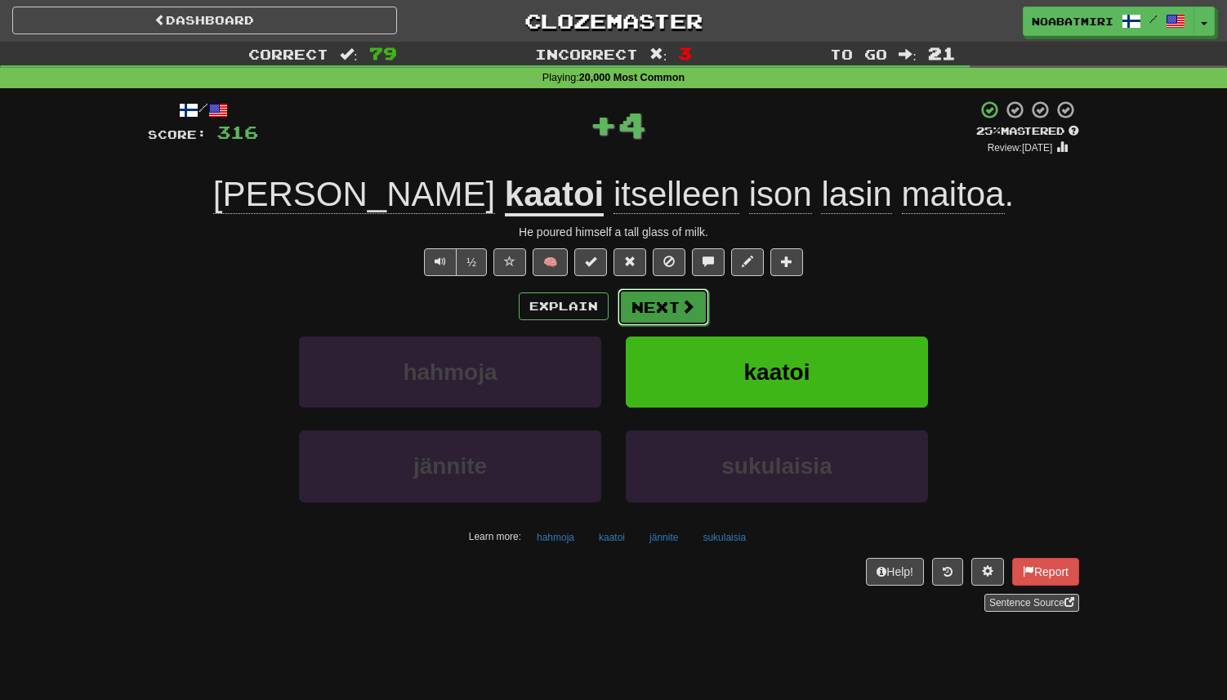
click at [646, 297] on button "Next" at bounding box center [664, 307] width 92 height 38
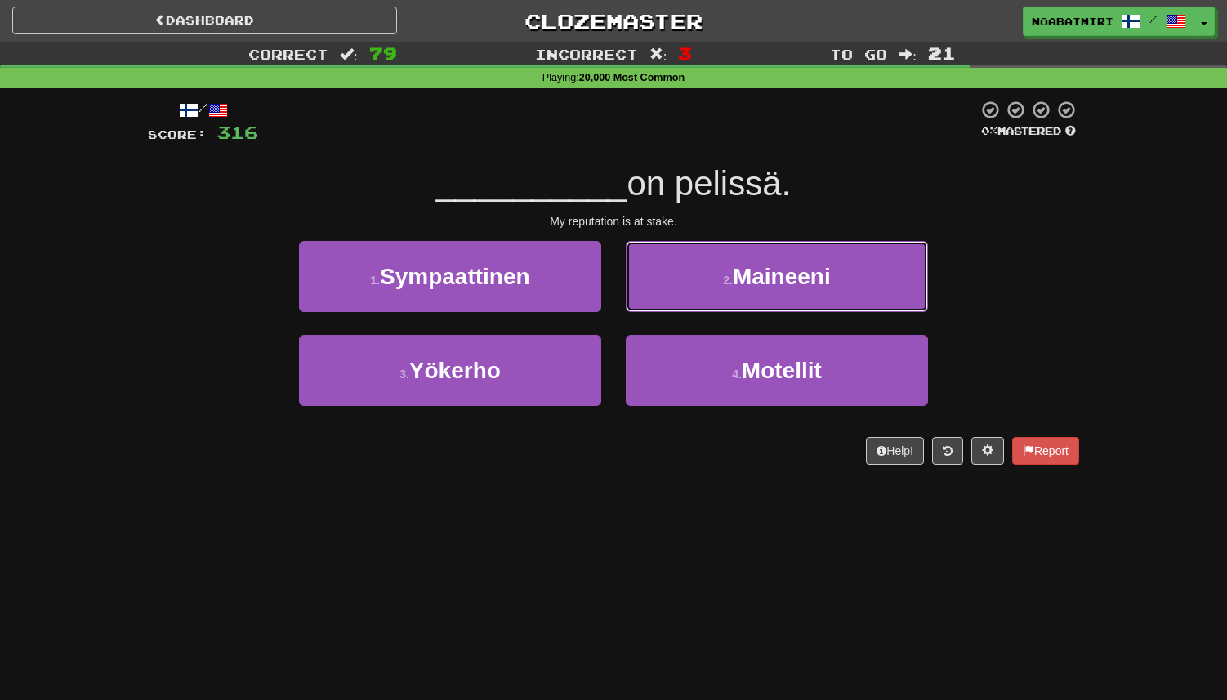
click at [646, 297] on button "2 . Maineeni" at bounding box center [777, 276] width 302 height 71
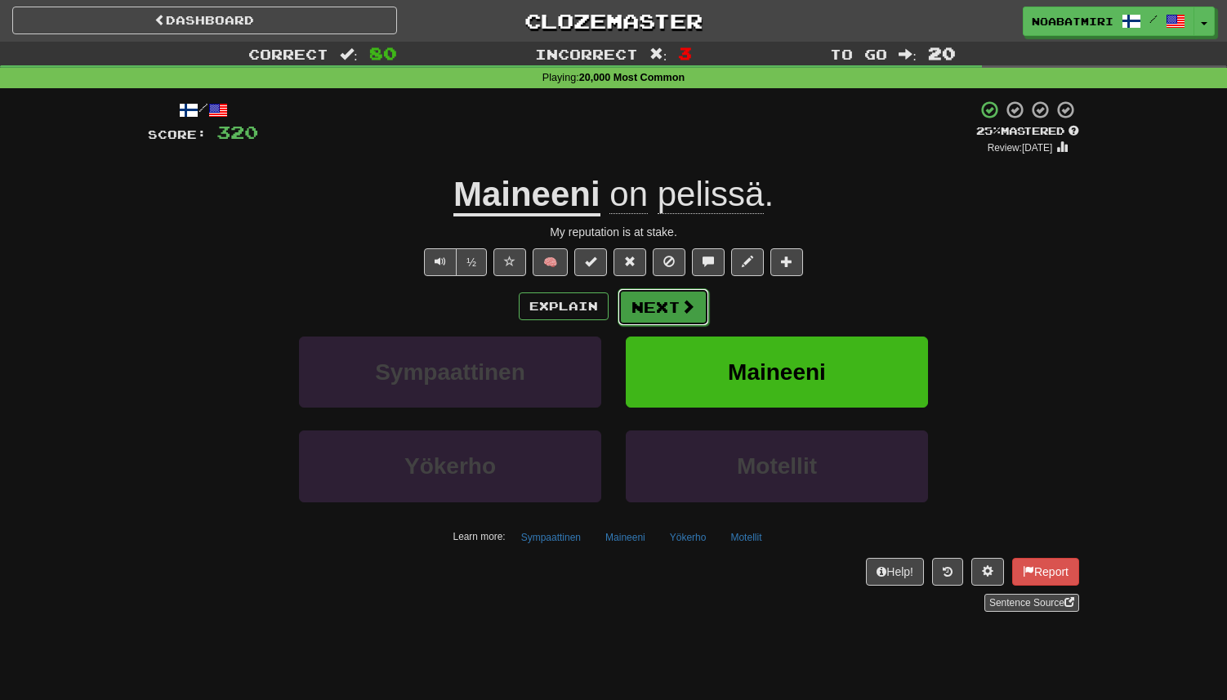
click at [652, 313] on button "Next" at bounding box center [664, 307] width 92 height 38
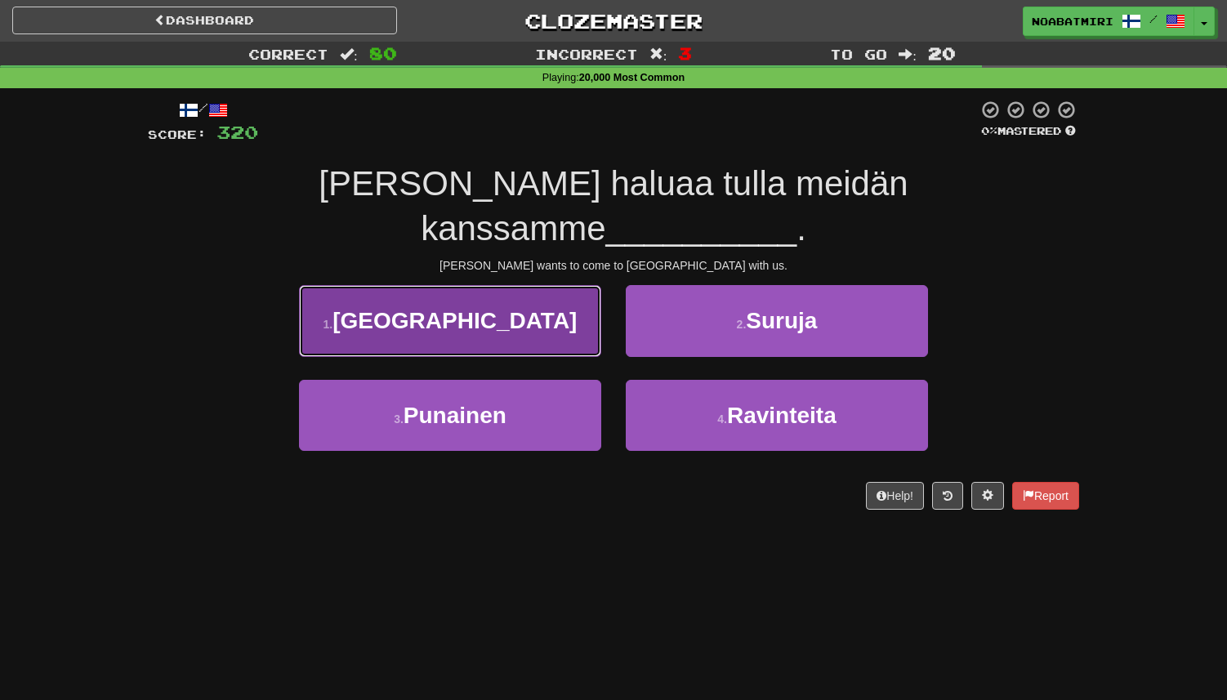
click at [555, 289] on button "1 . Bostoniin" at bounding box center [450, 320] width 302 height 71
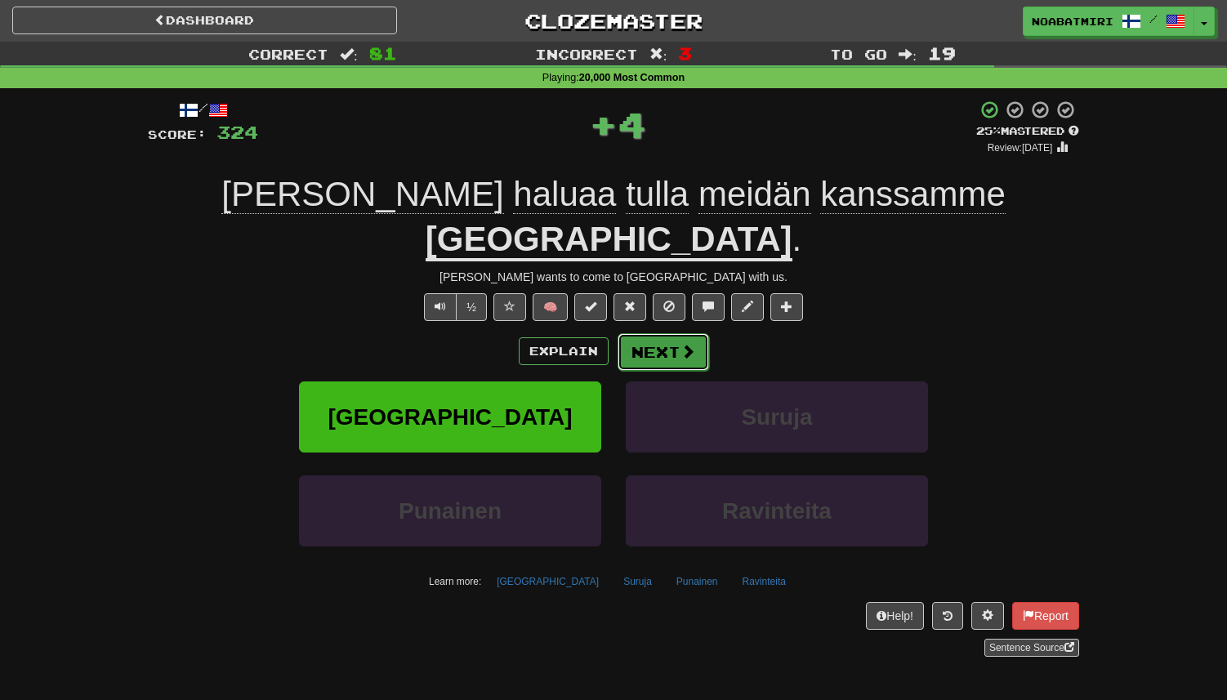
click at [689, 344] on span at bounding box center [688, 351] width 15 height 15
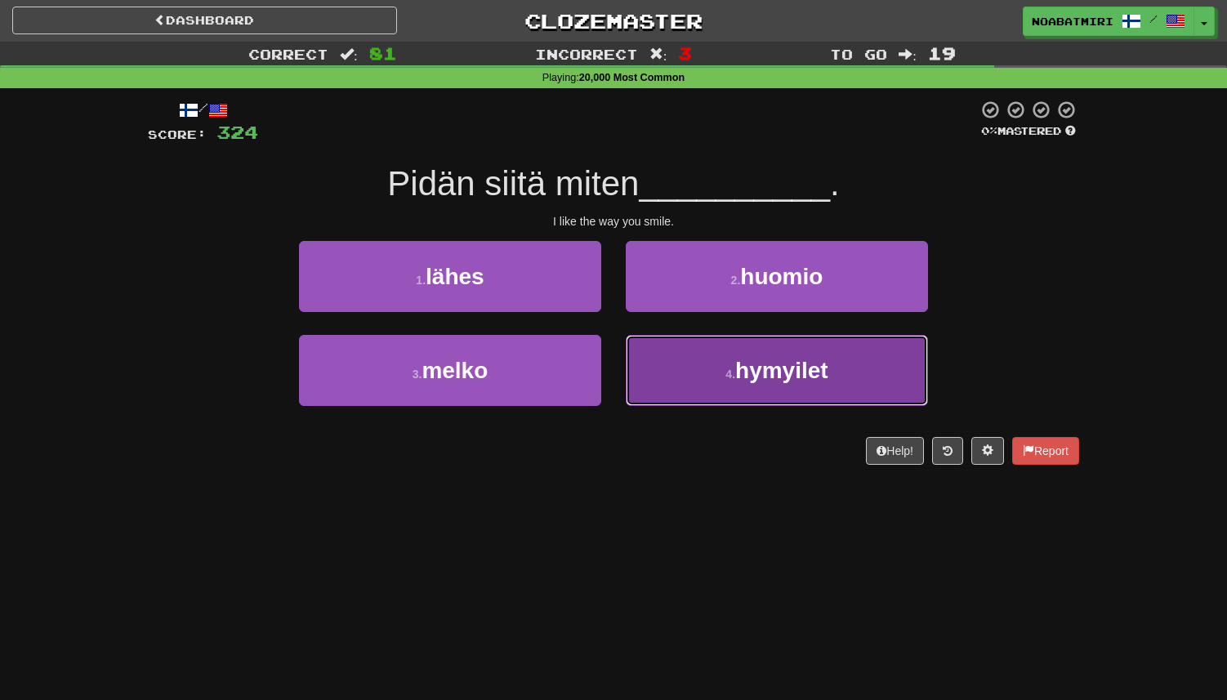
click at [778, 384] on button "4 . hymyilet" at bounding box center [777, 370] width 302 height 71
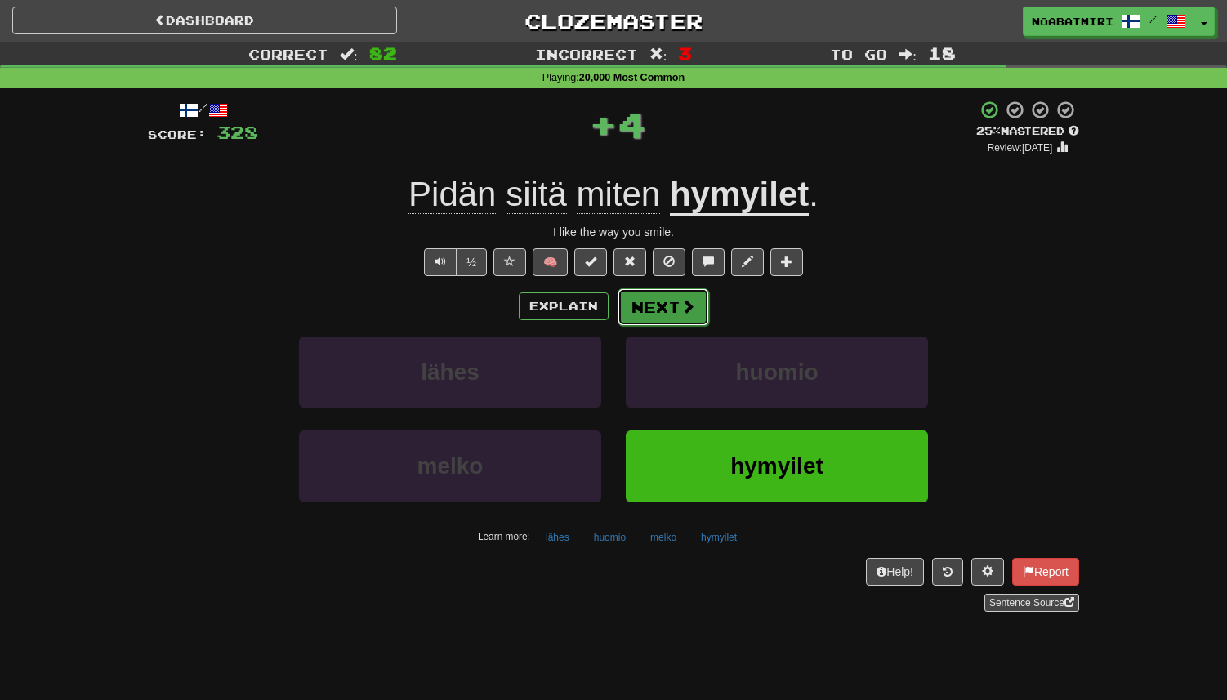
click at [692, 309] on span at bounding box center [688, 306] width 15 height 15
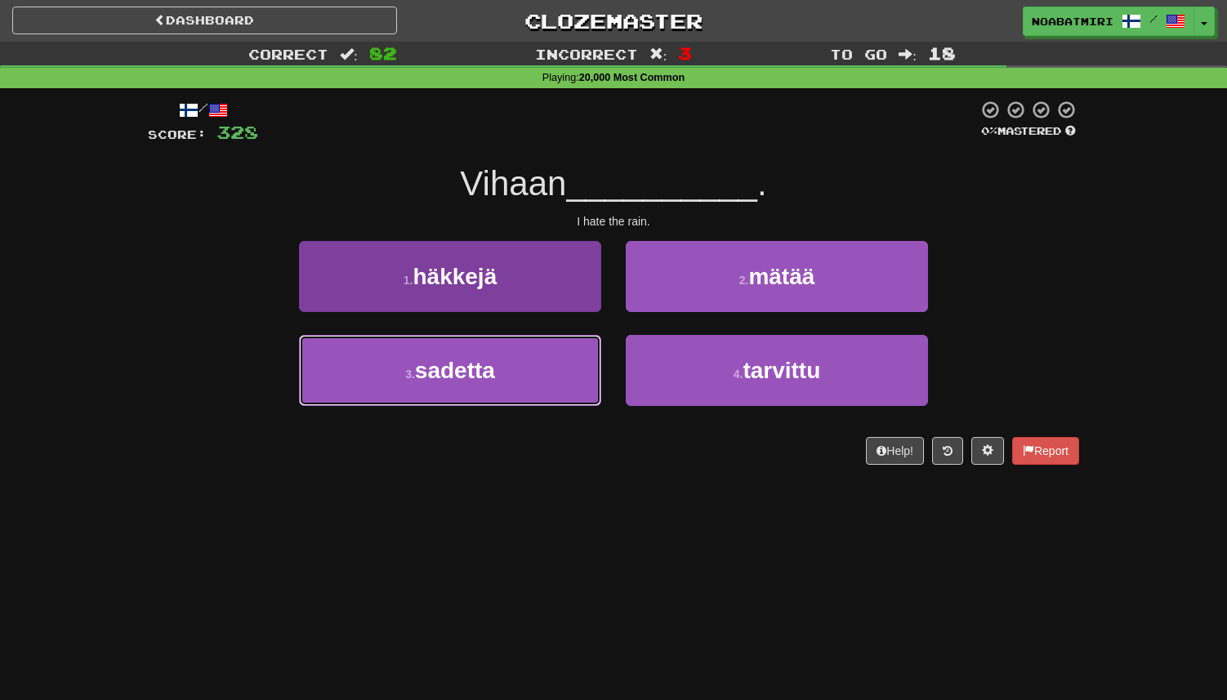
click at [571, 392] on button "3 . sadetta" at bounding box center [450, 370] width 302 height 71
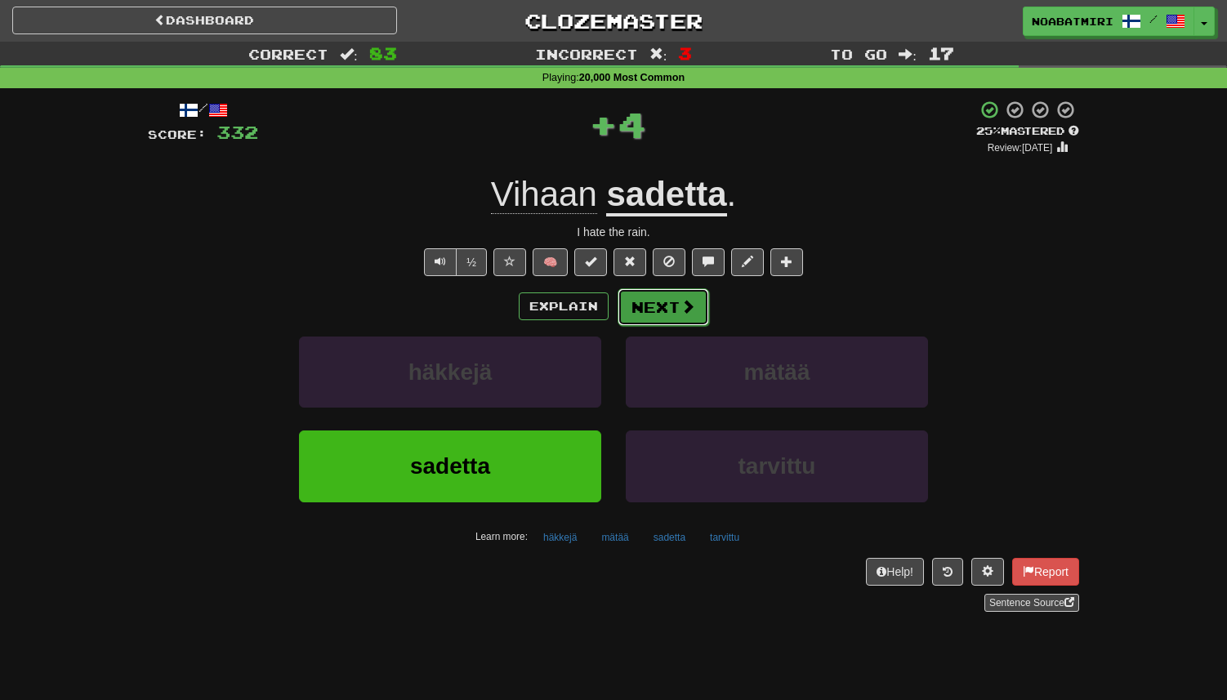
click at [689, 310] on span at bounding box center [688, 306] width 15 height 15
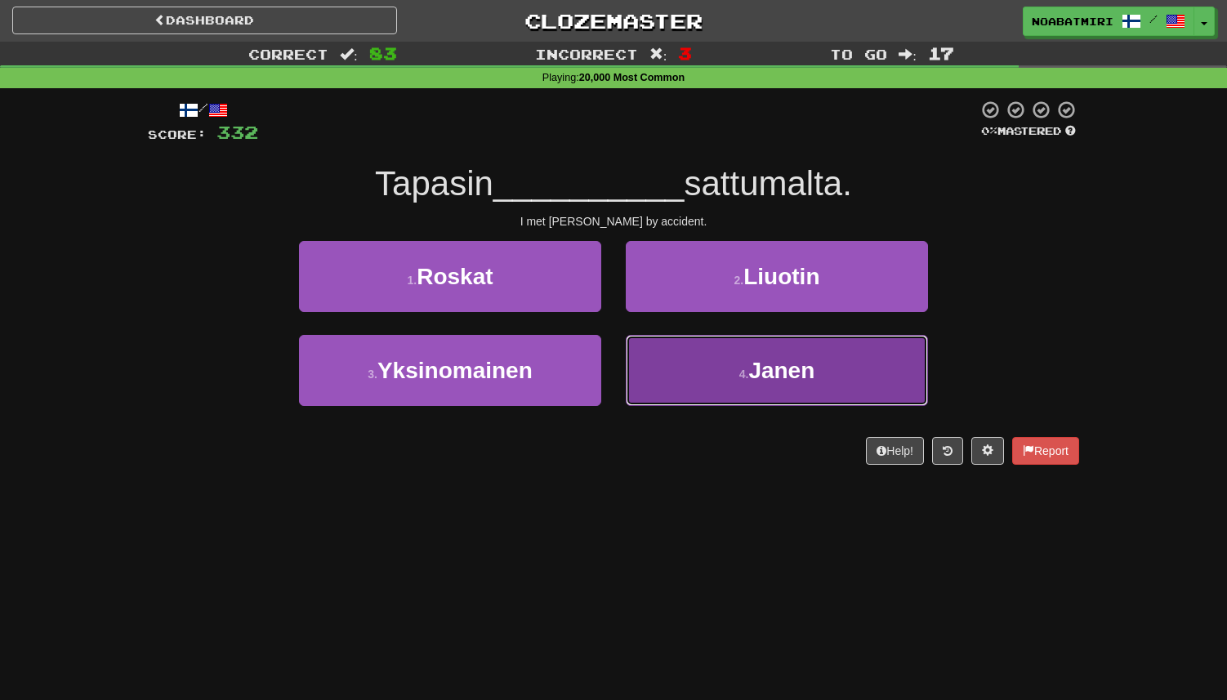
click at [680, 391] on button "4 . Janen" at bounding box center [777, 370] width 302 height 71
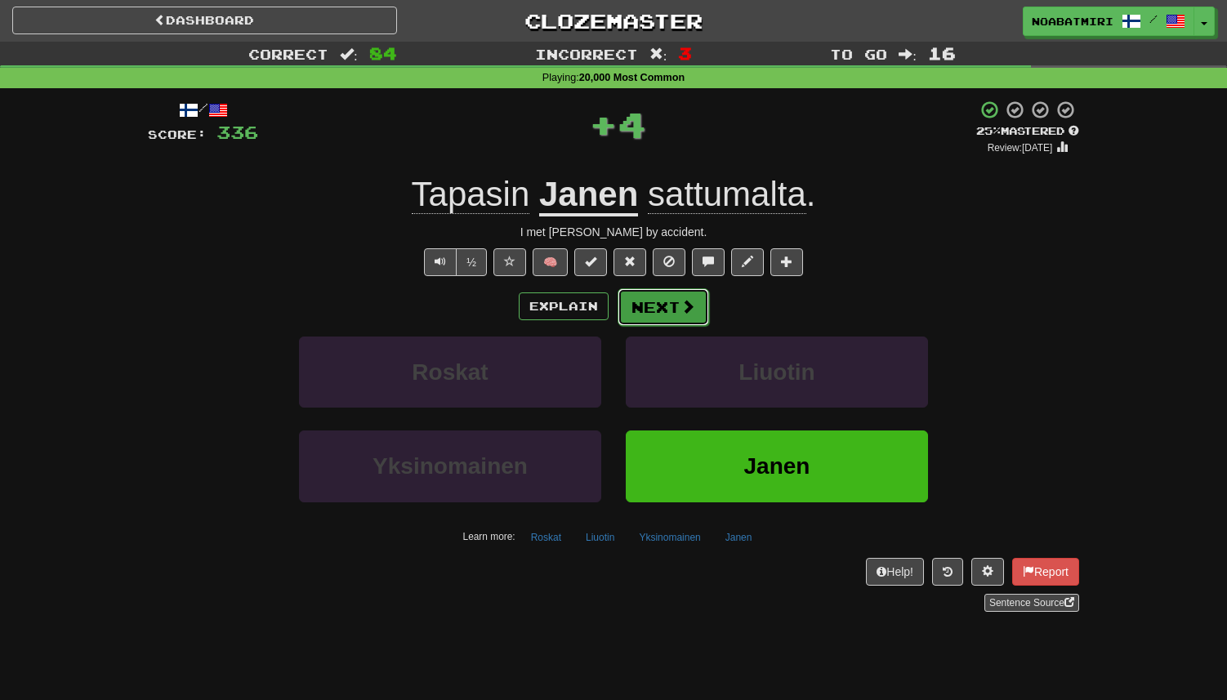
click at [663, 311] on button "Next" at bounding box center [664, 307] width 92 height 38
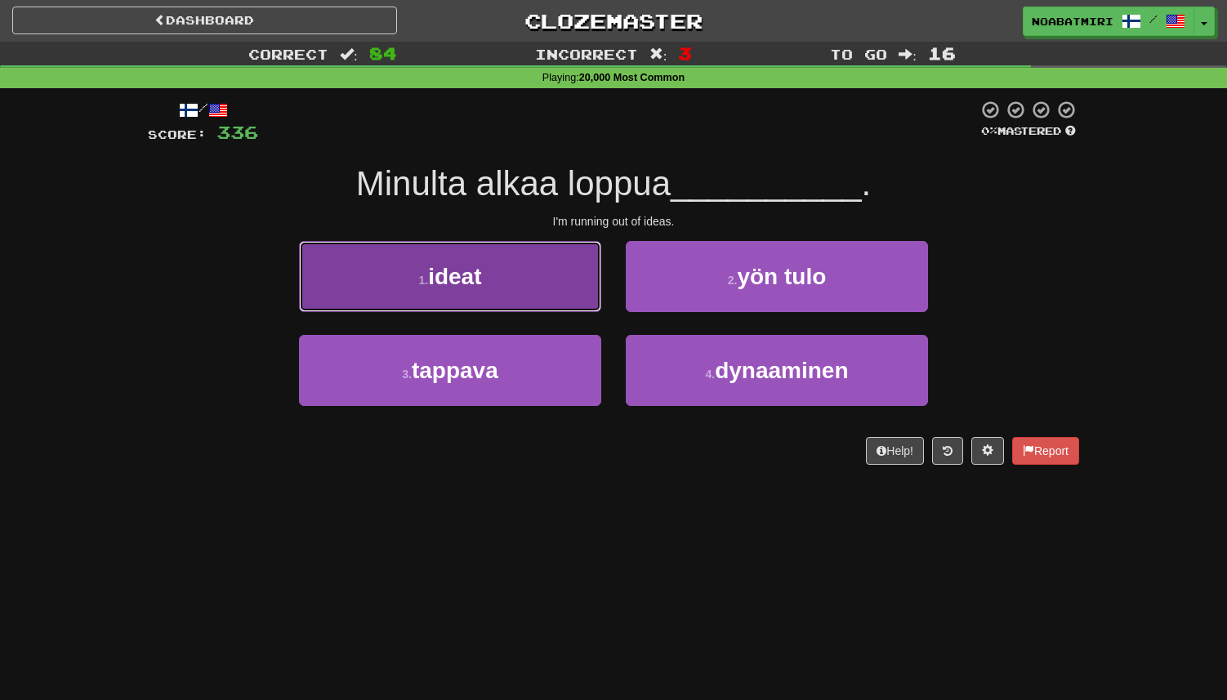
click at [557, 288] on button "1 . ideat" at bounding box center [450, 276] width 302 height 71
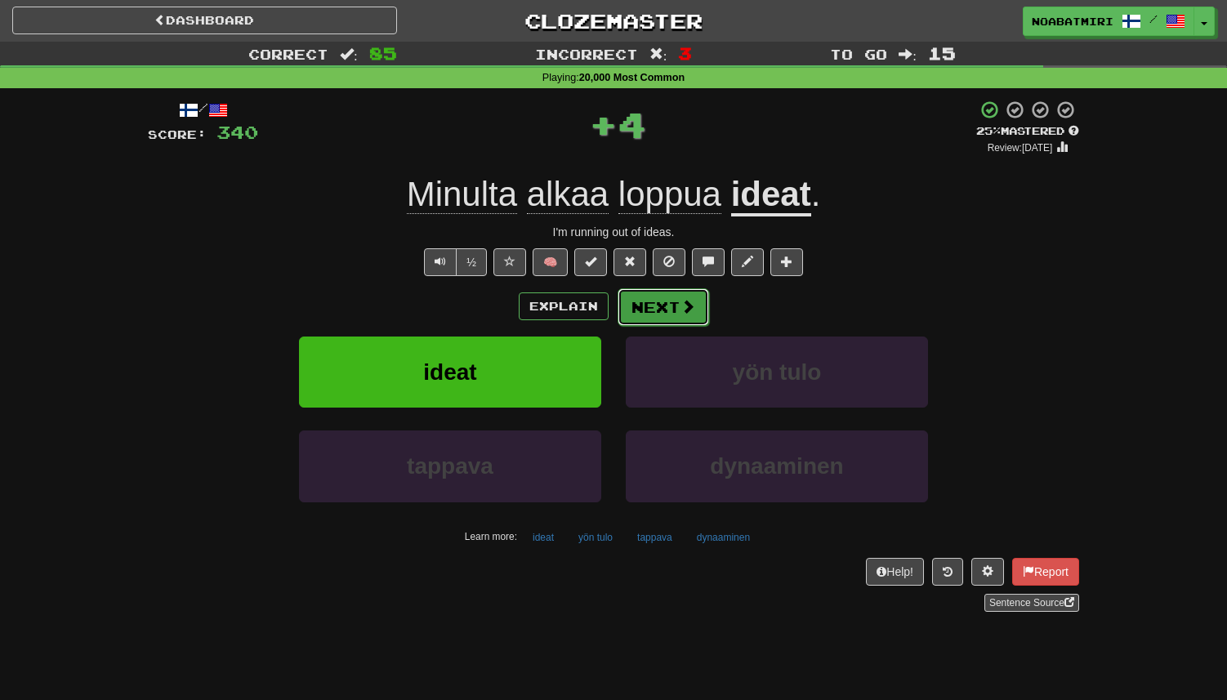
click at [641, 302] on button "Next" at bounding box center [664, 307] width 92 height 38
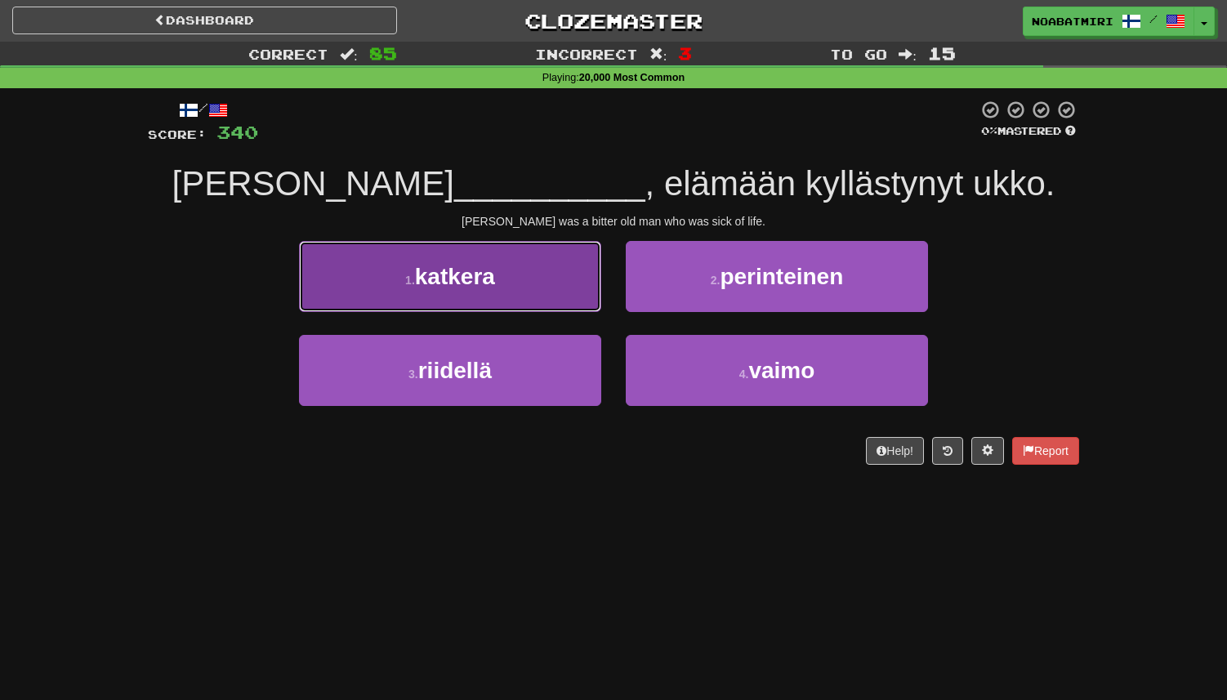
click at [527, 267] on button "1 . katkera" at bounding box center [450, 276] width 302 height 71
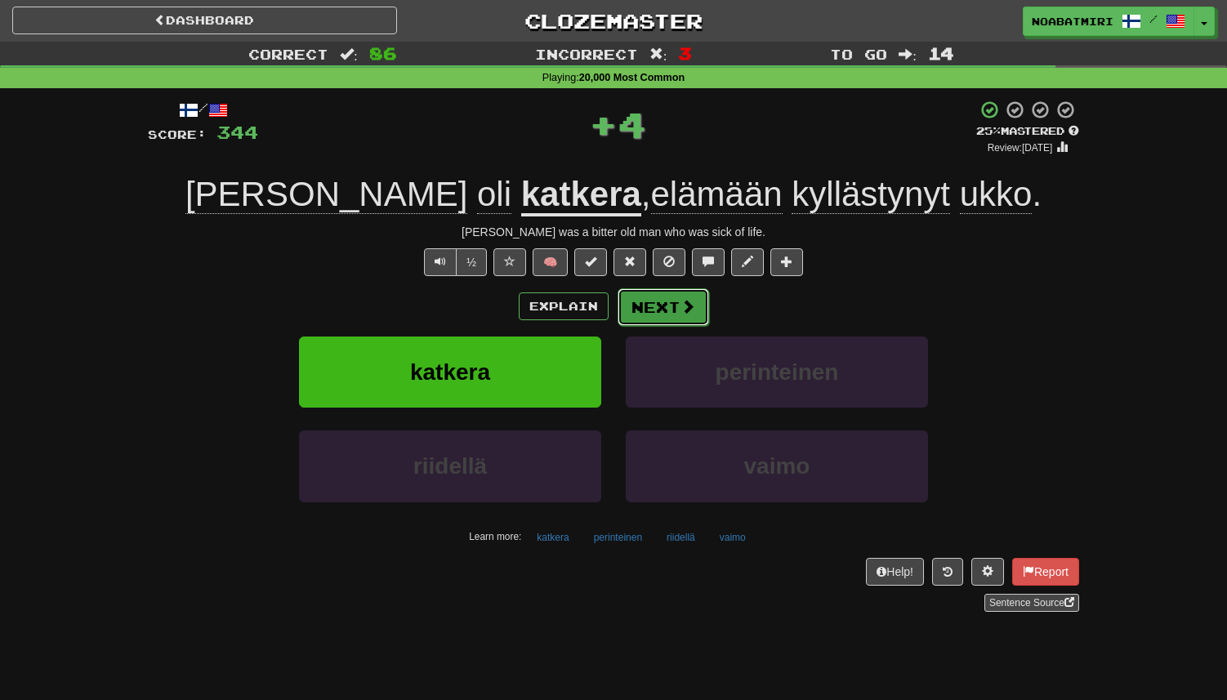
click at [650, 310] on button "Next" at bounding box center [664, 307] width 92 height 38
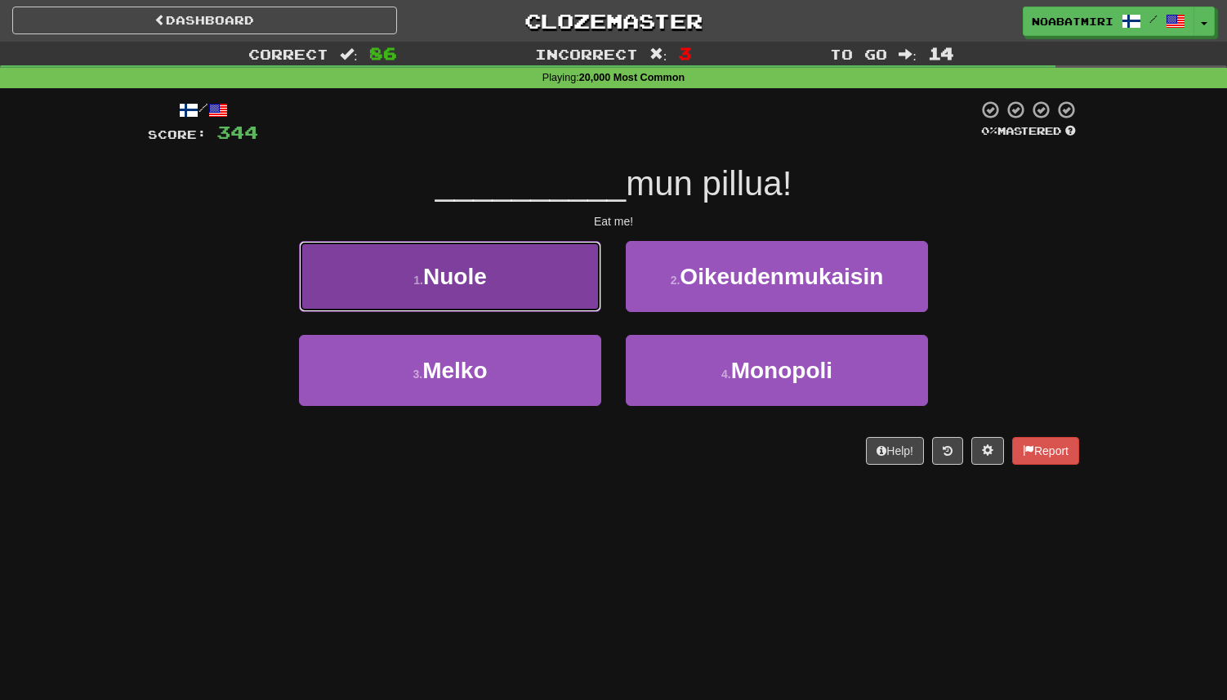
click at [558, 306] on button "1 . Nuole" at bounding box center [450, 276] width 302 height 71
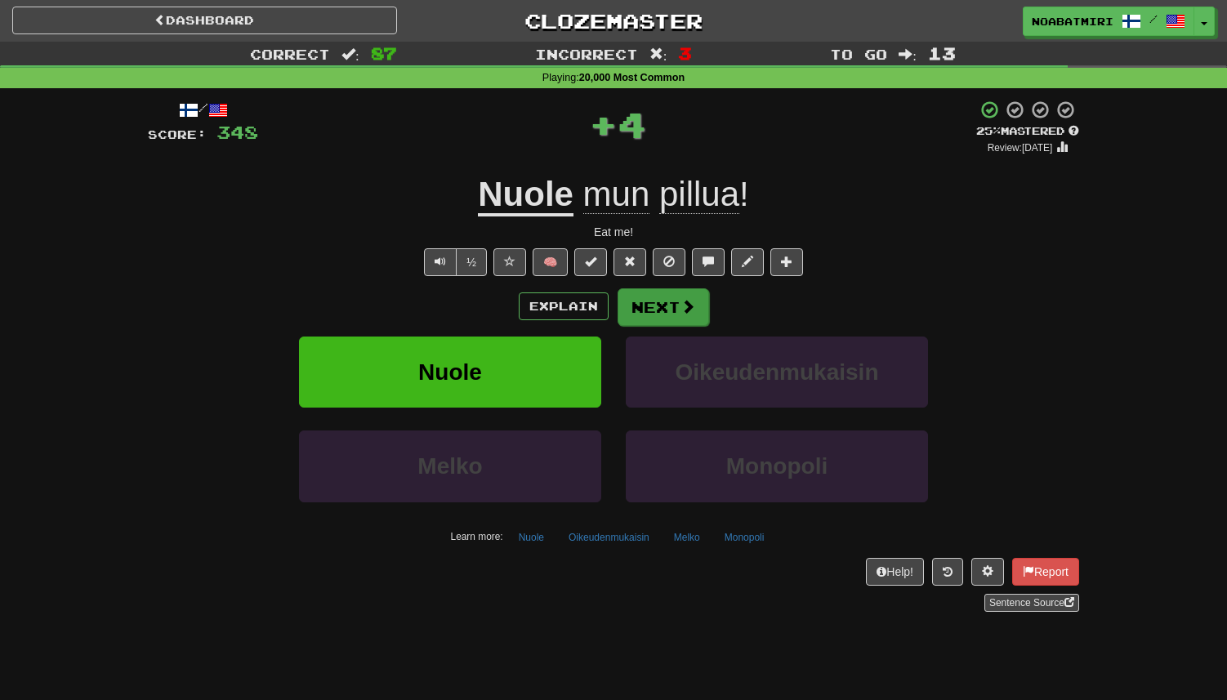
click at [615, 310] on div "Explain Next" at bounding box center [614, 307] width 932 height 38
click at [634, 305] on button "Next" at bounding box center [664, 307] width 92 height 38
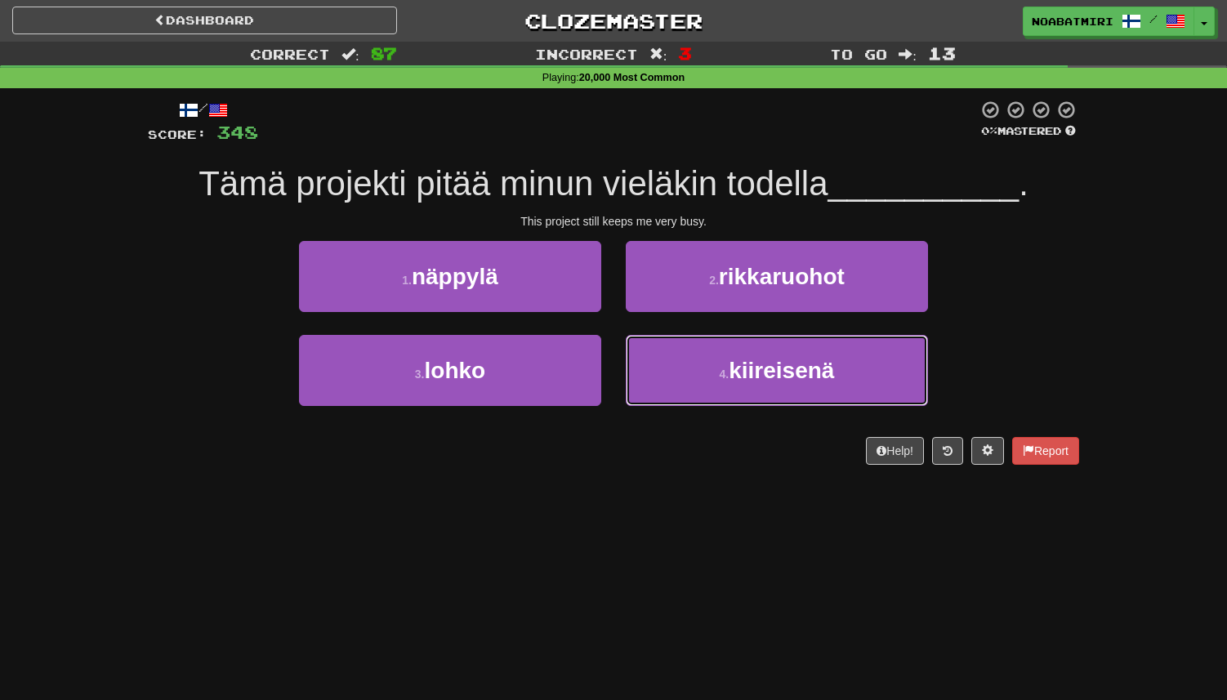
drag, startPoint x: 681, startPoint y: 366, endPoint x: 672, endPoint y: 331, distance: 36.1
click at [681, 366] on button "4 . kiireisenä" at bounding box center [777, 370] width 302 height 71
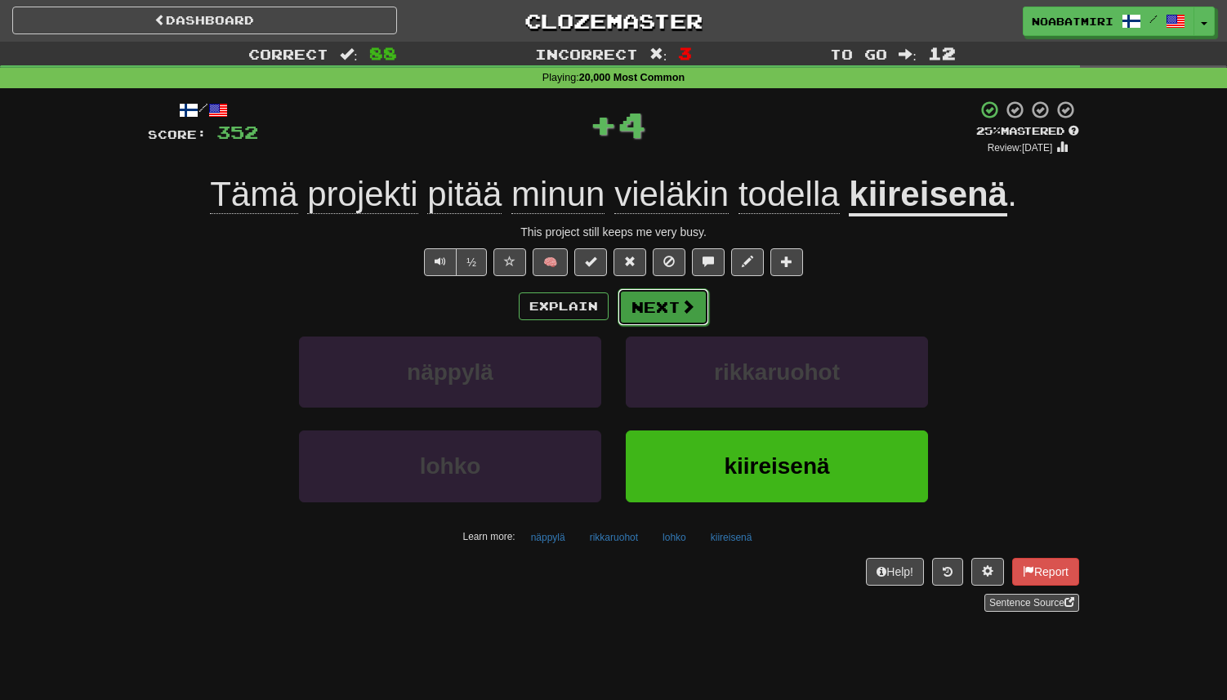
click at [670, 310] on button "Next" at bounding box center [664, 307] width 92 height 38
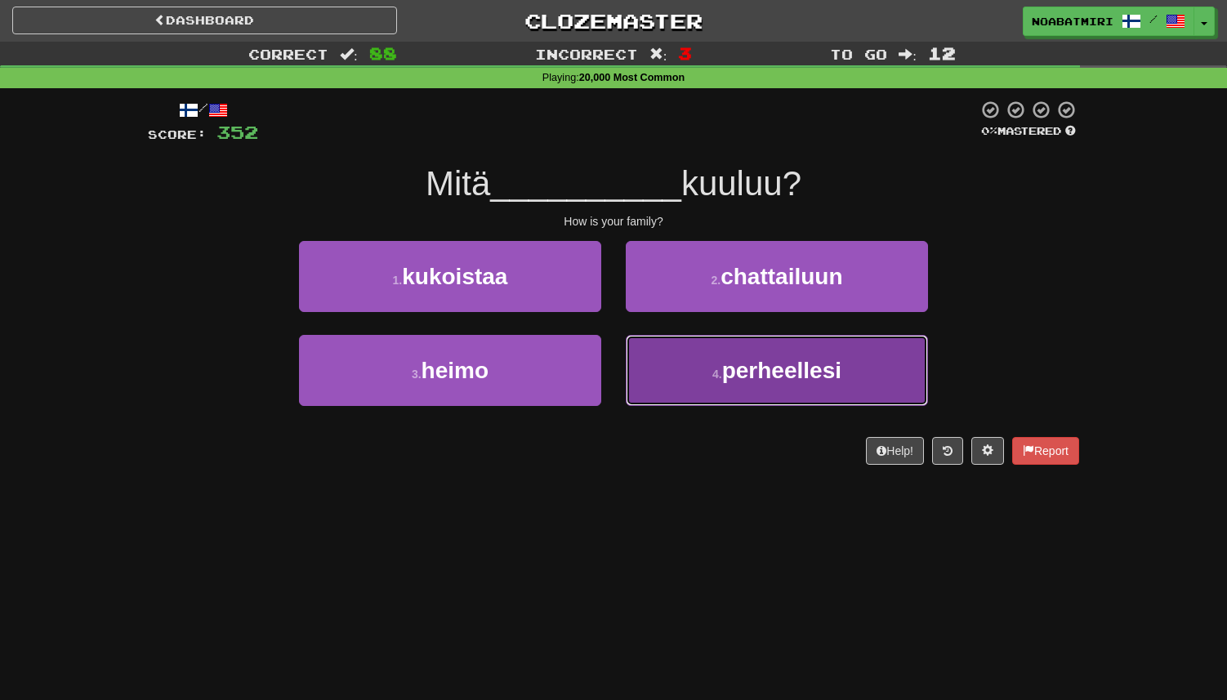
click at [671, 382] on button "4 . perheellesi" at bounding box center [777, 370] width 302 height 71
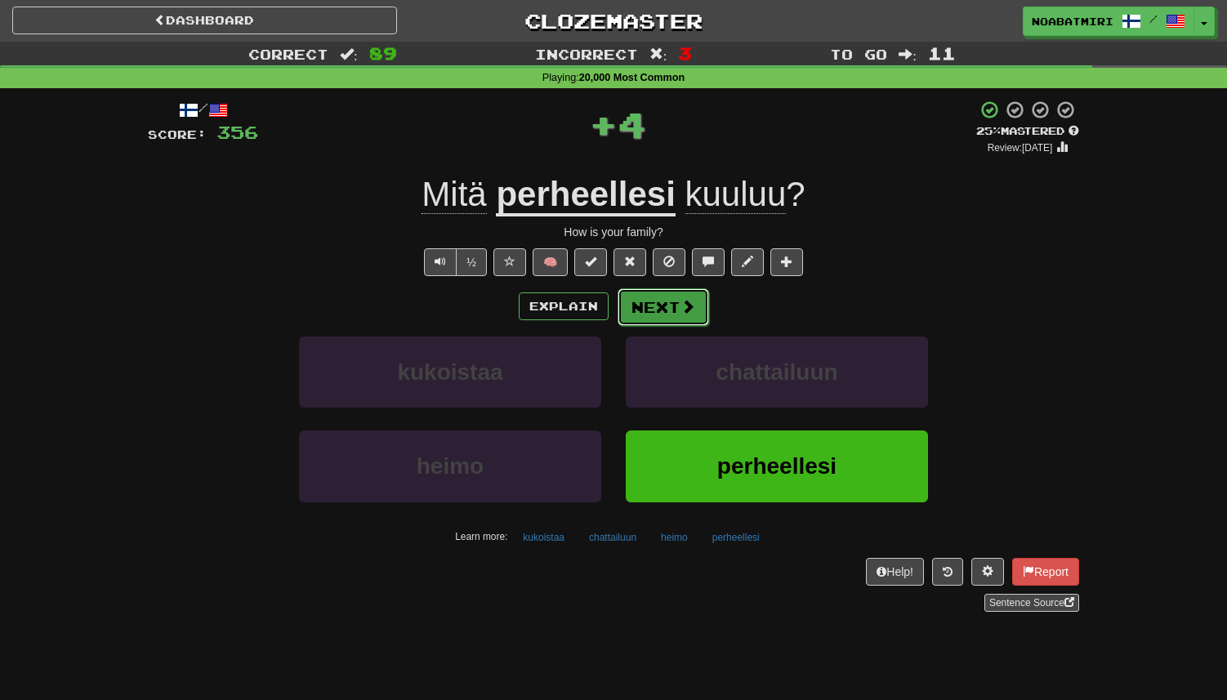
click at [675, 312] on button "Next" at bounding box center [664, 307] width 92 height 38
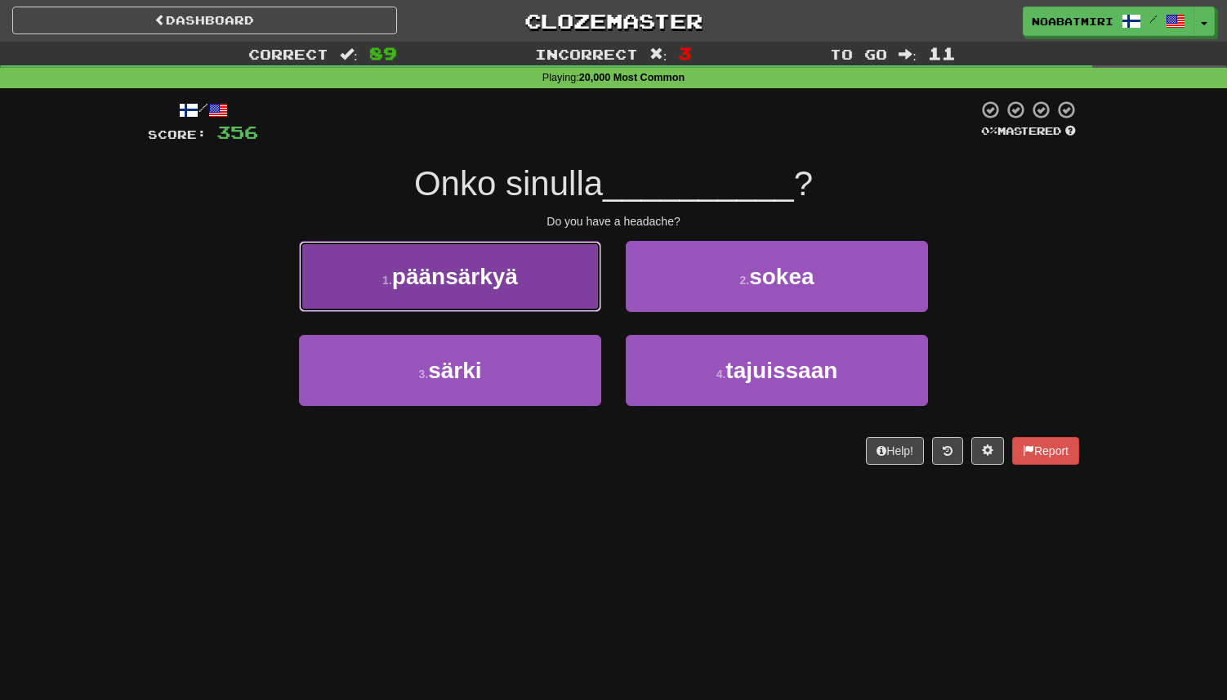
click at [584, 311] on button "1 . päänsärkyä" at bounding box center [450, 276] width 302 height 71
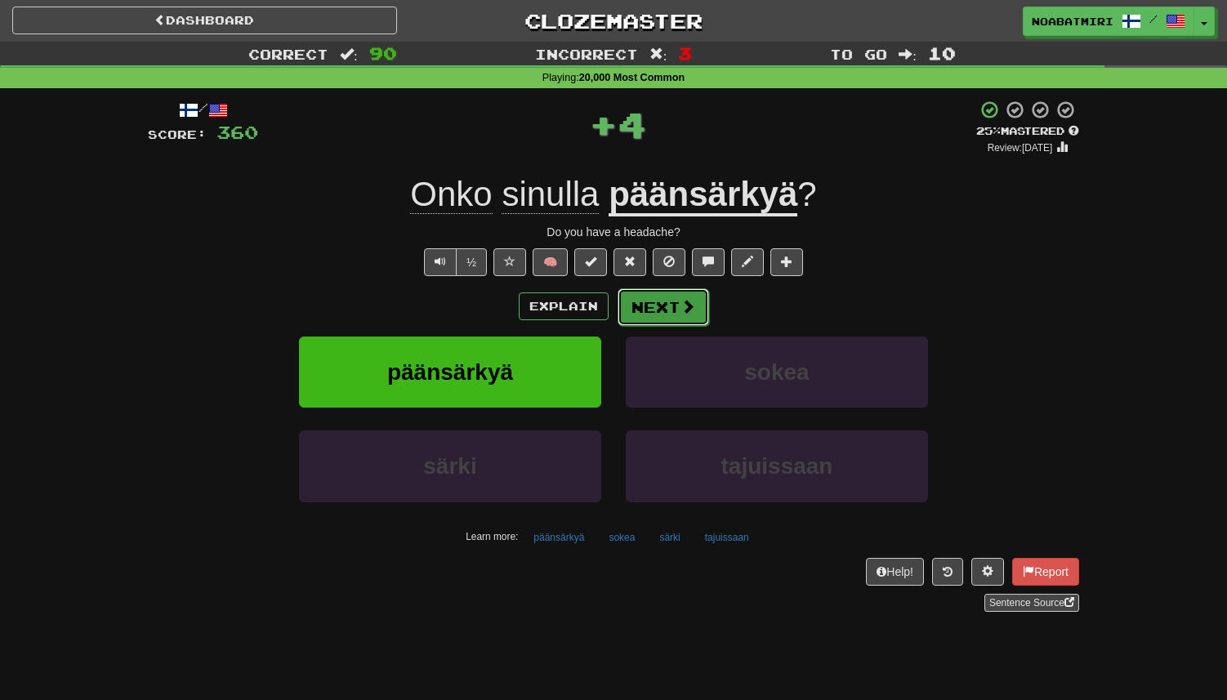
click at [674, 305] on button "Next" at bounding box center [664, 307] width 92 height 38
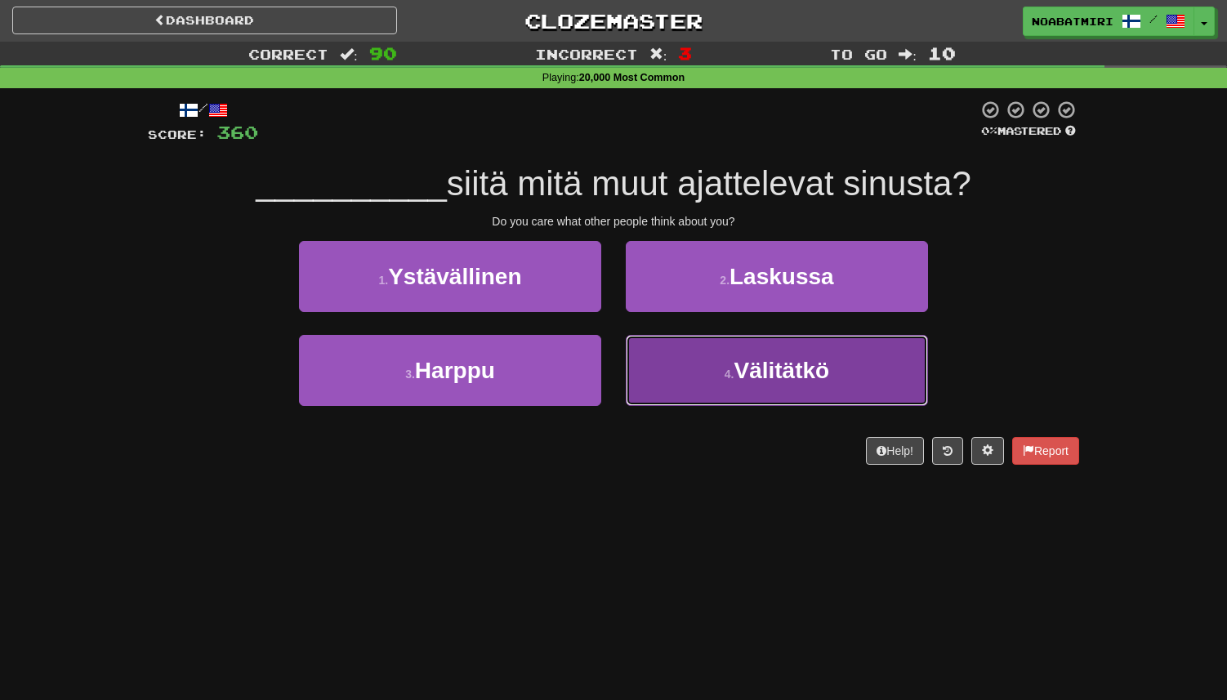
click at [663, 353] on button "4 . Välitätkö" at bounding box center [777, 370] width 302 height 71
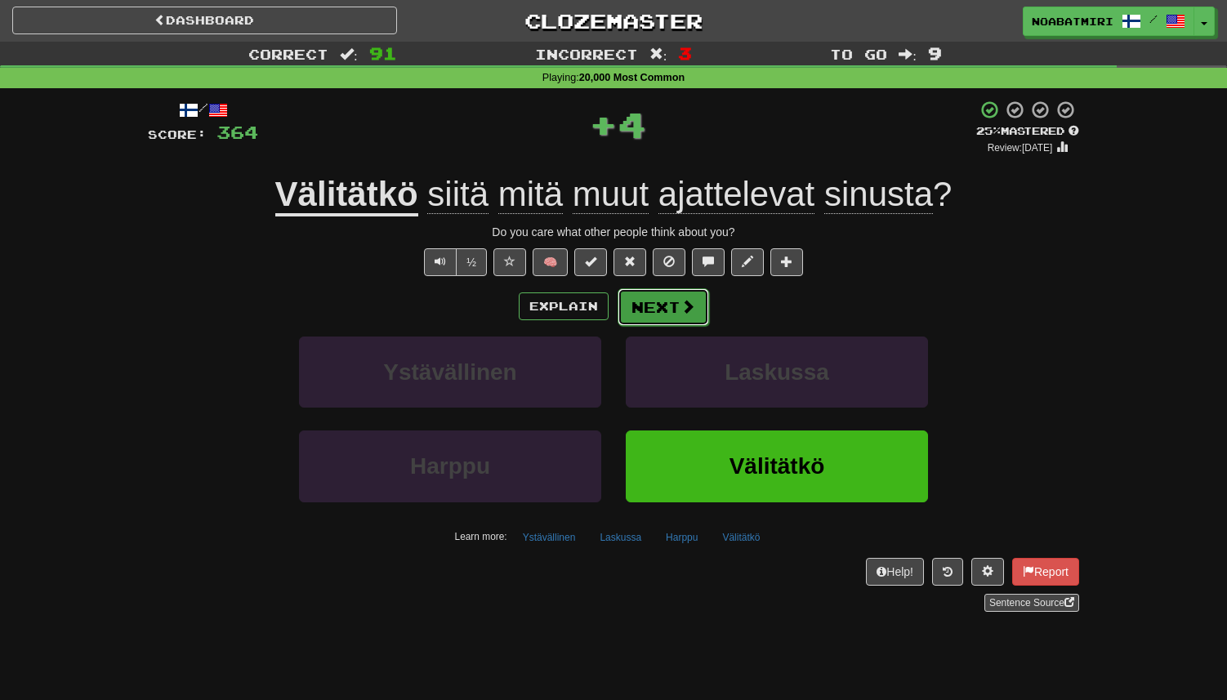
click at [667, 310] on button "Next" at bounding box center [664, 307] width 92 height 38
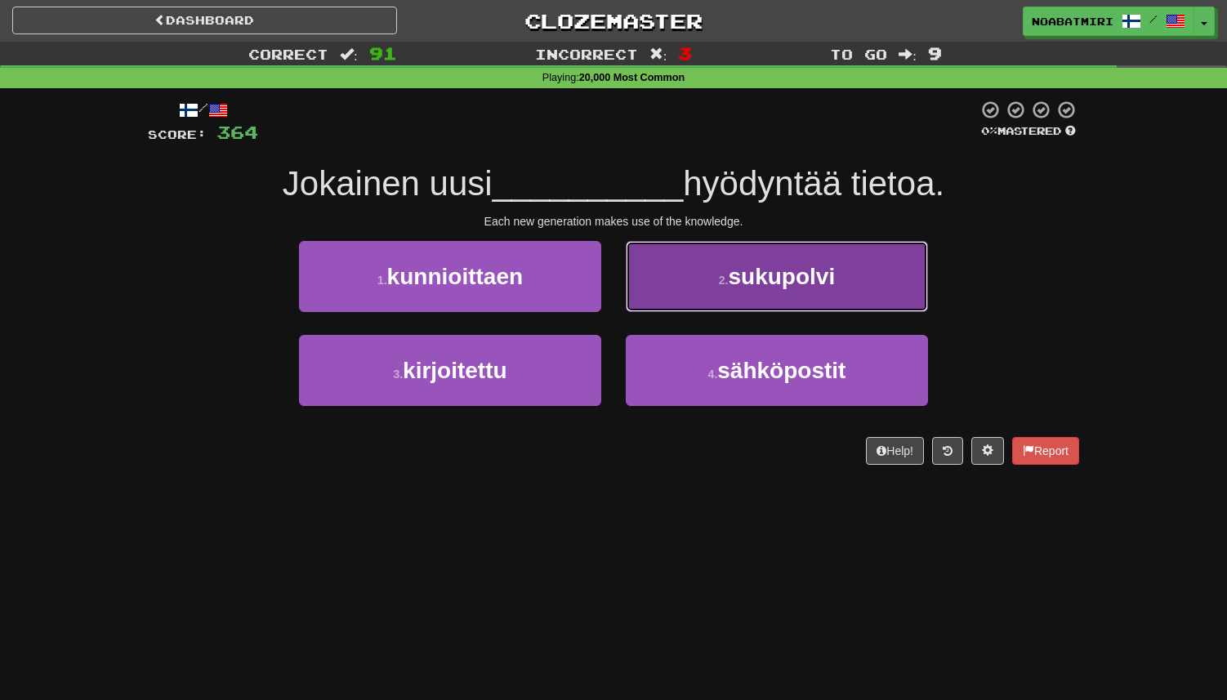
click at [694, 297] on button "2 . sukupolvi" at bounding box center [777, 276] width 302 height 71
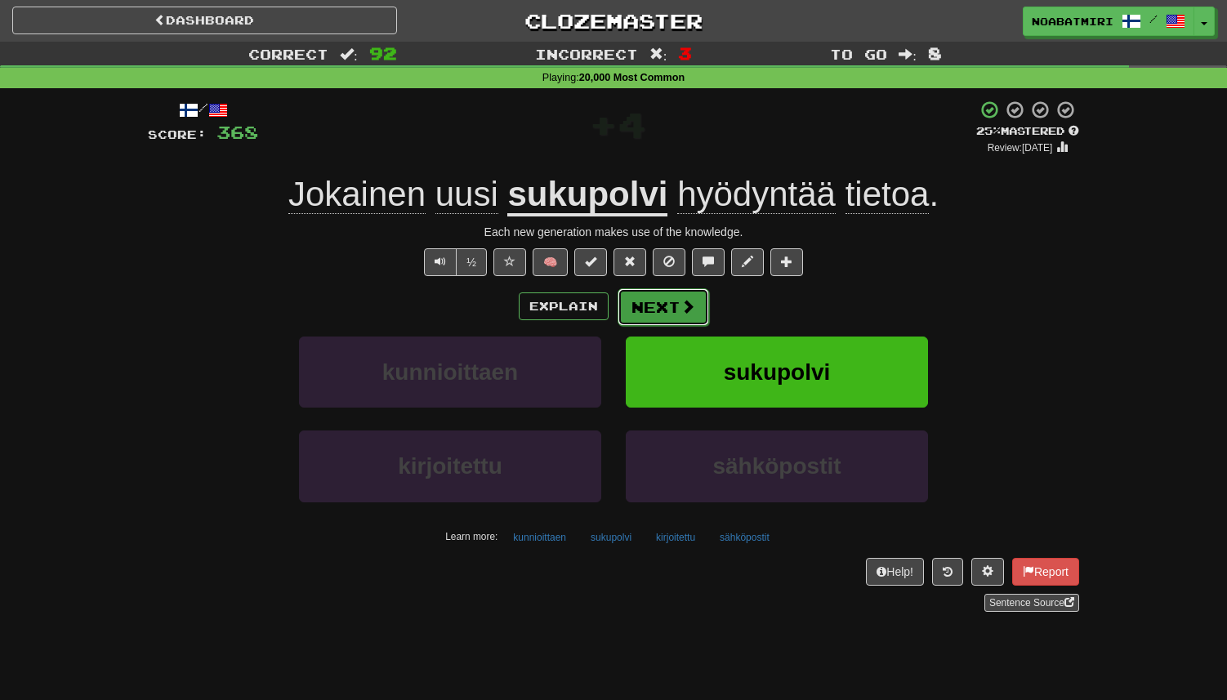
click at [668, 302] on button "Next" at bounding box center [664, 307] width 92 height 38
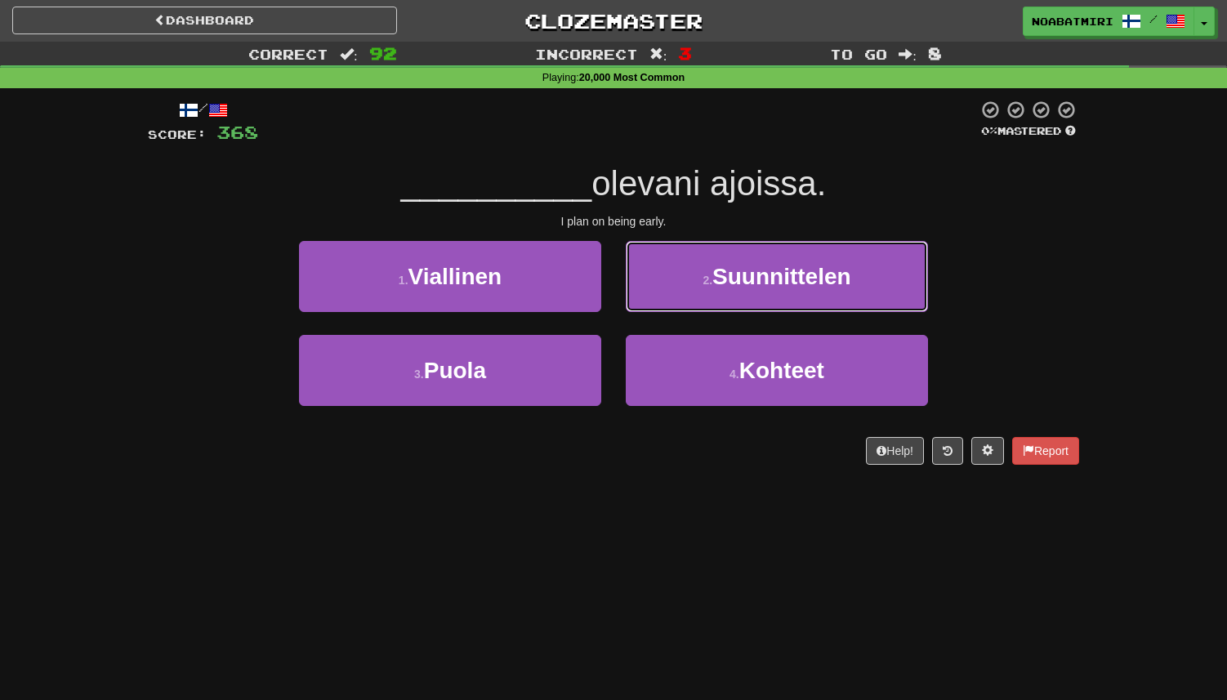
click at [668, 302] on button "2 . Suunnittelen" at bounding box center [777, 276] width 302 height 71
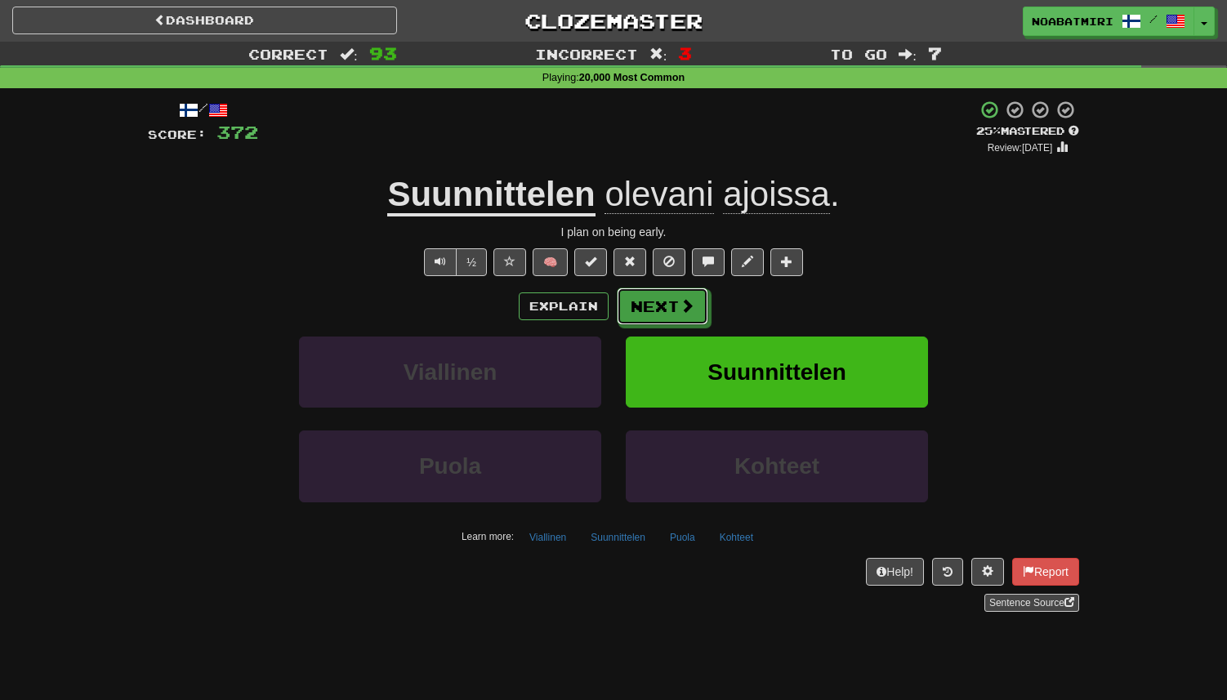
click at [668, 302] on button "Next" at bounding box center [663, 307] width 92 height 38
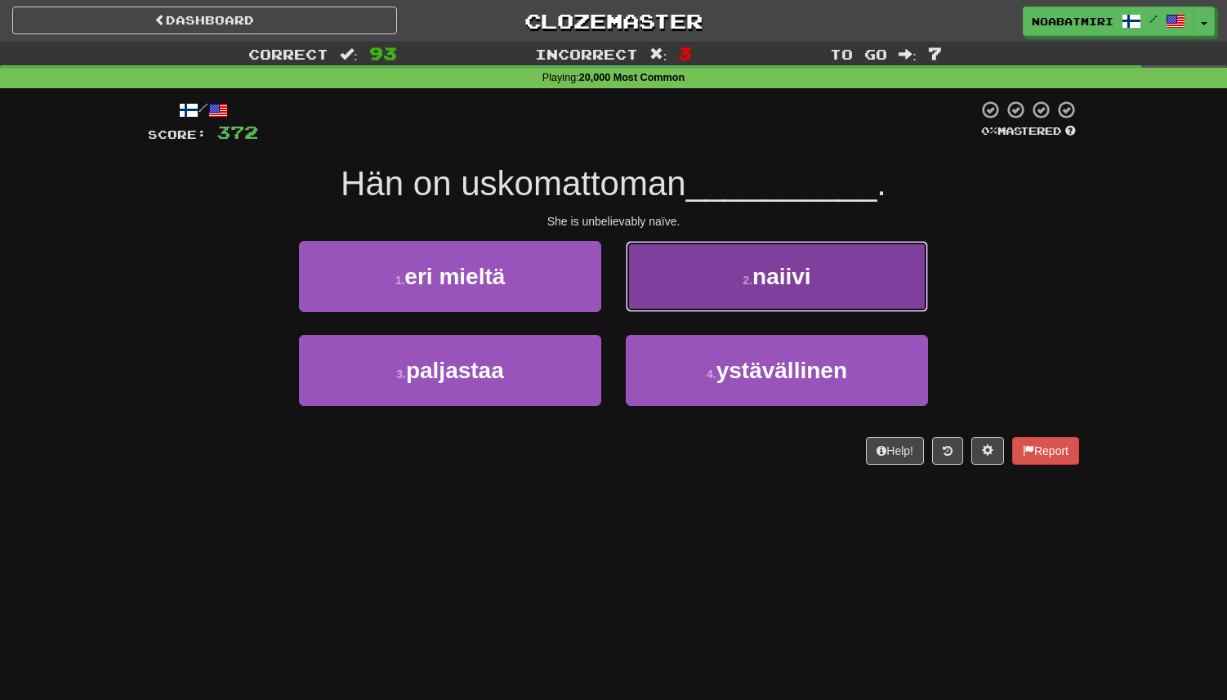
click at [681, 279] on button "2 . naiivi" at bounding box center [777, 276] width 302 height 71
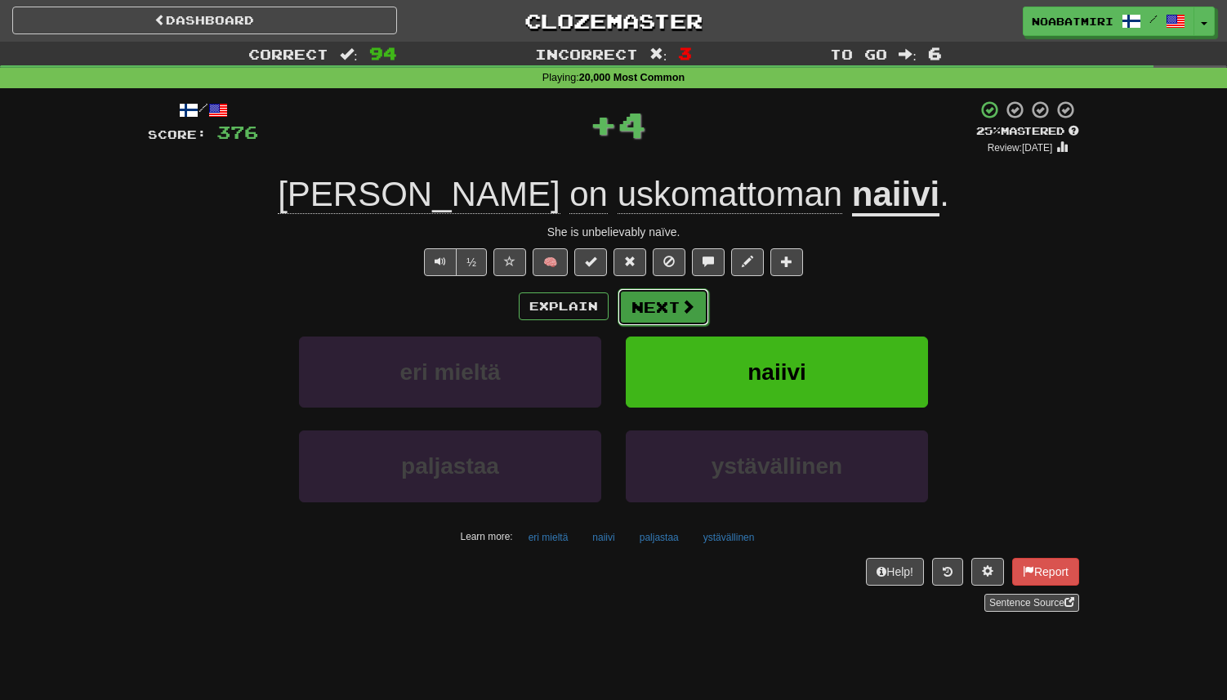
click at [654, 311] on button "Next" at bounding box center [664, 307] width 92 height 38
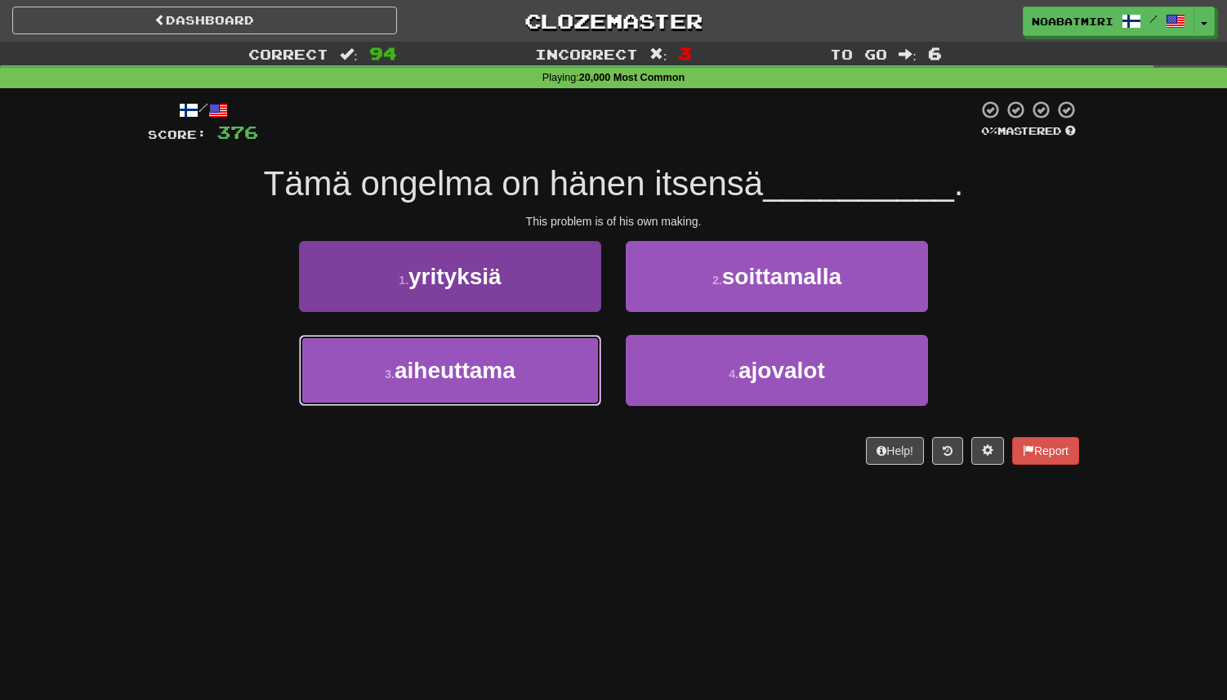
click at [526, 370] on button "3 . aiheuttama" at bounding box center [450, 370] width 302 height 71
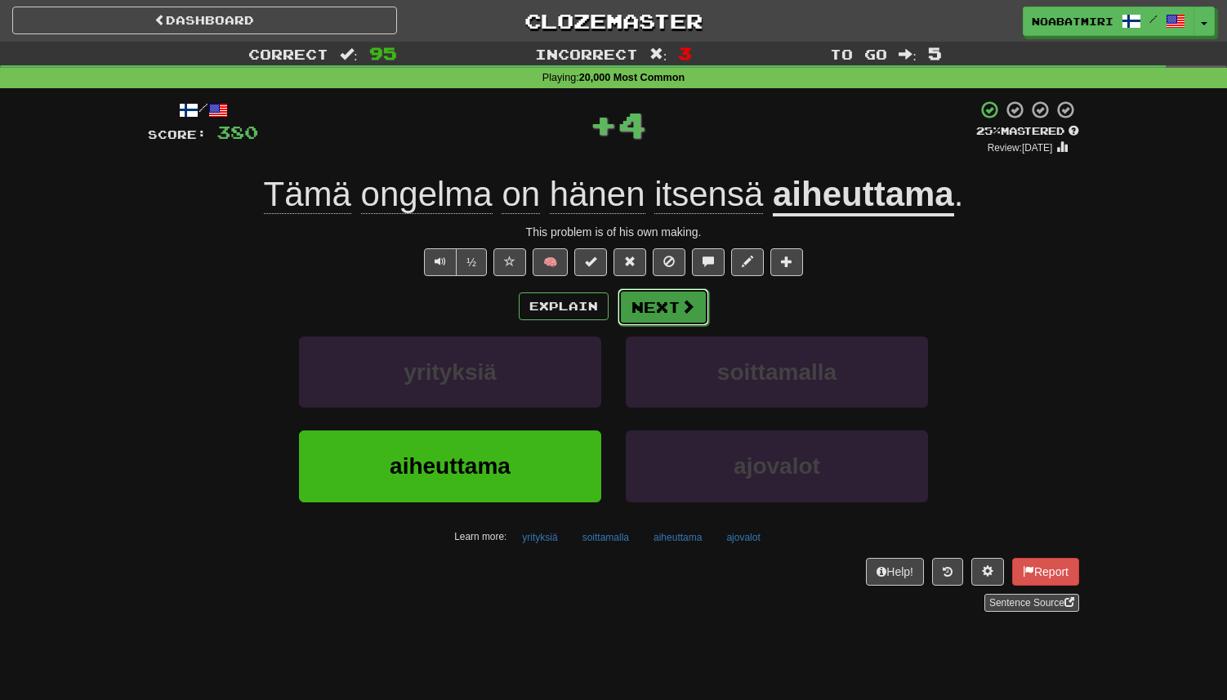
click at [690, 313] on span at bounding box center [688, 306] width 15 height 15
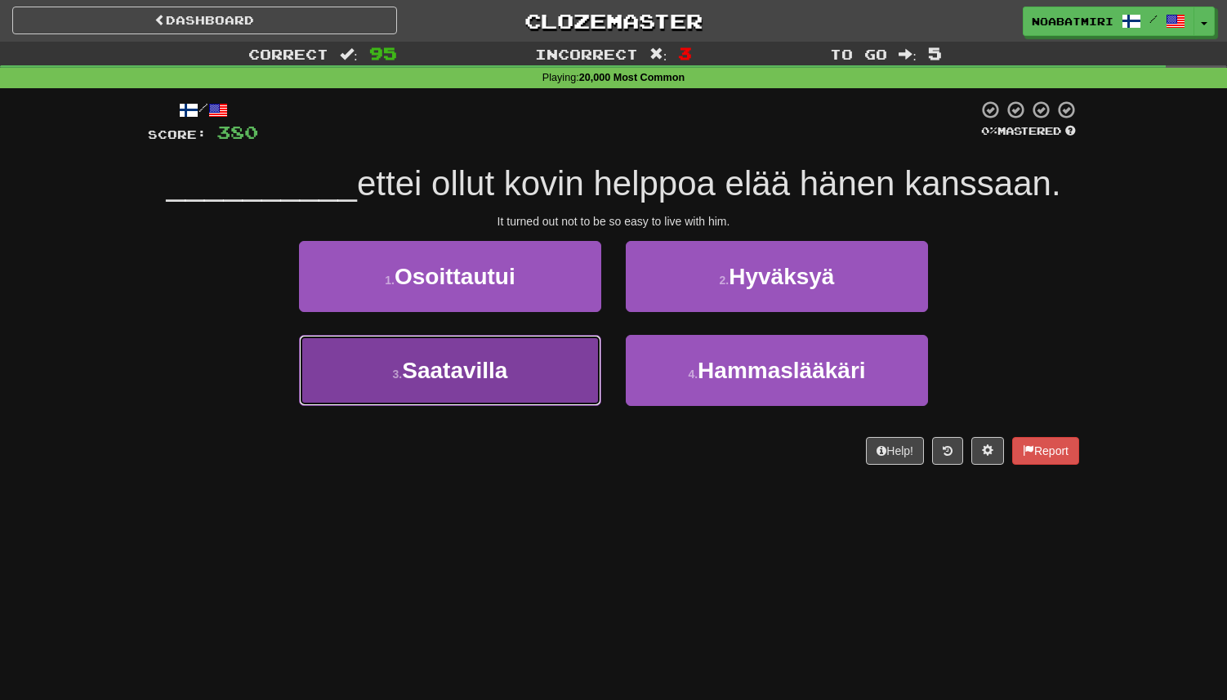
click at [572, 357] on button "3 . Saatavilla" at bounding box center [450, 370] width 302 height 71
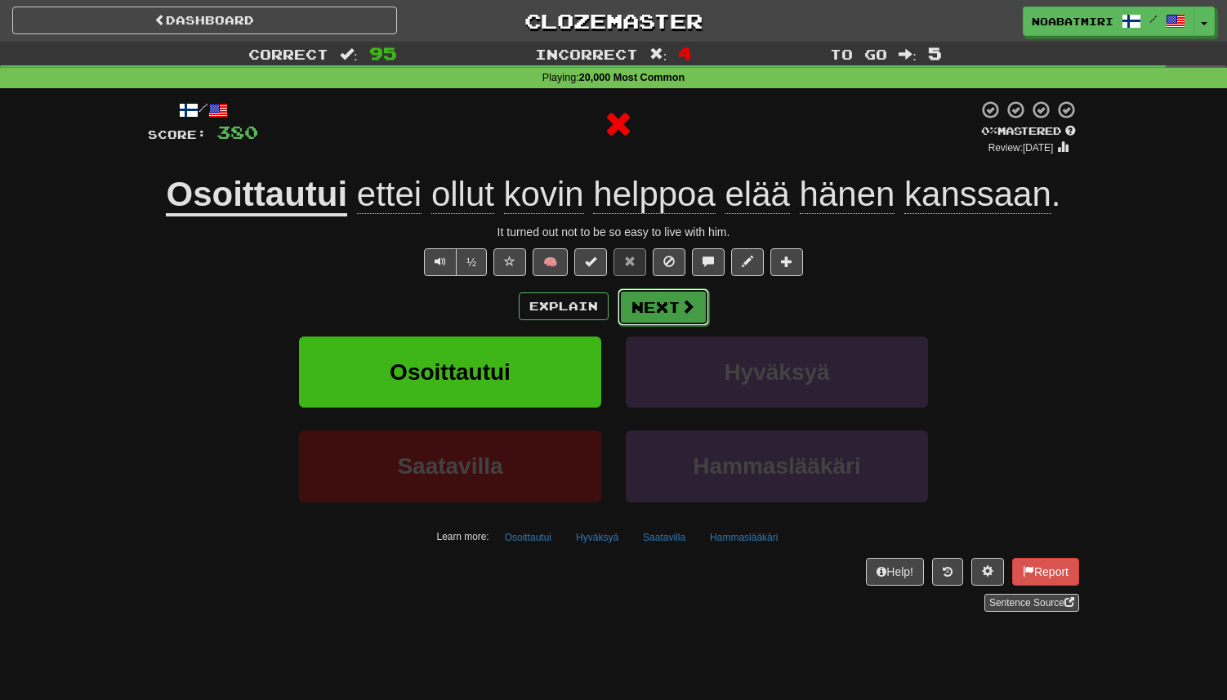
click at [645, 315] on button "Next" at bounding box center [664, 307] width 92 height 38
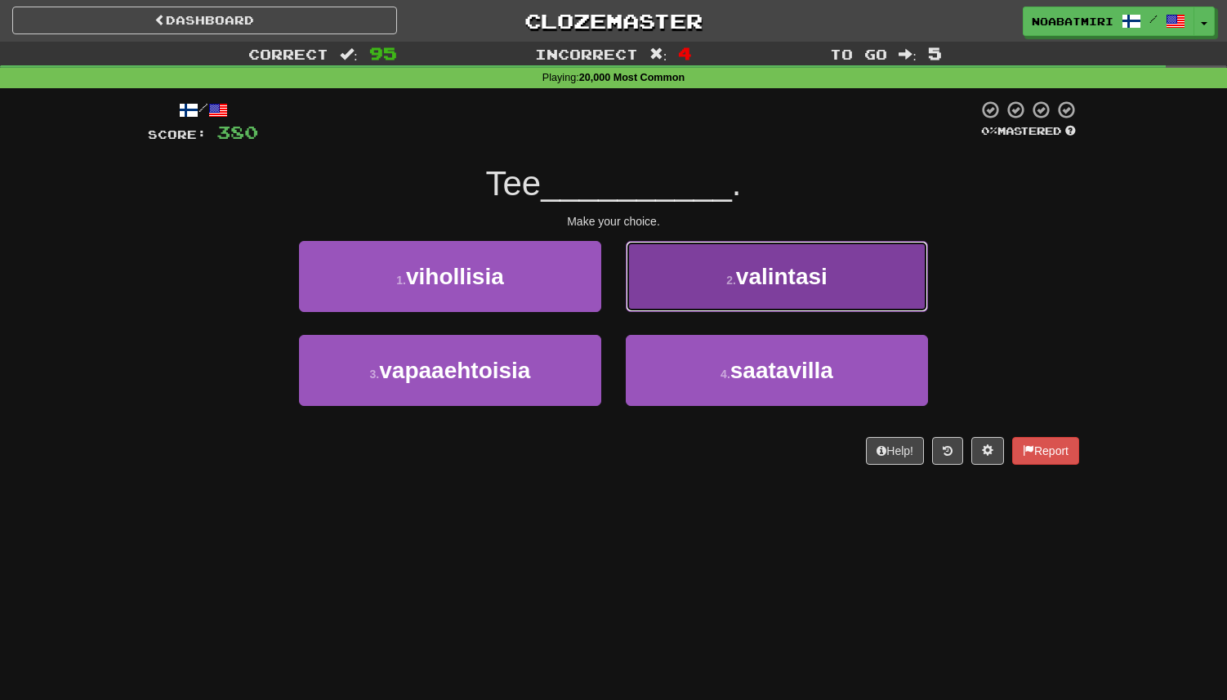
click at [663, 295] on button "2 . valintasi" at bounding box center [777, 276] width 302 height 71
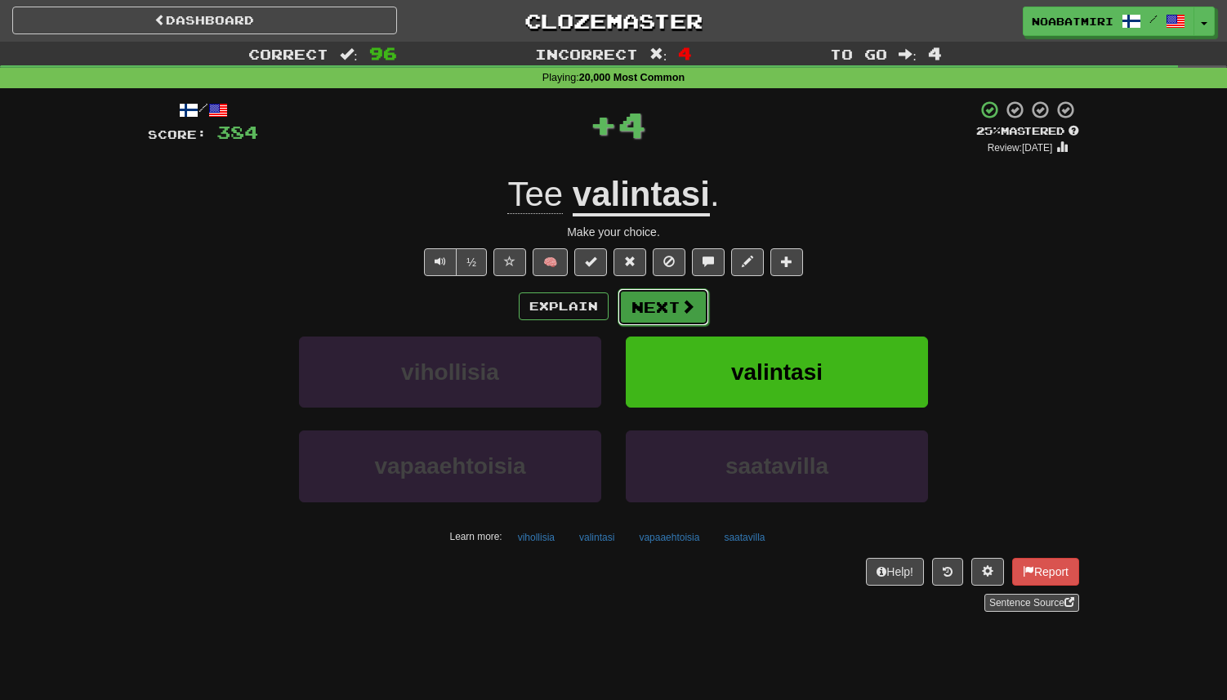
click at [649, 301] on button "Next" at bounding box center [664, 307] width 92 height 38
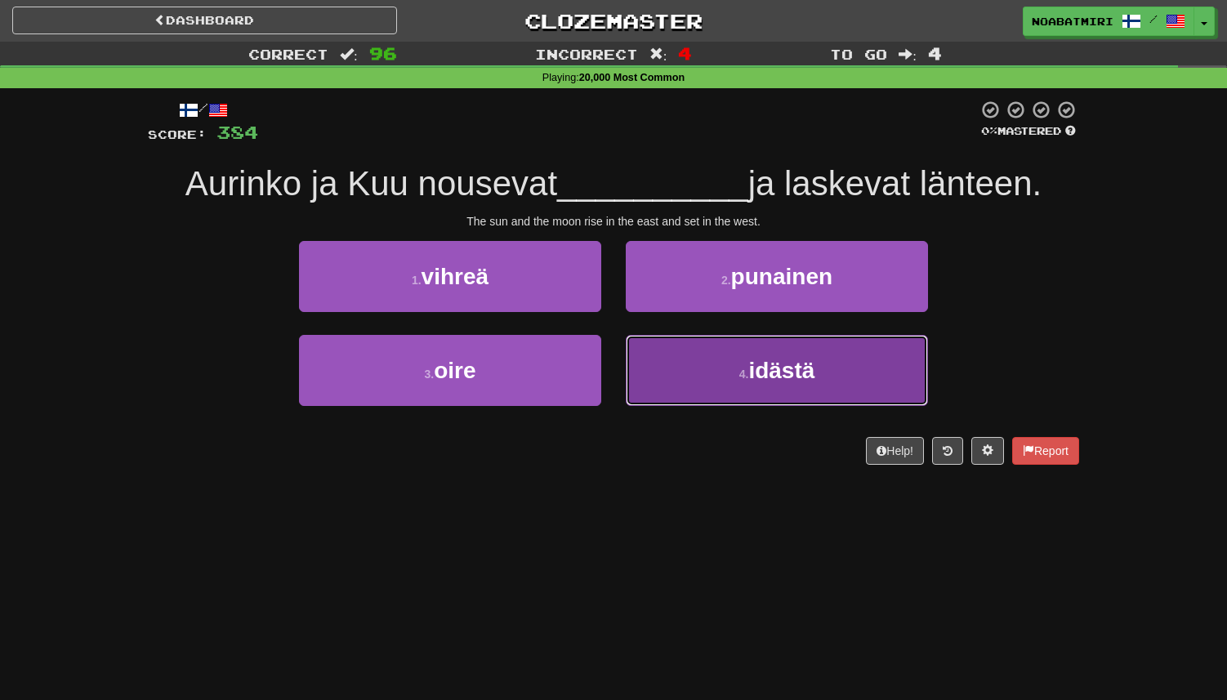
click at [640, 340] on button "4 . idästä" at bounding box center [777, 370] width 302 height 71
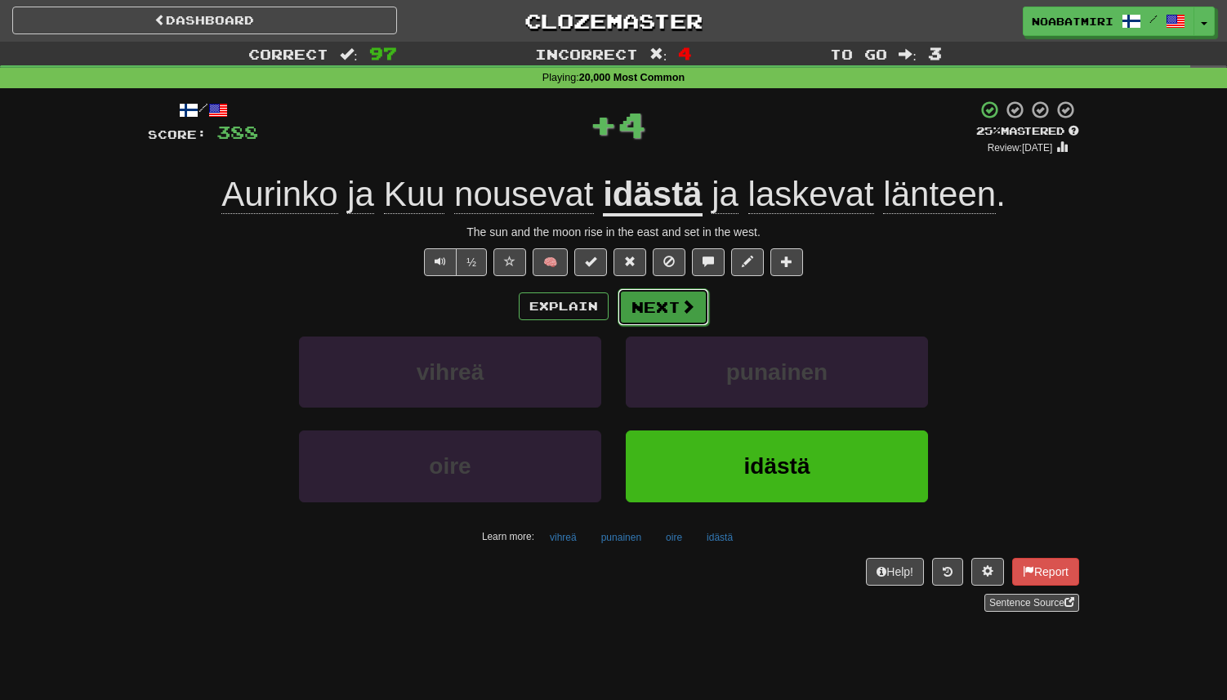
click at [646, 313] on button "Next" at bounding box center [664, 307] width 92 height 38
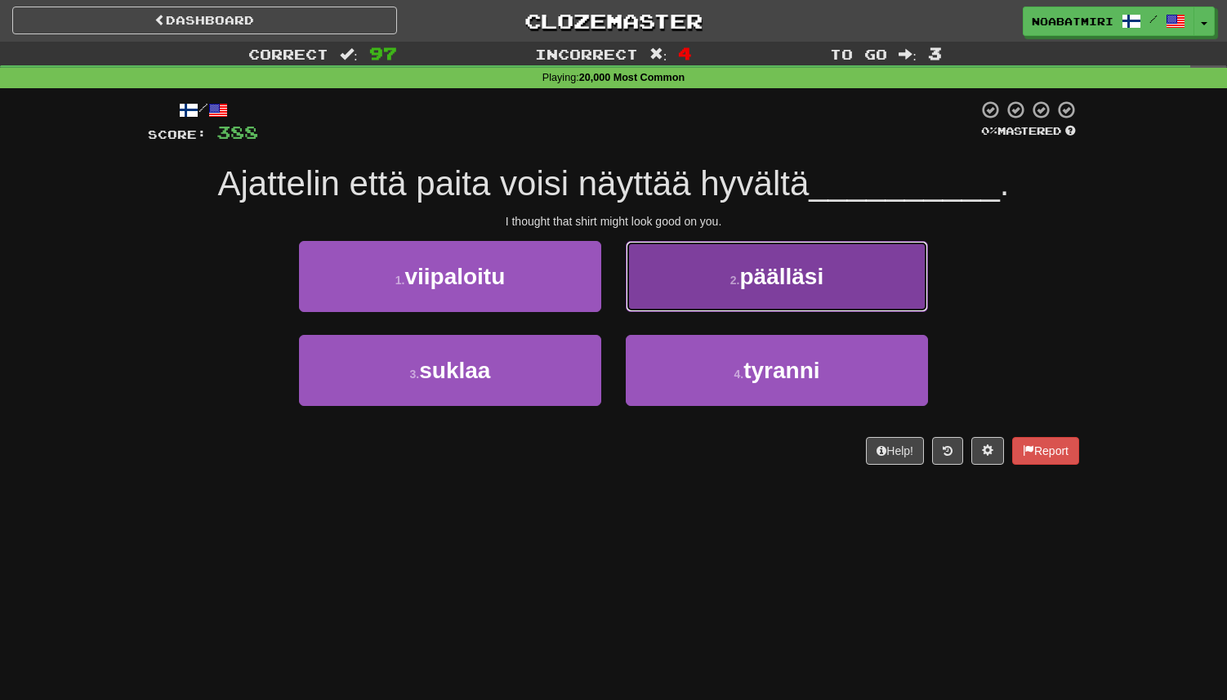
click at [650, 303] on button "2 . päälläsi" at bounding box center [777, 276] width 302 height 71
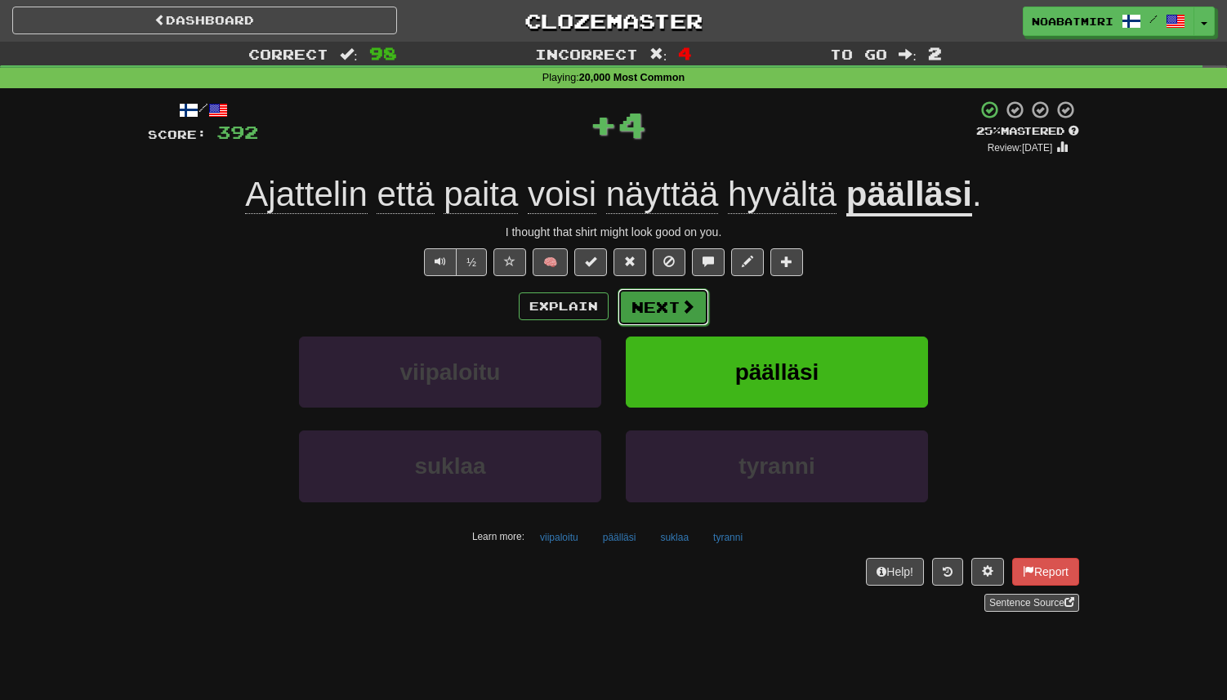
click at [640, 312] on button "Next" at bounding box center [664, 307] width 92 height 38
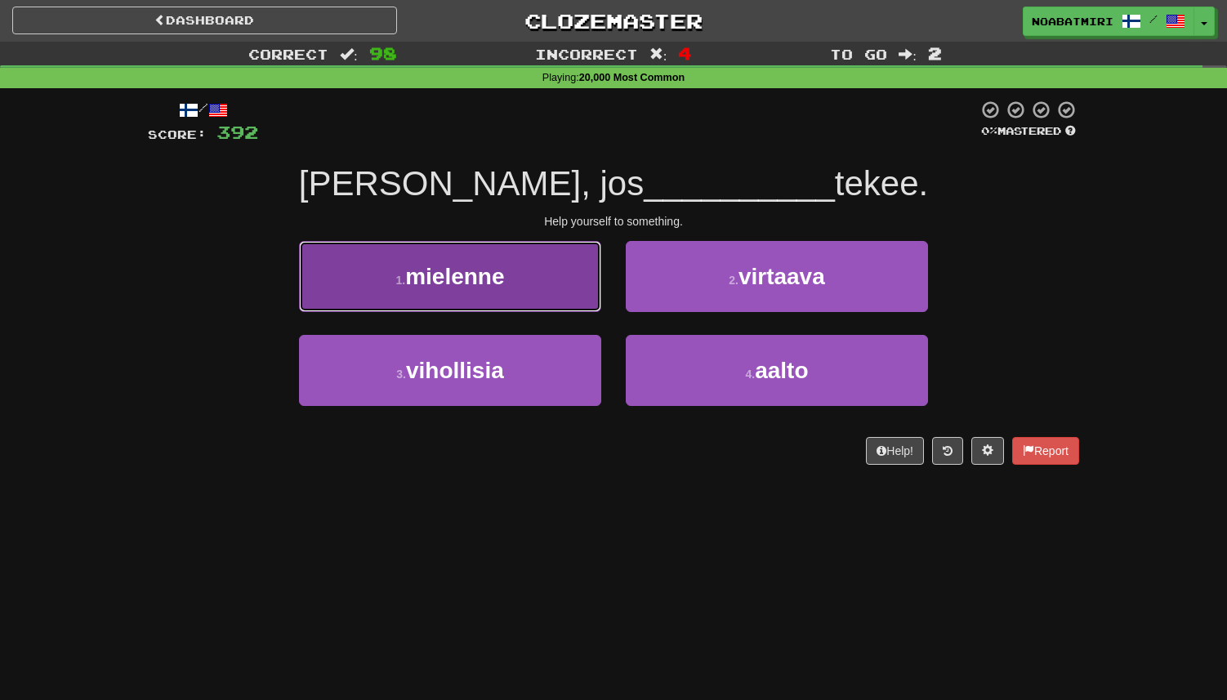
click at [574, 303] on button "1 . mielenne" at bounding box center [450, 276] width 302 height 71
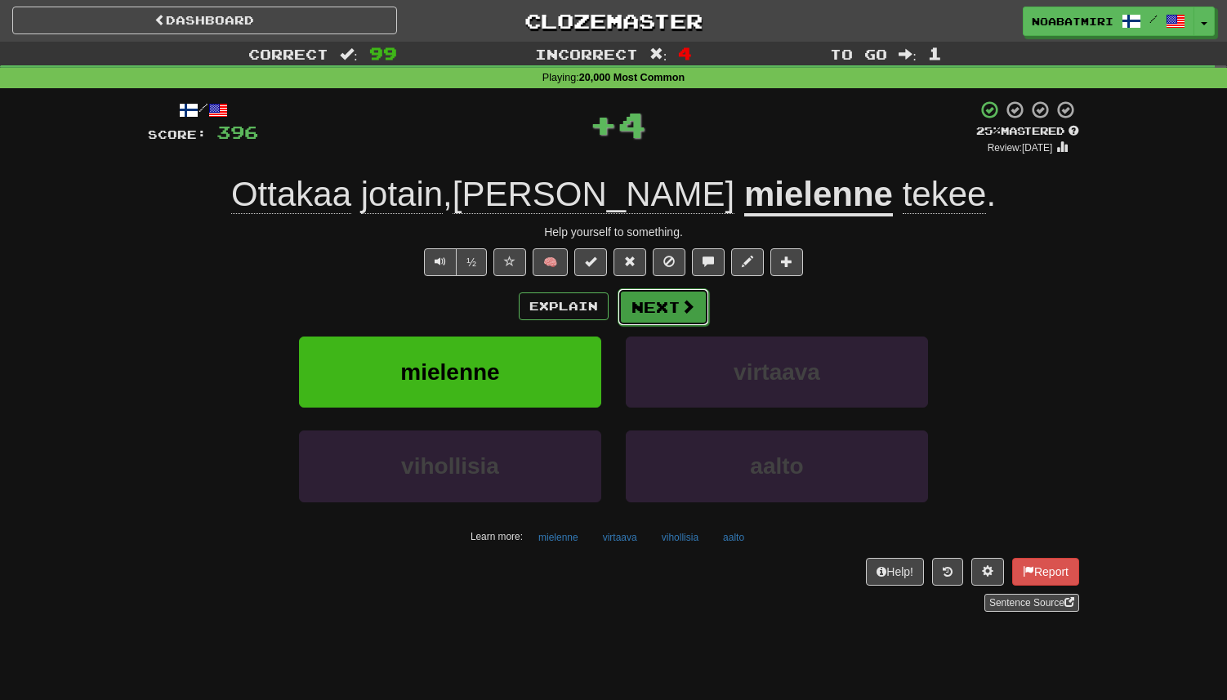
click at [663, 306] on button "Next" at bounding box center [664, 307] width 92 height 38
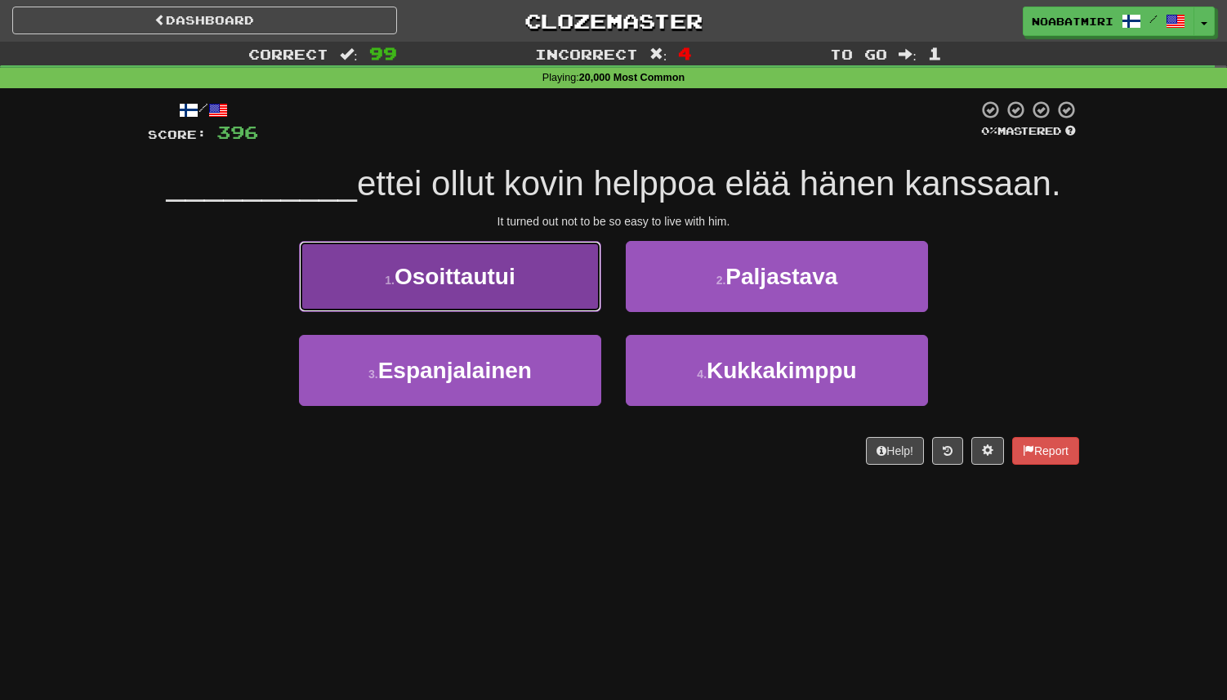
click at [571, 293] on button "1 . Osoittautui" at bounding box center [450, 276] width 302 height 71
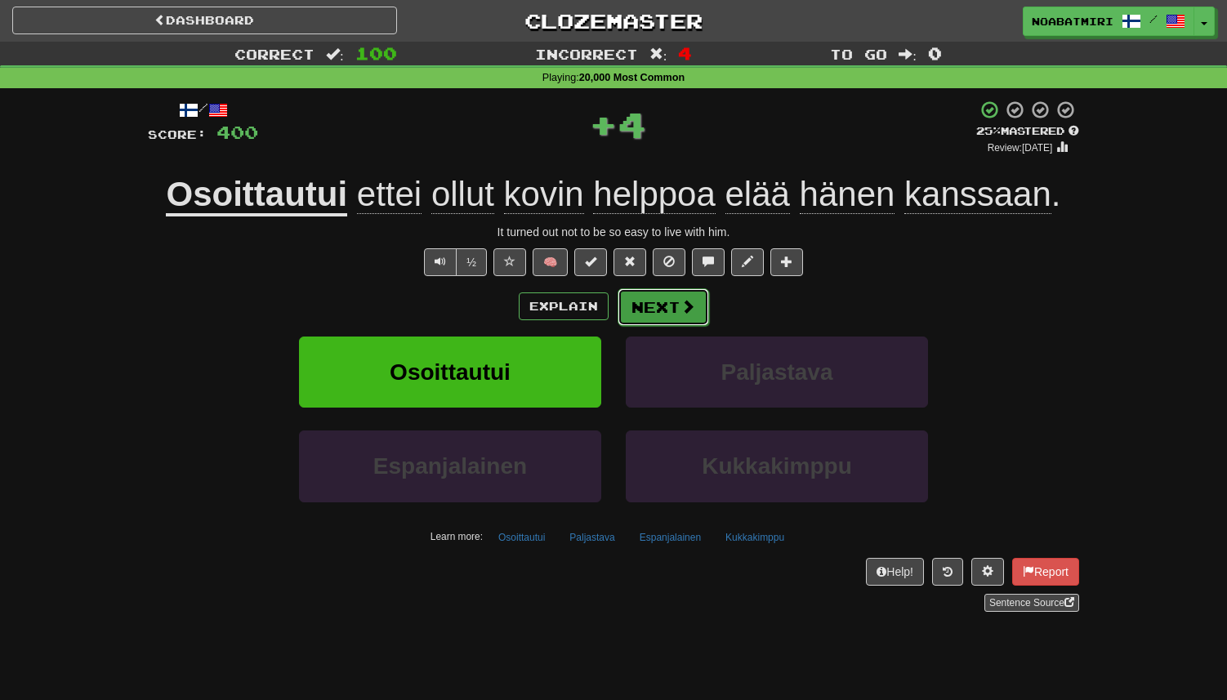
click at [635, 309] on button "Next" at bounding box center [664, 307] width 92 height 38
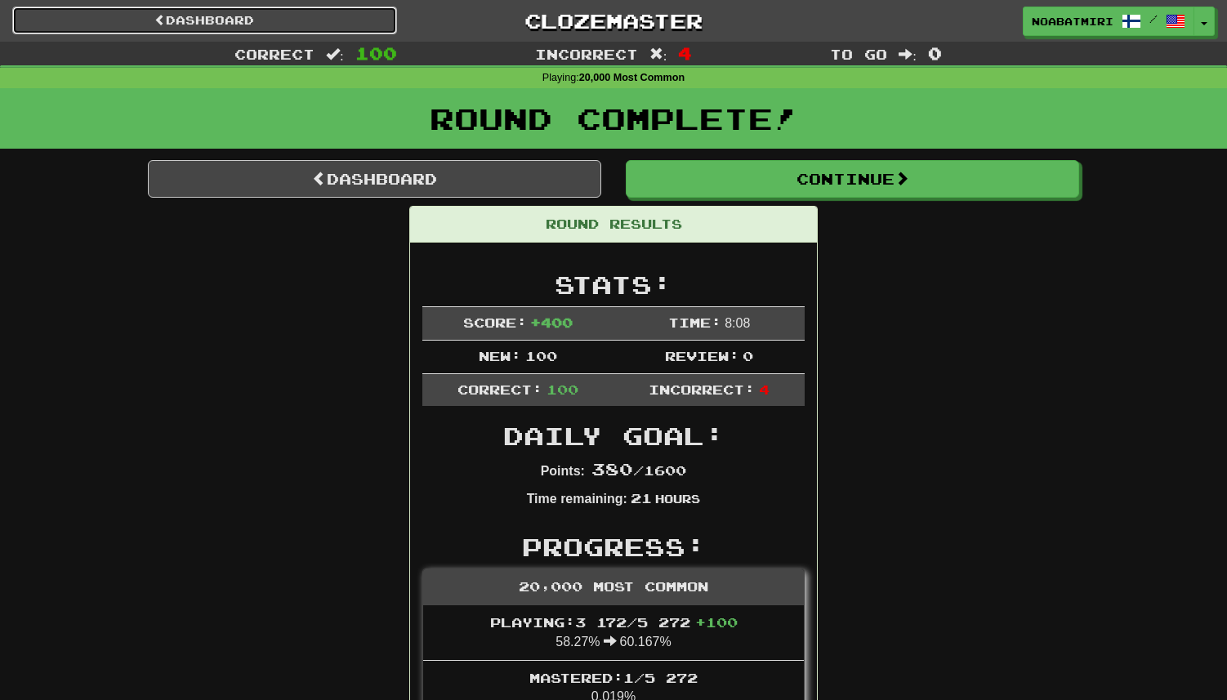
click at [281, 31] on link "Dashboard" at bounding box center [204, 21] width 385 height 28
